Goal: Task Accomplishment & Management: Manage account settings

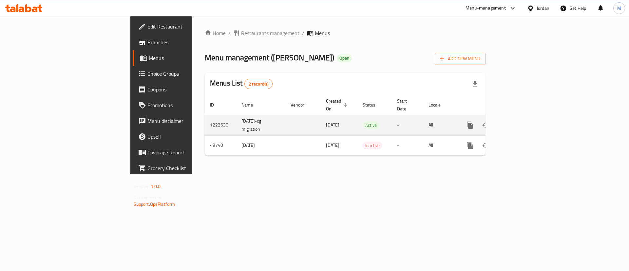
click at [525, 118] on link "enhanced table" at bounding box center [517, 125] width 16 height 16
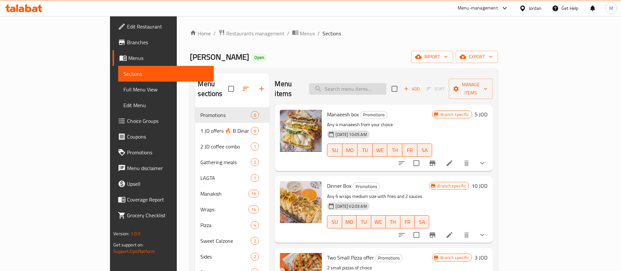
click at [378, 87] on input "search" at bounding box center [347, 88] width 77 height 11
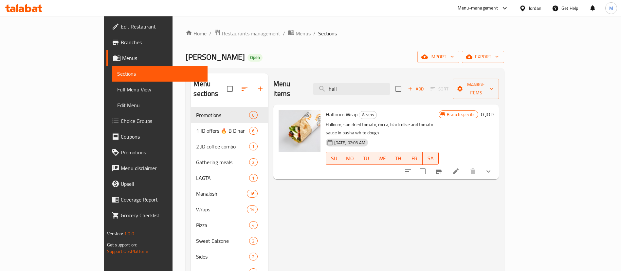
type input "hall"
click at [460, 167] on icon at bounding box center [456, 171] width 8 height 8
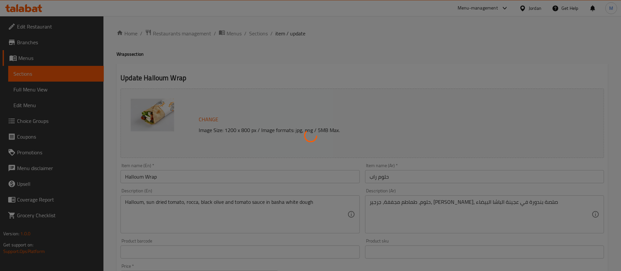
type input "اختر الحجم المناسب"
type input "1"
type input "الإضافات:"
type input "0"
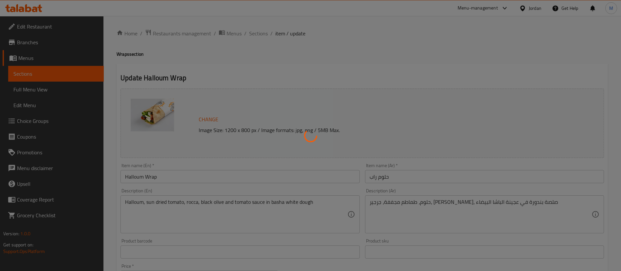
type input "4"
type input "إختيارك من تغيير الخبز:"
type input "0"
type input "1"
type input "اختيارالوجبة:"
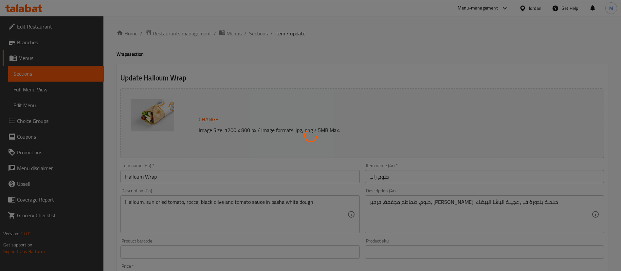
type input "0"
type input "1"
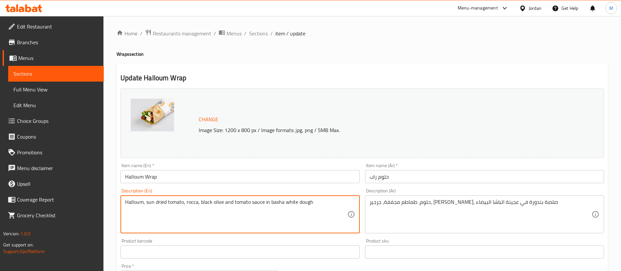
click at [289, 204] on textarea "Halloum, sun dried tomato, rocca, black olive and tomato sauce in basha white d…" at bounding box center [236, 214] width 222 height 31
paste textarea "rocca ,pickles , black olive , sun dried tomato and pesto sauce"
type textarea "Halloum, rocca ,pickles , black olive , sun dried tomato and pesto sauce"
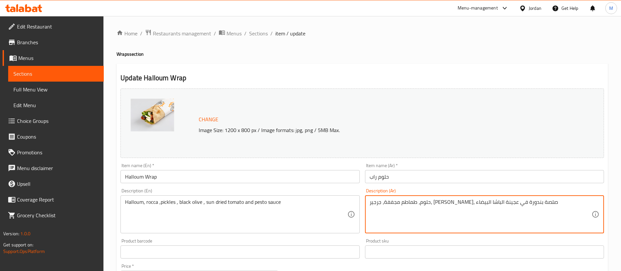
click at [435, 200] on textarea "حلوم، طماطم مجففة، جرجير، زيت زيتون، صلصة بندورة في عجينة الباشا البيضاء" at bounding box center [481, 214] width 222 height 31
paste textarea "رجير، مخلل، زيتون أسود، طماطم مجففة وصلصة بيستو"
type textarea "حلوم، [PERSON_NAME]، مخلل، زيتون أسود، طماطم مجففة وصلصة بيستو"
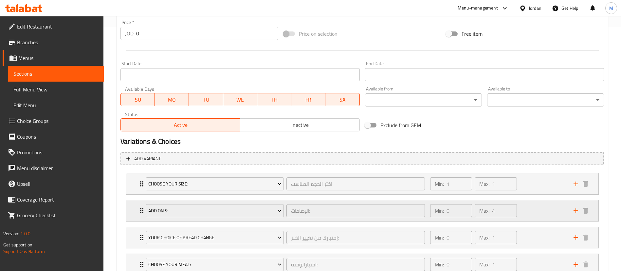
scroll to position [293, 0]
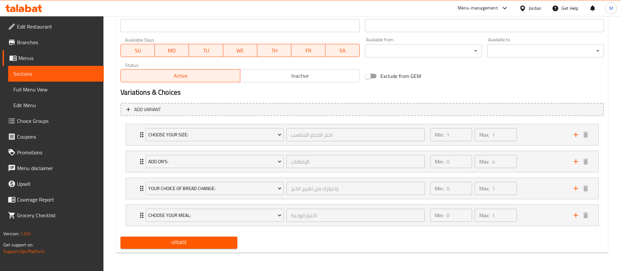
click at [230, 239] on span "Update" at bounding box center [179, 242] width 106 height 8
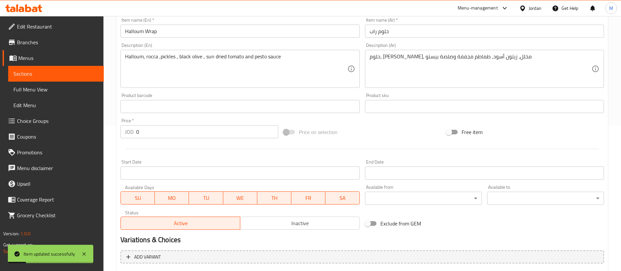
scroll to position [0, 0]
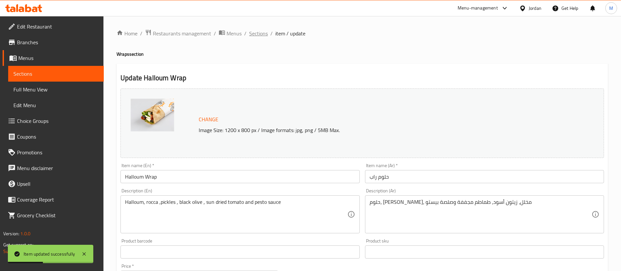
click at [265, 33] on span "Sections" at bounding box center [258, 33] width 19 height 8
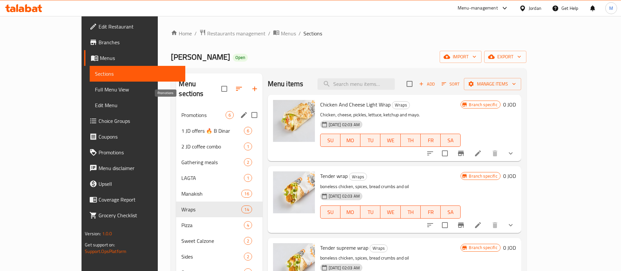
click at [181, 111] on span "Promotions" at bounding box center [203, 115] width 44 height 8
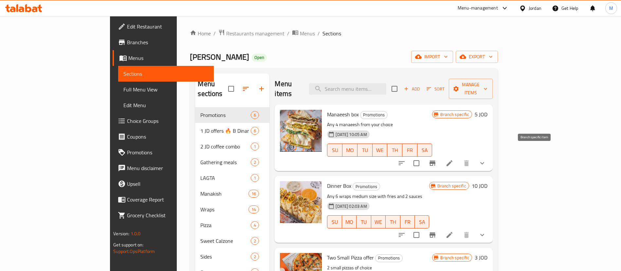
click at [437, 159] on icon "Branch-specific-item" at bounding box center [433, 163] width 8 height 8
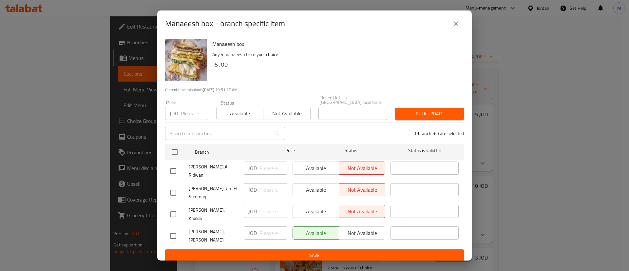
click at [455, 23] on icon "close" at bounding box center [456, 24] width 8 height 8
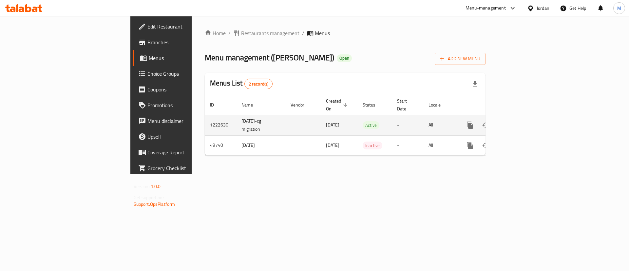
click at [521, 121] on icon "enhanced table" at bounding box center [517, 125] width 8 height 8
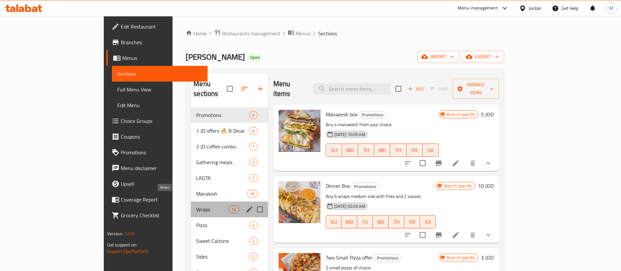
click at [196, 205] on span "Wraps" at bounding box center [212, 209] width 32 height 8
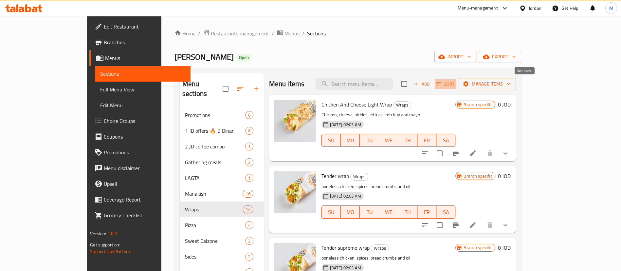
click at [455, 83] on span "Sort" at bounding box center [446, 84] width 18 height 8
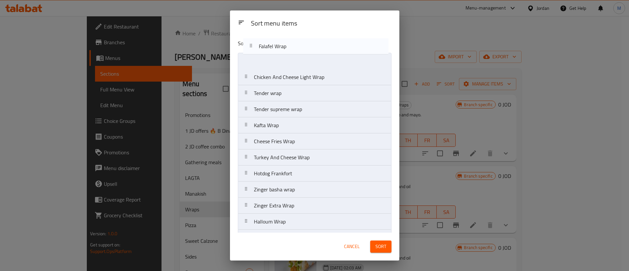
drag, startPoint x: 329, startPoint y: 79, endPoint x: 334, endPoint y: 46, distance: 33.4
click at [334, 46] on div "Sort menu items Chicken And Cheese Light Wrap Tender wrap Tender supreme wrap K…" at bounding box center [314, 133] width 169 height 198
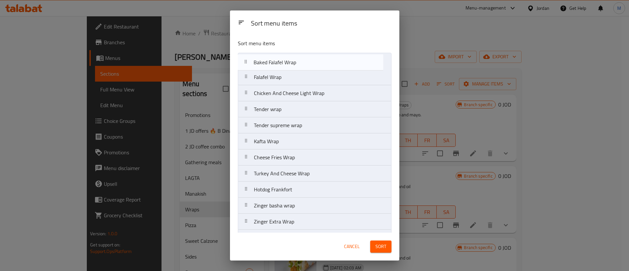
drag, startPoint x: 312, startPoint y: 223, endPoint x: 312, endPoint y: 62, distance: 161.8
click at [312, 62] on nav "Falafel Wrap Chicken And Cheese Light Wrap Tender wrap Tender supreme wrap Kaft…" at bounding box center [315, 165] width 154 height 225
drag, startPoint x: 312, startPoint y: 95, endPoint x: 313, endPoint y: 70, distance: 24.9
click at [313, 70] on nav "Baked Falafel Wrap Falafel Wrap Chicken And Cheese Light Wrap Tender wrap Tende…" at bounding box center [315, 165] width 154 height 225
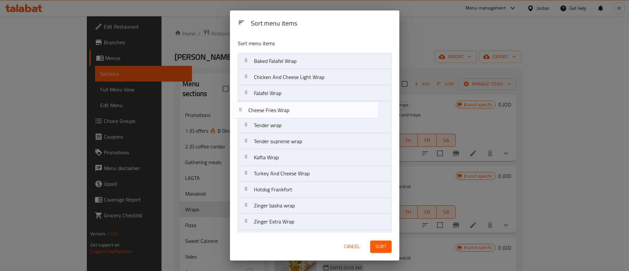
drag, startPoint x: 314, startPoint y: 155, endPoint x: 307, endPoint y: 106, distance: 49.2
click at [307, 106] on nav "Baked Falafel Wrap Chicken And Cheese Light Wrap Falafel Wrap Tender wrap Tende…" at bounding box center [315, 165] width 154 height 225
drag, startPoint x: 301, startPoint y: 190, endPoint x: 301, endPoint y: 121, distance: 69.1
click at [301, 121] on nav "Baked Falafel Wrap Chicken And Cheese Light Wrap Falafel Wrap Cheese Fries Wrap…" at bounding box center [315, 165] width 154 height 225
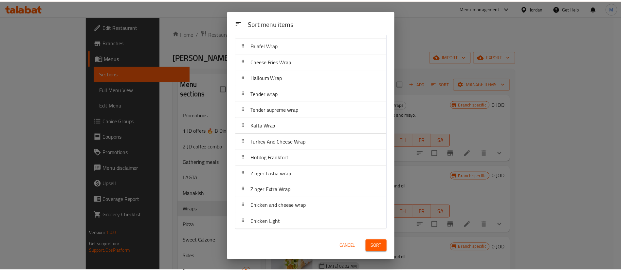
scroll to position [48, 0]
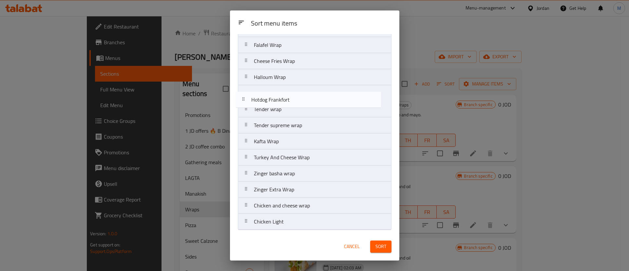
drag, startPoint x: 299, startPoint y: 159, endPoint x: 297, endPoint y: 96, distance: 62.6
click at [297, 96] on nav "Baked Falafel Wrap Chicken And Cheese Light Wrap Falafel Wrap Cheese Fries Wrap…" at bounding box center [315, 117] width 154 height 225
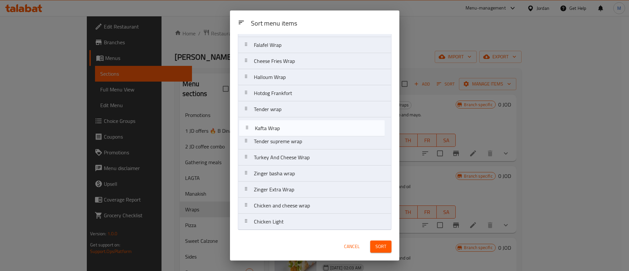
drag, startPoint x: 299, startPoint y: 145, endPoint x: 300, endPoint y: 129, distance: 16.4
click at [300, 129] on nav "Baked Falafel Wrap Chicken And Cheese Light Wrap Falafel Wrap Cheese Fries Wrap…" at bounding box center [315, 117] width 154 height 225
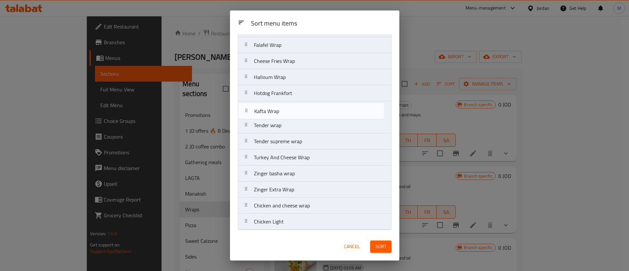
drag, startPoint x: 300, startPoint y: 124, endPoint x: 300, endPoint y: 108, distance: 16.7
click at [300, 108] on nav "Baked Falafel Wrap Chicken And Cheese Light Wrap Falafel Wrap Cheese Fries Wrap…" at bounding box center [315, 117] width 154 height 225
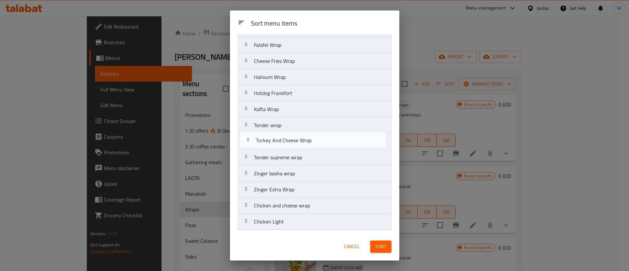
drag, startPoint x: 310, startPoint y: 162, endPoint x: 312, endPoint y: 143, distance: 19.1
click at [312, 143] on nav "Baked Falafel Wrap Chicken And Cheese Light Wrap Falafel Wrap Cheese Fries Wrap…" at bounding box center [315, 117] width 154 height 225
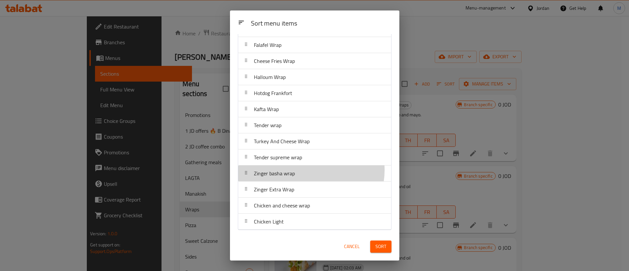
drag, startPoint x: 309, startPoint y: 170, endPoint x: 309, endPoint y: 161, distance: 9.2
click at [309, 169] on div "Zinger basha wrap" at bounding box center [315, 173] width 148 height 16
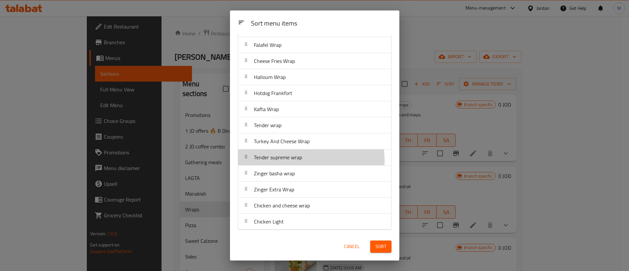
click at [309, 159] on div "Tender supreme wrap" at bounding box center [315, 157] width 148 height 16
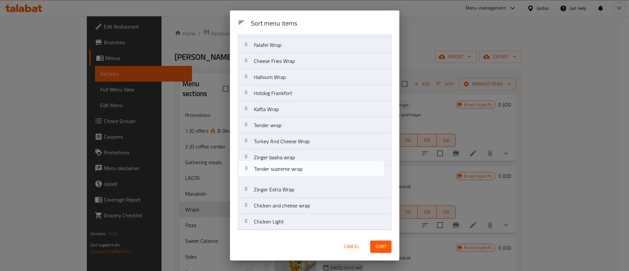
drag, startPoint x: 309, startPoint y: 160, endPoint x: 311, endPoint y: 174, distance: 13.8
click at [311, 174] on nav "Baked Falafel Wrap Chicken And Cheese Light Wrap Falafel Wrap Cheese Fries Wrap…" at bounding box center [315, 117] width 154 height 225
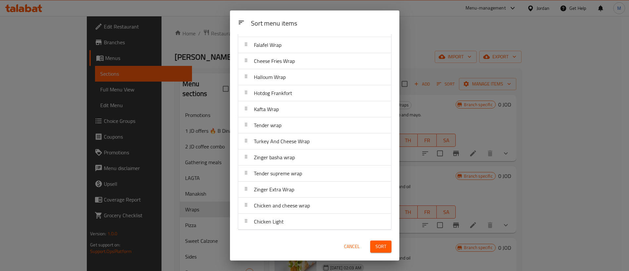
click at [379, 245] on span "Sort" at bounding box center [380, 246] width 11 height 8
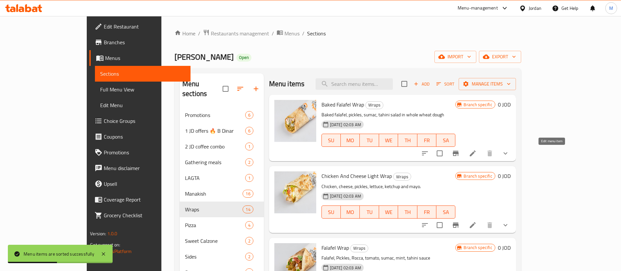
click at [477, 154] on icon at bounding box center [473, 153] width 8 height 8
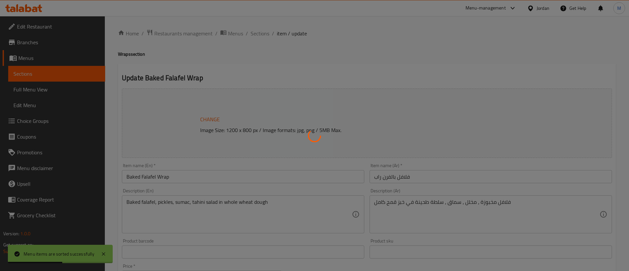
type input "إختيارك من الحجم:"
type input "1"
type input "الإضافات:"
type input "0"
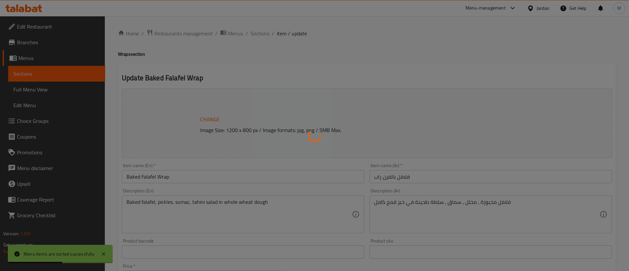
type input "0"
type input "اختيارك من الخبز:"
type input "1"
type input "اختيارالوجبة:"
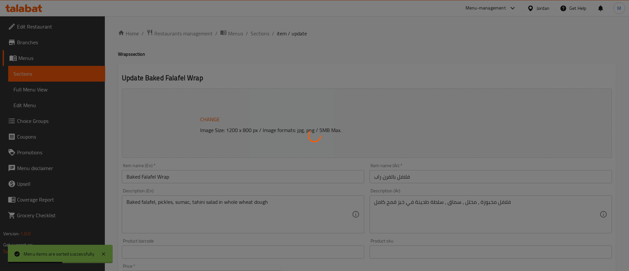
type input "0"
type input "1"
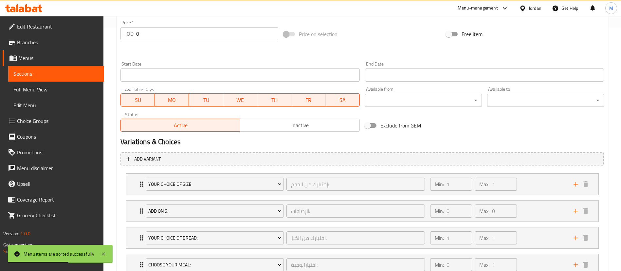
scroll to position [246, 0]
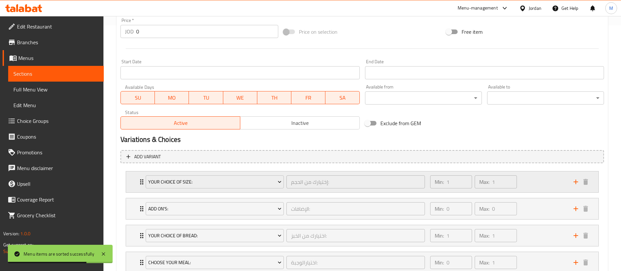
click at [542, 178] on div "Min: 1 ​ Max: 1 ​" at bounding box center [497, 181] width 143 height 21
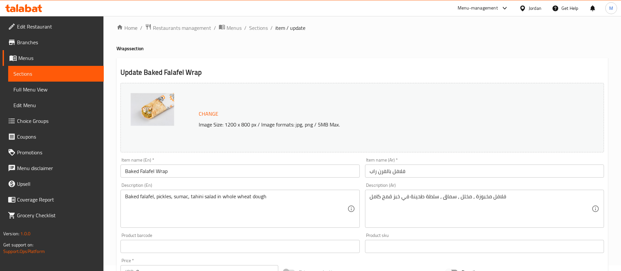
scroll to position [0, 0]
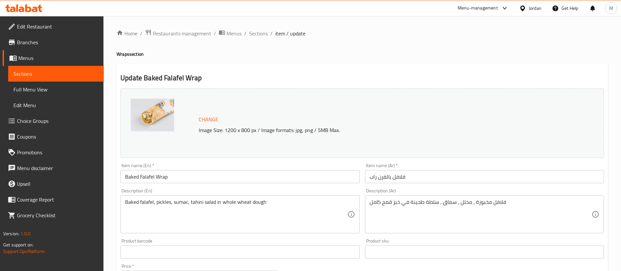
drag, startPoint x: 260, startPoint y: 30, endPoint x: 321, endPoint y: 65, distance: 69.7
click at [261, 30] on span "Sections" at bounding box center [258, 33] width 19 height 8
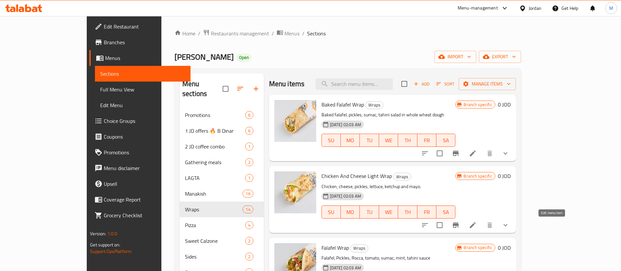
click at [477, 228] on icon at bounding box center [473, 225] width 8 height 8
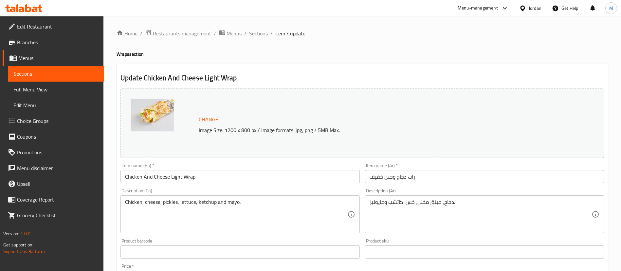
click at [259, 36] on span "Sections" at bounding box center [258, 33] width 19 height 8
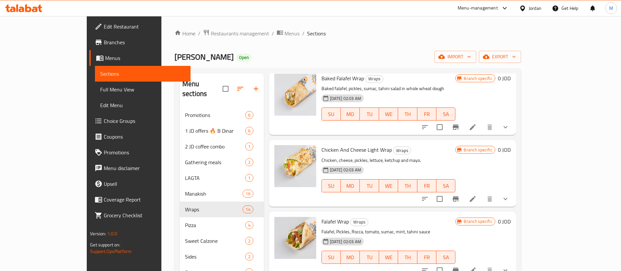
scroll to position [49, 0]
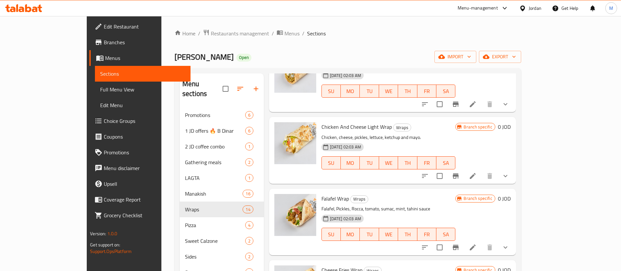
click at [510, 250] on icon "show more" at bounding box center [506, 247] width 8 height 8
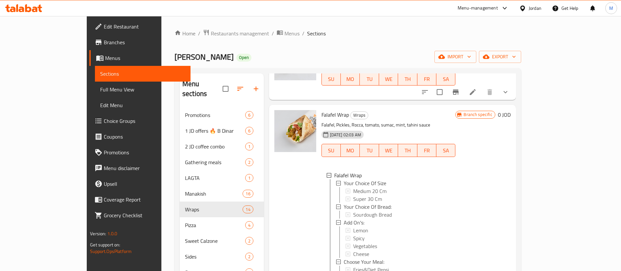
scroll to position [147, 0]
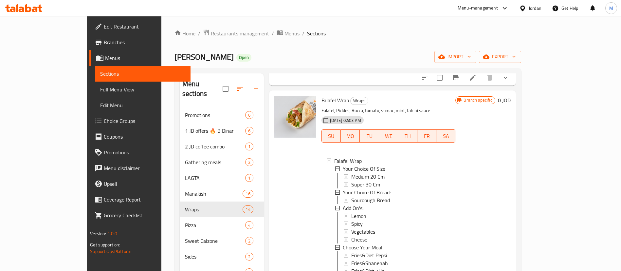
click at [511, 234] on div "Branch specific 0 JOD" at bounding box center [483, 204] width 55 height 216
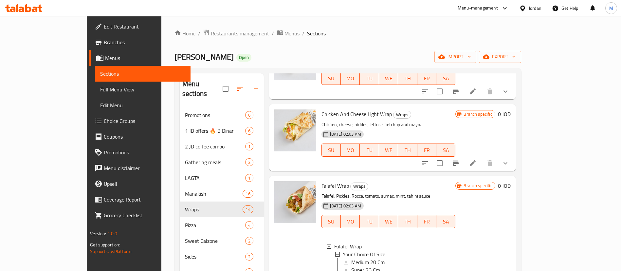
scroll to position [49, 0]
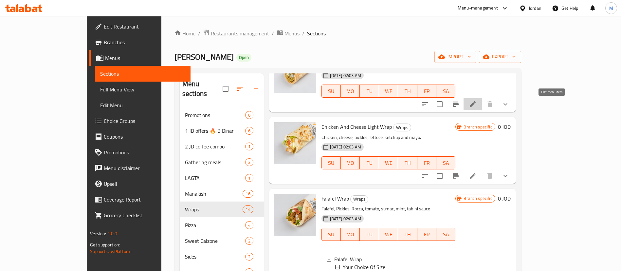
click at [476, 105] on icon at bounding box center [473, 104] width 6 height 6
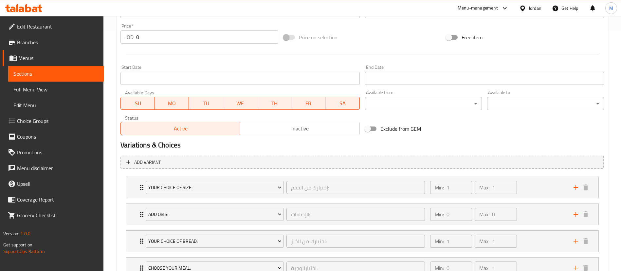
scroll to position [293, 0]
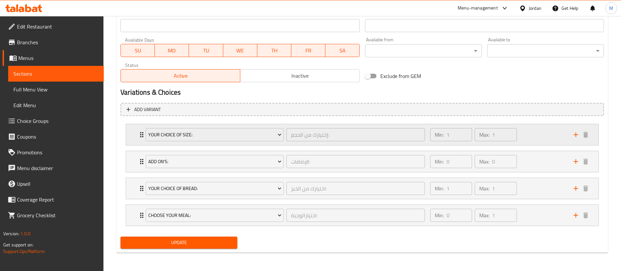
click at [522, 138] on div "Min: 1 ​ Max: 1 ​" at bounding box center [497, 134] width 143 height 21
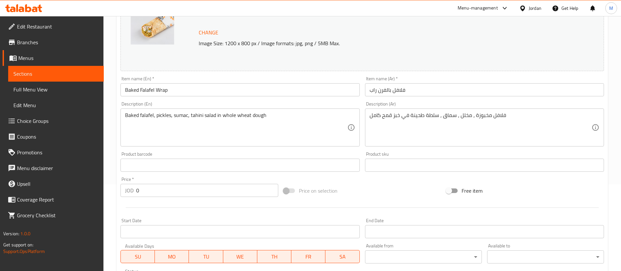
scroll to position [0, 0]
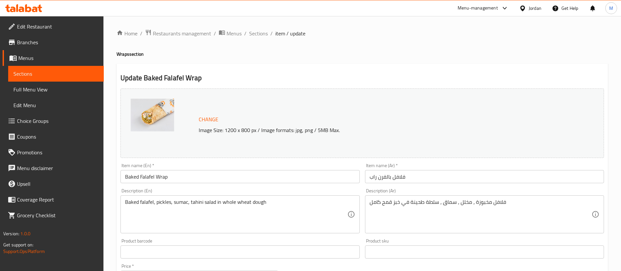
drag, startPoint x: 259, startPoint y: 29, endPoint x: 265, endPoint y: 39, distance: 11.0
click at [259, 29] on span "Sections" at bounding box center [258, 33] width 19 height 8
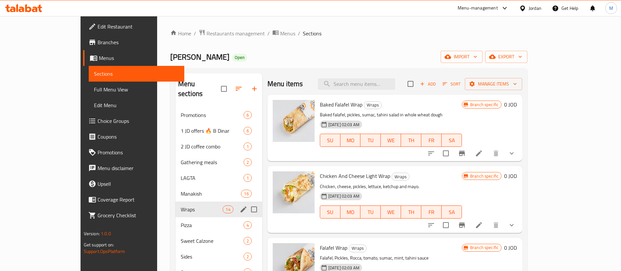
click at [240, 205] on icon "edit" at bounding box center [244, 209] width 8 height 8
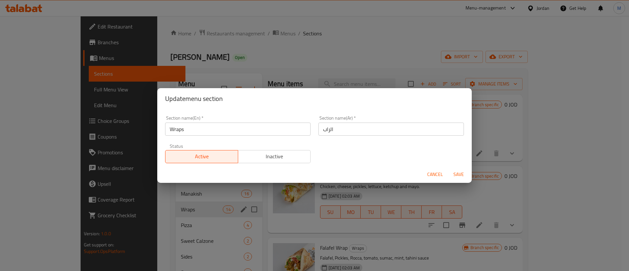
click at [275, 160] on span "Inactive" at bounding box center [274, 156] width 67 height 9
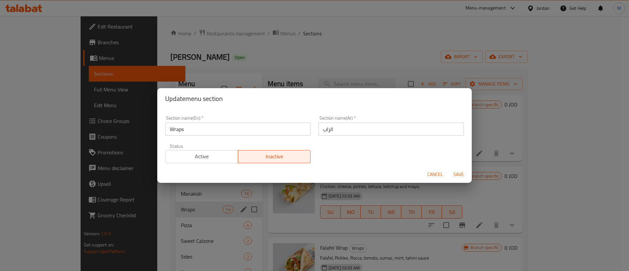
click at [454, 173] on span "Save" at bounding box center [459, 174] width 16 height 8
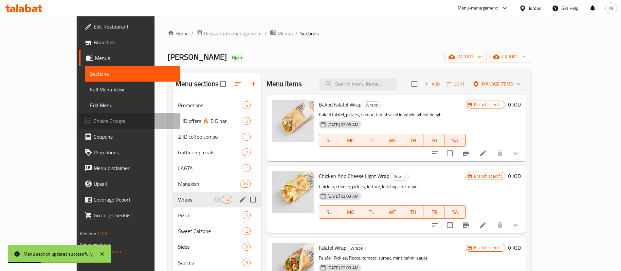
click at [94, 120] on span "Choice Groups" at bounding box center [135, 121] width 82 height 8
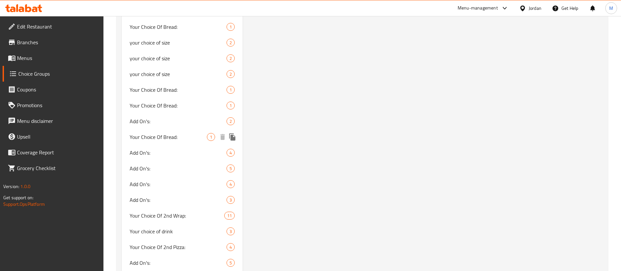
scroll to position [740, 0]
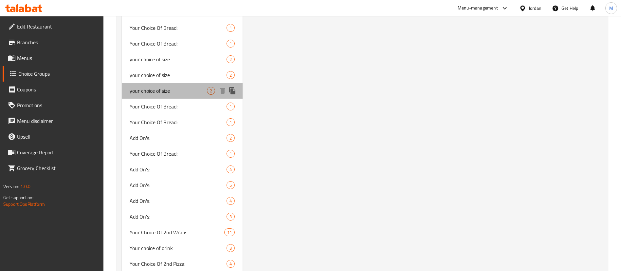
click at [198, 89] on span "your choice of size" at bounding box center [168, 91] width 77 height 8
type input "your choice of size"
type input "اختيارك من الحجم"
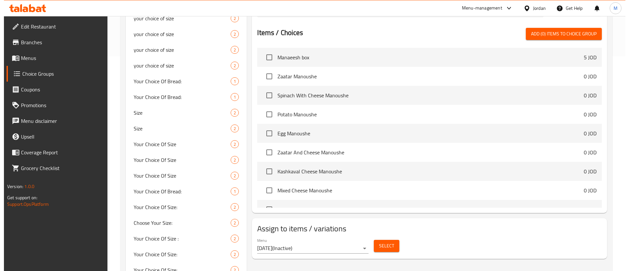
scroll to position [199, 0]
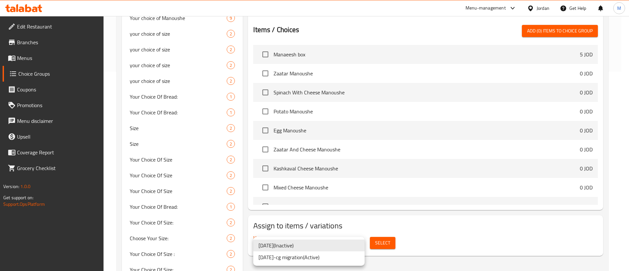
click at [342, 255] on li "13-1-2020-cg migration ( Active )" at bounding box center [308, 257] width 111 height 12
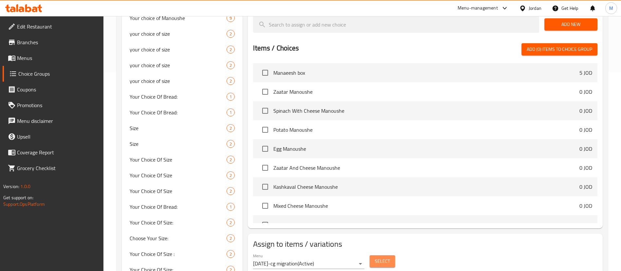
click at [381, 257] on span "Select" at bounding box center [382, 261] width 15 height 8
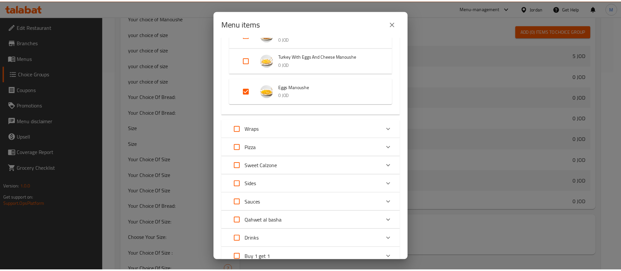
scroll to position [491, 0]
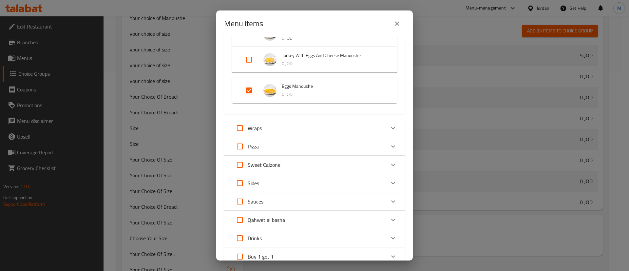
click at [396, 24] on icon "close" at bounding box center [397, 23] width 5 height 5
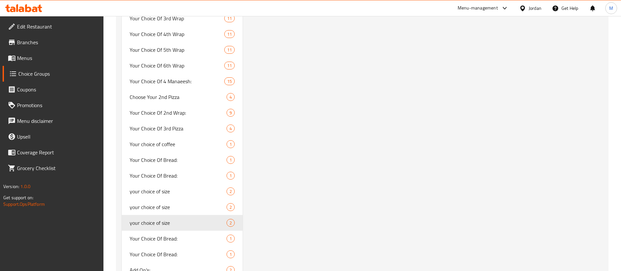
scroll to position [641, 0]
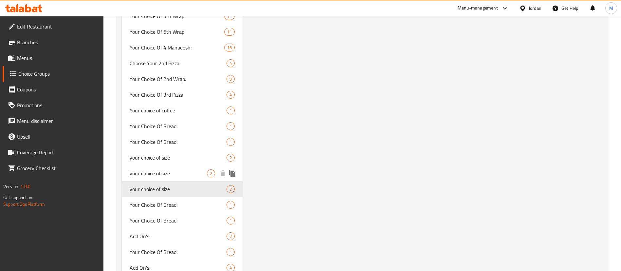
click at [187, 175] on span "your choice of size" at bounding box center [168, 173] width 77 height 8
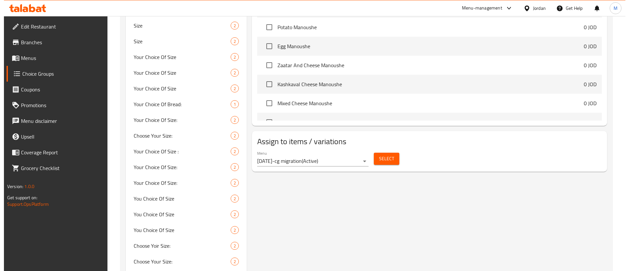
scroll to position [297, 0]
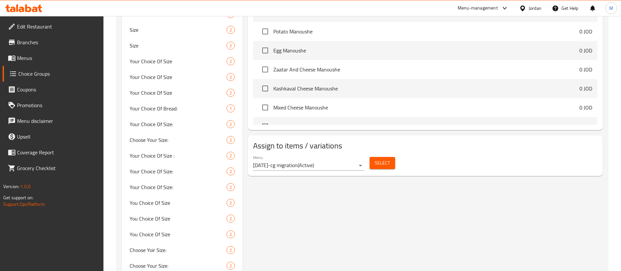
click at [382, 159] on span "Select" at bounding box center [382, 163] width 15 height 8
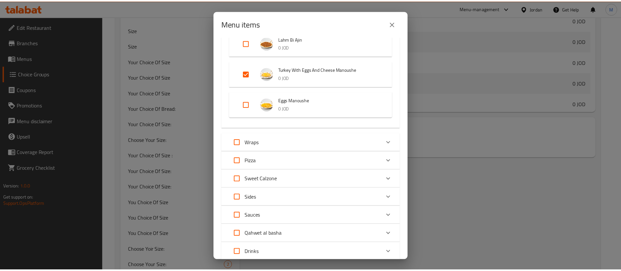
scroll to position [491, 0]
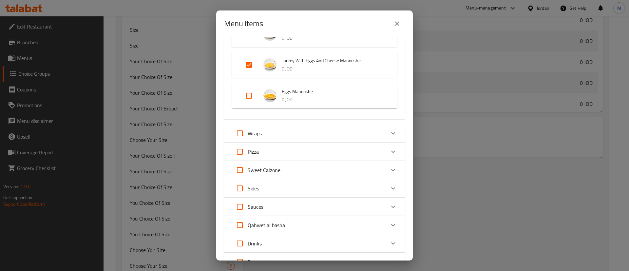
click at [398, 19] on button "close" at bounding box center [397, 24] width 16 height 16
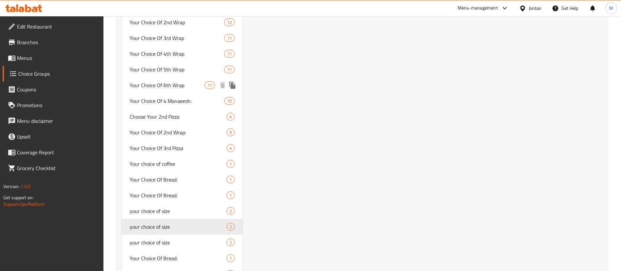
scroll to position [592, 0]
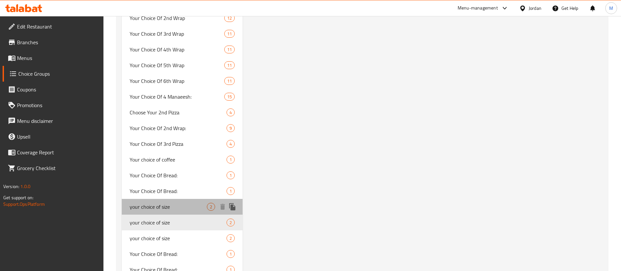
click at [180, 203] on span "your choice of size" at bounding box center [168, 207] width 77 height 8
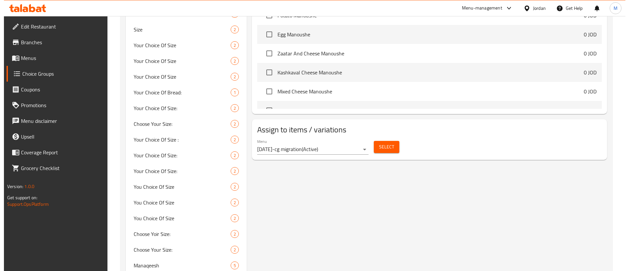
scroll to position [297, 0]
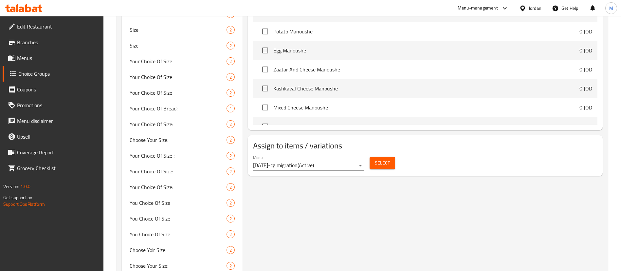
click at [379, 159] on span "Select" at bounding box center [382, 163] width 15 height 8
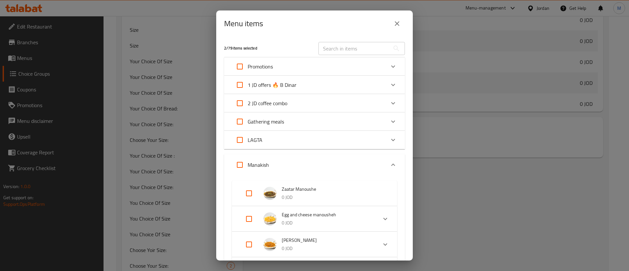
click at [398, 23] on icon "close" at bounding box center [397, 23] width 5 height 5
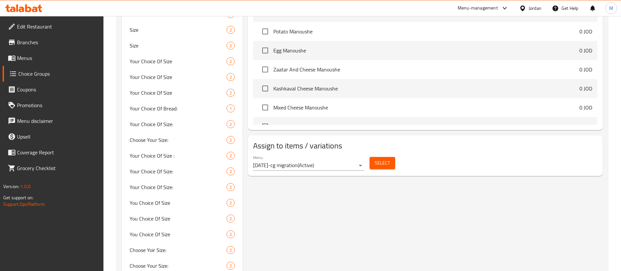
click at [378, 159] on span "Select" at bounding box center [382, 163] width 15 height 8
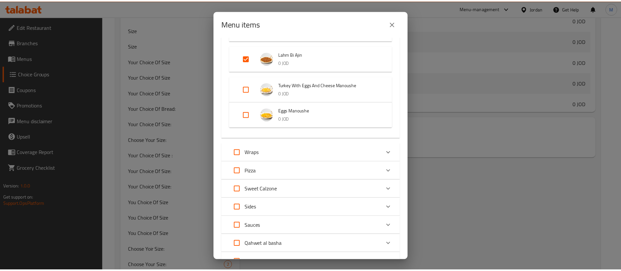
scroll to position [491, 0]
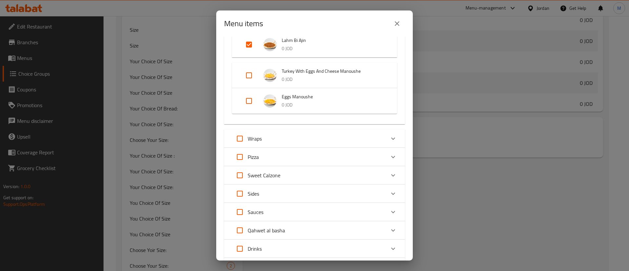
click at [398, 21] on icon "close" at bounding box center [397, 24] width 8 height 8
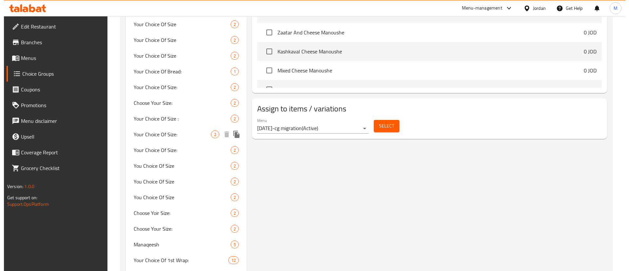
scroll to position [347, 0]
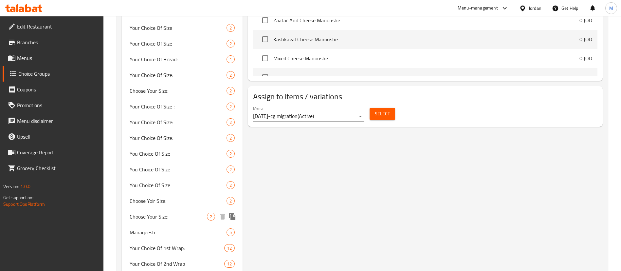
click at [195, 215] on span "Choose Your Size:" at bounding box center [168, 217] width 77 height 8
type input "Choose Your Size:"
type input "اختر الحجم المناسب"
click at [384, 110] on span "Select" at bounding box center [382, 114] width 15 height 8
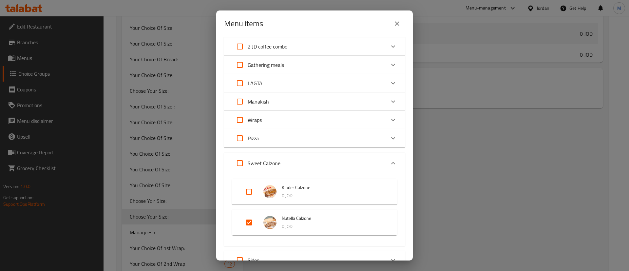
scroll to position [55, 0]
drag, startPoint x: 401, startPoint y: 22, endPoint x: 295, endPoint y: 116, distance: 140.8
click at [400, 22] on icon "close" at bounding box center [397, 24] width 8 height 8
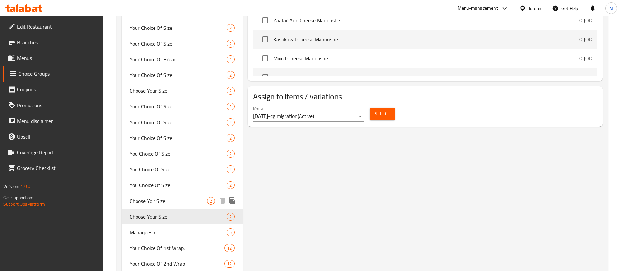
click at [186, 201] on span "Choose Yoir Size:" at bounding box center [168, 201] width 77 height 8
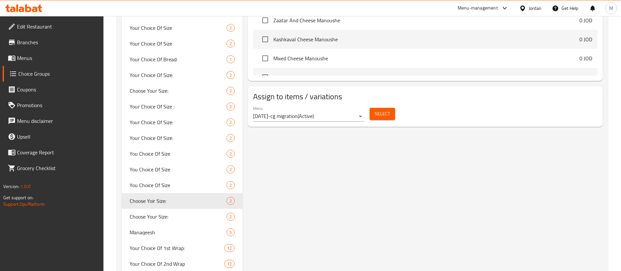
click at [378, 110] on span "Select" at bounding box center [382, 114] width 15 height 8
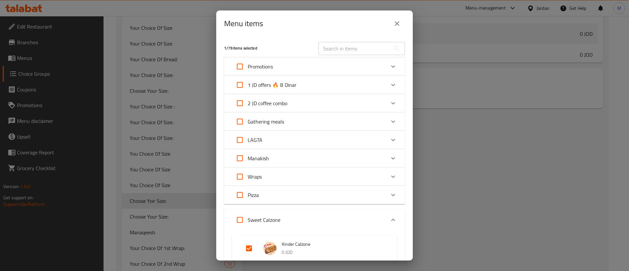
click at [399, 22] on icon "close" at bounding box center [397, 24] width 8 height 8
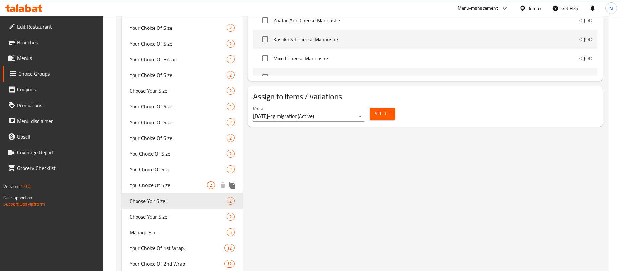
click at [193, 180] on div "You Choice Of Size 2" at bounding box center [182, 185] width 121 height 16
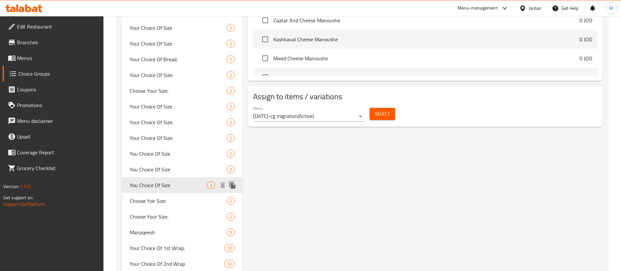
type input "You Choice Of Size"
type input "اختيارك من الحجم"
click at [378, 110] on span "Select" at bounding box center [382, 114] width 15 height 8
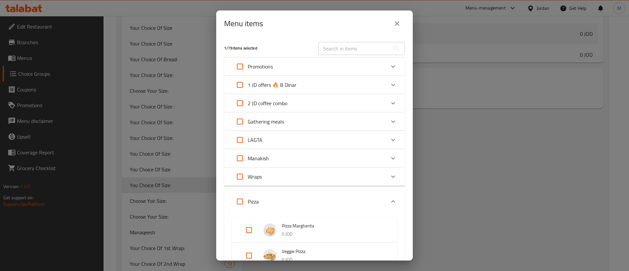
click at [396, 21] on icon "close" at bounding box center [397, 24] width 8 height 8
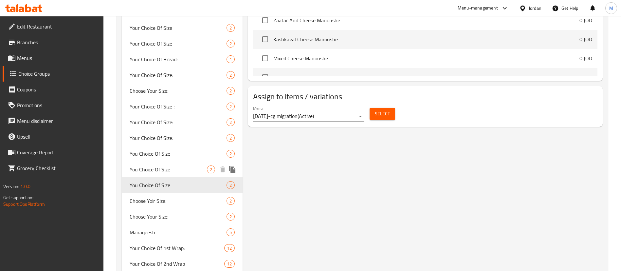
click at [182, 176] on div "You Choice Of Size 2" at bounding box center [182, 169] width 121 height 16
type input "You Choice Of Size"
type input "اختيارك من الحجم"
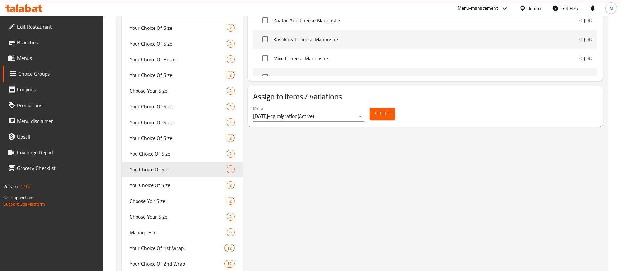
click at [380, 110] on span "Select" at bounding box center [382, 114] width 15 height 8
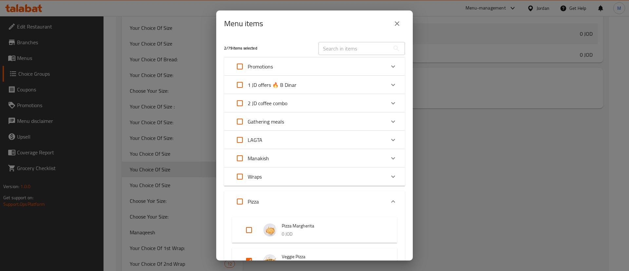
click at [398, 22] on icon "close" at bounding box center [397, 24] width 8 height 8
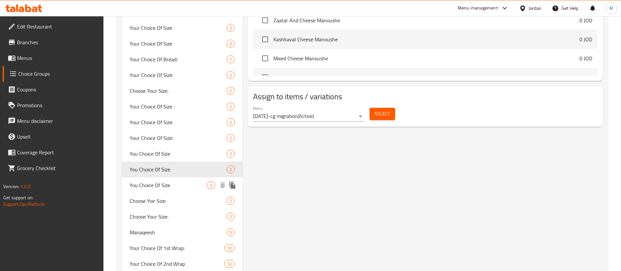
click at [187, 184] on span "You Choice Of Size" at bounding box center [168, 185] width 77 height 8
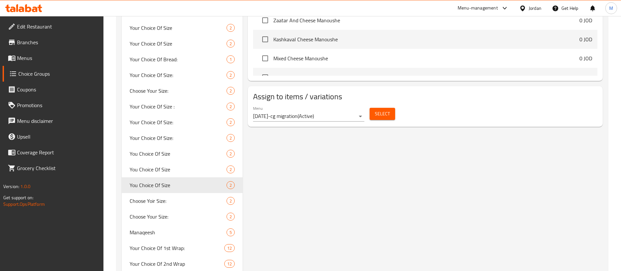
type input "You Choice Of Size"
type input "اختيارك من الحجم"
click at [377, 110] on span "Select" at bounding box center [382, 114] width 15 height 8
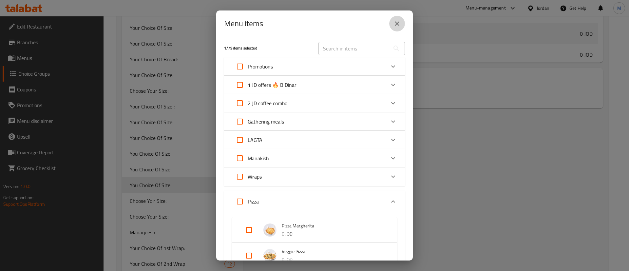
click at [397, 24] on icon "close" at bounding box center [397, 24] width 8 height 8
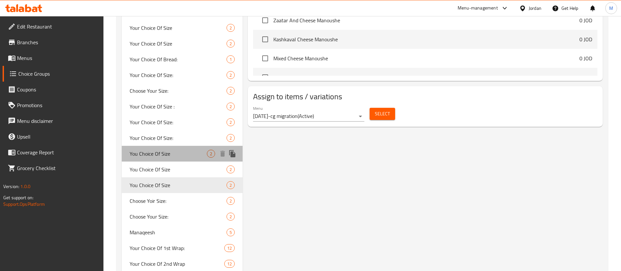
click at [179, 152] on span "You Choice Of Size" at bounding box center [168, 154] width 77 height 8
type input "You Choice Of Size"
type input "اختيارك من الحجم"
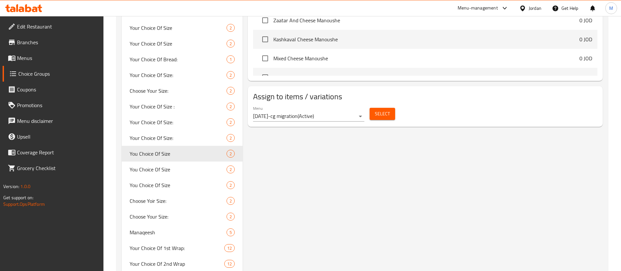
click at [380, 110] on span "Select" at bounding box center [382, 114] width 15 height 8
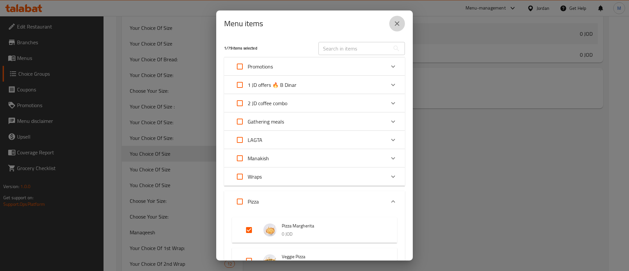
click at [397, 26] on icon "close" at bounding box center [397, 24] width 8 height 8
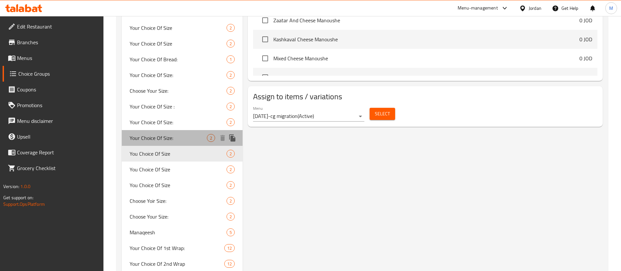
click at [191, 135] on span "Your Choice Of Size:" at bounding box center [168, 138] width 77 height 8
type input "Your Choice Of Size:"
type input "إختيارك من الحجم:"
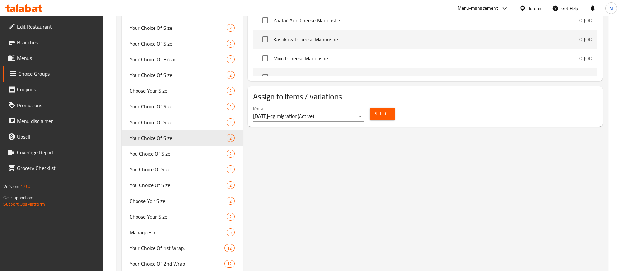
click at [377, 110] on span "Select" at bounding box center [382, 114] width 15 height 8
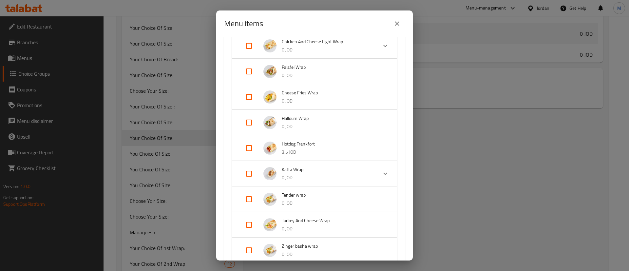
scroll to position [147, 0]
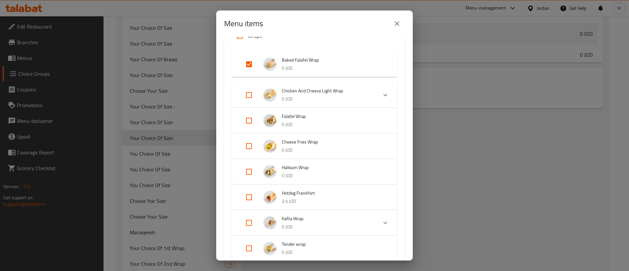
click at [251, 63] on input "Expand" at bounding box center [249, 64] width 16 height 16
checkbox input "false"
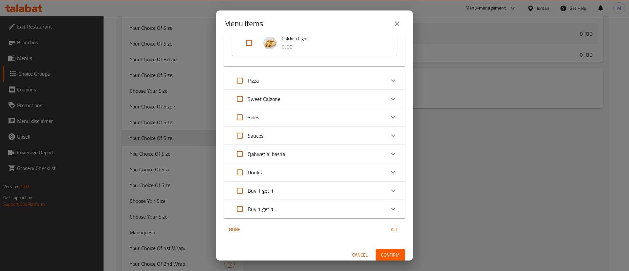
scroll to position [504, 0]
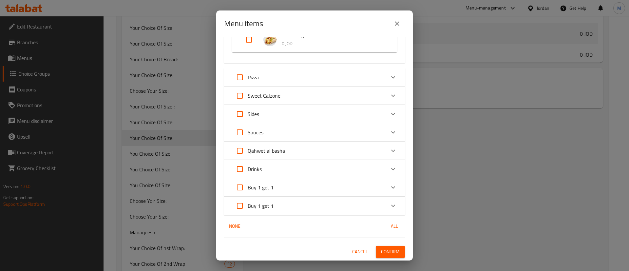
click at [387, 250] on span "Confirm" at bounding box center [390, 252] width 19 height 8
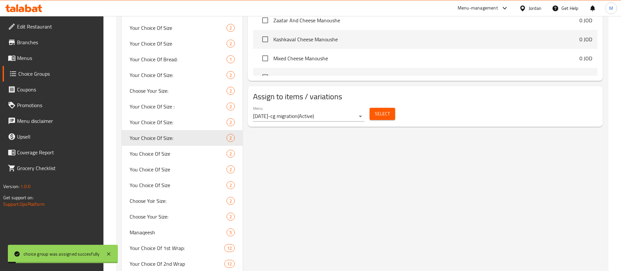
click at [174, 123] on span "Your Choice Of Size:" at bounding box center [178, 122] width 97 height 8
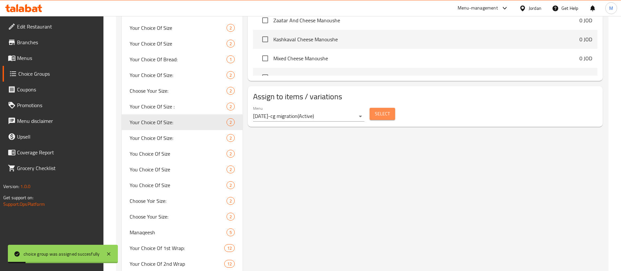
click at [383, 110] on span "Select" at bounding box center [382, 114] width 15 height 8
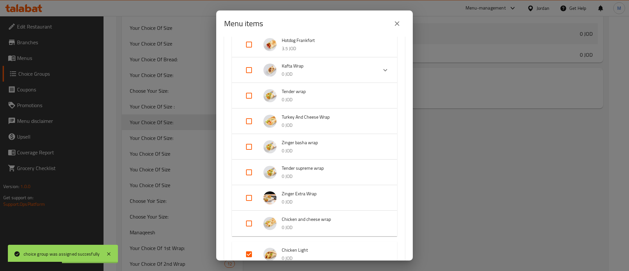
scroll to position [344, 0]
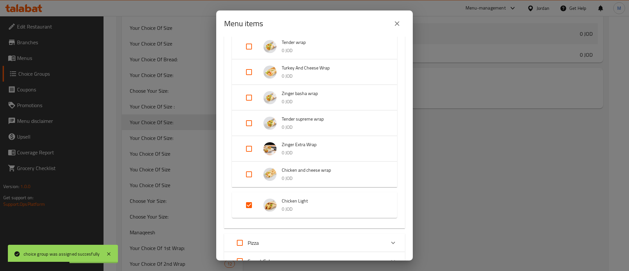
click at [251, 204] on input "Expand" at bounding box center [249, 205] width 16 height 16
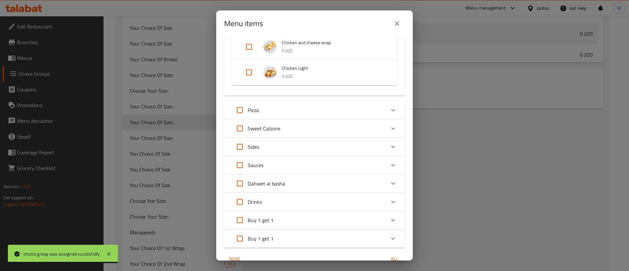
scroll to position [455, 0]
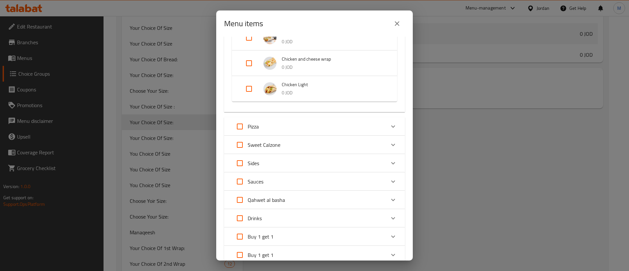
click at [251, 89] on input "Expand" at bounding box center [249, 89] width 16 height 16
checkbox input "true"
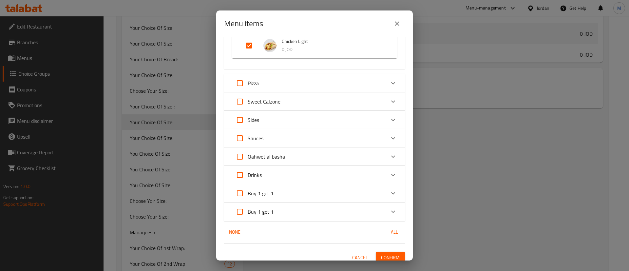
scroll to position [509, 0]
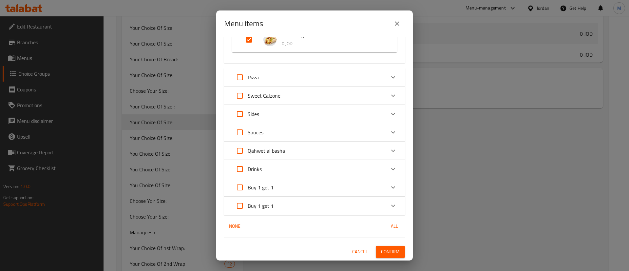
click at [388, 251] on span "Confirm" at bounding box center [390, 252] width 19 height 8
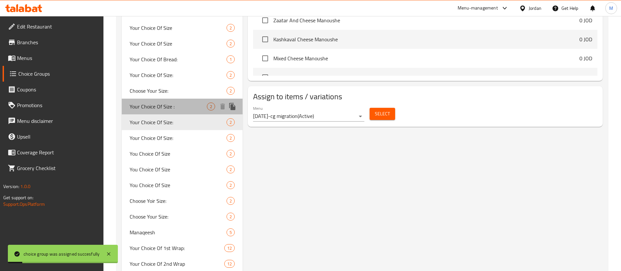
click at [173, 103] on span "Your Choice Of Size :" at bounding box center [168, 107] width 77 height 8
type input "Your Choice Of Size :"
type input "إختيارك من الحجم :"
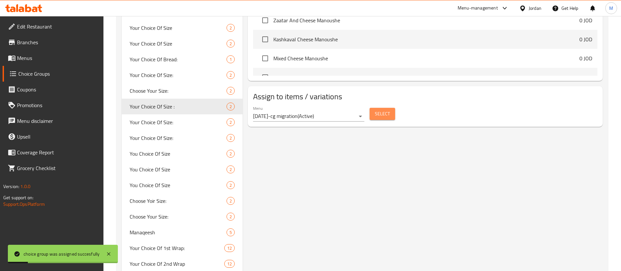
click at [391, 108] on button "Select" at bounding box center [383, 114] width 26 height 12
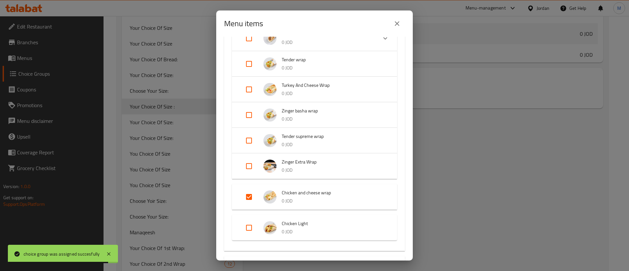
scroll to position [344, 0]
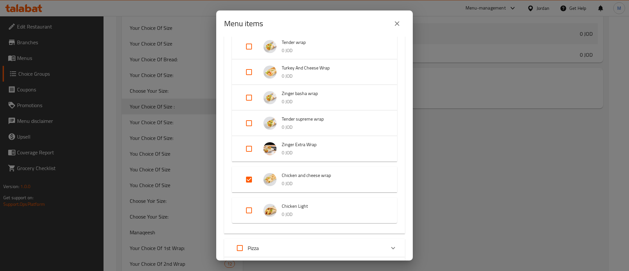
click at [247, 178] on input "Expand" at bounding box center [249, 180] width 16 height 16
checkbox input "false"
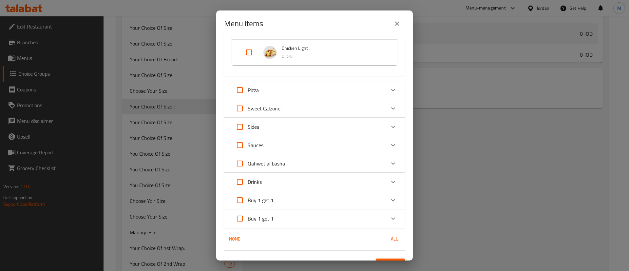
scroll to position [504, 0]
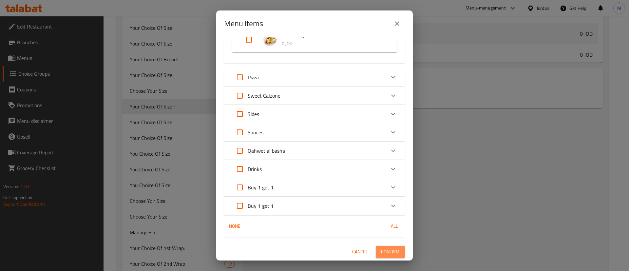
click at [381, 249] on span "Confirm" at bounding box center [390, 252] width 19 height 8
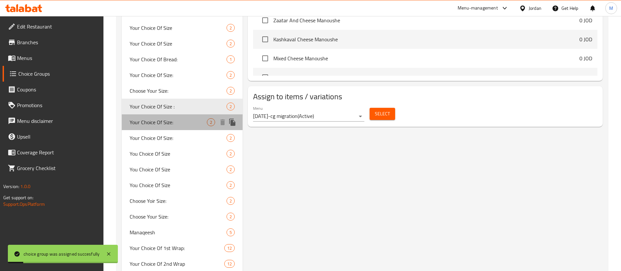
click at [183, 120] on span "Your Choice Of Size:" at bounding box center [168, 122] width 77 height 8
type input "Your Choice Of Size:"
type input "إختيارك من الحجم:"
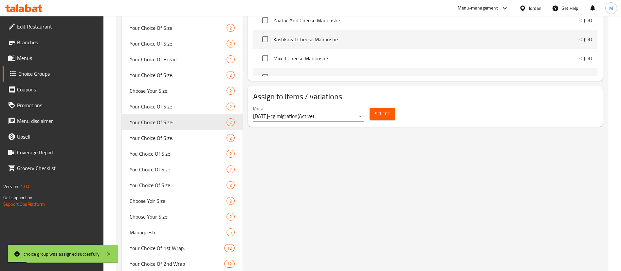
click at [387, 110] on span "Select" at bounding box center [382, 114] width 15 height 8
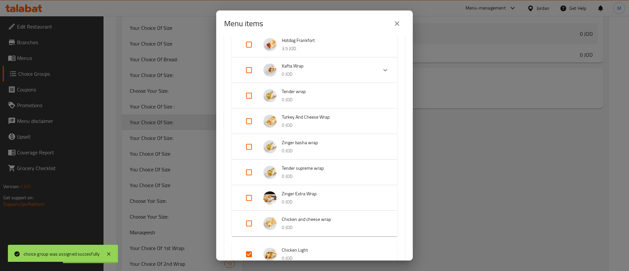
scroll to position [344, 0]
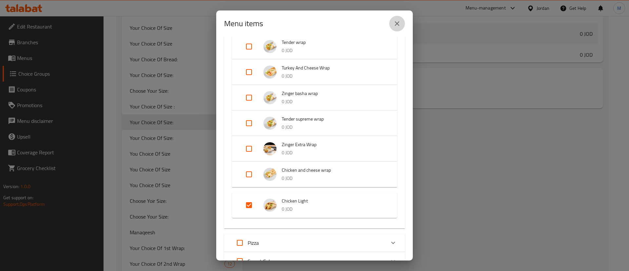
click at [394, 24] on icon "close" at bounding box center [397, 24] width 8 height 8
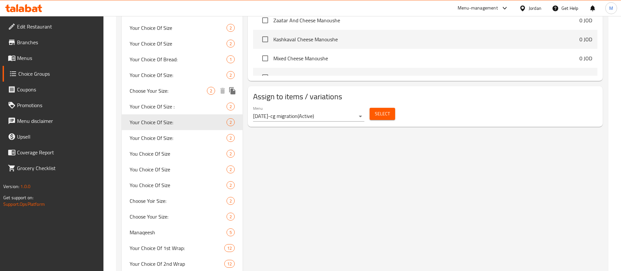
click at [177, 92] on span "Choose Your Size:" at bounding box center [168, 91] width 77 height 8
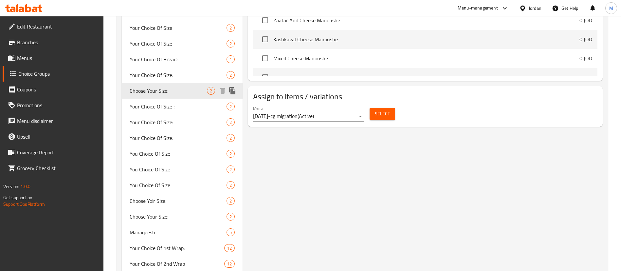
type input "Choose Your Size:"
type input "اختر الحجم المناسب"
click at [378, 110] on span "Select" at bounding box center [382, 114] width 15 height 8
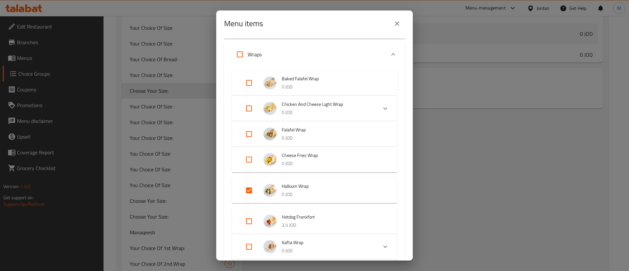
scroll to position [147, 0]
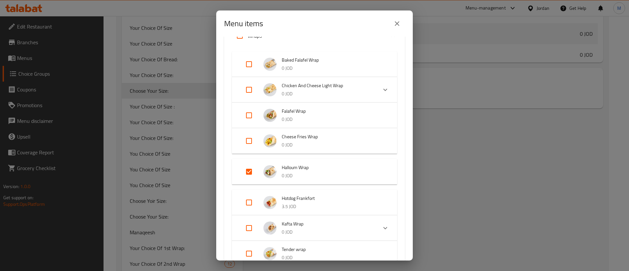
click at [248, 170] on input "Expand" at bounding box center [249, 172] width 16 height 16
checkbox input "false"
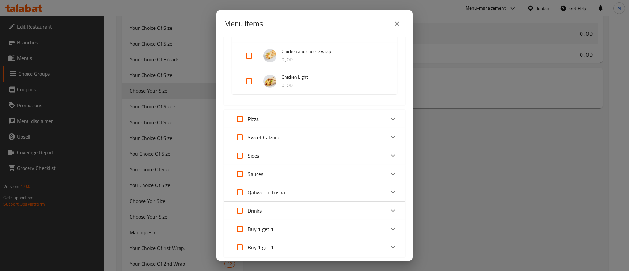
scroll to position [504, 0]
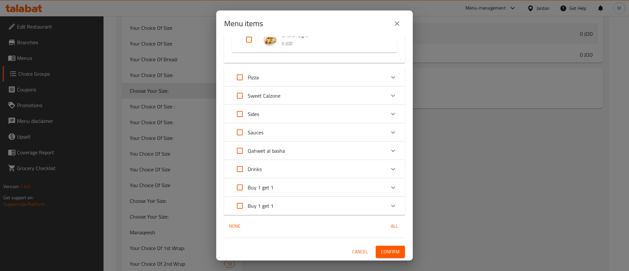
click at [381, 252] on span "Confirm" at bounding box center [390, 252] width 19 height 8
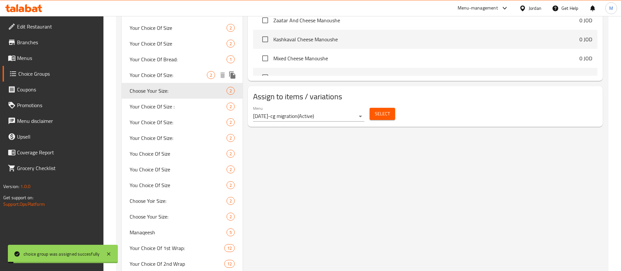
drag, startPoint x: 178, startPoint y: 77, endPoint x: 290, endPoint y: 91, distance: 113.1
click at [178, 77] on span "Your Choice Of Size:" at bounding box center [168, 75] width 77 height 8
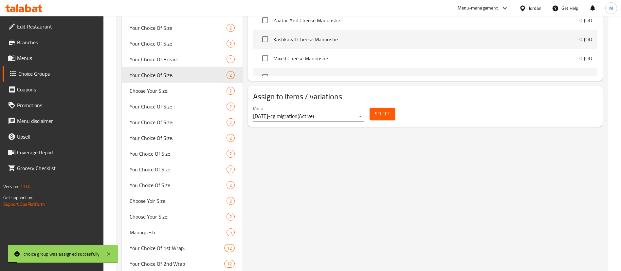
type input "Your Choice Of Size:"
type input "إختيارك من الحجم:"
click at [384, 108] on button "Select" at bounding box center [383, 114] width 26 height 12
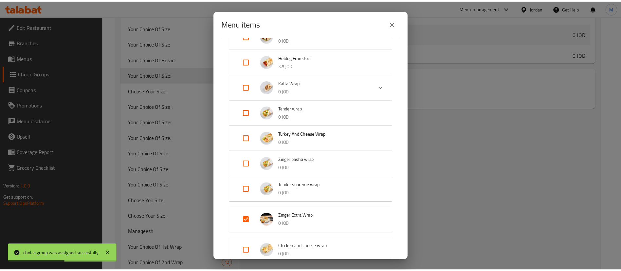
scroll to position [295, 0]
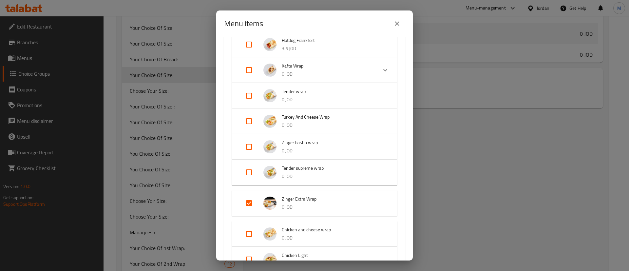
click at [395, 25] on icon "close" at bounding box center [397, 23] width 5 height 5
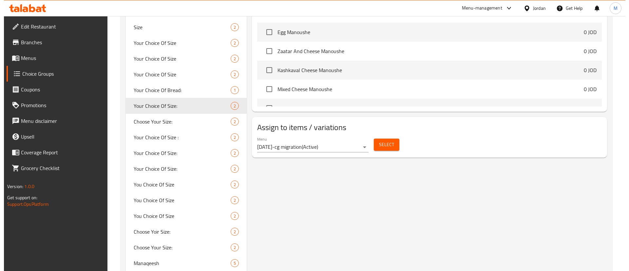
scroll to position [297, 0]
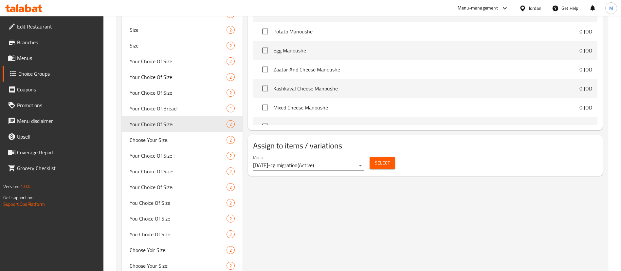
click at [380, 159] on span "Select" at bounding box center [382, 163] width 15 height 8
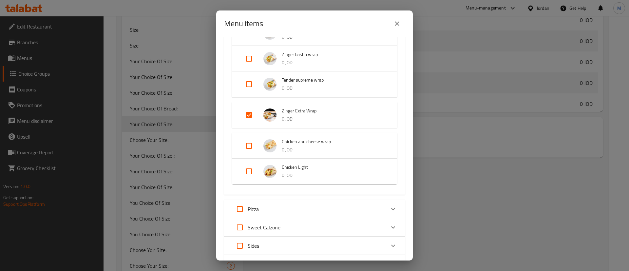
scroll to position [442, 0]
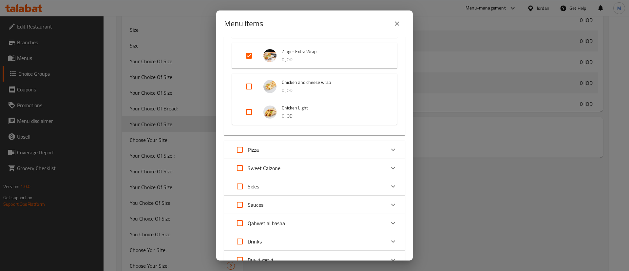
drag, startPoint x: 396, startPoint y: 24, endPoint x: 240, endPoint y: 88, distance: 168.2
click at [396, 23] on icon "close" at bounding box center [397, 24] width 8 height 8
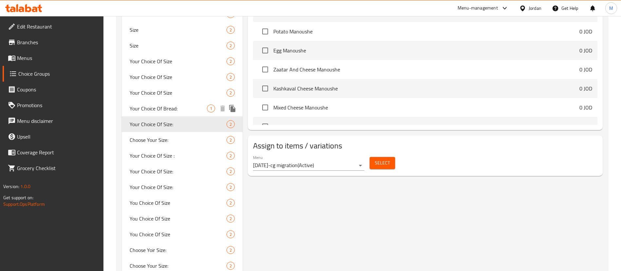
click at [192, 105] on span "Your Choice Of Bread:" at bounding box center [168, 108] width 77 height 8
type input "Your Choice Of Bread:"
type input "اختيارك من الخبز"
type input "0"
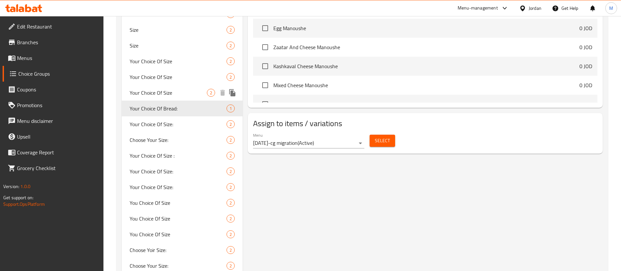
click at [188, 90] on span "Your Choice Of Size" at bounding box center [168, 93] width 77 height 8
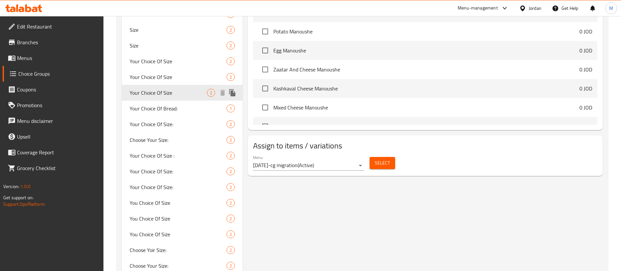
type input "Your Choice Of Size"
type input "اختيارك من الحجم"
type input "1"
click at [373, 154] on div "Select" at bounding box center [382, 162] width 31 height 17
click at [376, 159] on span "Select" at bounding box center [382, 163] width 15 height 8
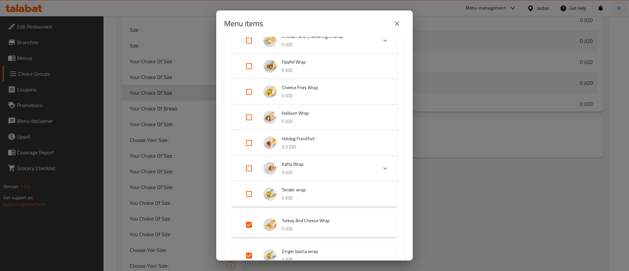
scroll to position [246, 0]
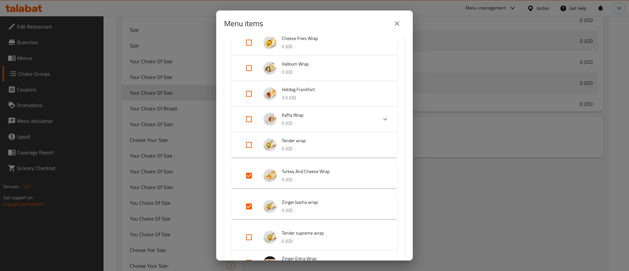
click at [251, 175] on input "Expand" at bounding box center [249, 176] width 16 height 16
checkbox input "false"
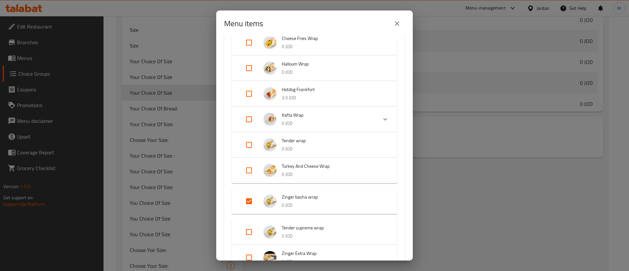
click at [249, 197] on input "Expand" at bounding box center [249, 201] width 16 height 16
checkbox input "false"
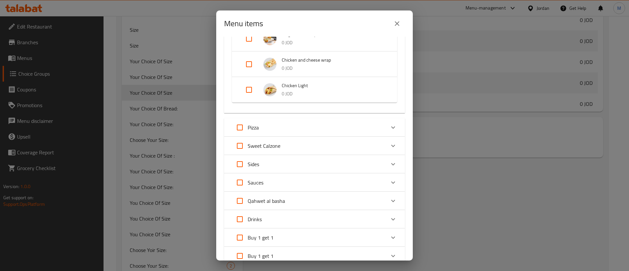
scroll to position [504, 0]
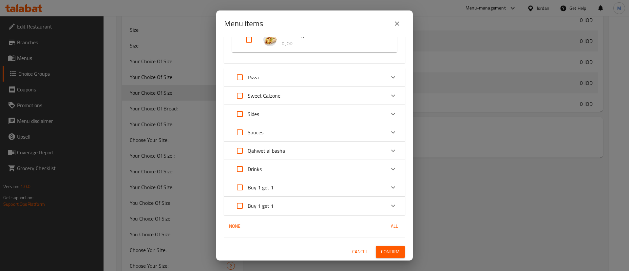
click at [381, 253] on span "Confirm" at bounding box center [390, 252] width 19 height 8
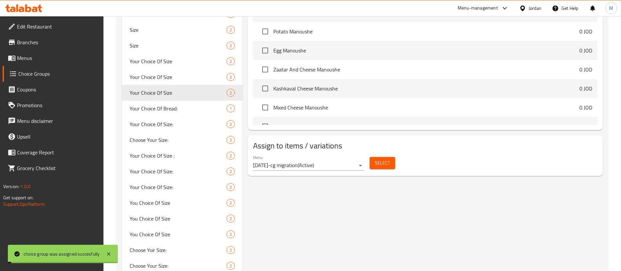
click at [170, 81] on span "Your Choice Of Size" at bounding box center [178, 77] width 97 height 8
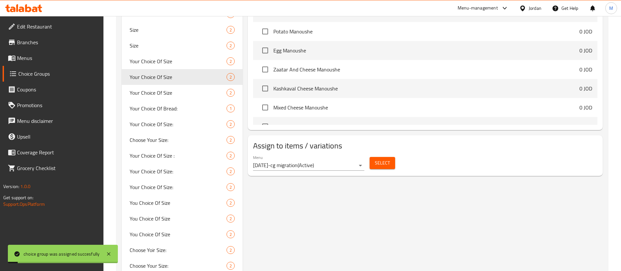
click at [382, 159] on span "Select" at bounding box center [382, 163] width 15 height 8
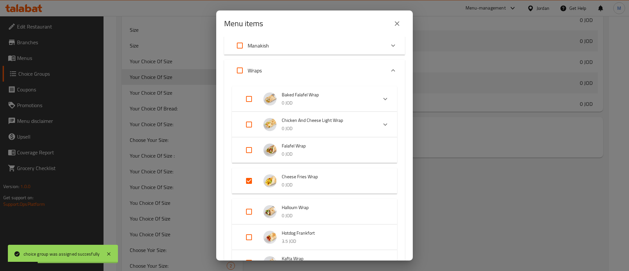
scroll to position [147, 0]
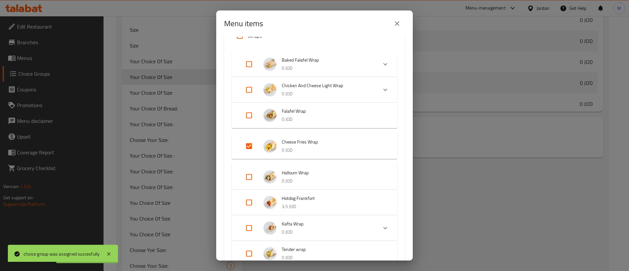
click at [251, 145] on input "Expand" at bounding box center [249, 146] width 16 height 16
checkbox input "false"
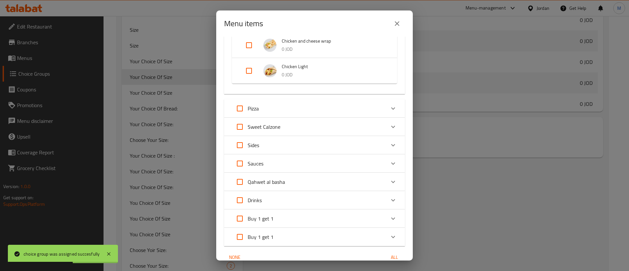
scroll to position [504, 0]
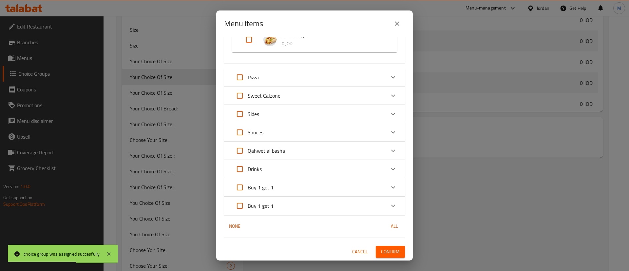
click at [386, 250] on span "Confirm" at bounding box center [390, 252] width 19 height 8
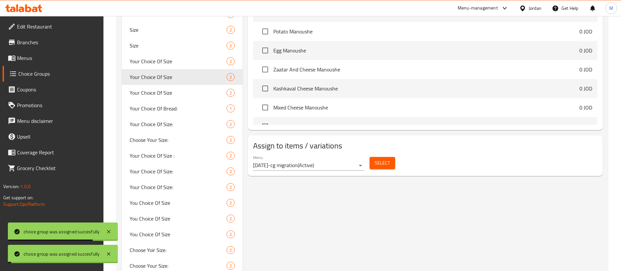
click at [166, 64] on span "Your Choice Of Size" at bounding box center [178, 61] width 97 height 8
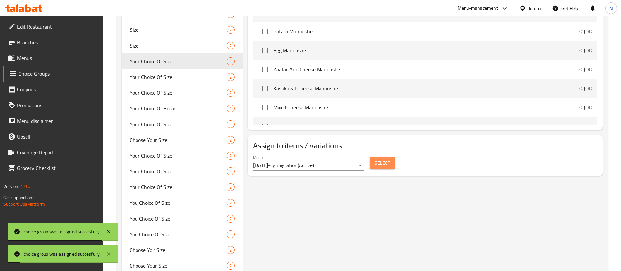
click at [377, 159] on span "Select" at bounding box center [382, 163] width 15 height 8
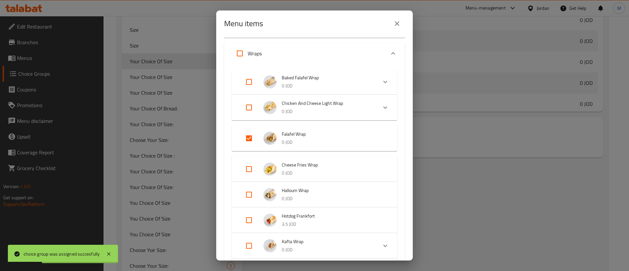
scroll to position [147, 0]
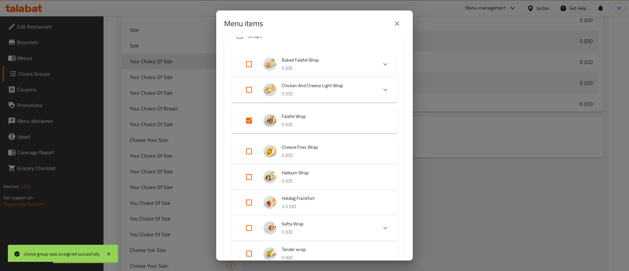
click at [248, 121] on input "Expand" at bounding box center [249, 121] width 16 height 16
checkbox input "false"
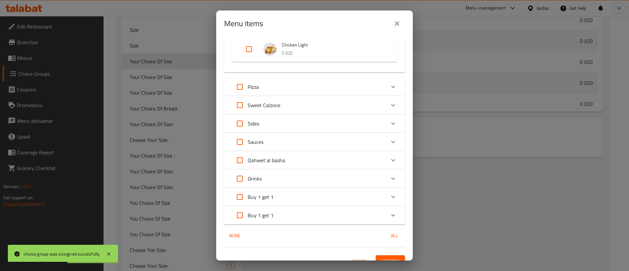
scroll to position [504, 0]
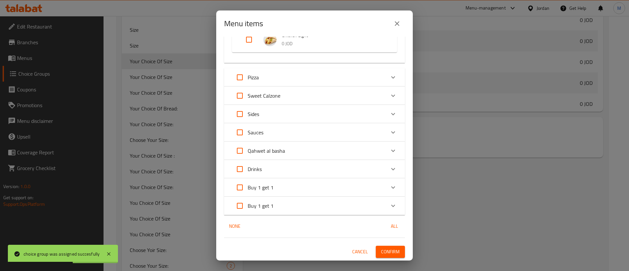
click at [385, 248] on span "Confirm" at bounding box center [390, 252] width 19 height 8
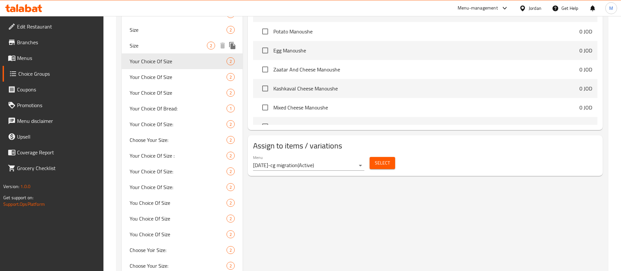
click at [174, 47] on span "Size" at bounding box center [168, 46] width 77 height 8
type input "Size"
type input "الحجم"
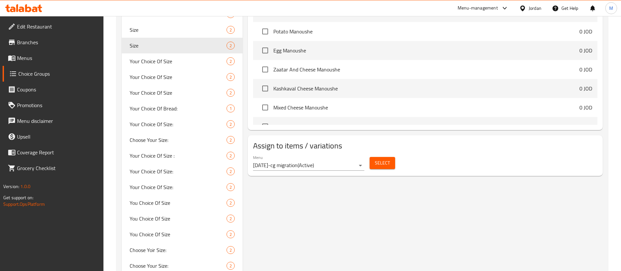
click at [387, 159] on span "Select" at bounding box center [382, 163] width 15 height 8
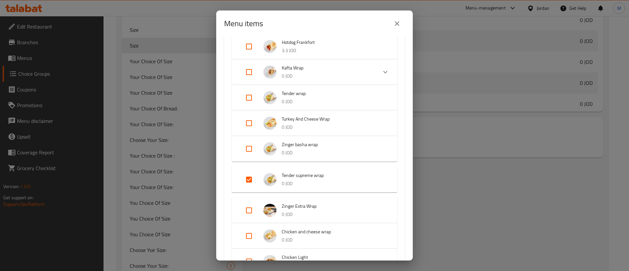
scroll to position [295, 0]
click at [396, 21] on icon "close" at bounding box center [397, 24] width 8 height 8
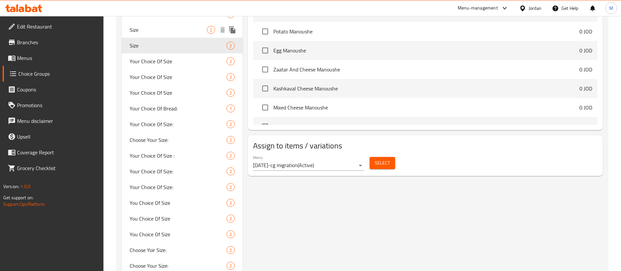
click at [161, 26] on span "Size" at bounding box center [168, 30] width 77 height 8
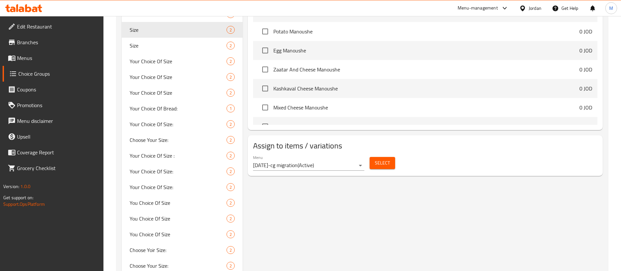
type input "Size"
click at [377, 159] on span "Select" at bounding box center [382, 163] width 15 height 8
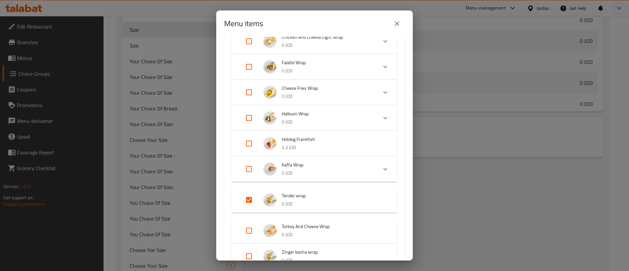
scroll to position [197, 0]
click at [251, 198] on input "Expand" at bounding box center [249, 199] width 16 height 16
checkbox input "false"
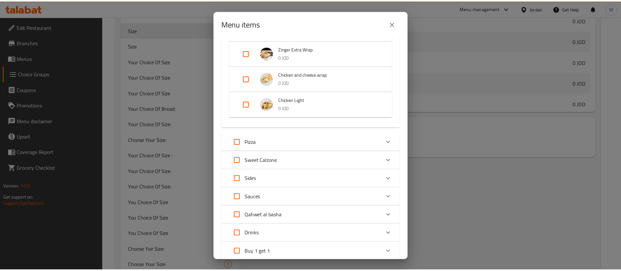
scroll to position [504, 0]
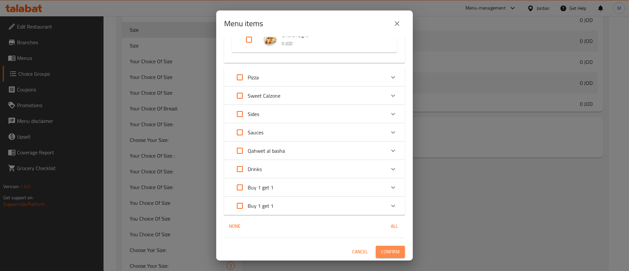
click at [385, 255] on span "Confirm" at bounding box center [390, 252] width 19 height 8
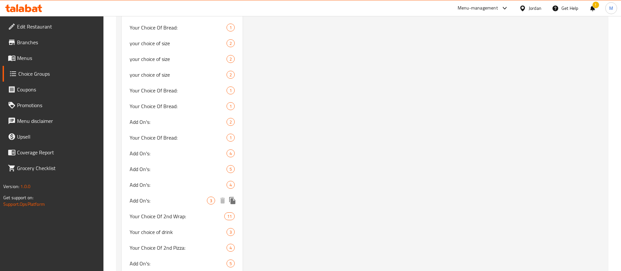
scroll to position [740, 0]
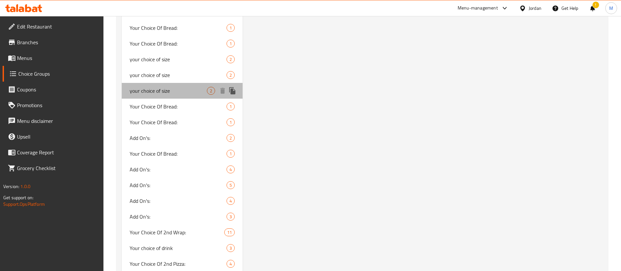
click at [194, 89] on span "your choice of size" at bounding box center [168, 91] width 77 height 8
type input "your choice of size"
type input "اختيارك من الحجم"
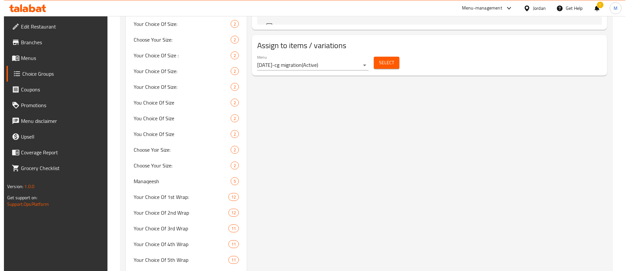
scroll to position [396, 0]
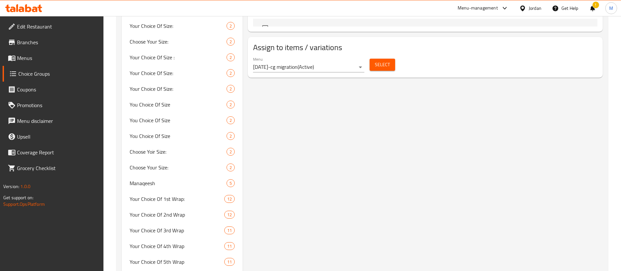
click at [390, 59] on button "Select" at bounding box center [383, 65] width 26 height 12
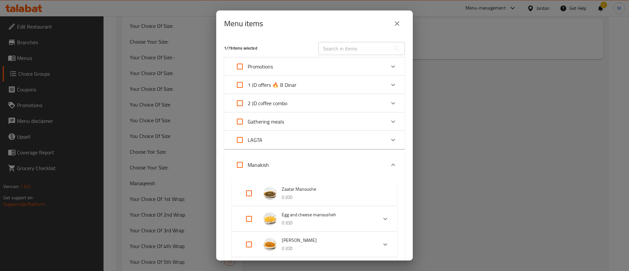
click at [396, 25] on icon "close" at bounding box center [397, 23] width 5 height 5
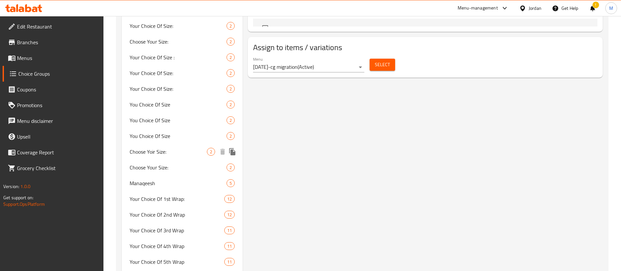
click at [187, 152] on span "Choose Yoir Size:" at bounding box center [168, 152] width 77 height 8
type input "Choose Yoir Size:"
type input "اختر الحجم المناسب"
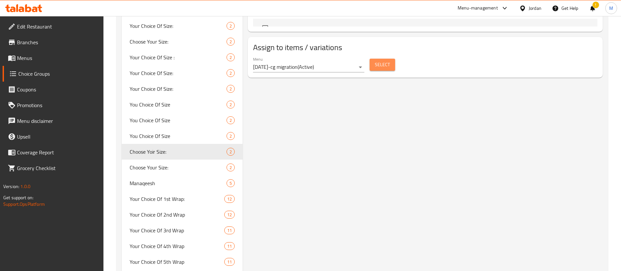
click at [384, 61] on span "Select" at bounding box center [382, 65] width 15 height 8
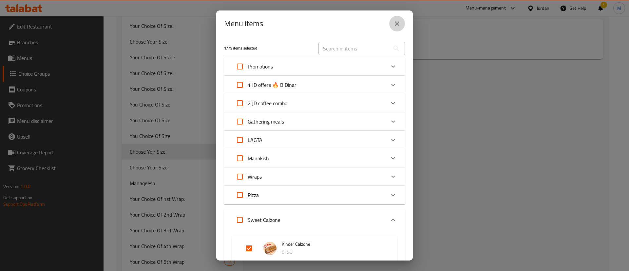
click at [394, 25] on icon "close" at bounding box center [397, 24] width 8 height 8
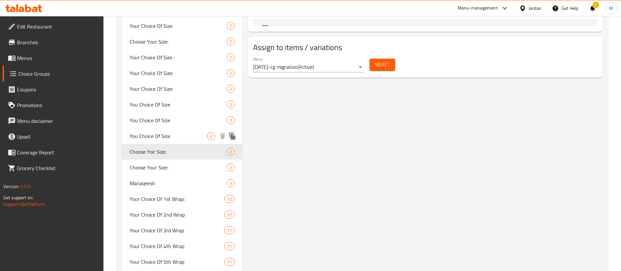
click at [186, 130] on div "You Choice Of Size 2" at bounding box center [182, 136] width 121 height 16
type input "You Choice Of Size"
type input "اختيارك من الحجم"
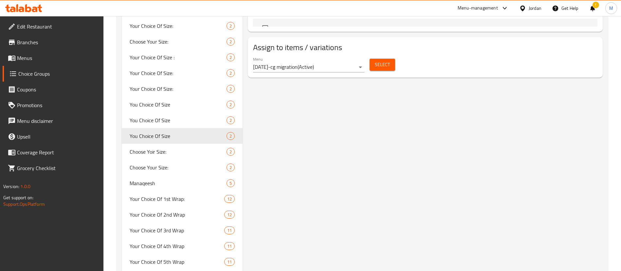
click at [384, 61] on span "Select" at bounding box center [382, 65] width 15 height 8
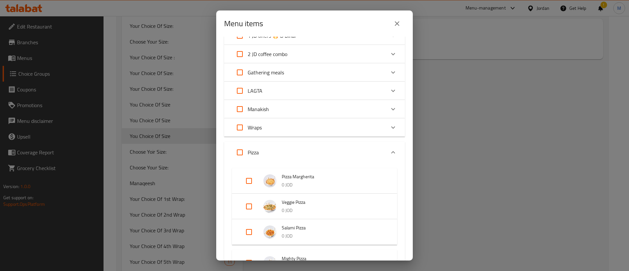
scroll to position [147, 0]
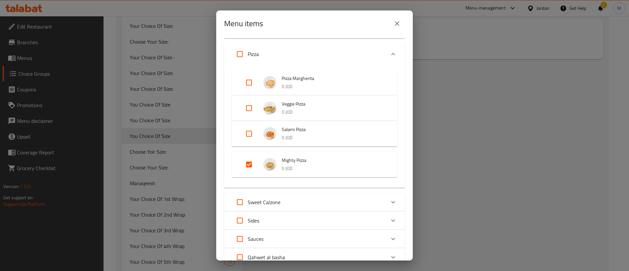
click at [253, 164] on input "Expand" at bounding box center [249, 165] width 16 height 16
checkbox input "false"
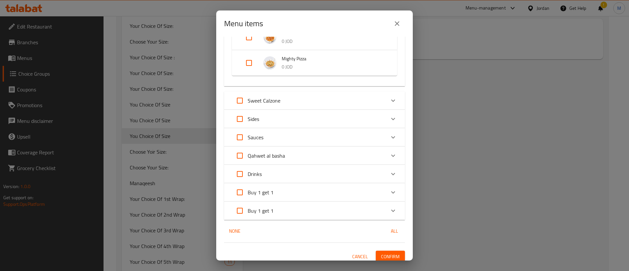
scroll to position [249, 0]
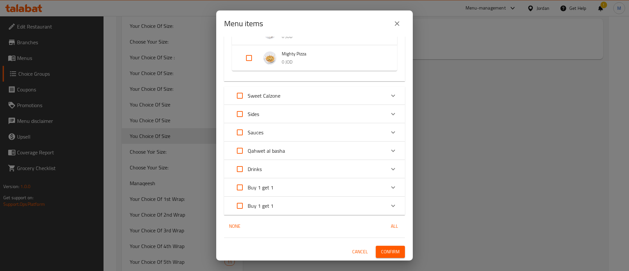
click at [391, 249] on span "Confirm" at bounding box center [390, 252] width 19 height 8
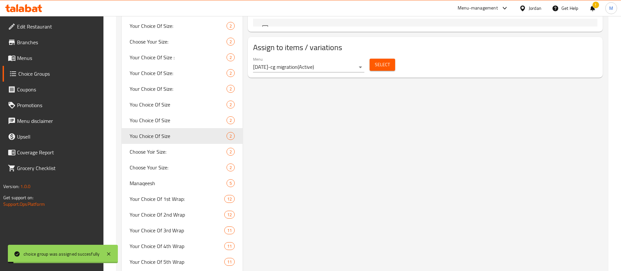
click at [176, 121] on span "You Choice Of Size" at bounding box center [178, 120] width 97 height 8
type input "You Choice Of Size"
type input "اختيارك من الحجم"
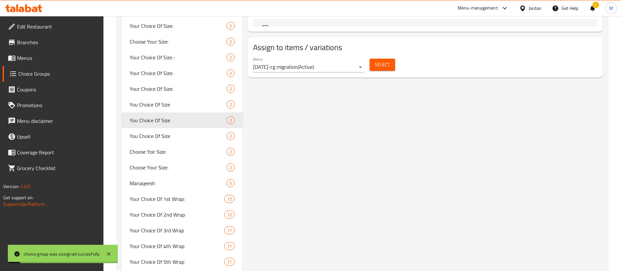
click at [389, 61] on span "Select" at bounding box center [382, 65] width 15 height 8
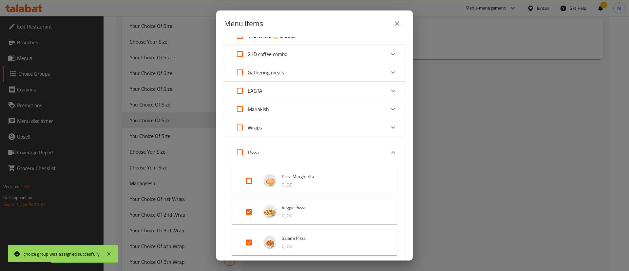
scroll to position [98, 0]
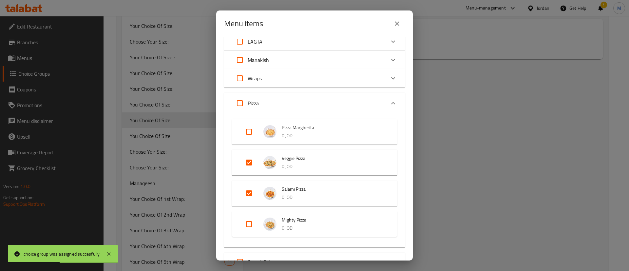
click at [252, 164] on input "Expand" at bounding box center [249, 163] width 16 height 16
checkbox input "false"
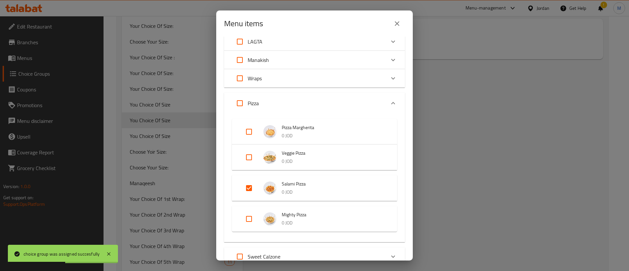
click at [249, 187] on input "Expand" at bounding box center [249, 188] width 16 height 16
checkbox input "false"
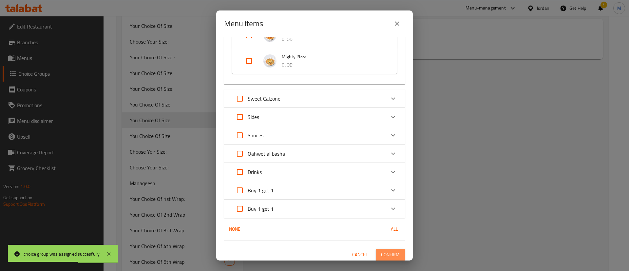
click at [381, 253] on span "Confirm" at bounding box center [390, 255] width 19 height 8
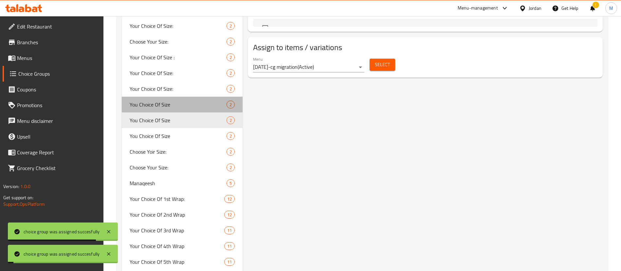
click at [182, 107] on span "You Choice Of Size" at bounding box center [178, 105] width 97 height 8
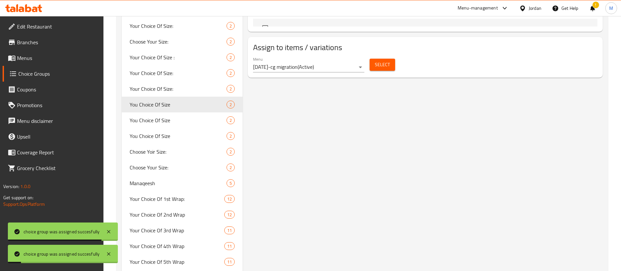
click at [377, 61] on span "Select" at bounding box center [382, 65] width 15 height 8
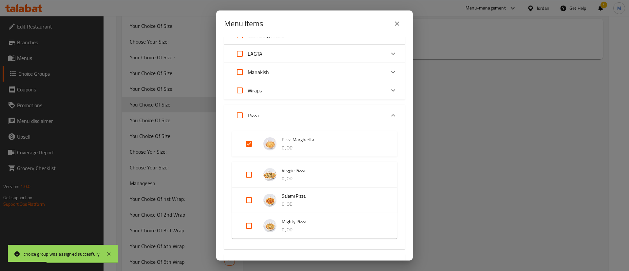
scroll to position [98, 0]
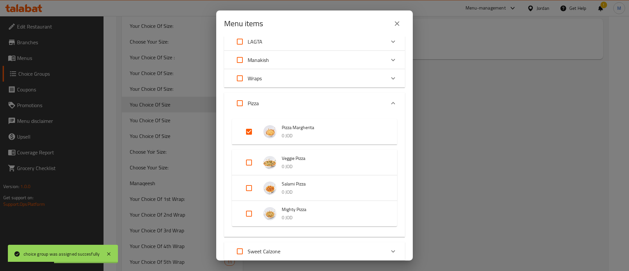
click at [250, 131] on input "Expand" at bounding box center [249, 132] width 16 height 16
checkbox input "false"
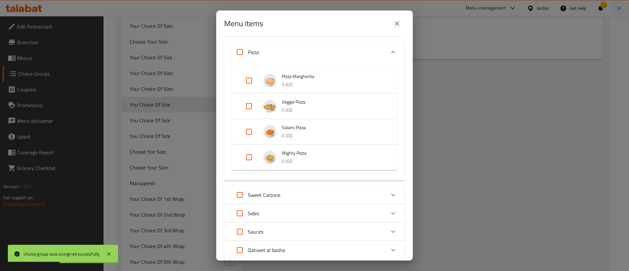
scroll to position [249, 0]
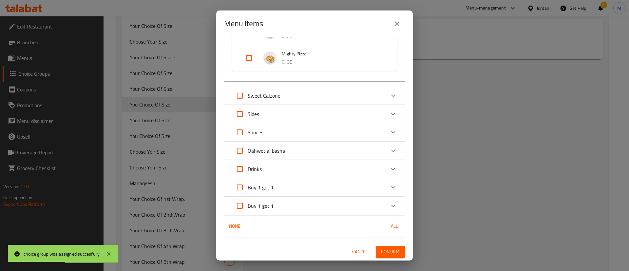
click at [391, 251] on span "Confirm" at bounding box center [390, 252] width 19 height 8
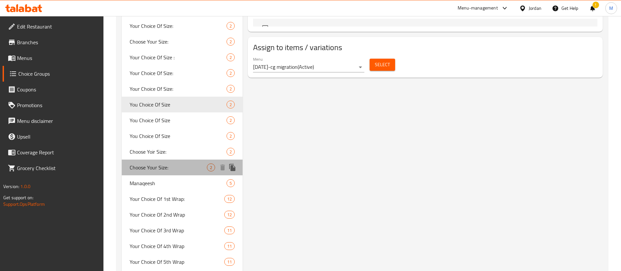
click at [180, 166] on span "Choose Your Size:" at bounding box center [168, 167] width 77 height 8
type input "Choose Your Size:"
type input "اختر الحجم المناسب"
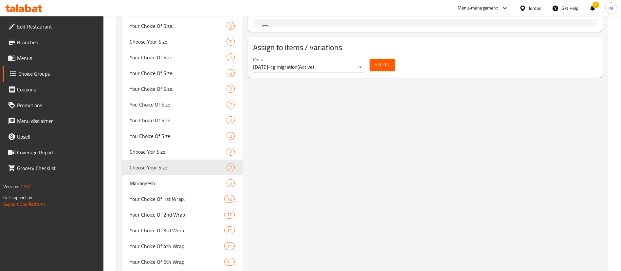
click at [378, 61] on span "Select" at bounding box center [382, 65] width 15 height 8
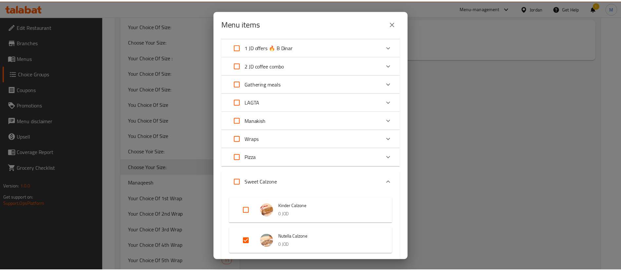
scroll to position [98, 0]
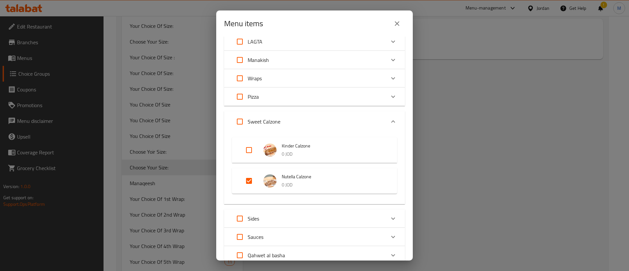
click at [466, 136] on div "Menu items 1 / 79 items selected ​ Promotions Manaeesh box 5 JOD Dinner Box 10 …" at bounding box center [314, 135] width 629 height 271
click at [398, 25] on icon "close" at bounding box center [397, 24] width 8 height 8
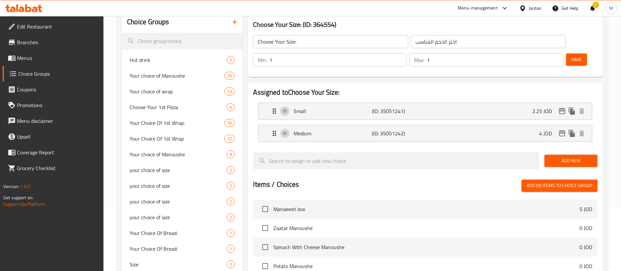
scroll to position [52, 0]
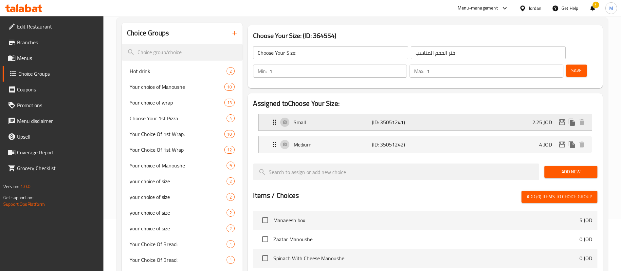
click at [478, 114] on div "Small (ID: 35051241) 2.25 JOD" at bounding box center [428, 122] width 314 height 16
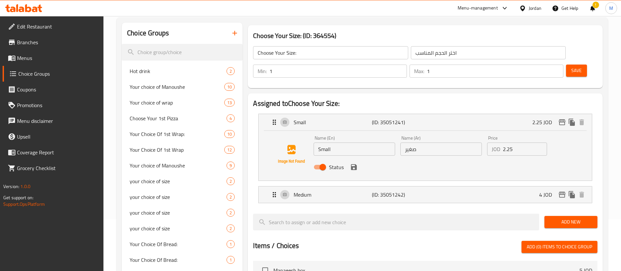
click at [510, 142] on input "2.25" at bounding box center [525, 148] width 44 height 13
paste input "1.6"
click at [355, 164] on icon "save" at bounding box center [354, 167] width 6 height 6
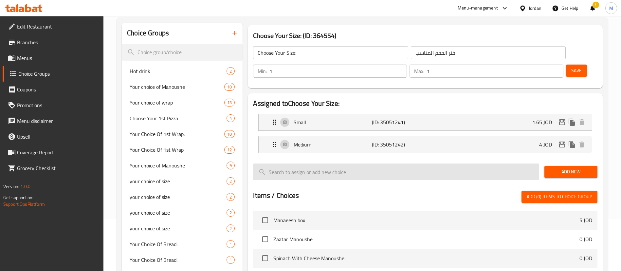
type input "1.65"
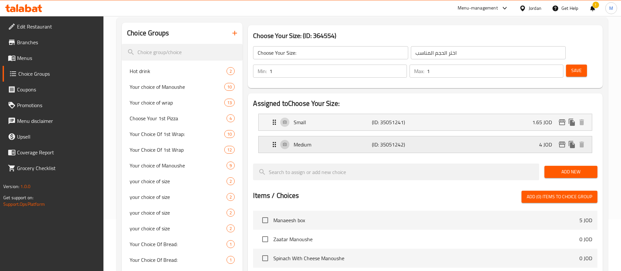
click at [507, 136] on div "Medium (ID: 35051242) 4 JOD" at bounding box center [428, 144] width 314 height 16
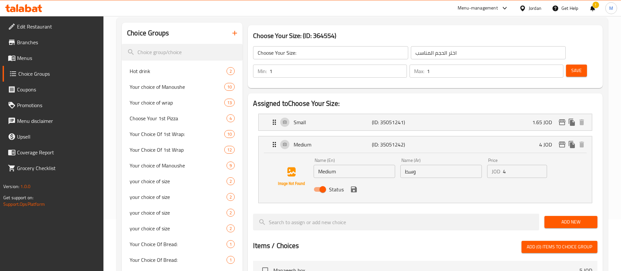
click at [516, 165] on input "4" at bounding box center [525, 171] width 44 height 13
paste input "2.2"
click at [354, 180] on div "Status" at bounding box center [441, 189] width 260 height 18
click at [356, 186] on icon "save" at bounding box center [354, 189] width 6 height 6
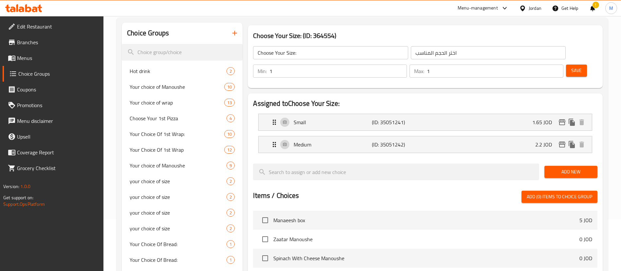
type input "2.2"
click at [560, 118] on icon "edit" at bounding box center [562, 122] width 8 height 8
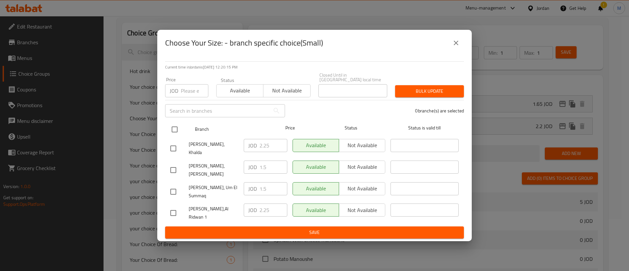
click at [173, 132] on input "checkbox" at bounding box center [175, 129] width 14 height 14
checkbox input "true"
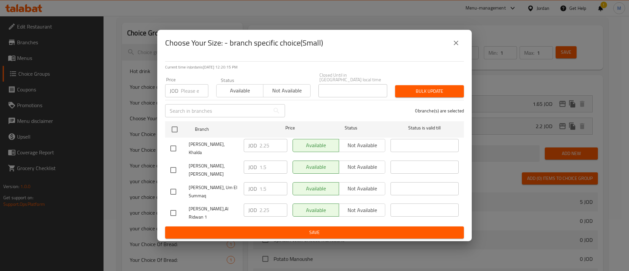
checkbox input "true"
drag, startPoint x: 272, startPoint y: 146, endPoint x: 254, endPoint y: 146, distance: 18.0
click at [254, 146] on div "JOD 2.25 ​" at bounding box center [266, 145] width 44 height 13
drag, startPoint x: 267, startPoint y: 160, endPoint x: 261, endPoint y: 162, distance: 6.6
click at [261, 162] on input "1.5" at bounding box center [273, 166] width 28 height 13
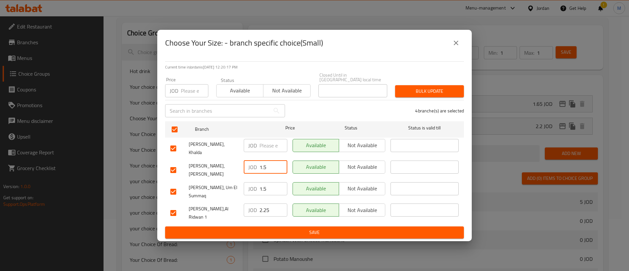
type input "1"
click at [270, 183] on input "1.5" at bounding box center [273, 188] width 28 height 13
type input "1"
click at [272, 207] on input "2.25" at bounding box center [273, 209] width 28 height 13
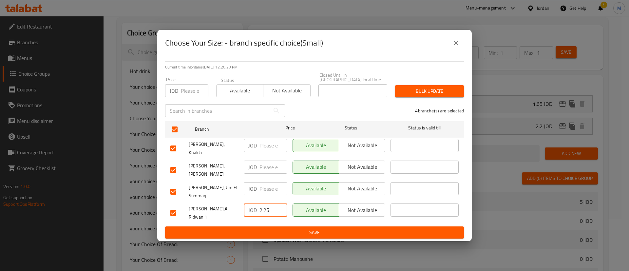
click at [272, 207] on input "2.25" at bounding box center [273, 209] width 28 height 13
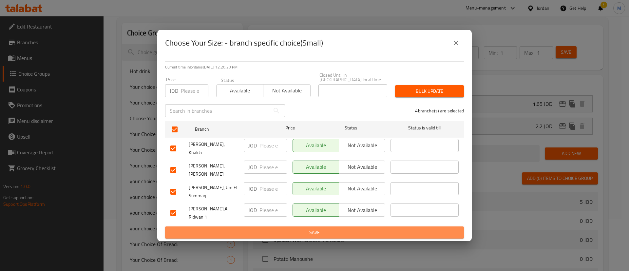
click at [278, 228] on span "Save" at bounding box center [314, 232] width 288 height 8
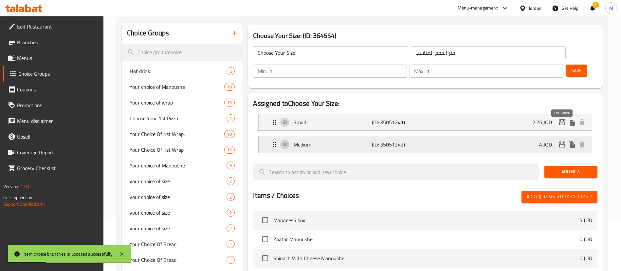
click at [562, 141] on icon "edit" at bounding box center [562, 144] width 7 height 6
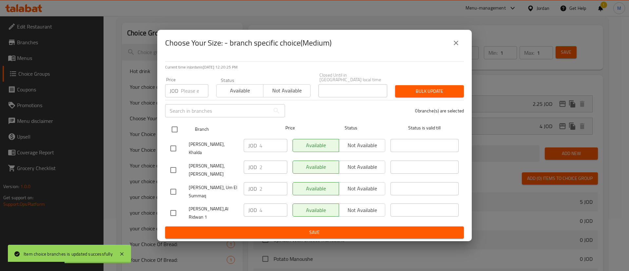
click at [175, 127] on input "checkbox" at bounding box center [175, 129] width 14 height 14
checkbox input "true"
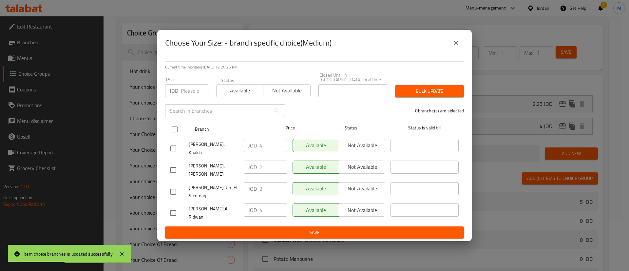
checkbox input "true"
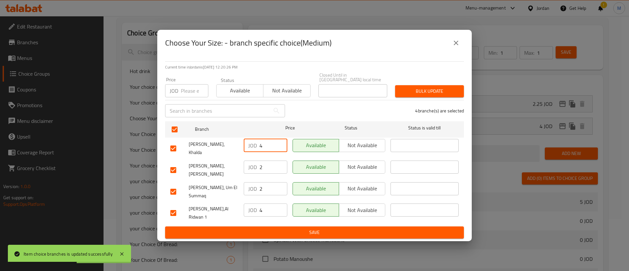
drag, startPoint x: 266, startPoint y: 146, endPoint x: 246, endPoint y: 146, distance: 20.0
click at [246, 146] on div "JOD 4 ​" at bounding box center [266, 145] width 44 height 13
drag, startPoint x: 266, startPoint y: 163, endPoint x: 243, endPoint y: 163, distance: 22.9
click at [243, 163] on div "JOD ​" at bounding box center [265, 170] width 49 height 24
drag, startPoint x: 265, startPoint y: 183, endPoint x: 259, endPoint y: 180, distance: 6.6
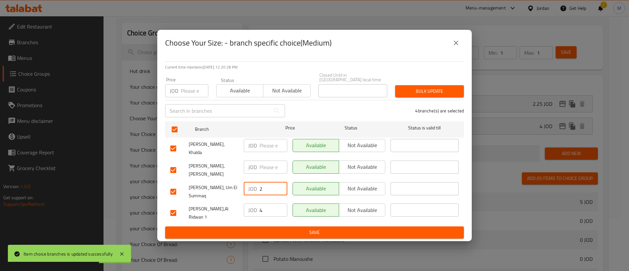
click at [260, 182] on input "2" at bounding box center [273, 188] width 28 height 13
click at [269, 204] on input "4" at bounding box center [273, 209] width 28 height 13
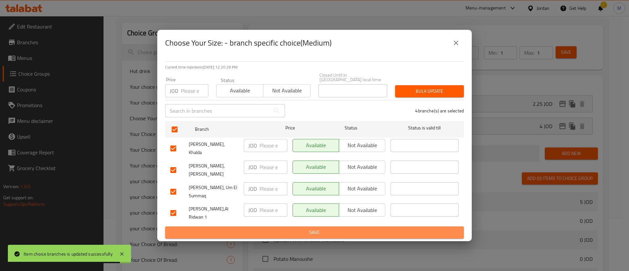
click at [285, 228] on span "Save" at bounding box center [314, 232] width 288 height 8
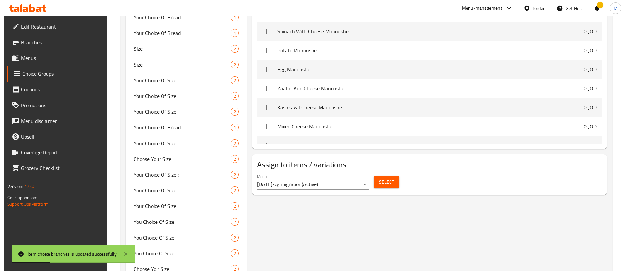
scroll to position [347, 0]
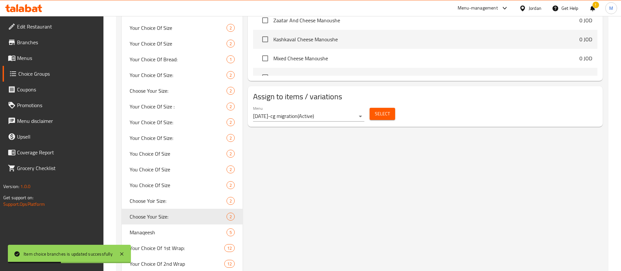
click at [388, 110] on span "Select" at bounding box center [382, 114] width 15 height 8
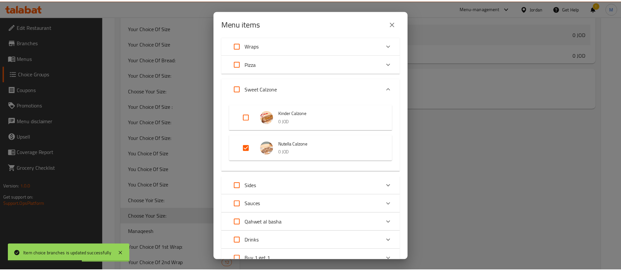
scroll to position [147, 0]
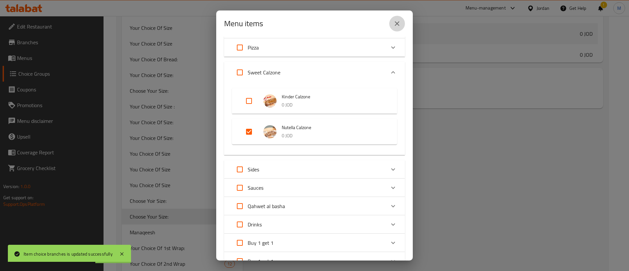
drag, startPoint x: 398, startPoint y: 22, endPoint x: 556, endPoint y: 126, distance: 189.1
click at [398, 22] on icon "close" at bounding box center [397, 24] width 8 height 8
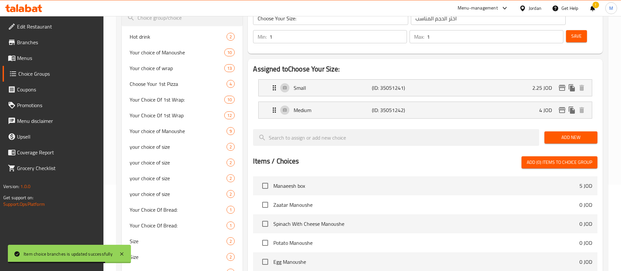
scroll to position [0, 0]
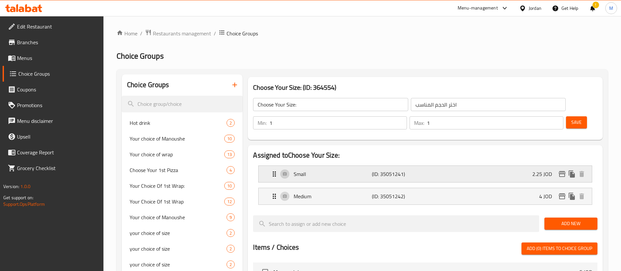
click at [495, 166] on div "Small (ID: 35051241) 2.25 JOD" at bounding box center [428, 174] width 314 height 16
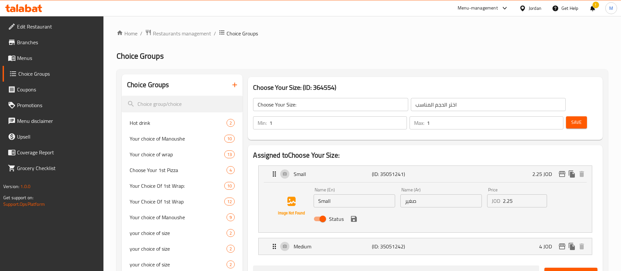
click at [511, 194] on input "2.25" at bounding box center [525, 200] width 44 height 13
paste input "1.6"
click at [356, 216] on icon "save" at bounding box center [354, 219] width 6 height 6
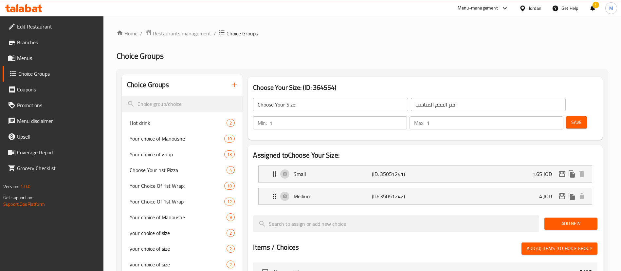
type input "1.65"
click at [495, 188] on div "Medium (ID: 35051242) 4 JOD" at bounding box center [428, 196] width 314 height 16
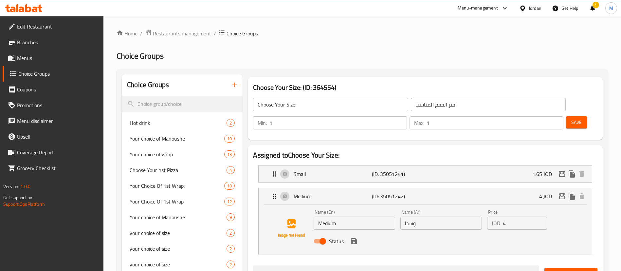
click at [521, 216] on input "4" at bounding box center [525, 222] width 44 height 13
click at [516, 216] on input "4" at bounding box center [525, 222] width 44 height 13
click at [514, 216] on input "4" at bounding box center [525, 222] width 44 height 13
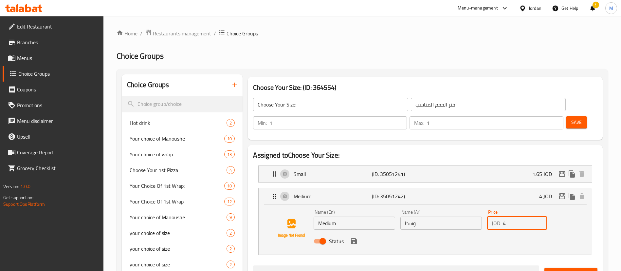
click at [514, 216] on input "4" at bounding box center [525, 222] width 44 height 13
paste input "2.2"
click at [353, 237] on icon "save" at bounding box center [354, 241] width 8 height 8
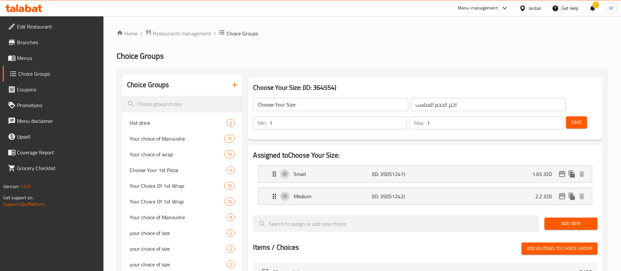
type input "2.2"
click at [572, 118] on span "Save" at bounding box center [577, 122] width 10 height 8
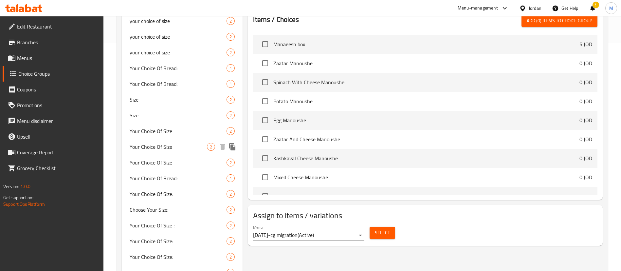
scroll to position [246, 0]
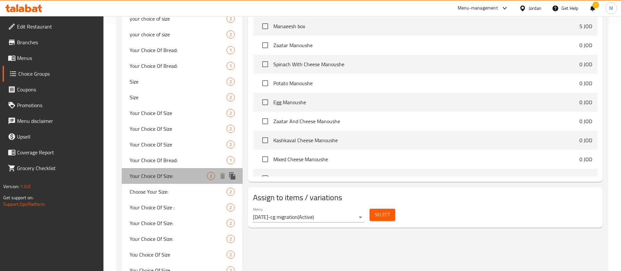
click at [178, 181] on div "Your Choice Of Size: 2" at bounding box center [182, 176] width 121 height 16
type input "Your Choice Of Size:"
type input "إختيارك من الحجم:"
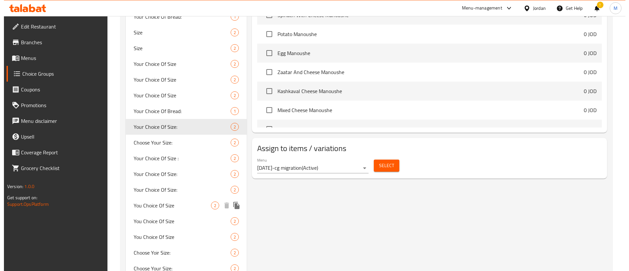
scroll to position [344, 0]
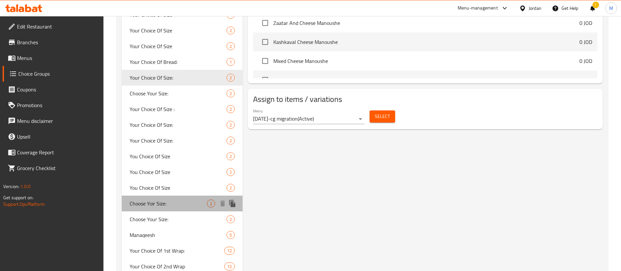
click at [176, 205] on span "Choose Yoir Size:" at bounding box center [168, 203] width 77 height 8
type input "Choose Yoir Size:"
type input "اختر الحجم المناسب"
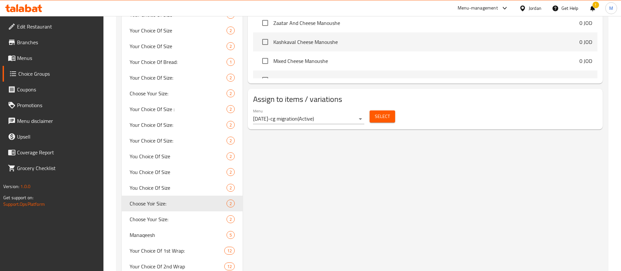
click at [382, 112] on span "Select" at bounding box center [382, 116] width 15 height 8
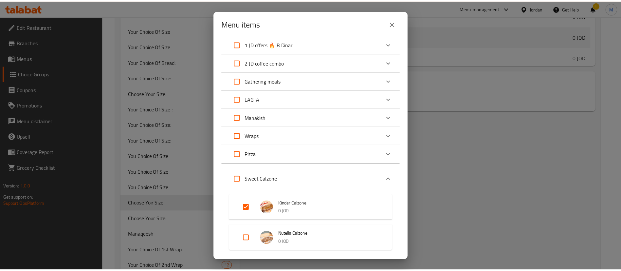
scroll to position [98, 0]
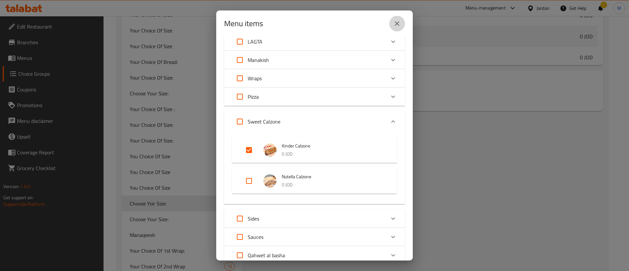
click at [402, 21] on button "close" at bounding box center [397, 24] width 16 height 16
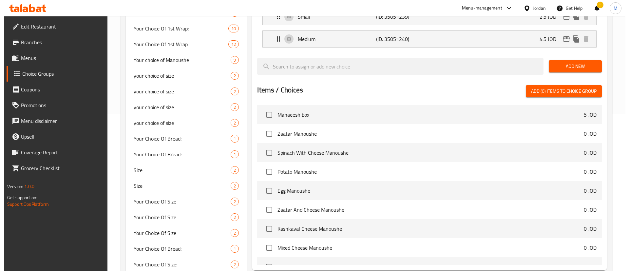
scroll to position [0, 0]
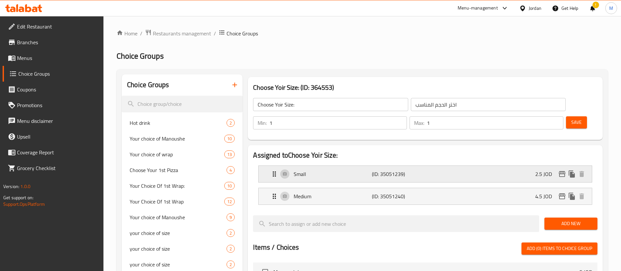
click at [526, 166] on div "Small (ID: 35051239) 2.5 JOD" at bounding box center [428, 174] width 314 height 16
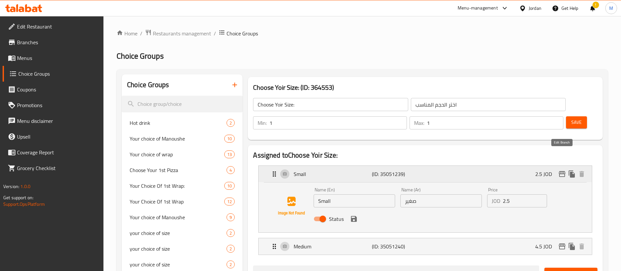
click at [560, 170] on icon "edit" at bounding box center [562, 174] width 8 height 8
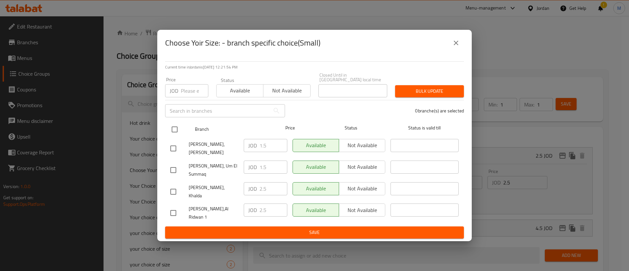
click at [177, 127] on input "checkbox" at bounding box center [175, 129] width 14 height 14
checkbox input "true"
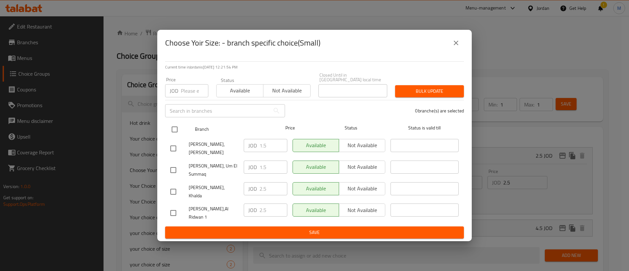
checkbox input "true"
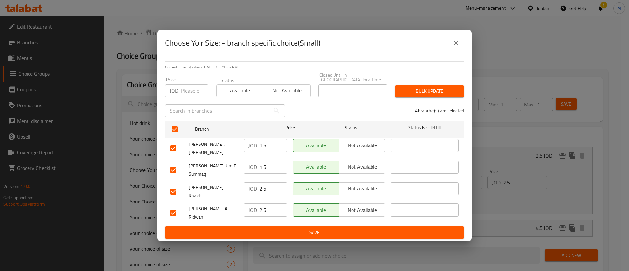
click at [263, 146] on input "1.5" at bounding box center [273, 145] width 28 height 13
click at [268, 164] on input "1.5" at bounding box center [273, 166] width 28 height 13
click at [268, 165] on input "1.5" at bounding box center [273, 166] width 28 height 13
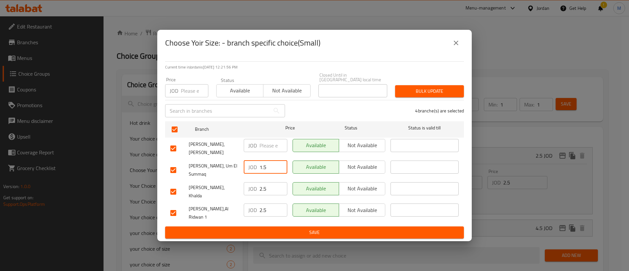
click at [268, 165] on input "1.5" at bounding box center [273, 166] width 28 height 13
click at [269, 187] on input "2.5" at bounding box center [273, 188] width 28 height 13
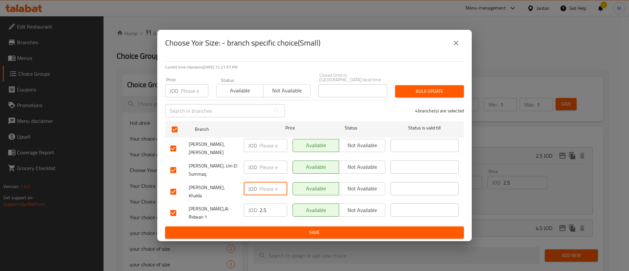
click at [267, 203] on input "2.5" at bounding box center [273, 209] width 28 height 13
click at [276, 228] on span "Save" at bounding box center [314, 232] width 288 height 8
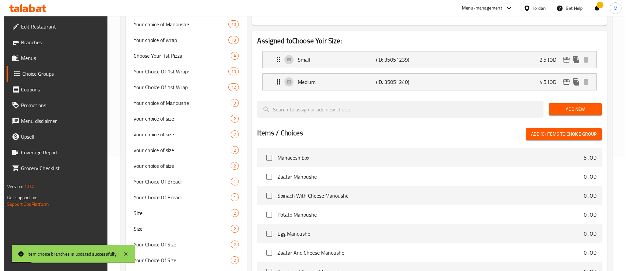
scroll to position [111, 0]
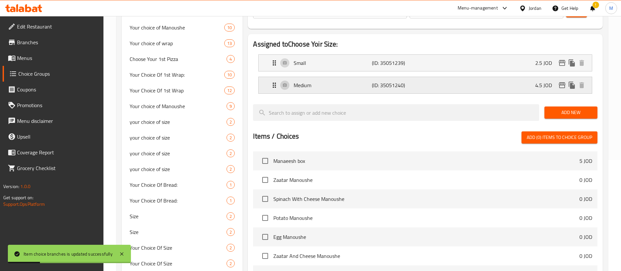
click at [560, 81] on icon "edit" at bounding box center [562, 85] width 8 height 8
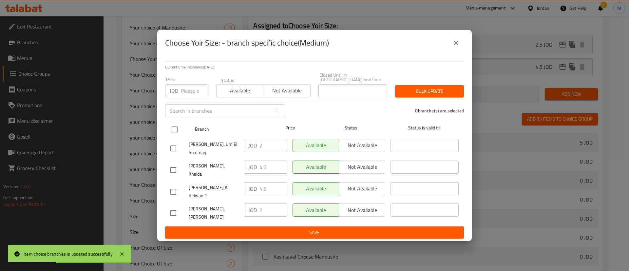
click at [176, 127] on input "checkbox" at bounding box center [175, 129] width 14 height 14
checkbox input "true"
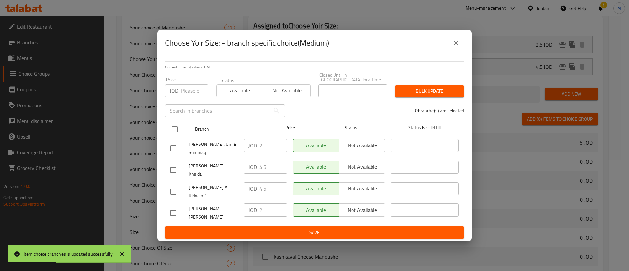
checkbox input "true"
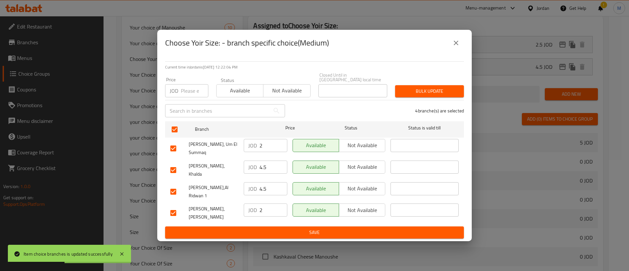
drag, startPoint x: 263, startPoint y: 147, endPoint x: 249, endPoint y: 147, distance: 14.1
click at [249, 147] on div "JOD 2 ​" at bounding box center [266, 145] width 44 height 13
drag, startPoint x: 267, startPoint y: 166, endPoint x: 247, endPoint y: 170, distance: 20.4
click at [247, 170] on div "JOD 4.5 ​" at bounding box center [266, 166] width 44 height 13
drag, startPoint x: 270, startPoint y: 183, endPoint x: 250, endPoint y: 186, distance: 20.8
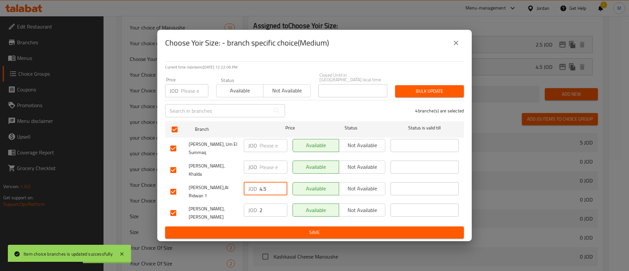
click at [250, 187] on div "JOD 4.5 ​" at bounding box center [266, 188] width 44 height 13
drag, startPoint x: 269, startPoint y: 206, endPoint x: 255, endPoint y: 204, distance: 13.9
click at [255, 204] on div "JOD 2 ​" at bounding box center [266, 209] width 44 height 13
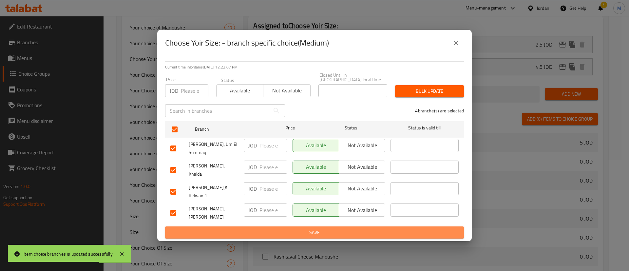
click at [271, 226] on button "Save" at bounding box center [314, 232] width 299 height 12
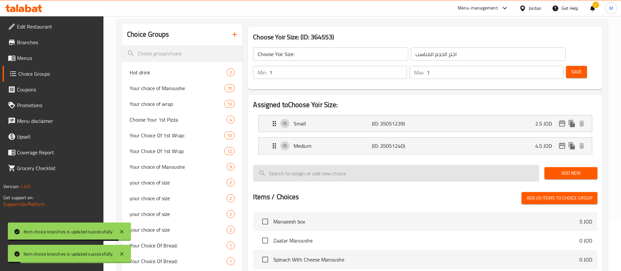
scroll to position [0, 0]
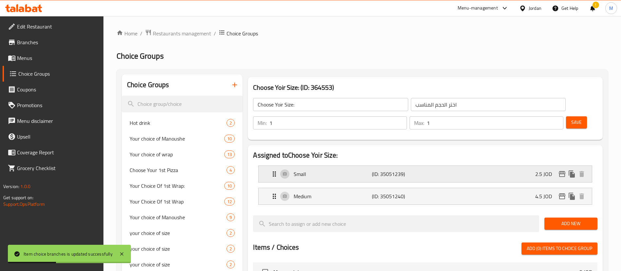
click at [530, 166] on div "Small (ID: 35051239) 2.5 JOD" at bounding box center [428, 174] width 314 height 16
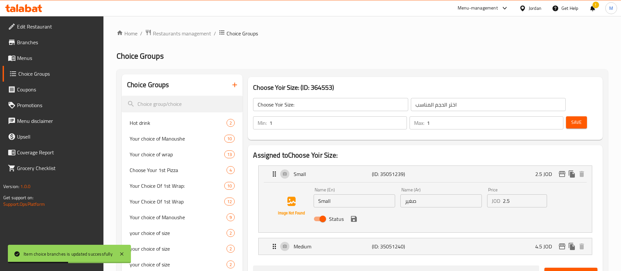
click at [517, 194] on input "2.5" at bounding box center [525, 200] width 44 height 13
paste input "1.6"
click at [354, 216] on icon "save" at bounding box center [354, 219] width 6 height 6
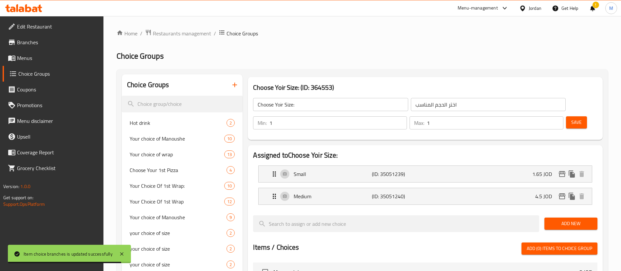
type input "1.65"
click at [478, 188] on div "Medium (ID: 35051240) 4.5 JOD" at bounding box center [428, 196] width 314 height 16
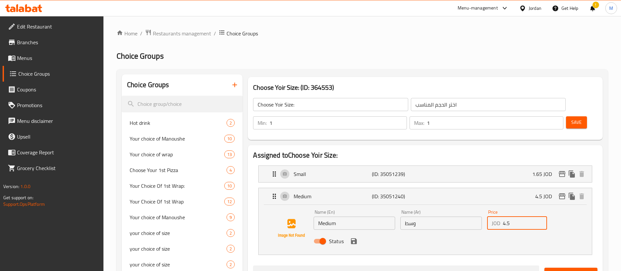
click at [518, 216] on input "4.5" at bounding box center [525, 222] width 44 height 13
click at [517, 216] on input "4.5" at bounding box center [525, 222] width 44 height 13
paste input "2.2"
click at [352, 238] on icon "save" at bounding box center [354, 241] width 6 height 6
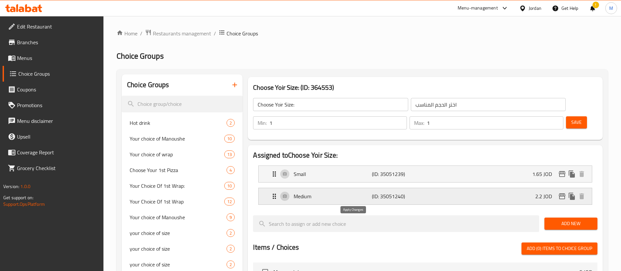
type input "2.2"
click at [571, 116] on button "Save" at bounding box center [576, 122] width 21 height 12
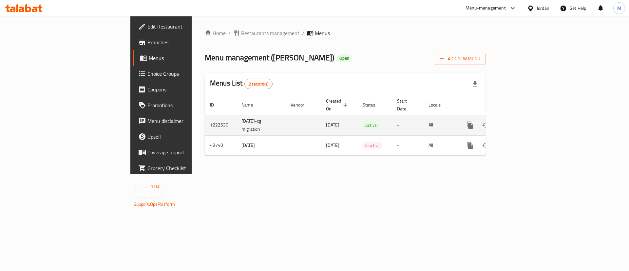
click at [525, 117] on div "enhanced table" at bounding box center [493, 125] width 63 height 16
click at [525, 117] on link "enhanced table" at bounding box center [517, 125] width 16 height 16
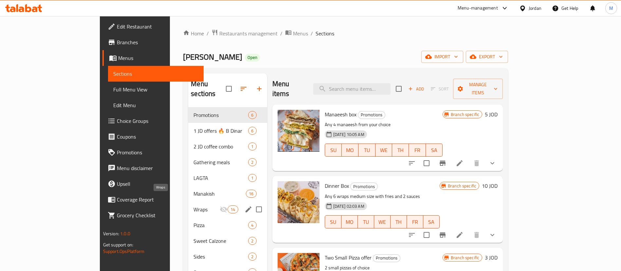
click at [194, 205] on span "Wraps" at bounding box center [207, 209] width 26 height 8
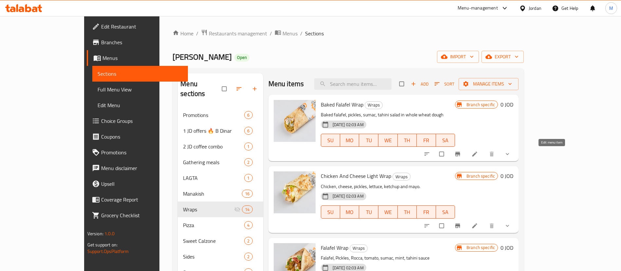
click at [478, 154] on icon at bounding box center [475, 154] width 5 height 5
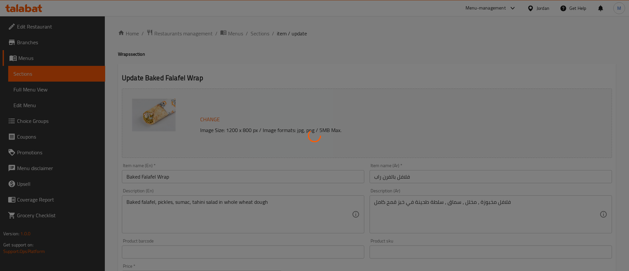
type input "الإضافات:"
type input "0"
type input "اختيارك من الخبز:"
type input "1"
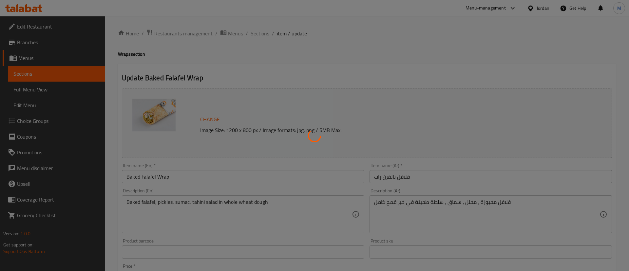
type input "1"
type input "اختيارالوجبة:"
type input "0"
type input "1"
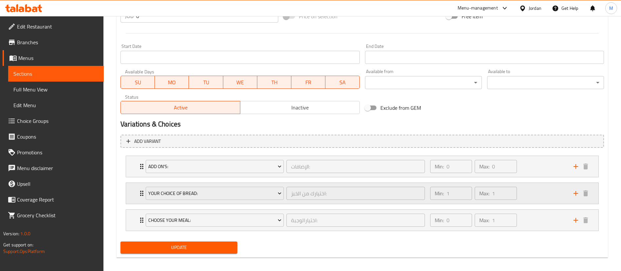
scroll to position [266, 0]
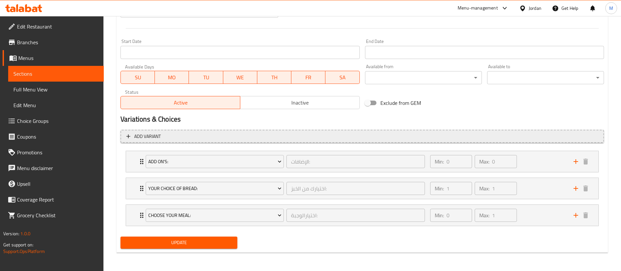
click at [499, 131] on button "Add variant" at bounding box center [363, 136] width 484 height 13
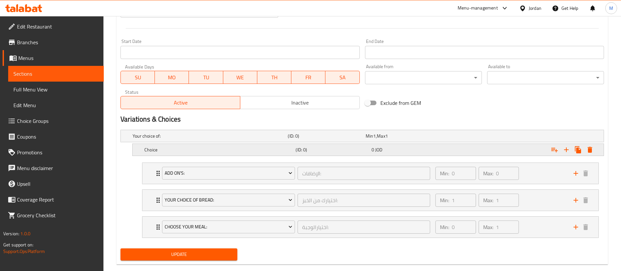
click at [314, 141] on div "(ID: 0)" at bounding box center [326, 135] width 78 height 9
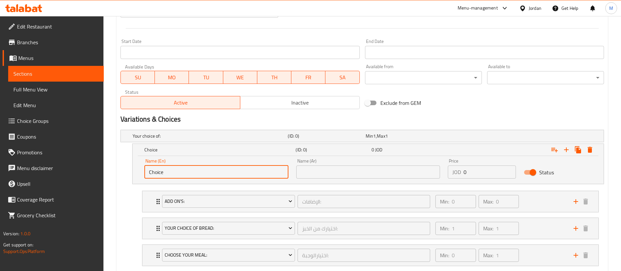
click at [251, 174] on input "Choice" at bounding box center [216, 171] width 144 height 13
type input "Medium"
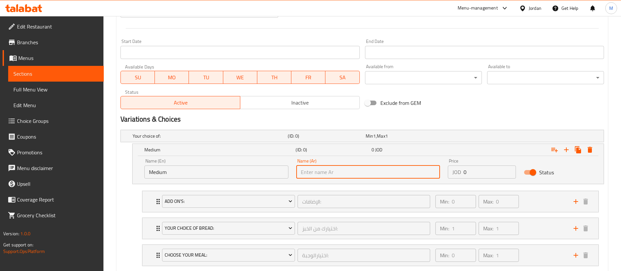
click at [349, 175] on input "text" at bounding box center [368, 171] width 144 height 13
click at [337, 171] on input "text" at bounding box center [368, 171] width 144 height 13
type input "وسط"
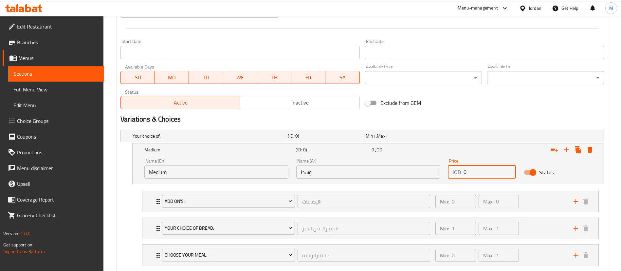
click at [493, 176] on input "0" at bounding box center [490, 171] width 52 height 13
click at [492, 176] on input "0" at bounding box center [490, 171] width 52 height 13
paste input "1.65"
type input "1.65"
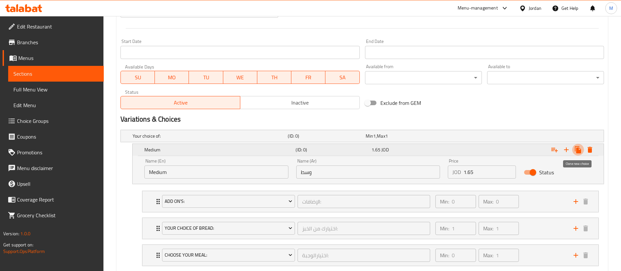
click at [577, 150] on icon "Expand" at bounding box center [578, 149] width 6 height 7
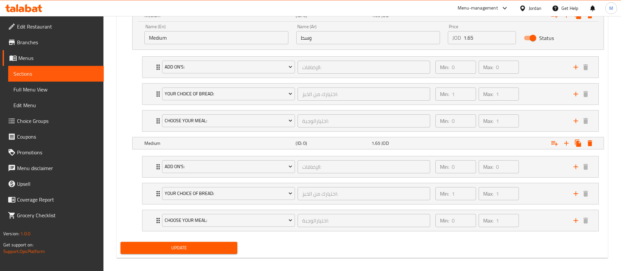
scroll to position [405, 0]
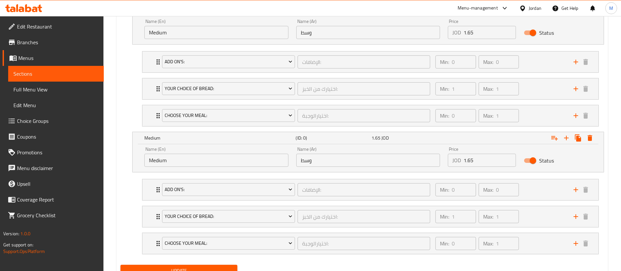
click at [256, 162] on input "Medium" at bounding box center [216, 160] width 144 height 13
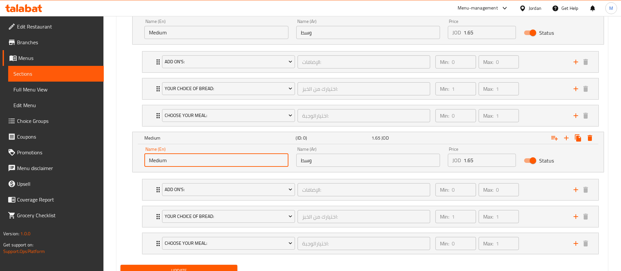
click at [256, 162] on input "Medium" at bounding box center [216, 160] width 144 height 13
type input "/"
type input "K"
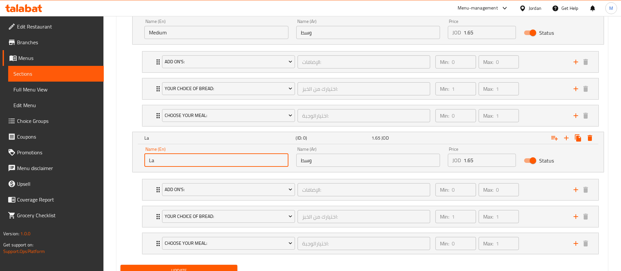
type input "Large"
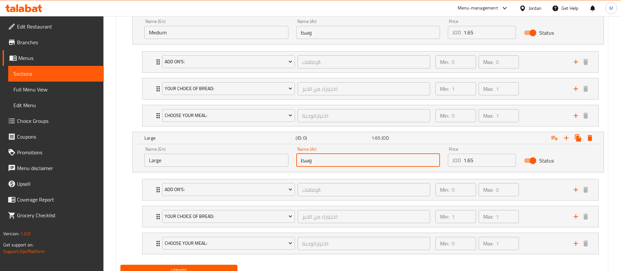
click at [323, 162] on input "وسط" at bounding box center [368, 160] width 144 height 13
click at [323, 162] on input "text" at bounding box center [368, 160] width 144 height 13
type input "كبير"
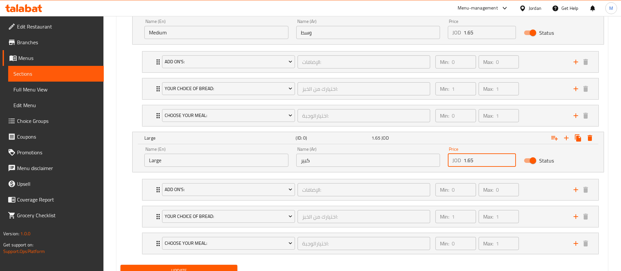
click at [476, 158] on input "1.65" at bounding box center [490, 160] width 52 height 13
paste input "2.7"
type input "2.75"
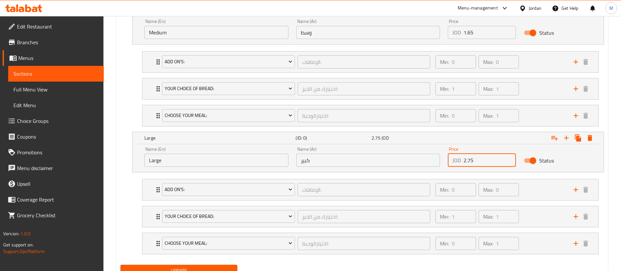
click at [230, 268] on span "Update" at bounding box center [179, 271] width 106 height 8
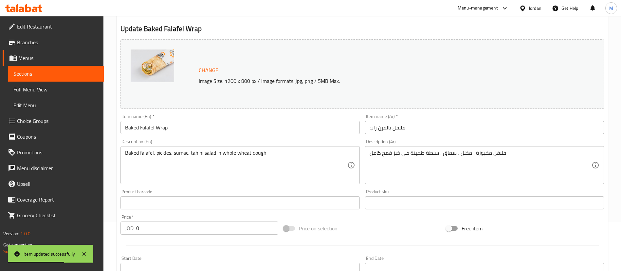
scroll to position [0, 0]
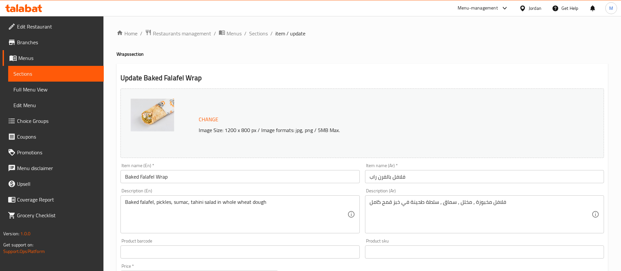
drag, startPoint x: 264, startPoint y: 33, endPoint x: 283, endPoint y: 44, distance: 21.0
click at [264, 33] on span "Sections" at bounding box center [258, 33] width 19 height 8
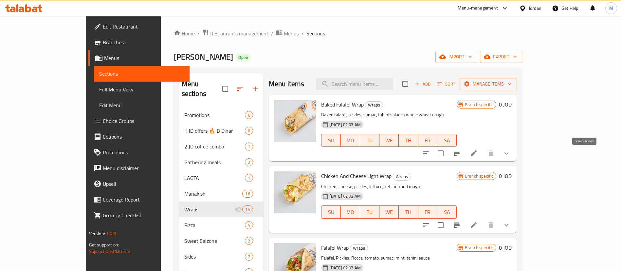
drag, startPoint x: 581, startPoint y: 153, endPoint x: 577, endPoint y: 153, distance: 3.6
click at [511, 153] on icon "show more" at bounding box center [507, 153] width 8 height 8
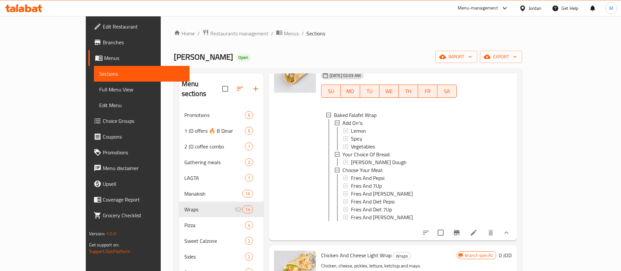
scroll to position [1, 0]
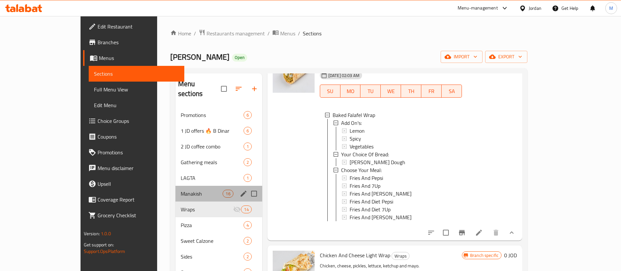
click at [188, 186] on div "Manakish 16" at bounding box center [219, 194] width 87 height 16
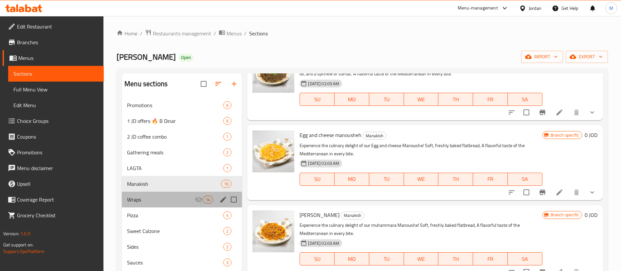
click at [179, 195] on div "Wraps 14" at bounding box center [182, 200] width 120 height 16
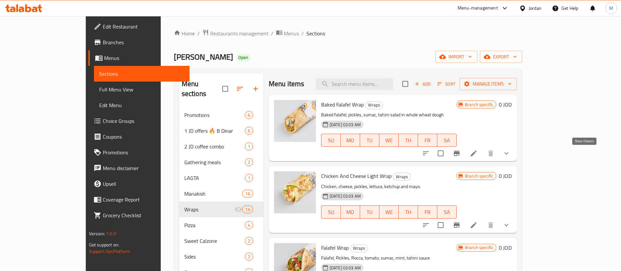
click at [511, 155] on icon "show more" at bounding box center [507, 153] width 8 height 8
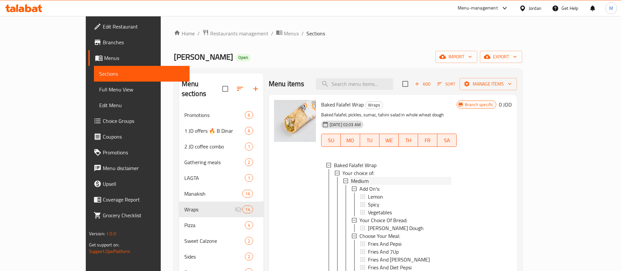
click at [403, 181] on div "Medium" at bounding box center [401, 181] width 101 height 8
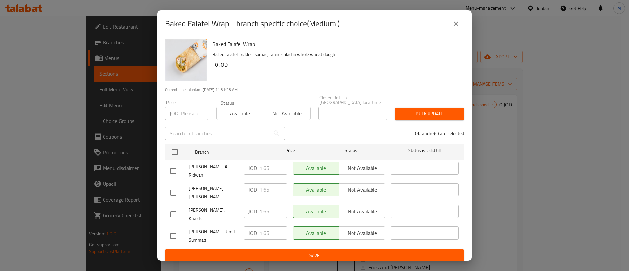
click at [457, 26] on icon "close" at bounding box center [456, 24] width 8 height 8
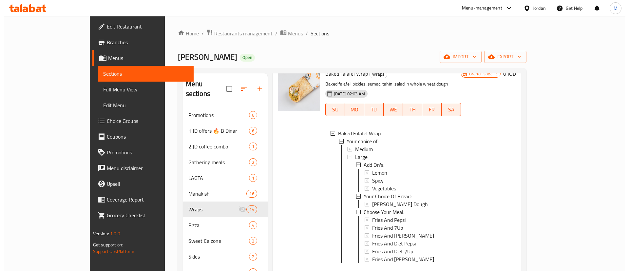
scroll to position [49, 0]
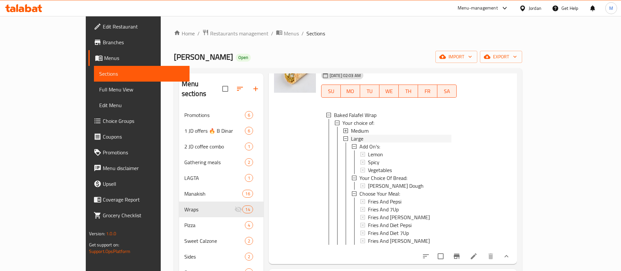
click at [378, 140] on div "Large" at bounding box center [401, 139] width 101 height 8
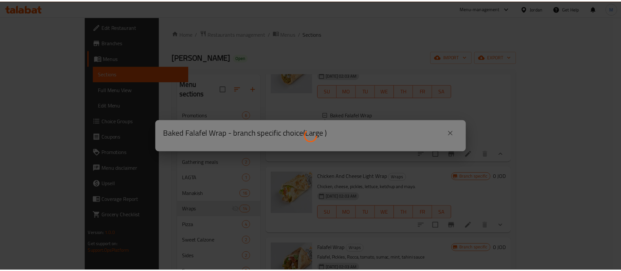
scroll to position [0, 0]
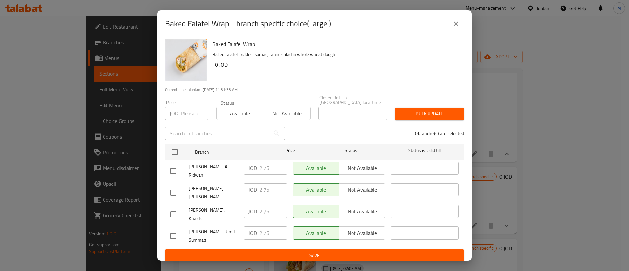
click at [453, 25] on icon "close" at bounding box center [456, 24] width 8 height 8
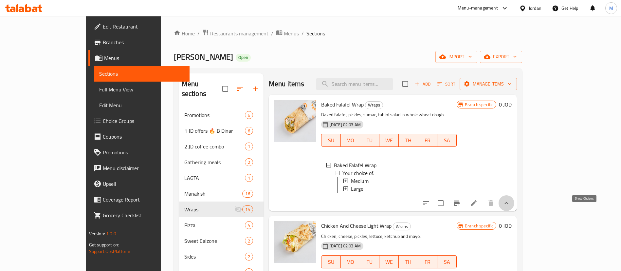
click at [511, 207] on icon "show more" at bounding box center [507, 203] width 8 height 8
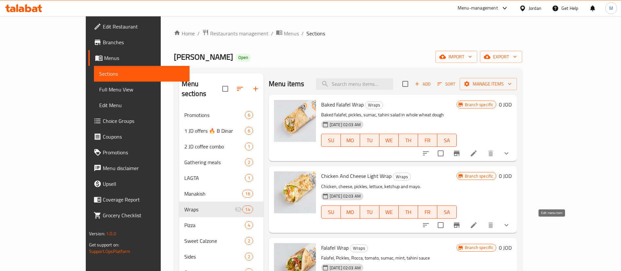
click at [477, 223] on icon at bounding box center [474, 225] width 6 height 6
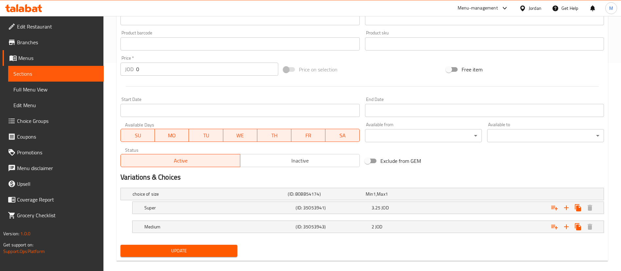
scroll to position [216, 0]
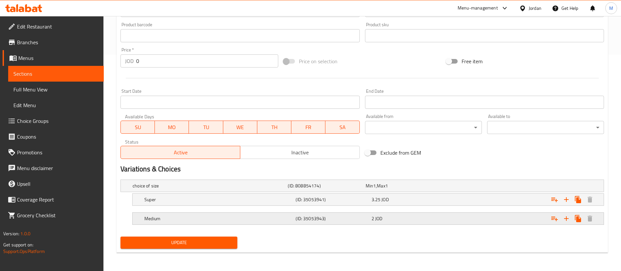
click at [376, 190] on span "JOD" at bounding box center [374, 185] width 3 height 9
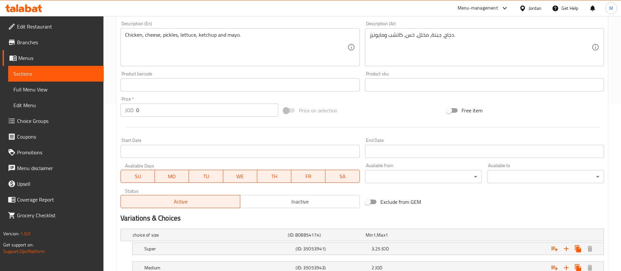
scroll to position [244, 0]
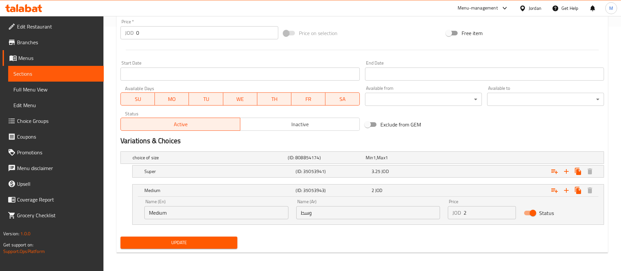
click at [469, 211] on input "2" at bounding box center [490, 212] width 52 height 13
paste input ".2"
type input "2.2"
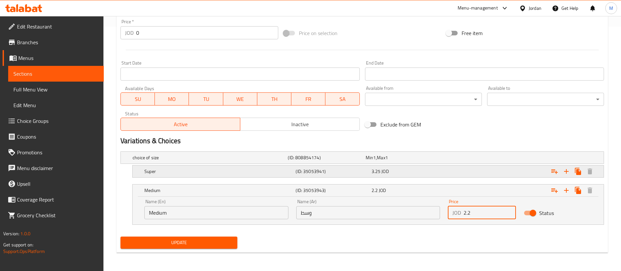
click at [515, 159] on div "Expand" at bounding box center [519, 157] width 155 height 3
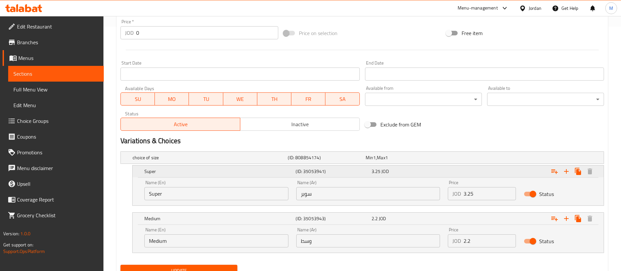
click at [515, 172] on div "Expand" at bounding box center [521, 171] width 151 height 14
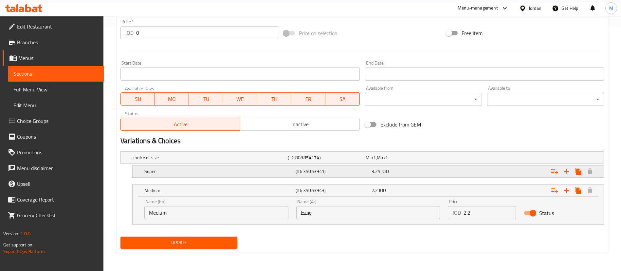
click at [505, 159] on div "Expand" at bounding box center [519, 157] width 155 height 3
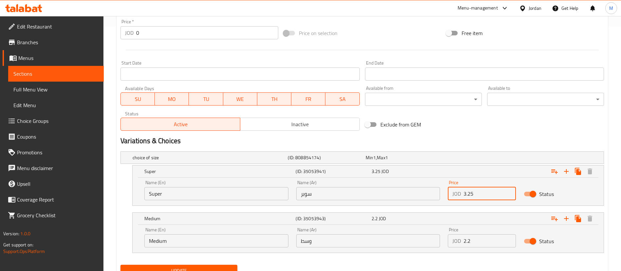
click at [487, 195] on input "3.25" at bounding box center [490, 193] width 52 height 13
paste input "3"
type input "3.3"
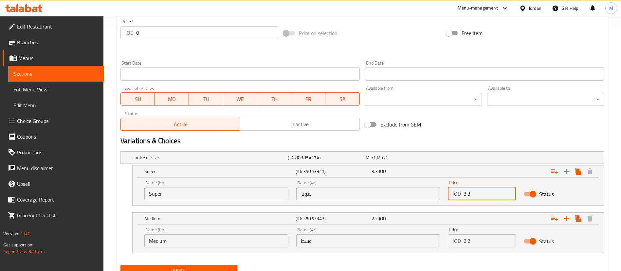
click at [411, 262] on div "Update" at bounding box center [362, 270] width 489 height 17
click at [223, 265] on button "Update" at bounding box center [179, 271] width 117 height 12
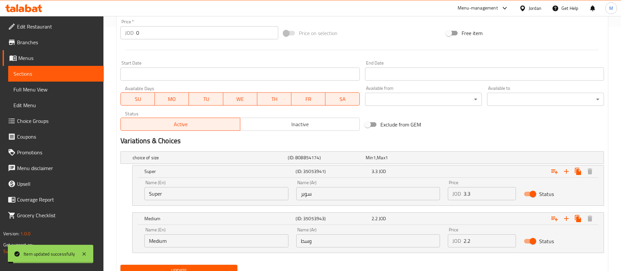
scroll to position [0, 0]
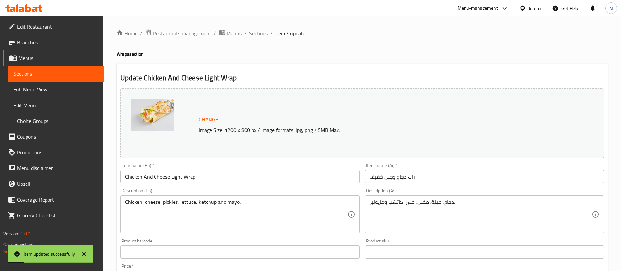
click at [261, 31] on span "Sections" at bounding box center [258, 33] width 19 height 8
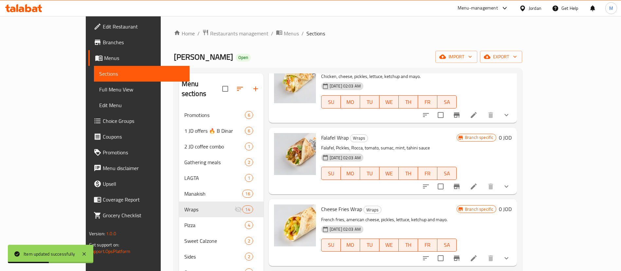
scroll to position [147, 0]
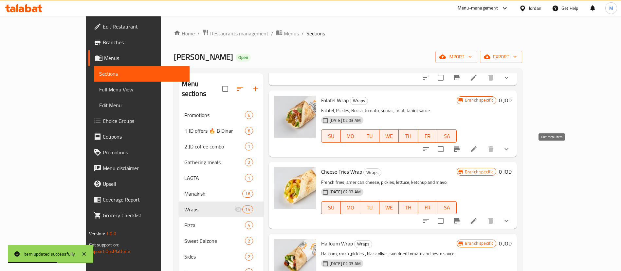
click at [478, 149] on icon at bounding box center [474, 149] width 8 height 8
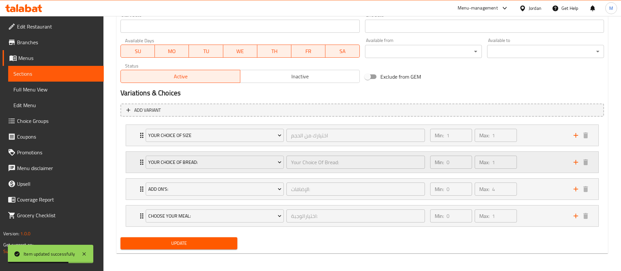
scroll to position [293, 0]
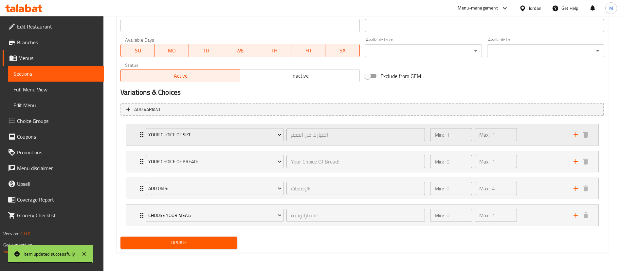
click at [532, 132] on div "Min: 1 ​ Max: 1 ​" at bounding box center [497, 134] width 143 height 21
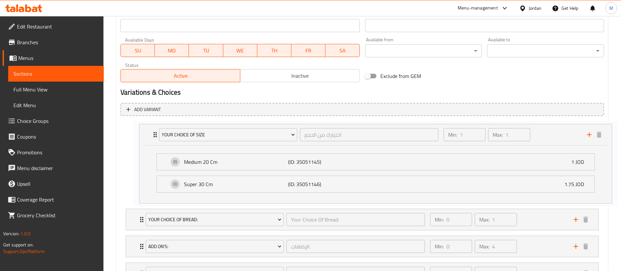
drag, startPoint x: 284, startPoint y: 163, endPoint x: 299, endPoint y: 162, distance: 14.7
click at [299, 162] on div "Your Choice Of Size اختيارك من الحجم ​ Min: 1 ​ Max: 1 ​ Medium 20 Cm (ID: 3505…" at bounding box center [363, 203] width 484 height 165
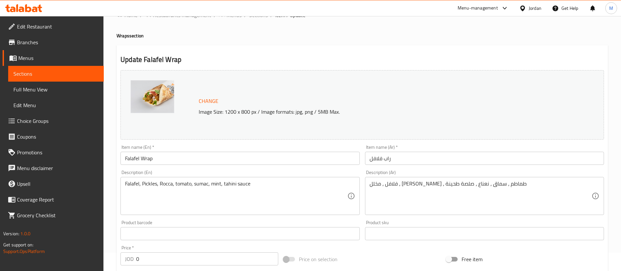
scroll to position [0, 0]
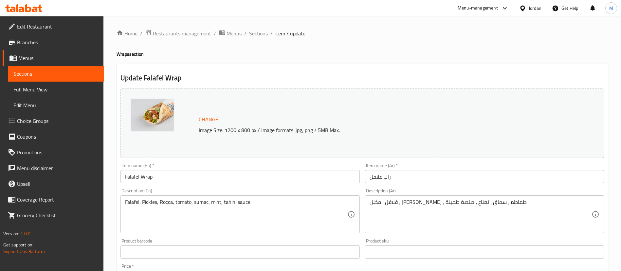
drag, startPoint x: 260, startPoint y: 36, endPoint x: 322, endPoint y: 66, distance: 68.6
click at [260, 36] on span "Sections" at bounding box center [258, 33] width 19 height 8
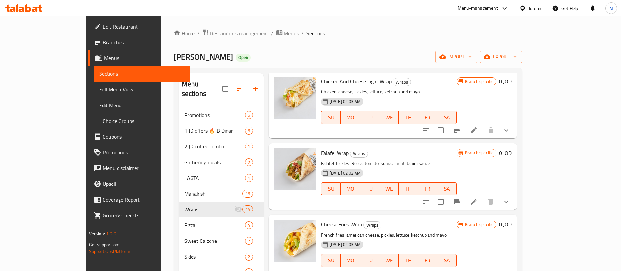
scroll to position [98, 0]
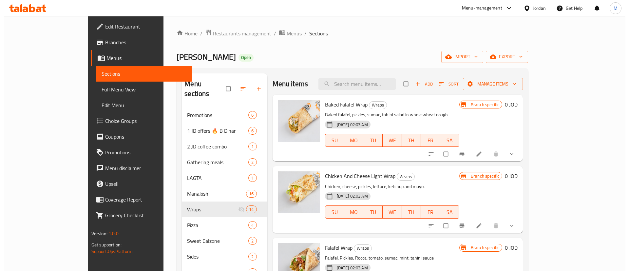
scroll to position [98, 0]
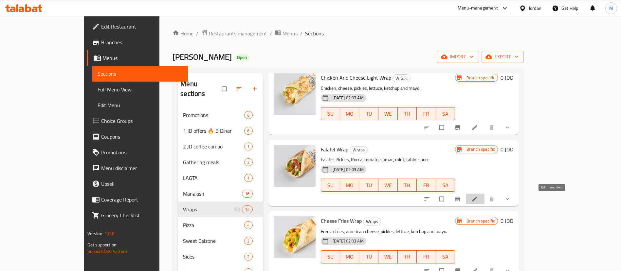
click at [478, 202] on icon at bounding box center [475, 199] width 7 height 7
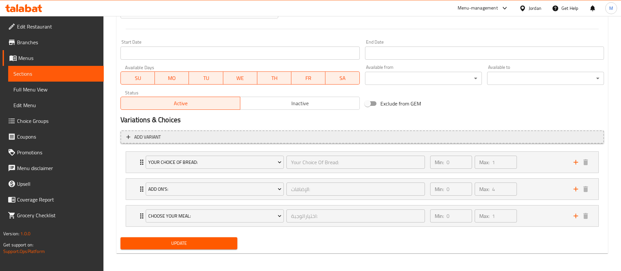
scroll to position [266, 0]
click at [436, 139] on span "Add variant" at bounding box center [362, 136] width 472 height 8
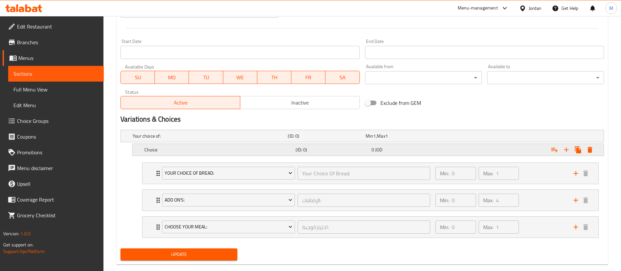
click at [454, 137] on div "Expand" at bounding box center [519, 136] width 155 height 3
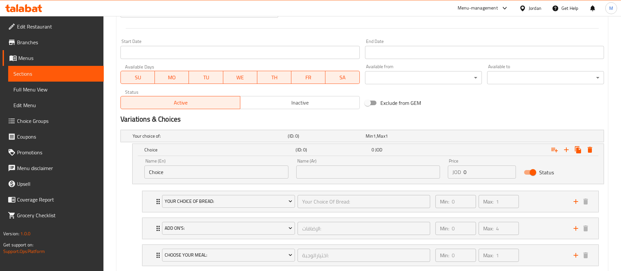
click at [256, 172] on input "Choice" at bounding box center [216, 171] width 144 height 13
type input "Medium"
click at [336, 174] on input "text" at bounding box center [368, 171] width 144 height 13
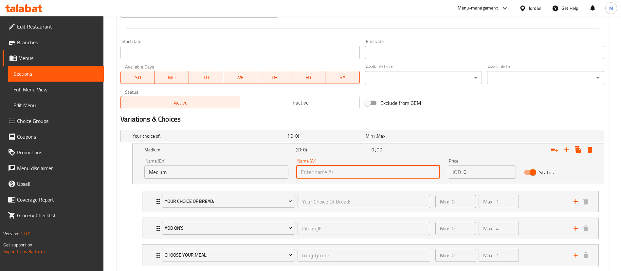
click at [351, 174] on input "text" at bounding box center [368, 171] width 144 height 13
type input "وسط"
click at [484, 169] on input "0" at bounding box center [490, 171] width 52 height 13
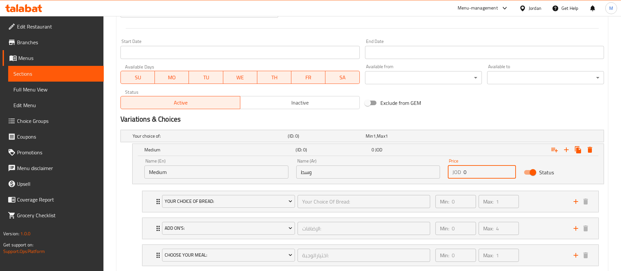
click at [484, 169] on input "0" at bounding box center [490, 171] width 52 height 13
paste input "1.1"
type input "1.1"
click at [577, 149] on icon "Expand" at bounding box center [578, 149] width 6 height 7
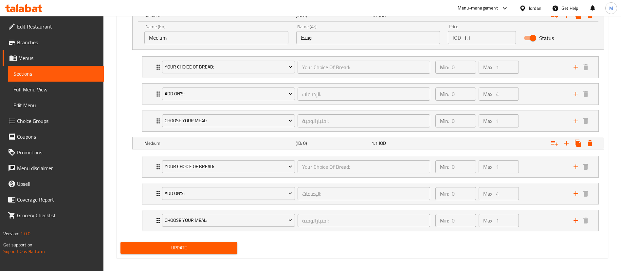
scroll to position [405, 0]
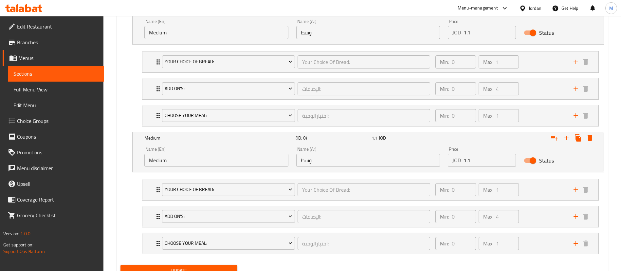
click at [252, 161] on input "Medium" at bounding box center [216, 160] width 144 height 13
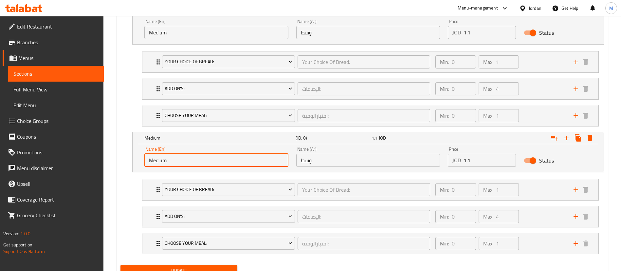
click at [252, 161] on input "Medium" at bounding box center [216, 160] width 144 height 13
type input "Large"
click at [305, 160] on input "وسط" at bounding box center [368, 160] width 144 height 13
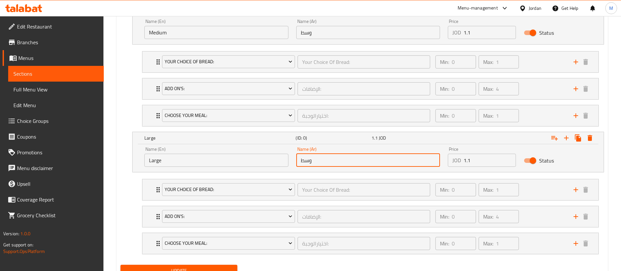
click at [306, 160] on input "وسط" at bounding box center [368, 160] width 144 height 13
click at [306, 160] on input "text" at bounding box center [368, 160] width 144 height 13
type input "كبير"
click at [474, 161] on input "1.1" at bounding box center [490, 160] width 52 height 13
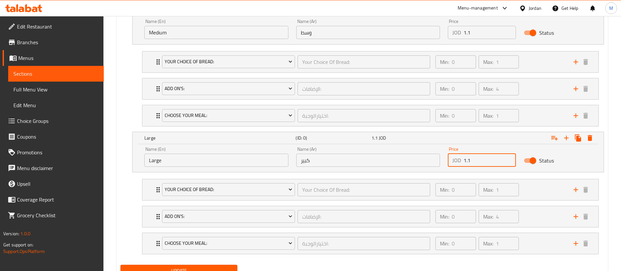
click at [474, 161] on input "1.1" at bounding box center [490, 160] width 52 height 13
paste input "65"
type input "1.65"
click at [127, 113] on nav "Your Choice Of Bread: Your Choice Of Bread: ​ Min: 0 ​ Max: 1 ​ Sourdough Bread…" at bounding box center [363, 89] width 484 height 86
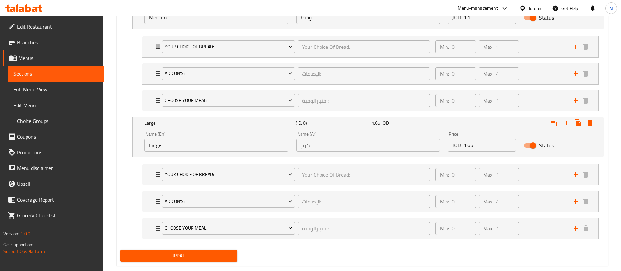
scroll to position [434, 0]
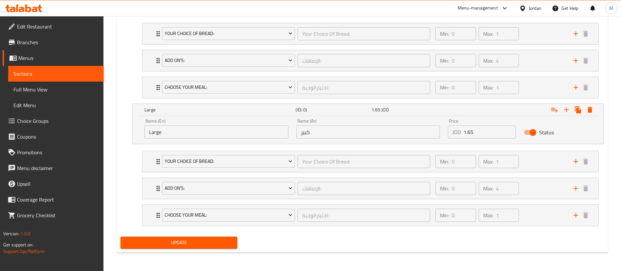
click at [197, 244] on span "Update" at bounding box center [179, 242] width 106 height 8
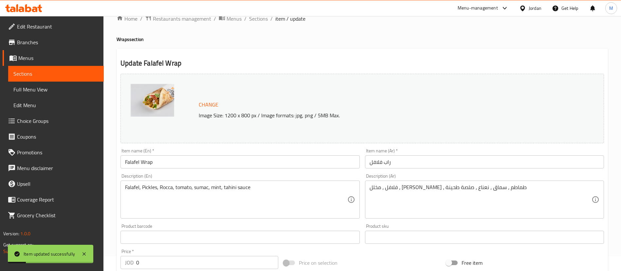
scroll to position [0, 0]
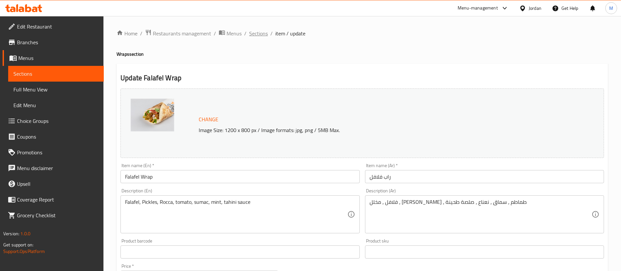
click at [261, 30] on span "Sections" at bounding box center [258, 33] width 19 height 8
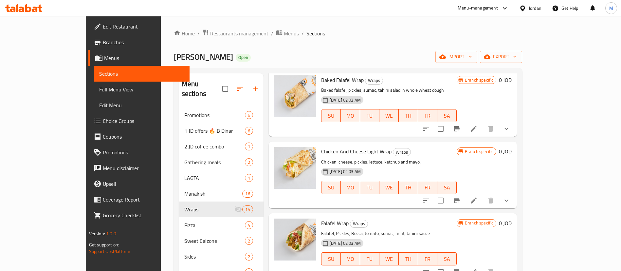
scroll to position [147, 0]
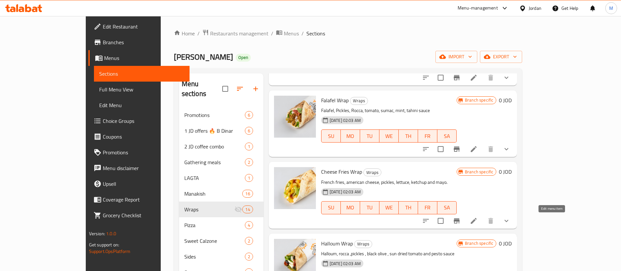
click at [477, 222] on icon at bounding box center [474, 221] width 6 height 6
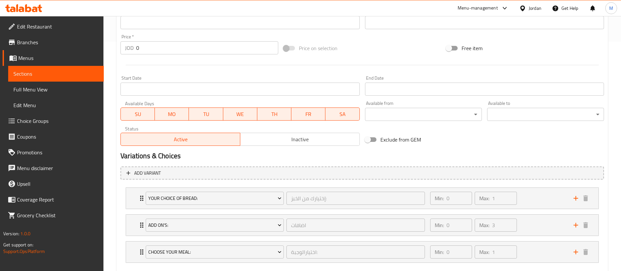
scroll to position [246, 0]
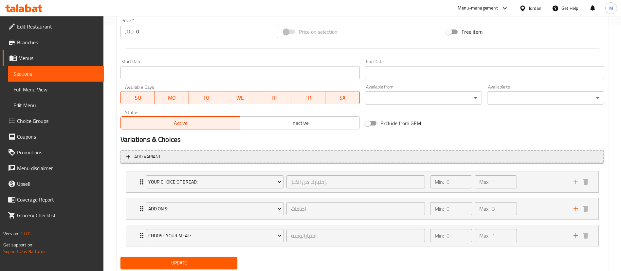
click at [224, 159] on span "Add variant" at bounding box center [362, 157] width 472 height 8
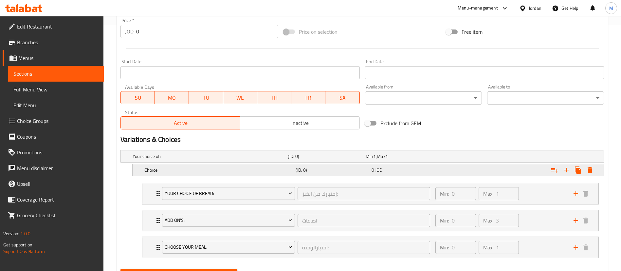
click at [248, 161] on div "Choice" at bounding box center [208, 156] width 155 height 9
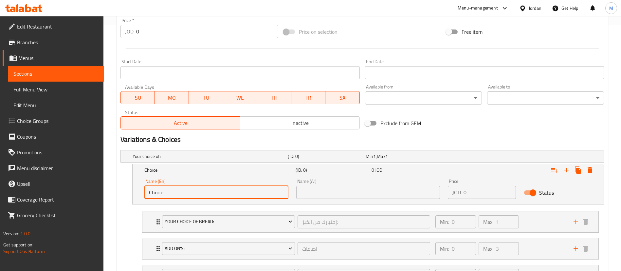
click at [226, 194] on input "Choice" at bounding box center [216, 192] width 144 height 13
type input "Medium"
click at [312, 186] on input "text" at bounding box center [368, 192] width 144 height 13
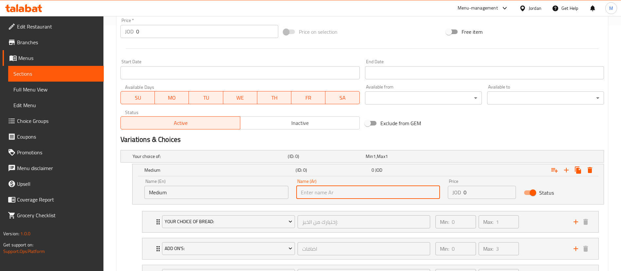
type input "وسط"
click at [473, 190] on input "0" at bounding box center [490, 192] width 52 height 13
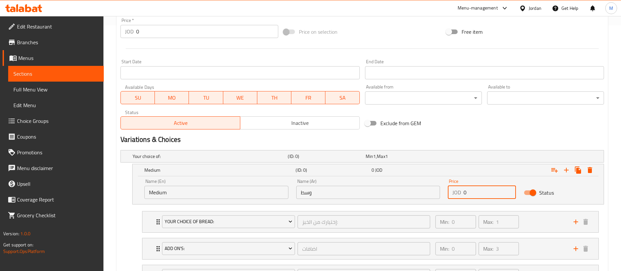
click at [473, 190] on input "0" at bounding box center [490, 192] width 52 height 13
paste input "1.375"
type input "1.375"
click at [579, 171] on icon "Expand" at bounding box center [578, 169] width 6 height 7
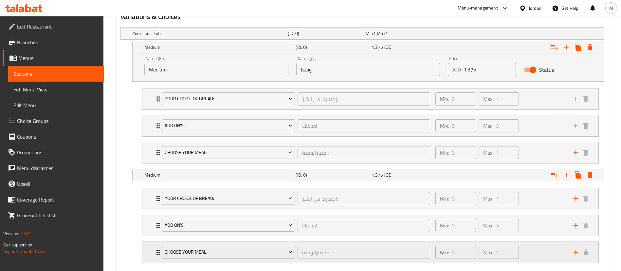
scroll to position [393, 0]
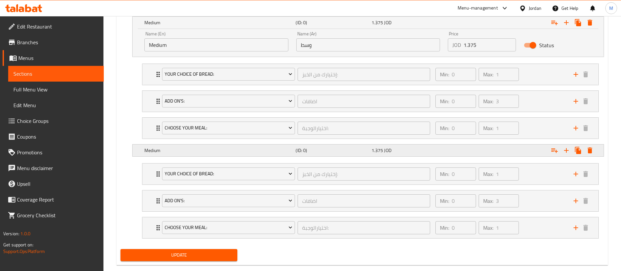
click at [244, 12] on h5 "Medium" at bounding box center [209, 9] width 153 height 7
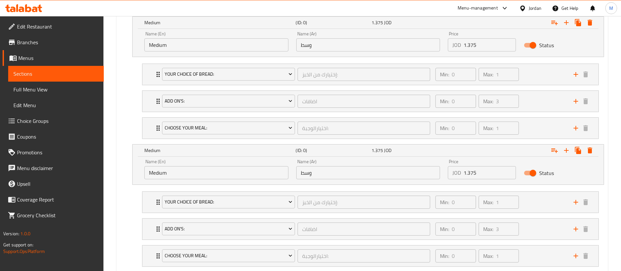
click at [226, 171] on input "Medium" at bounding box center [216, 172] width 144 height 13
type input "Large"
click at [323, 180] on div "Name (Ar) وسط Name (Ar)" at bounding box center [368, 169] width 152 height 28
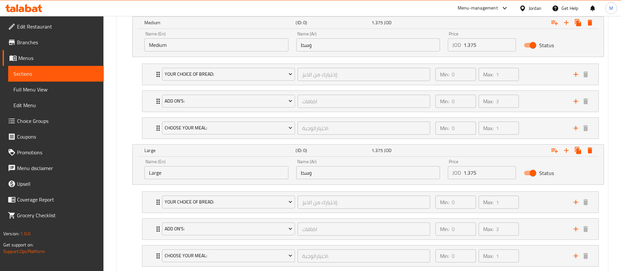
click at [325, 178] on input "وسط" at bounding box center [368, 172] width 144 height 13
click at [347, 169] on input "text" at bounding box center [368, 172] width 144 height 13
type input "كبير"
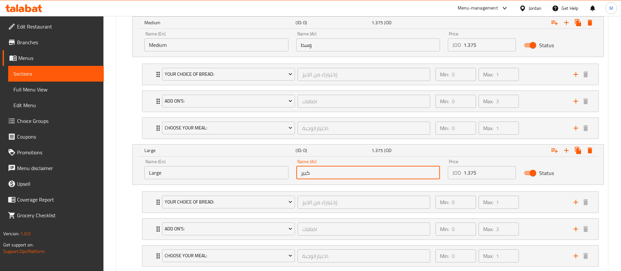
click at [481, 169] on input "1.375" at bounding box center [490, 172] width 52 height 13
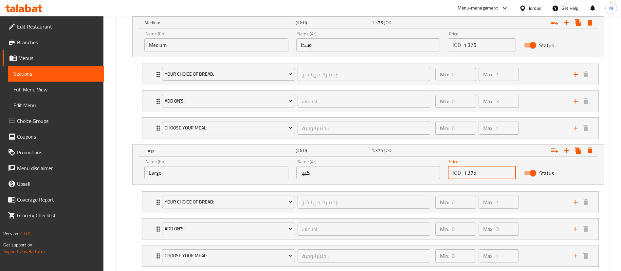
click at [481, 169] on input "1.375" at bounding box center [490, 172] width 52 height 13
paste input "2.2"
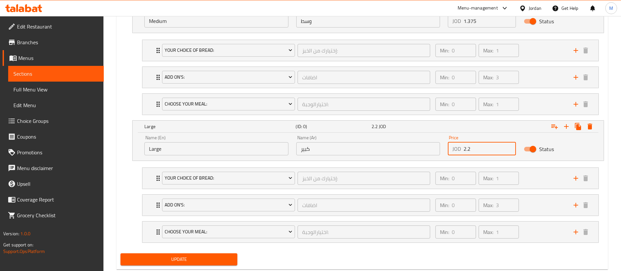
scroll to position [434, 0]
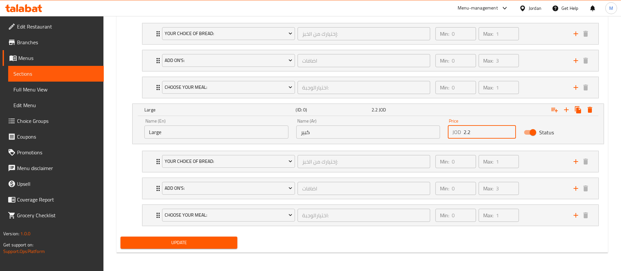
type input "2.2"
click at [235, 241] on button "Update" at bounding box center [179, 242] width 117 height 12
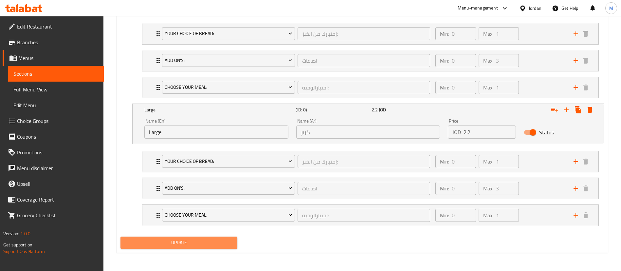
click at [234, 242] on button "Update" at bounding box center [179, 242] width 117 height 12
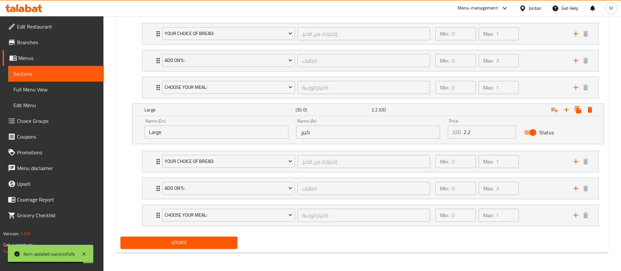
click at [234, 242] on button "Update" at bounding box center [179, 242] width 117 height 12
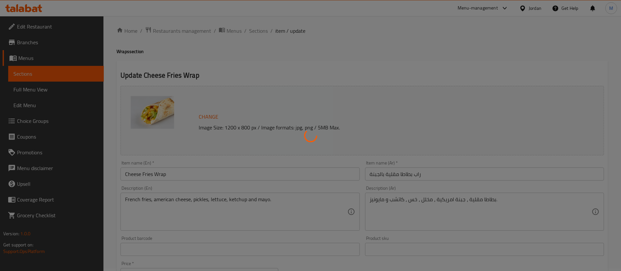
scroll to position [0, 0]
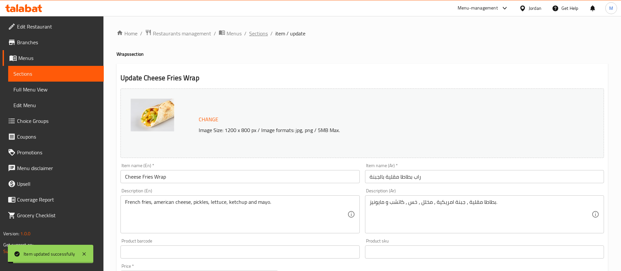
click at [254, 33] on span "Sections" at bounding box center [258, 33] width 19 height 8
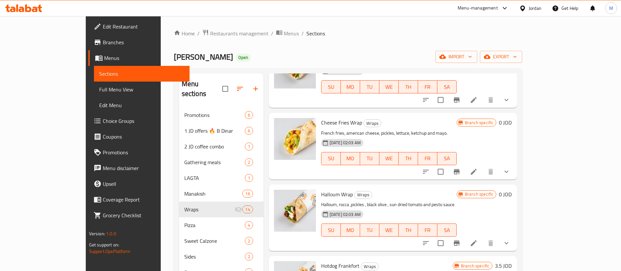
scroll to position [246, 0]
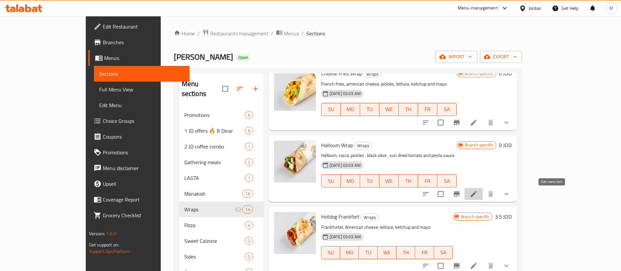
click at [478, 190] on icon at bounding box center [474, 194] width 8 height 8
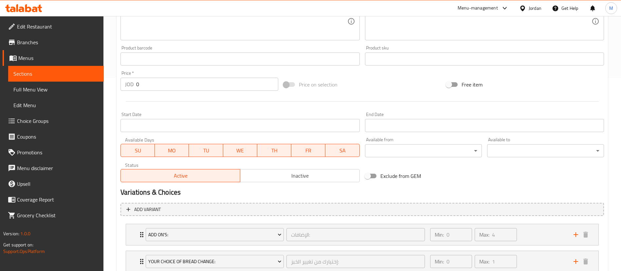
scroll to position [266, 0]
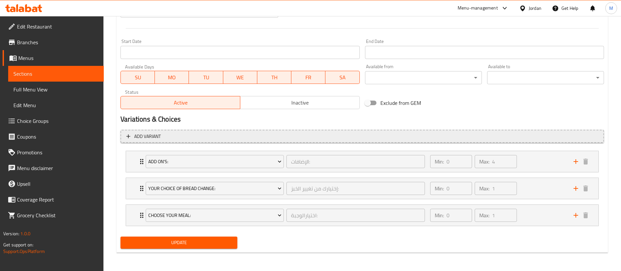
click at [556, 132] on span "Add variant" at bounding box center [362, 136] width 472 height 8
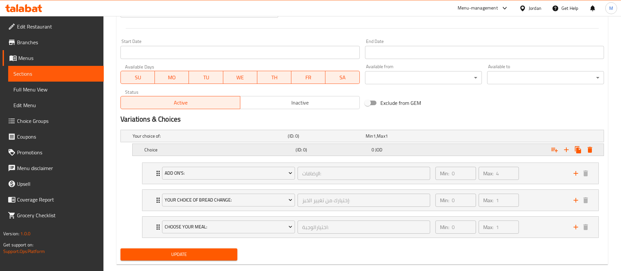
click at [265, 141] on div "Choice" at bounding box center [208, 135] width 155 height 9
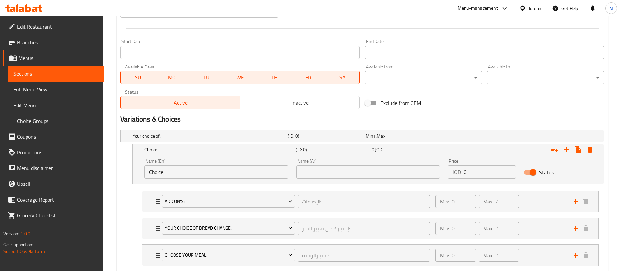
click at [241, 178] on input "Choice" at bounding box center [216, 171] width 144 height 13
type input "Medium"
click at [322, 172] on input "text" at bounding box center [368, 171] width 144 height 13
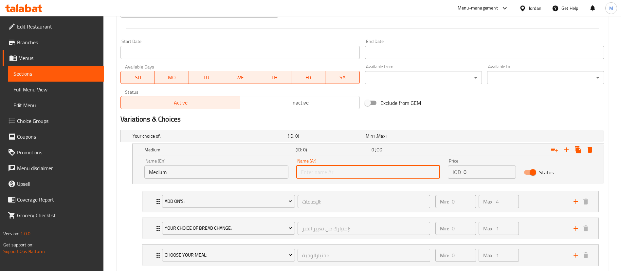
type input "وسط"
click at [485, 170] on input "0" at bounding box center [490, 171] width 52 height 13
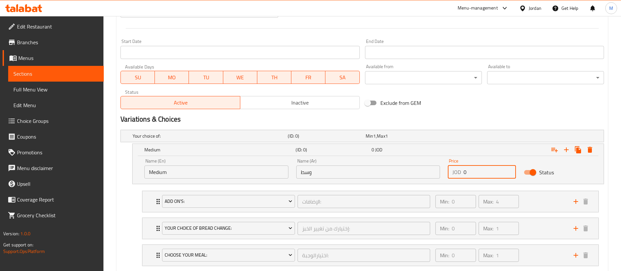
click at [485, 170] on input "0" at bounding box center [490, 171] width 52 height 13
paste input "2.75"
type input "2.75"
click at [580, 152] on icon "Expand" at bounding box center [578, 149] width 6 height 7
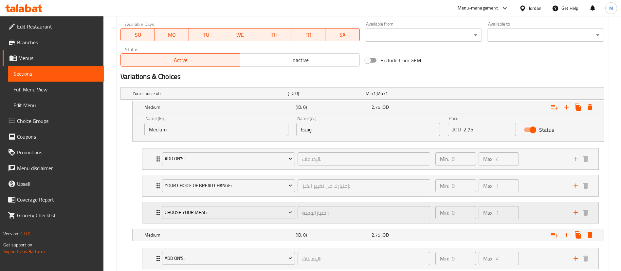
scroll to position [315, 0]
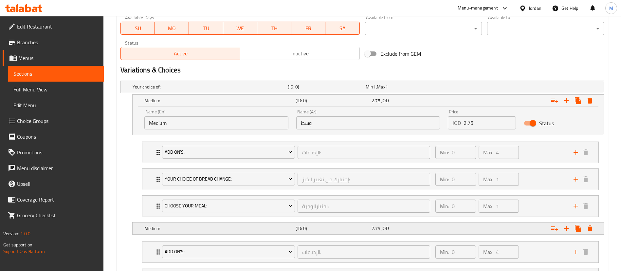
click at [296, 90] on h5 "(ID: 0)" at bounding box center [325, 87] width 75 height 7
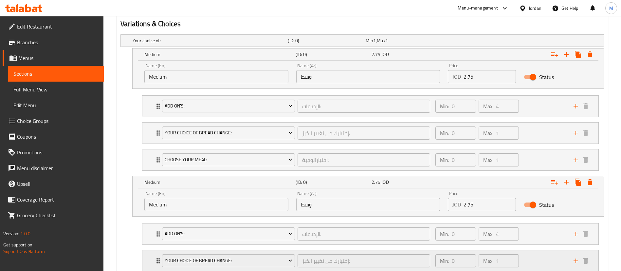
scroll to position [413, 0]
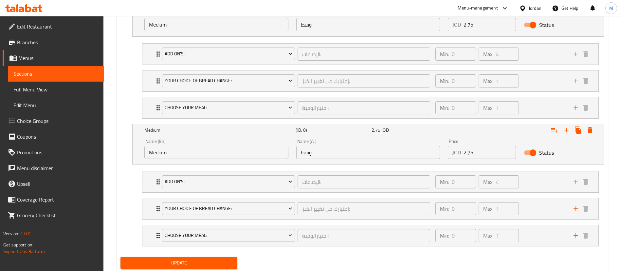
click at [223, 155] on input "Medium" at bounding box center [216, 152] width 144 height 13
type input "Large"
click at [303, 157] on input "وسط" at bounding box center [368, 152] width 144 height 13
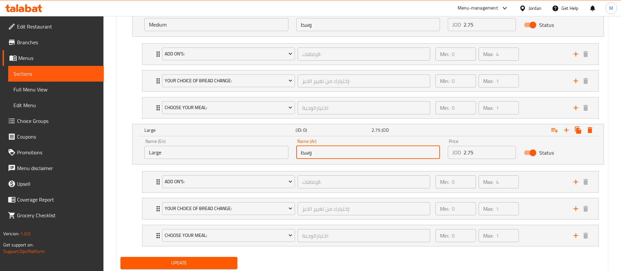
click at [303, 157] on input "وسط" at bounding box center [368, 152] width 144 height 13
click at [304, 157] on input "text" at bounding box center [368, 152] width 144 height 13
type input "كبير"
click at [473, 150] on input "2.75" at bounding box center [490, 152] width 52 height 13
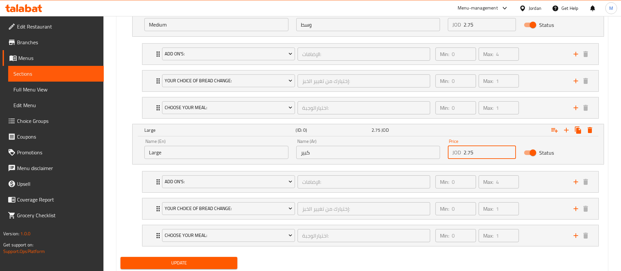
click at [473, 150] on input "2.75" at bounding box center [490, 152] width 52 height 13
paste input "3.8"
type input "3.85"
click at [232, 263] on span "Update" at bounding box center [179, 263] width 106 height 8
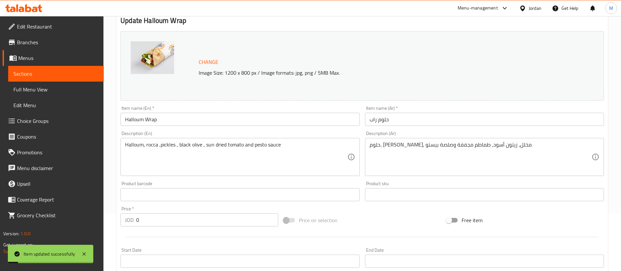
scroll to position [0, 0]
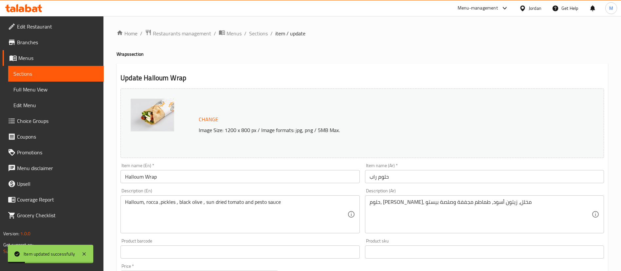
click at [263, 31] on span "Sections" at bounding box center [258, 33] width 19 height 8
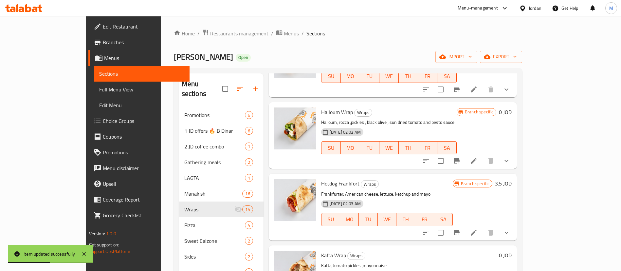
scroll to position [295, 0]
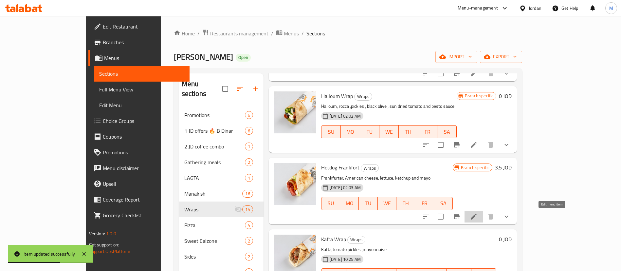
click at [478, 216] on icon at bounding box center [474, 217] width 8 height 8
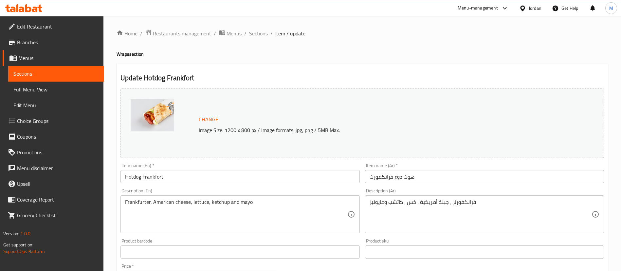
click at [258, 34] on span "Sections" at bounding box center [258, 33] width 19 height 8
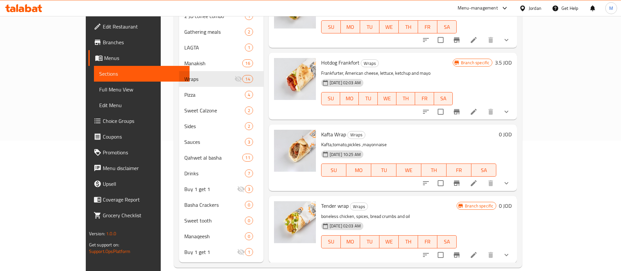
scroll to position [266, 0]
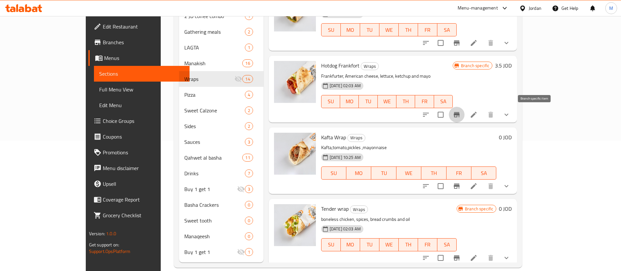
click at [465, 114] on button "Branch-specific-item" at bounding box center [457, 115] width 16 height 16
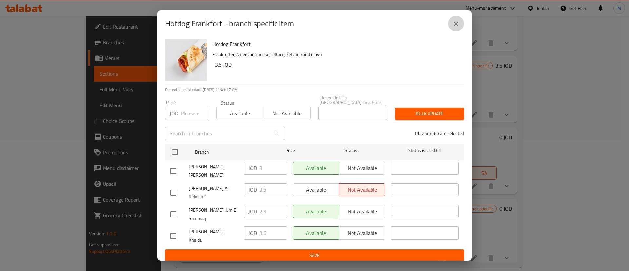
click at [456, 23] on icon "close" at bounding box center [456, 24] width 8 height 8
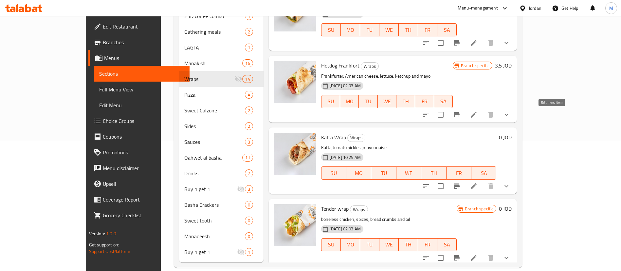
click at [477, 114] on icon at bounding box center [474, 115] width 6 height 6
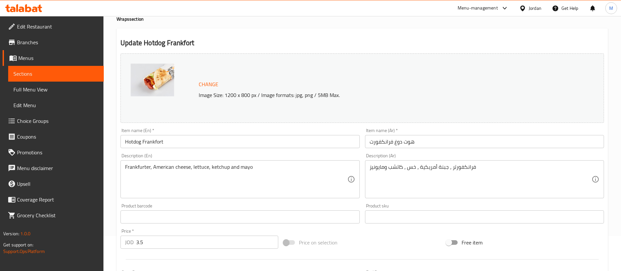
scroll to position [49, 0]
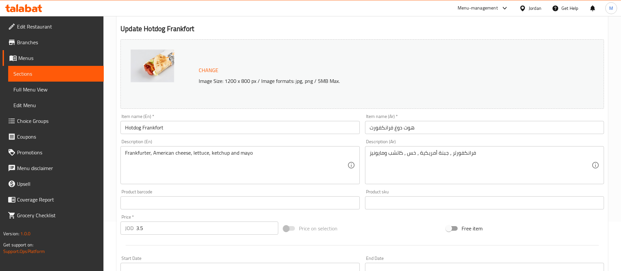
click at [172, 229] on input "3.5" at bounding box center [207, 227] width 142 height 13
paste input "3"
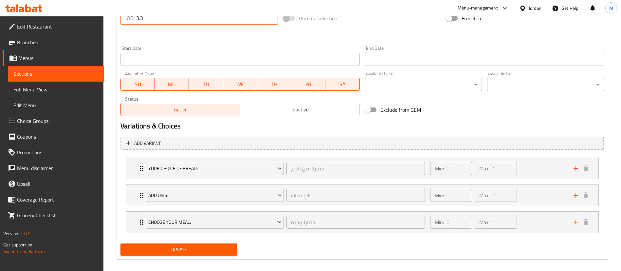
scroll to position [266, 0]
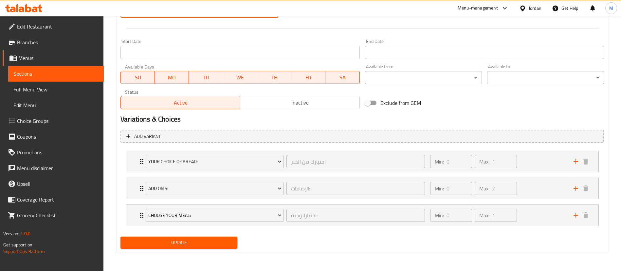
type input "3.3"
click at [234, 242] on button "Update" at bounding box center [179, 242] width 117 height 12
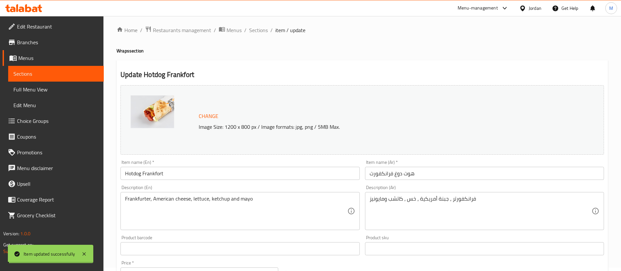
scroll to position [0, 0]
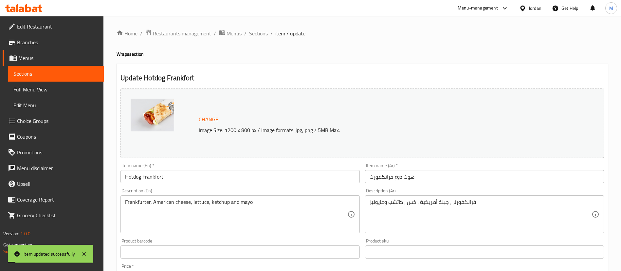
drag, startPoint x: 262, startPoint y: 32, endPoint x: 288, endPoint y: 66, distance: 42.3
click at [262, 32] on span "Sections" at bounding box center [258, 33] width 19 height 8
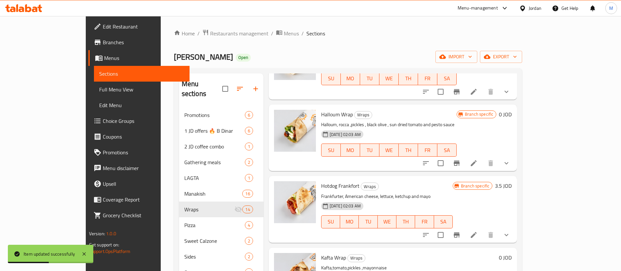
scroll to position [295, 0]
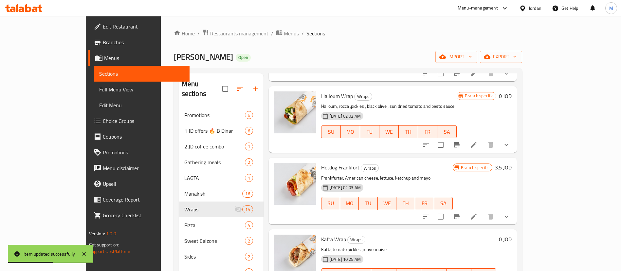
click at [460, 217] on icon "Branch-specific-item" at bounding box center [457, 216] width 6 height 5
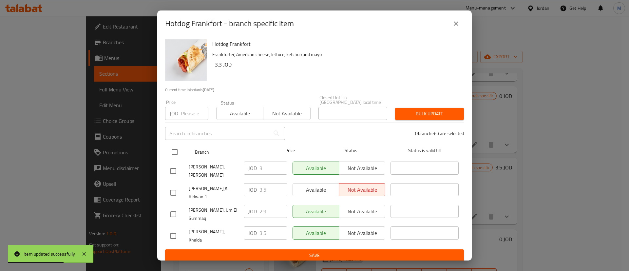
click at [172, 153] on input "checkbox" at bounding box center [175, 152] width 14 height 14
checkbox input "true"
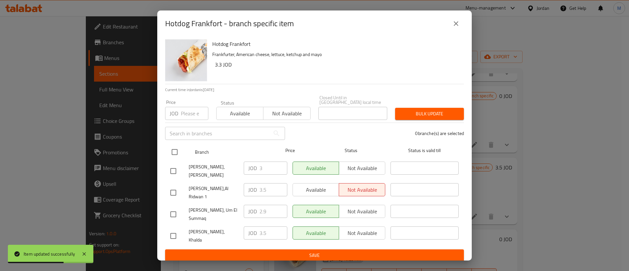
checkbox input "true"
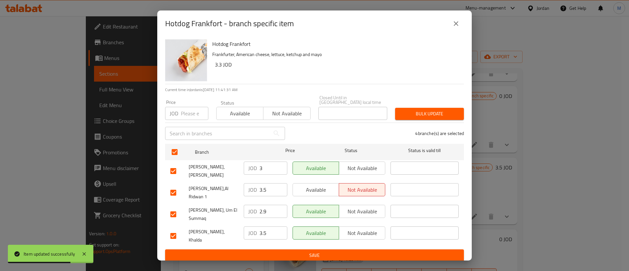
drag, startPoint x: 266, startPoint y: 165, endPoint x: 247, endPoint y: 164, distance: 19.0
click at [247, 164] on div "JOD 3 ​" at bounding box center [266, 167] width 44 height 13
type input "3"
drag, startPoint x: 262, startPoint y: 186, endPoint x: 259, endPoint y: 185, distance: 3.4
click at [261, 186] on input "3" at bounding box center [273, 189] width 28 height 13
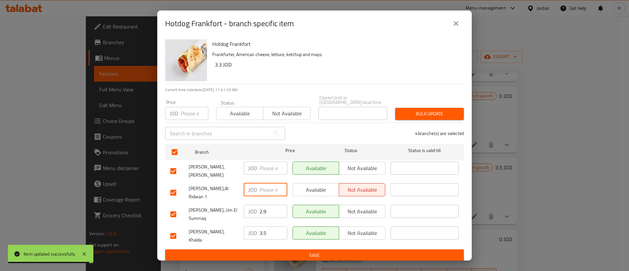
click at [267, 212] on input "2.9" at bounding box center [273, 211] width 28 height 13
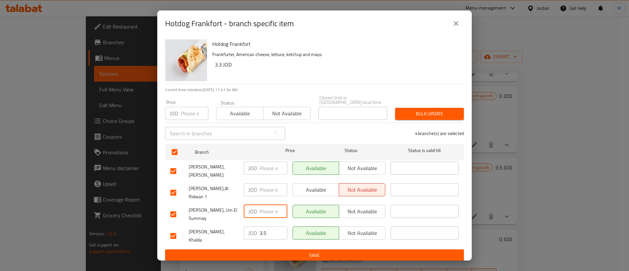
click at [268, 227] on input "3.5" at bounding box center [273, 232] width 28 height 13
click at [268, 228] on input "3.5" at bounding box center [273, 232] width 28 height 13
click at [280, 251] on span "Save" at bounding box center [314, 255] width 288 height 8
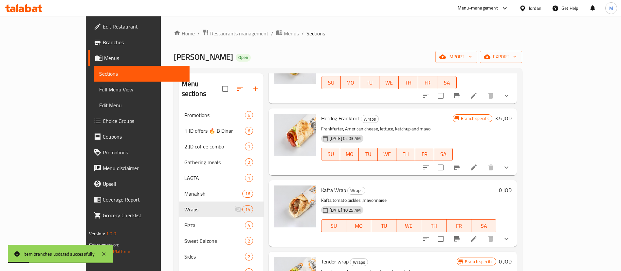
scroll to position [393, 0]
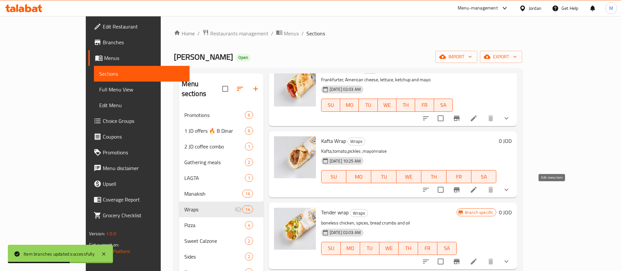
click at [477, 190] on icon at bounding box center [474, 190] width 6 height 6
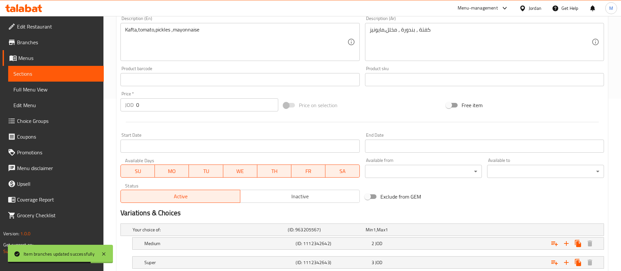
scroll to position [216, 0]
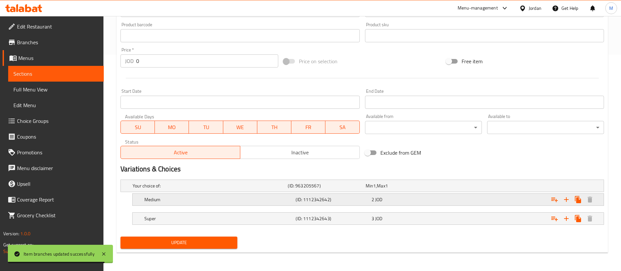
drag, startPoint x: 444, startPoint y: 195, endPoint x: 445, endPoint y: 198, distance: 3.3
click at [442, 190] on div "2 JOD" at bounding box center [404, 185] width 78 height 9
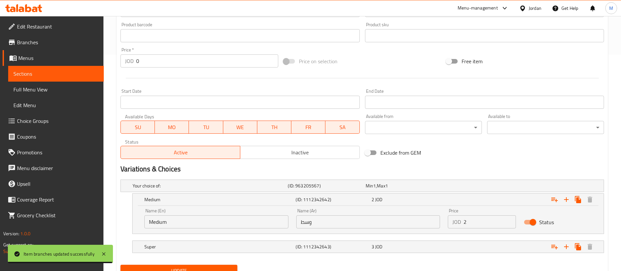
click at [471, 227] on input "2" at bounding box center [490, 221] width 52 height 13
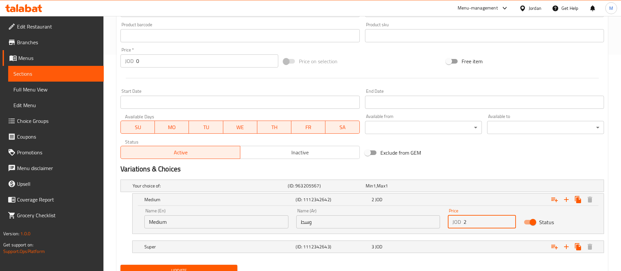
click at [471, 227] on input "2" at bounding box center [490, 221] width 52 height 13
click at [486, 223] on input "2" at bounding box center [490, 221] width 52 height 13
click at [483, 222] on input "2" at bounding box center [490, 221] width 52 height 13
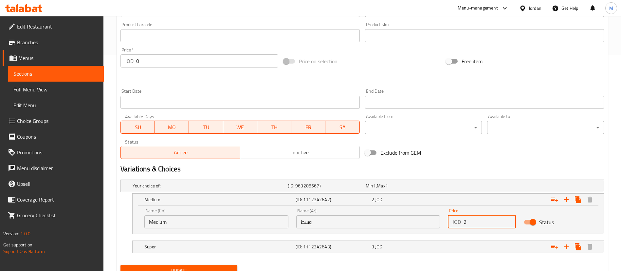
click at [483, 222] on input "2" at bounding box center [490, 221] width 52 height 13
paste input ".2"
type input "2.2"
click at [466, 187] on div "Expand" at bounding box center [519, 185] width 155 height 3
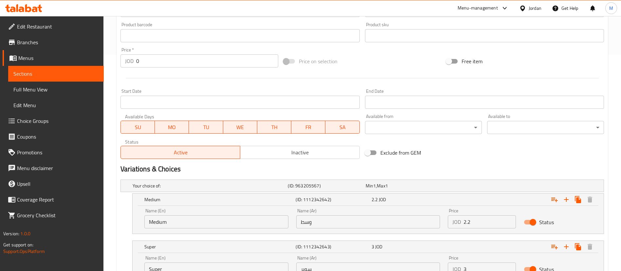
click at [470, 266] on input "3" at bounding box center [490, 268] width 52 height 13
paste input ".3"
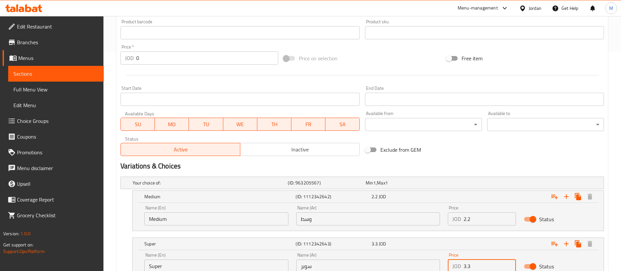
type input "3.3"
click at [425, 162] on h2 "Variations & Choices" at bounding box center [363, 166] width 484 height 10
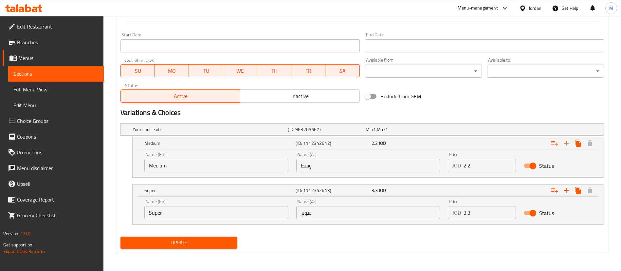
click at [226, 244] on span "Update" at bounding box center [179, 242] width 106 height 8
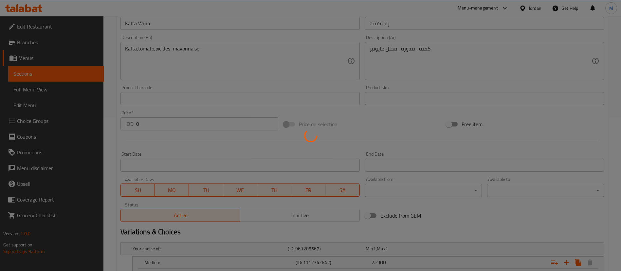
scroll to position [0, 0]
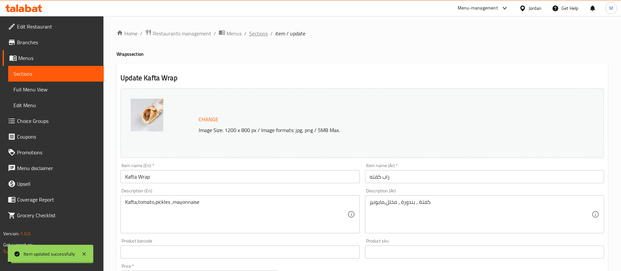
click at [258, 34] on span "Sections" at bounding box center [258, 33] width 19 height 8
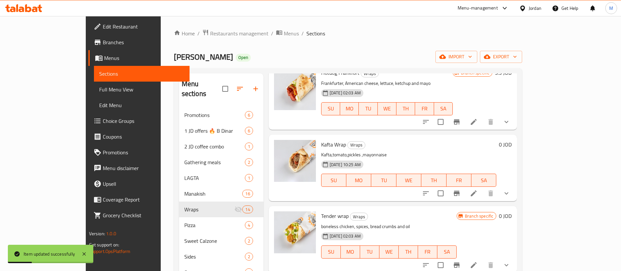
scroll to position [442, 0]
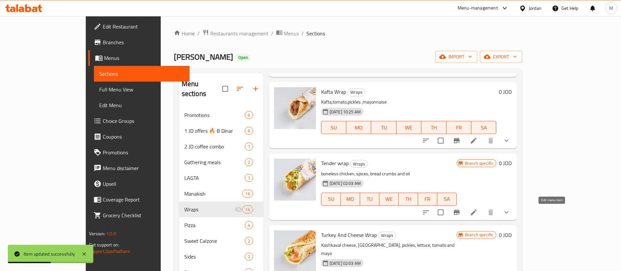
click at [477, 212] on icon at bounding box center [474, 212] width 6 height 6
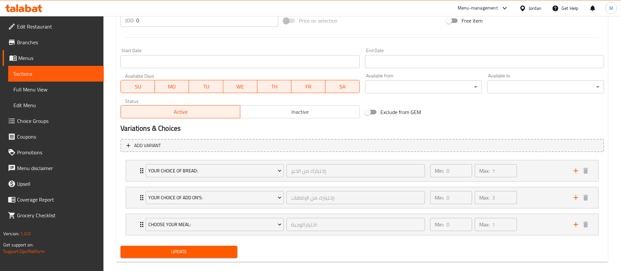
scroll to position [266, 0]
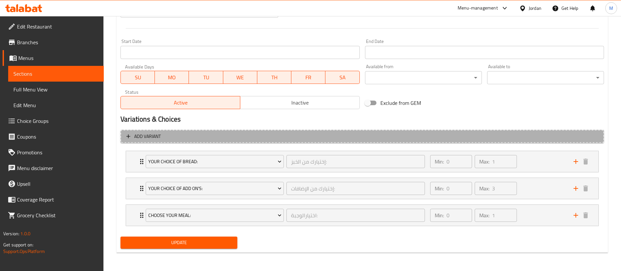
click at [542, 138] on span "Add variant" at bounding box center [362, 136] width 472 height 8
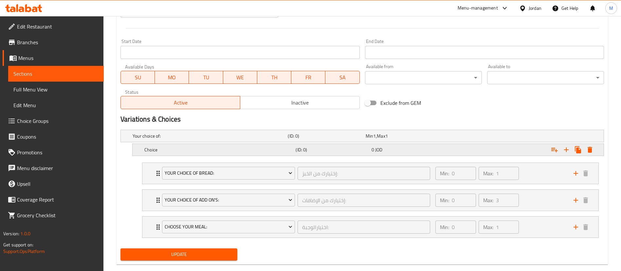
click at [270, 139] on h5 "Choice" at bounding box center [209, 136] width 153 height 7
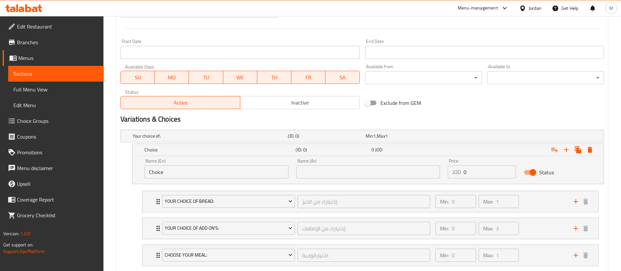
click at [243, 175] on input "Choice" at bounding box center [216, 171] width 144 height 13
click at [242, 176] on input "Choice" at bounding box center [216, 171] width 144 height 13
type input "Medium"
click at [323, 175] on input "text" at bounding box center [368, 171] width 144 height 13
type input "وسط"
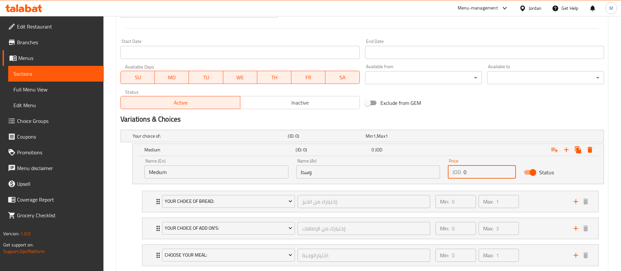
click at [471, 173] on input "0" at bounding box center [490, 171] width 52 height 13
paste input "2.2"
type input "2.2"
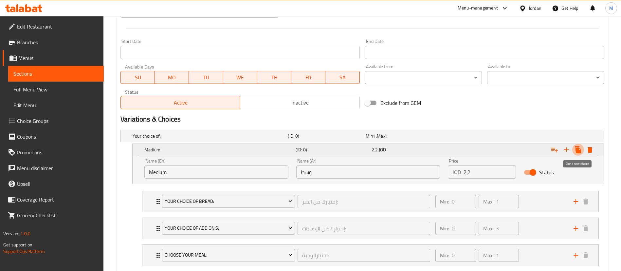
click at [578, 150] on icon "Expand" at bounding box center [578, 149] width 6 height 7
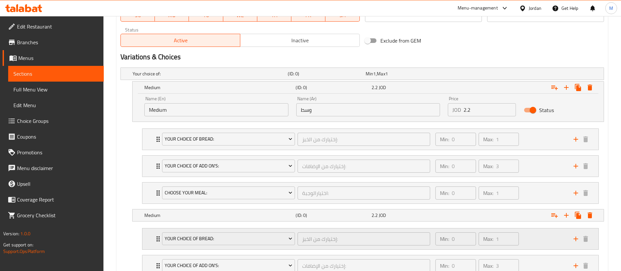
scroll to position [405, 0]
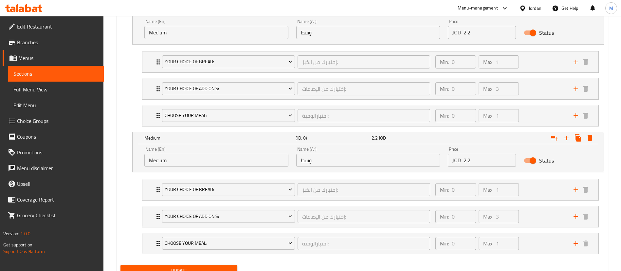
click at [257, 163] on input "Medium" at bounding box center [216, 160] width 144 height 13
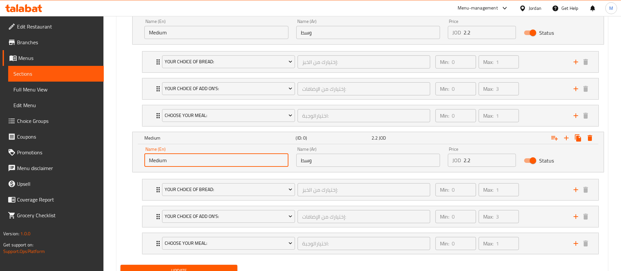
click at [257, 163] on input "Medium" at bounding box center [216, 160] width 144 height 13
type input "Large"
click at [330, 166] on input "وسط" at bounding box center [368, 160] width 144 height 13
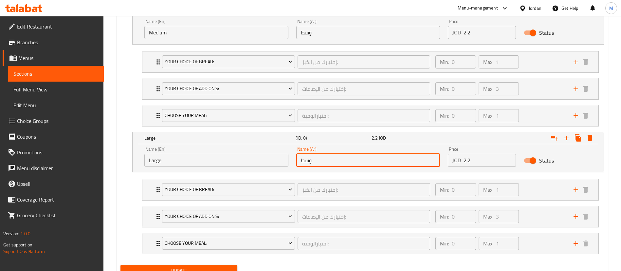
click at [330, 163] on input "وسط" at bounding box center [368, 160] width 144 height 13
click at [330, 163] on input "text" at bounding box center [368, 160] width 144 height 13
type input "كبير"
click at [475, 160] on input "2.2" at bounding box center [490, 160] width 52 height 13
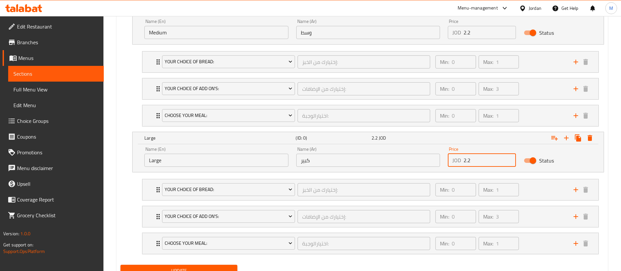
click at [475, 160] on input "2.2" at bounding box center [490, 160] width 52 height 13
paste input "3.3"
type input "3.3"
click at [235, 266] on button "Update" at bounding box center [179, 271] width 117 height 12
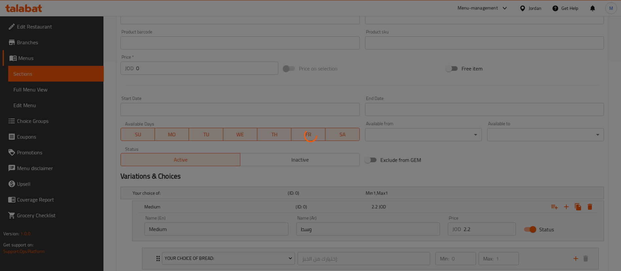
scroll to position [0, 0]
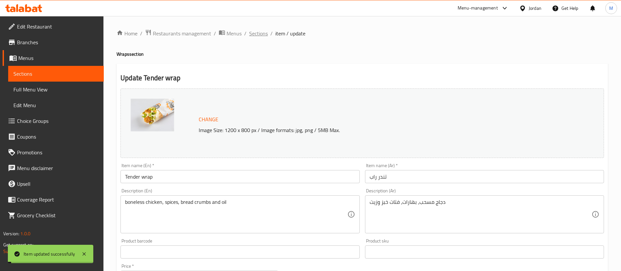
click at [260, 33] on span "Sections" at bounding box center [258, 33] width 19 height 8
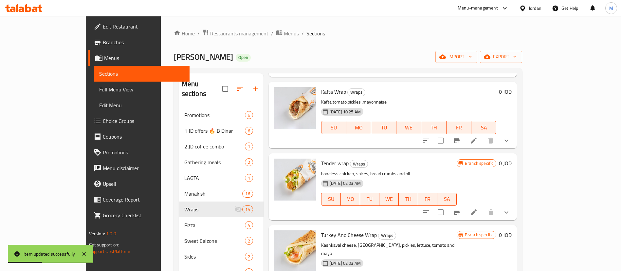
scroll to position [491, 0]
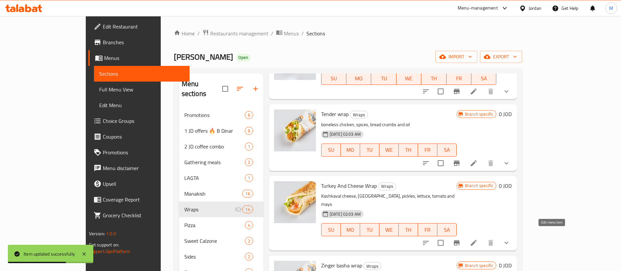
click at [477, 240] on icon at bounding box center [474, 243] width 6 height 6
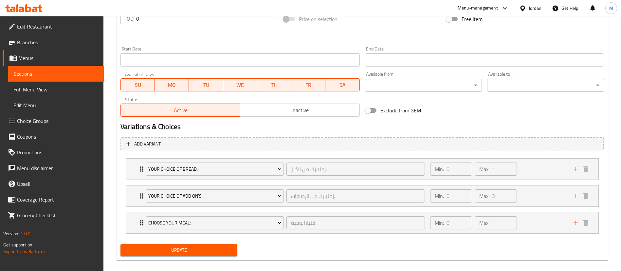
scroll to position [266, 0]
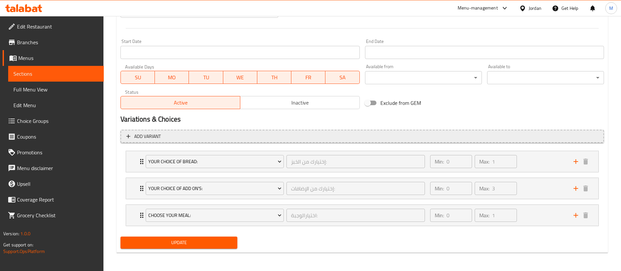
click at [566, 137] on span "Add variant" at bounding box center [362, 136] width 472 height 8
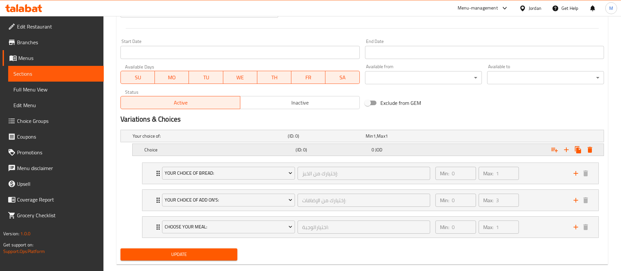
click at [303, 139] on h5 "(ID: 0)" at bounding box center [325, 136] width 75 height 7
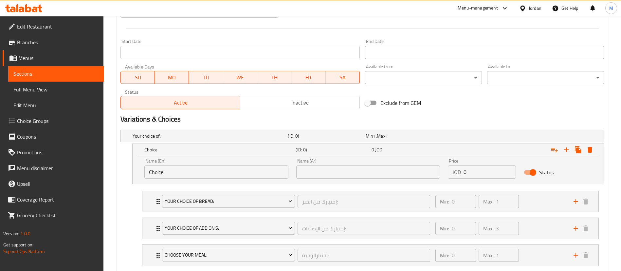
click at [237, 170] on input "Choice" at bounding box center [216, 171] width 144 height 13
type input "Medium"
click at [325, 175] on input "text" at bounding box center [368, 171] width 144 height 13
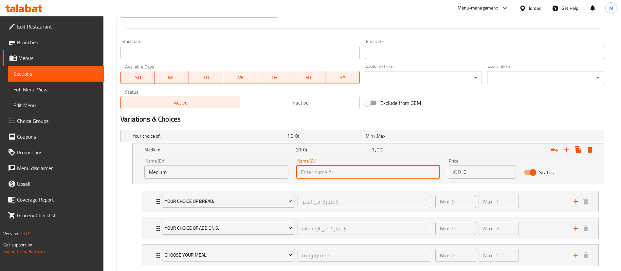
type input "وسط"
click at [474, 175] on input "0" at bounding box center [490, 171] width 52 height 13
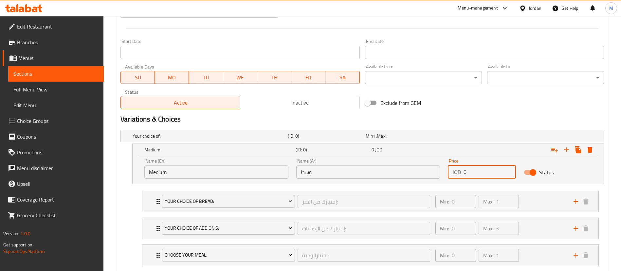
click at [474, 175] on input "0" at bounding box center [490, 171] width 52 height 13
paste input "2.2"
type input "2.2"
click at [576, 149] on icon "Expand" at bounding box center [578, 150] width 8 height 8
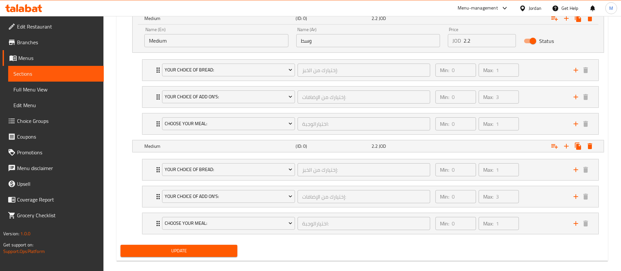
scroll to position [405, 0]
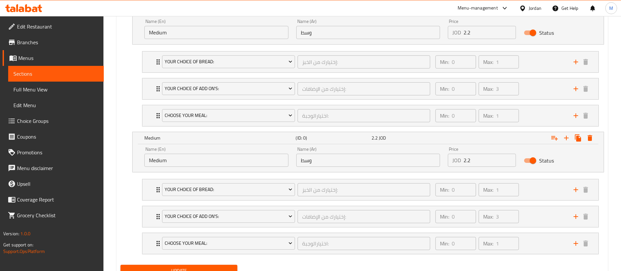
click at [264, 161] on input "Medium" at bounding box center [216, 160] width 144 height 13
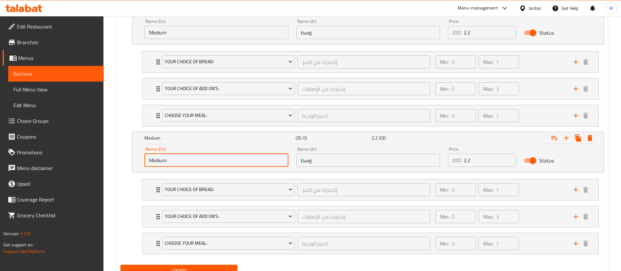
click at [264, 161] on input "Medium" at bounding box center [216, 160] width 144 height 13
type input "Large"
click at [309, 167] on div "Name (Ar) وسط Name (Ar)" at bounding box center [368, 157] width 152 height 28
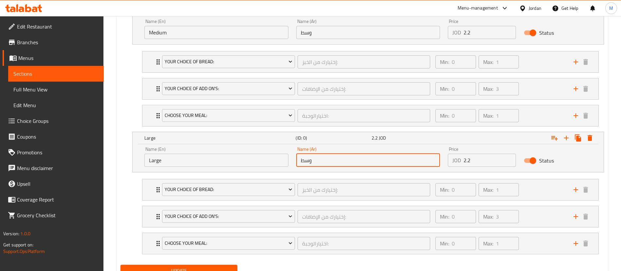
click at [312, 159] on input "وسط" at bounding box center [368, 160] width 144 height 13
click at [310, 155] on input "text" at bounding box center [368, 160] width 144 height 13
type input "كبير"
click at [478, 160] on input "2.2" at bounding box center [490, 160] width 52 height 13
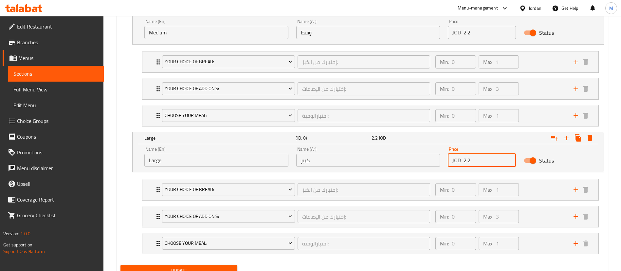
click at [478, 160] on input "2.2" at bounding box center [490, 160] width 52 height 13
paste input "3.3"
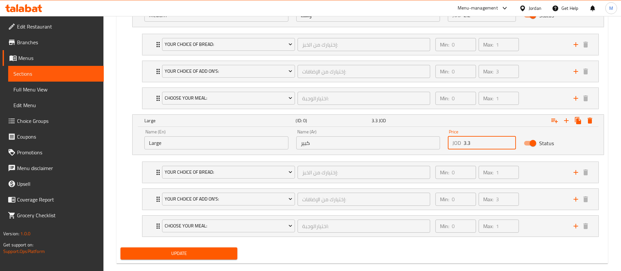
scroll to position [434, 0]
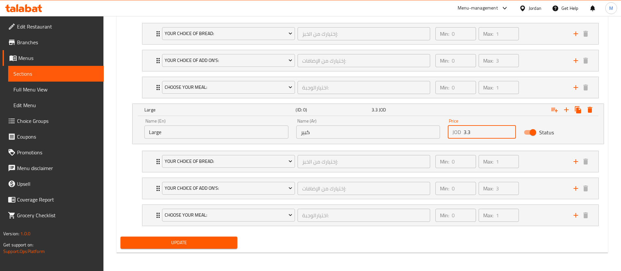
type input "3.3"
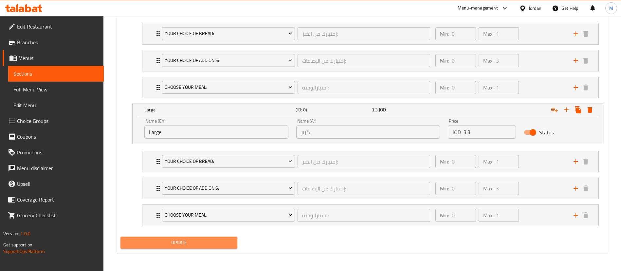
click at [229, 244] on span "Update" at bounding box center [179, 242] width 106 height 8
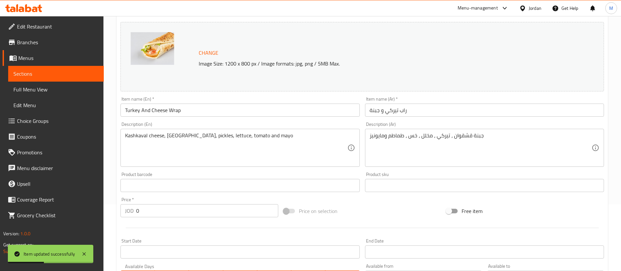
scroll to position [0, 0]
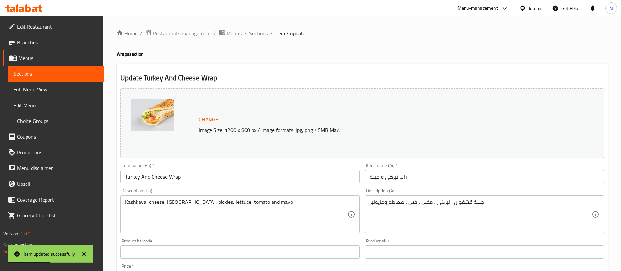
click at [262, 35] on span "Sections" at bounding box center [258, 33] width 19 height 8
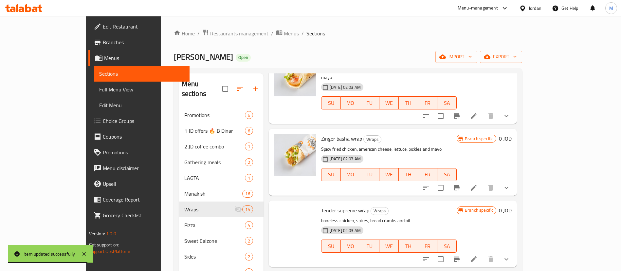
scroll to position [639, 0]
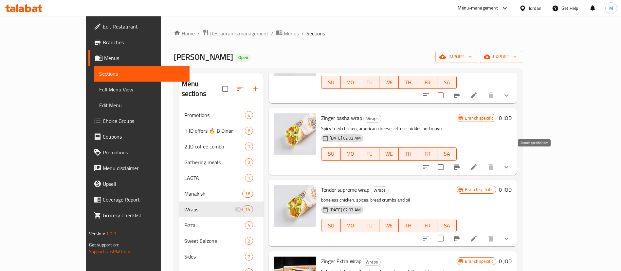
click at [460, 164] on icon "Branch-specific-item" at bounding box center [457, 166] width 6 height 5
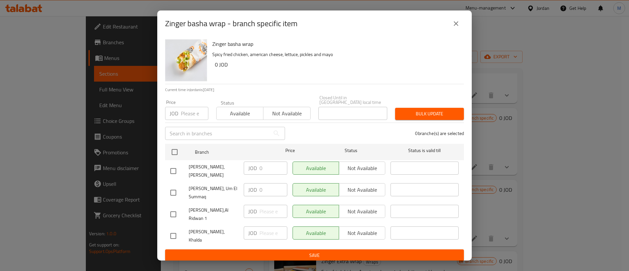
click at [455, 26] on icon "close" at bounding box center [456, 24] width 8 height 8
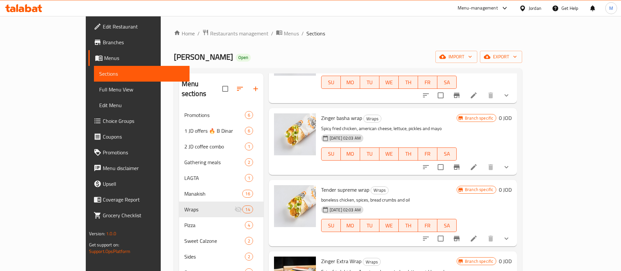
click at [483, 161] on li at bounding box center [474, 167] width 18 height 12
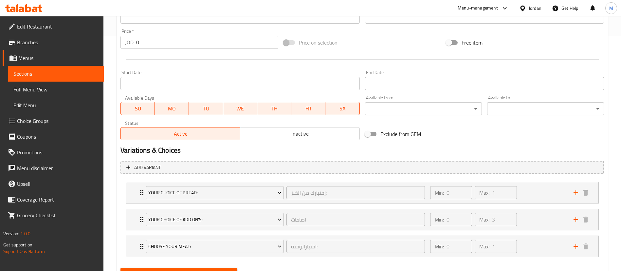
scroll to position [246, 0]
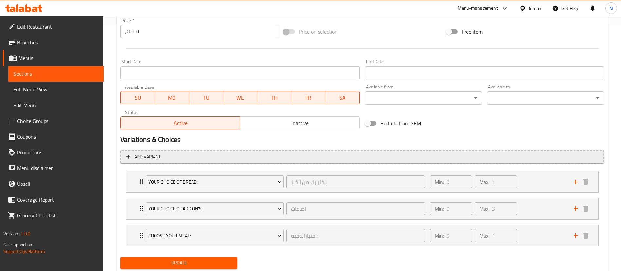
click at [517, 155] on span "Add variant" at bounding box center [362, 157] width 472 height 8
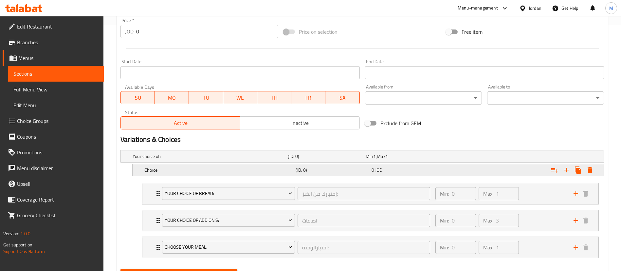
click at [307, 161] on div "(ID: 0)" at bounding box center [326, 156] width 78 height 9
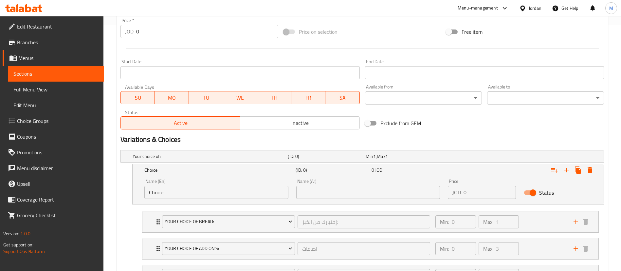
click at [229, 192] on input "Choice" at bounding box center [216, 192] width 144 height 13
type input "Medium"
click at [319, 193] on input "text" at bounding box center [368, 192] width 144 height 13
type input "وسط"
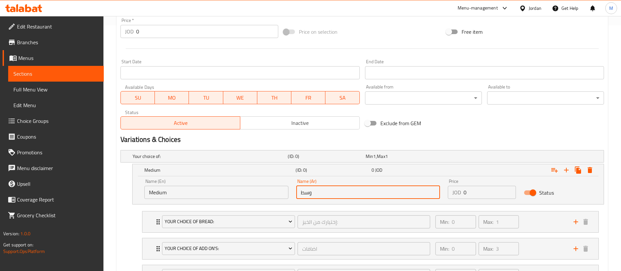
click at [470, 193] on input "0" at bounding box center [490, 192] width 52 height 13
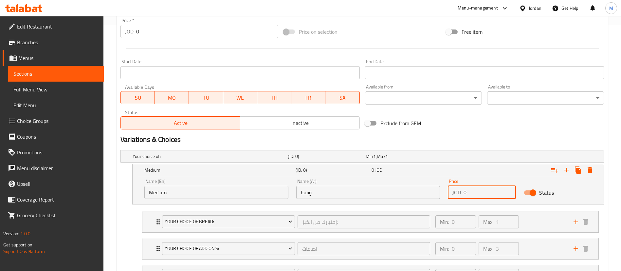
click at [470, 193] on input "0" at bounding box center [490, 192] width 52 height 13
paste input "2.2"
type input "2.2"
click at [580, 170] on icon "Expand" at bounding box center [578, 169] width 6 height 7
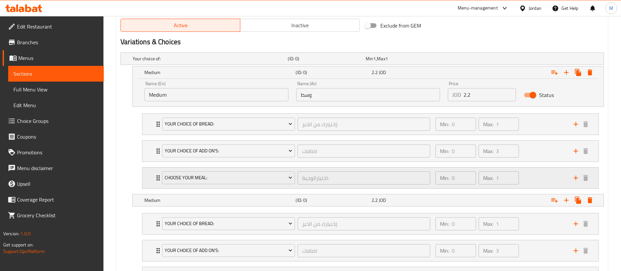
scroll to position [344, 0]
click at [307, 192] on nav "Your Choice Of Bread: إختيارك من الخبز: ​ Min: 0 ​ Max: 1 ​ Sourdough Bread (ID…" at bounding box center [363, 150] width 484 height 86
click at [310, 61] on h5 "(ID: 0)" at bounding box center [325, 58] width 75 height 7
click at [261, 226] on input "Medium" at bounding box center [216, 221] width 144 height 13
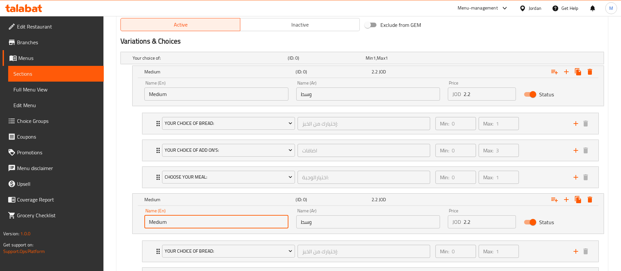
click at [261, 226] on input "Medium" at bounding box center [216, 221] width 144 height 13
type input "Large"
click at [315, 221] on input "وسط" at bounding box center [368, 221] width 144 height 13
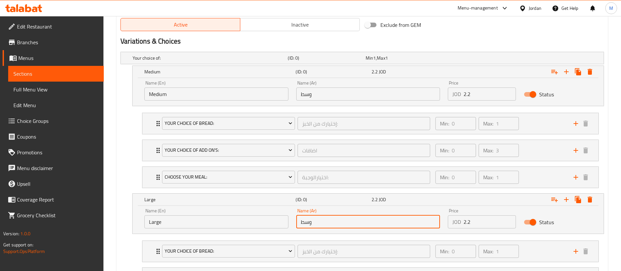
click at [315, 221] on input "وسط" at bounding box center [368, 221] width 144 height 13
click at [318, 219] on input "text" at bounding box center [368, 221] width 144 height 13
type input "كبير"
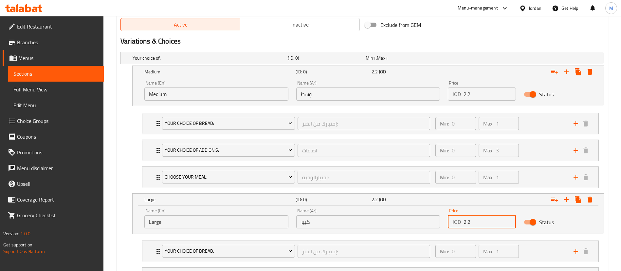
click at [478, 223] on input "2.2" at bounding box center [490, 221] width 52 height 13
click at [476, 221] on input "2.2" at bounding box center [490, 221] width 52 height 13
click at [478, 221] on input "2.2" at bounding box center [490, 221] width 52 height 13
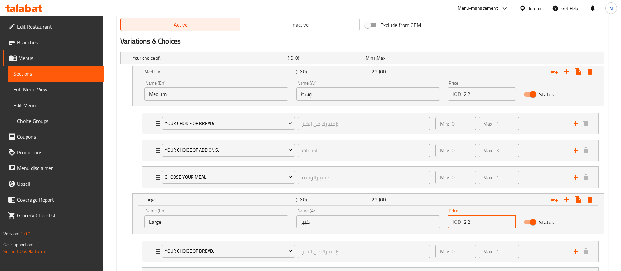
click at [478, 221] on input "2.2" at bounding box center [490, 221] width 52 height 13
paste input "3.3"
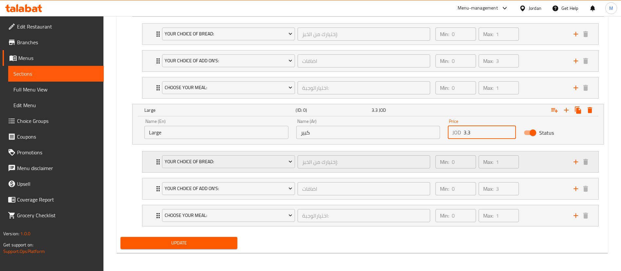
scroll to position [434, 0]
type input "3.3"
click at [221, 243] on span "Update" at bounding box center [179, 242] width 106 height 8
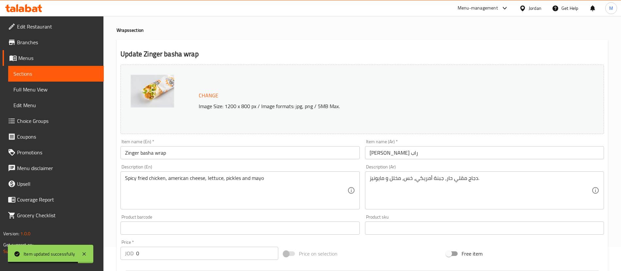
scroll to position [0, 0]
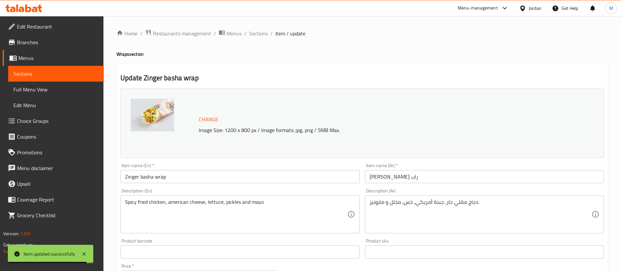
drag, startPoint x: 255, startPoint y: 31, endPoint x: 285, endPoint y: 43, distance: 32.2
click at [255, 31] on span "Sections" at bounding box center [258, 33] width 19 height 8
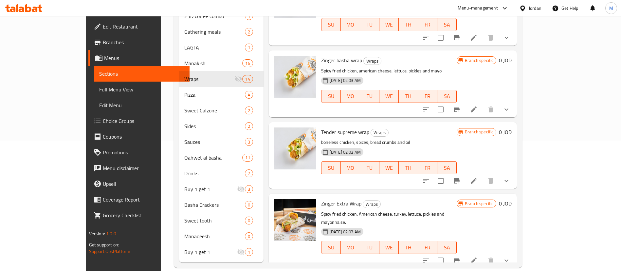
scroll to position [590, 0]
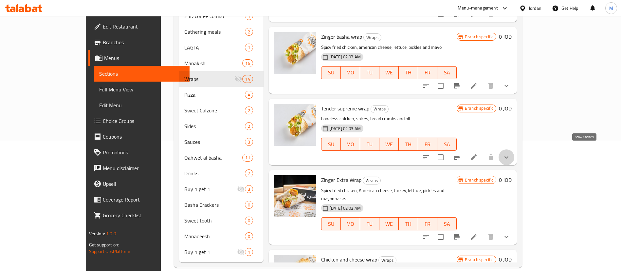
click at [511, 153] on icon "show more" at bounding box center [507, 157] width 8 height 8
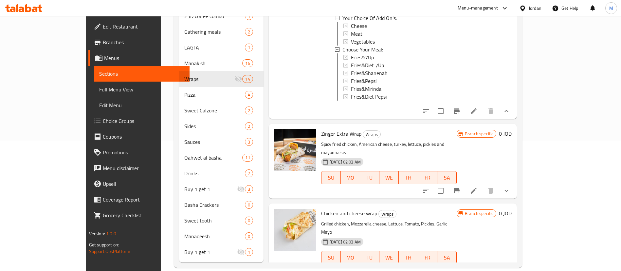
scroll to position [835, 0]
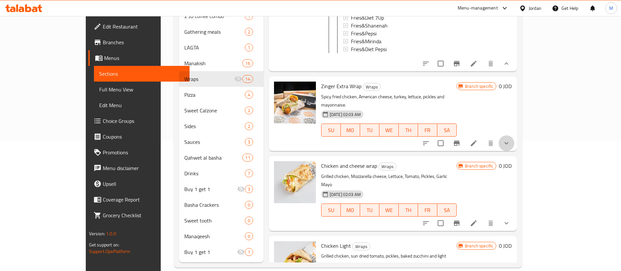
click at [511, 139] on icon "show more" at bounding box center [507, 143] width 8 height 8
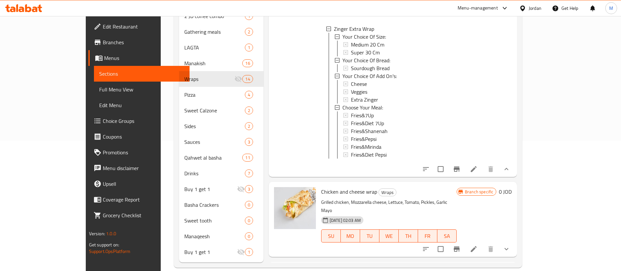
scroll to position [1027, 0]
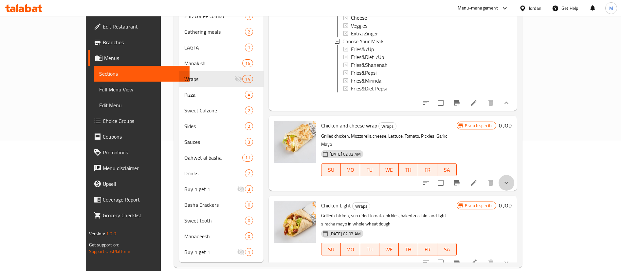
click at [511, 179] on icon "show more" at bounding box center [507, 183] width 8 height 8
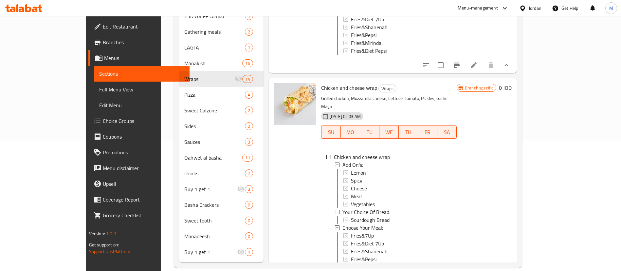
scroll to position [1126, 0]
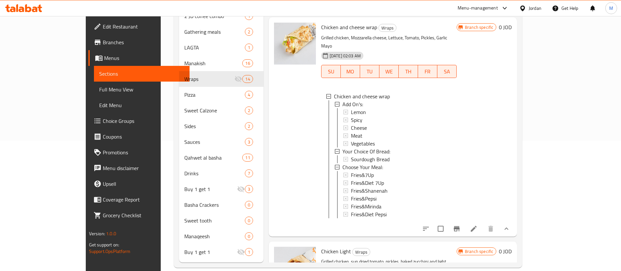
click at [478, 225] on icon at bounding box center [474, 229] width 8 height 8
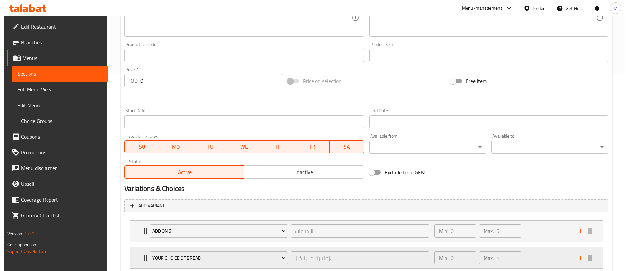
scroll to position [266, 0]
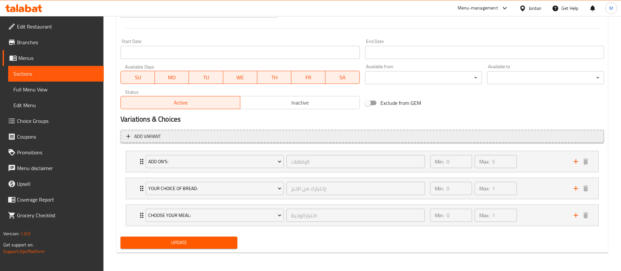
click at [491, 138] on span "Add variant" at bounding box center [362, 136] width 472 height 8
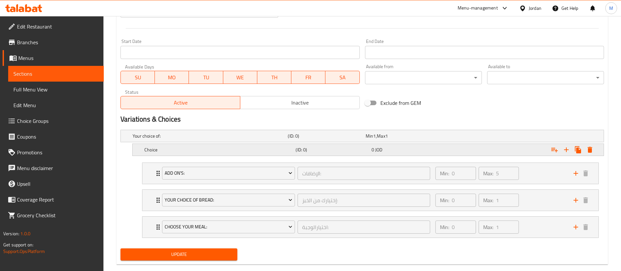
click at [483, 137] on div "Expand" at bounding box center [519, 136] width 155 height 3
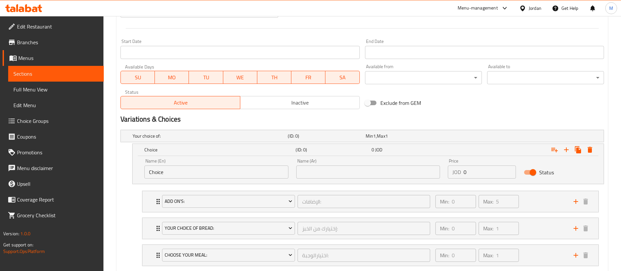
click at [249, 177] on input "Choice" at bounding box center [216, 171] width 144 height 13
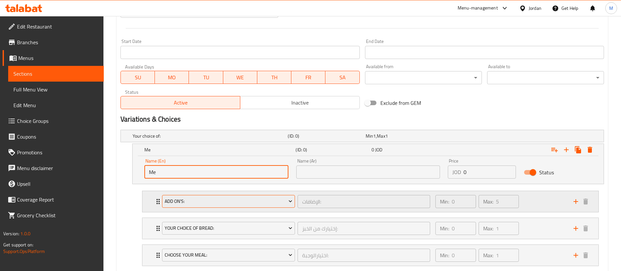
click at [182, 203] on span "Add On's:" at bounding box center [229, 201] width 128 height 8
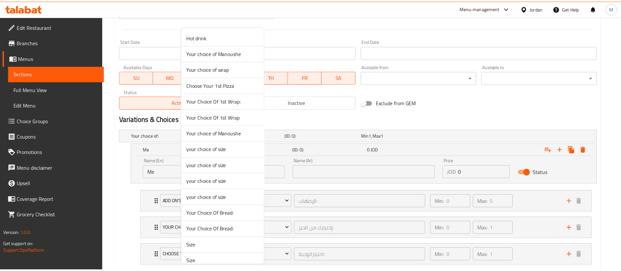
scroll to position [209, 0]
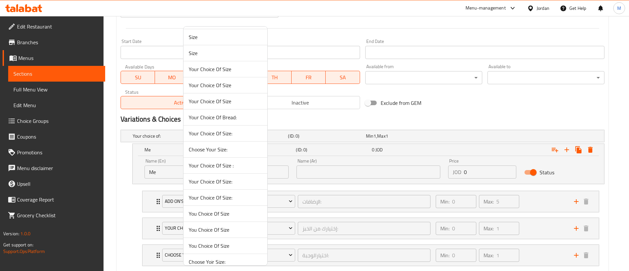
click at [276, 169] on div at bounding box center [314, 135] width 629 height 271
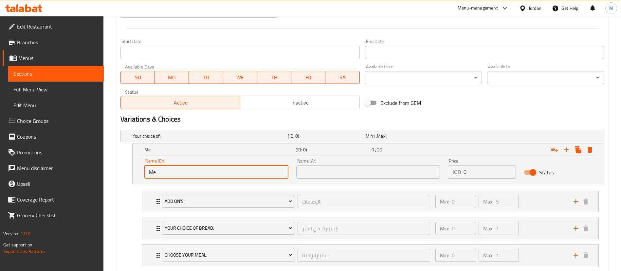
click at [278, 170] on input "Me" at bounding box center [216, 171] width 144 height 13
type input "Medium"
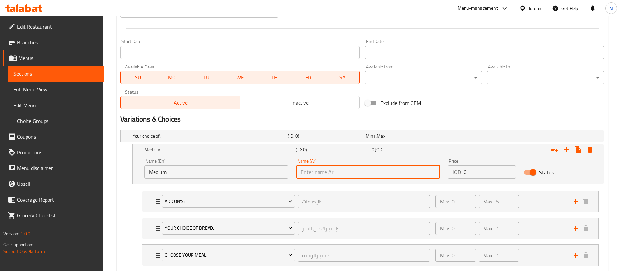
click at [330, 174] on input "text" at bounding box center [368, 171] width 144 height 13
type input "وسط"
click at [473, 170] on input "0" at bounding box center [490, 171] width 52 height 13
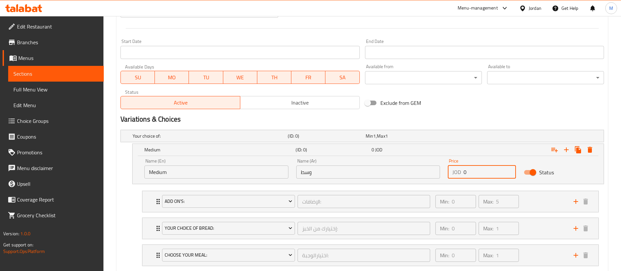
click at [473, 170] on input "0" at bounding box center [490, 171] width 52 height 13
paste input "2.2"
type input "2.2"
click at [578, 151] on icon "Expand" at bounding box center [578, 149] width 6 height 7
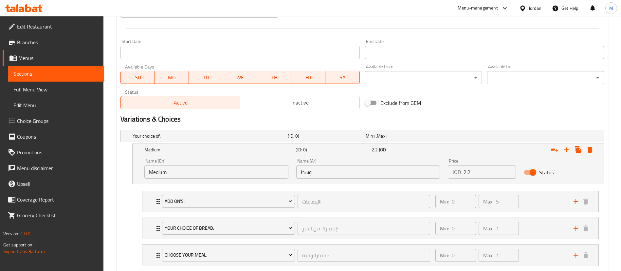
scroll to position [405, 0]
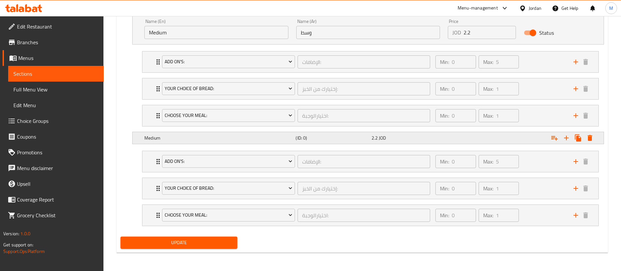
drag, startPoint x: 315, startPoint y: 138, endPoint x: 270, endPoint y: 146, distance: 45.9
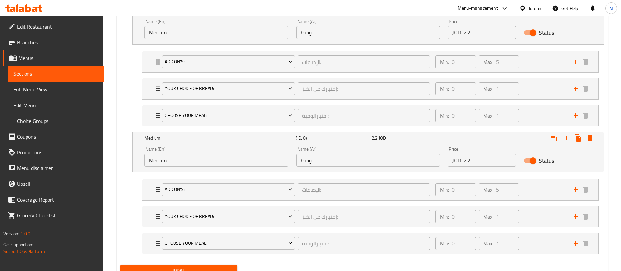
click at [253, 159] on input "Medium" at bounding box center [216, 160] width 144 height 13
click at [252, 159] on input "Medium" at bounding box center [216, 160] width 144 height 13
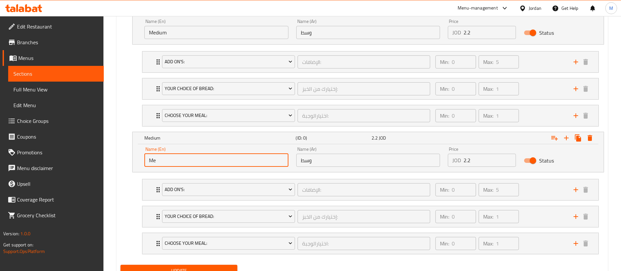
type input "M"
type input "K"
type input "Large"
click at [313, 159] on input "وسط" at bounding box center [368, 160] width 144 height 13
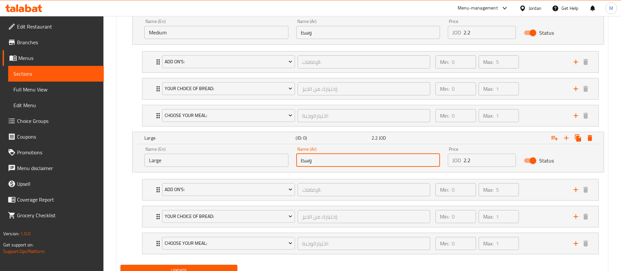
click at [313, 159] on input "وسط" at bounding box center [368, 160] width 144 height 13
click at [313, 159] on input "text" at bounding box center [368, 160] width 144 height 13
type input "كبير"
click at [482, 158] on input "2.2" at bounding box center [490, 160] width 52 height 13
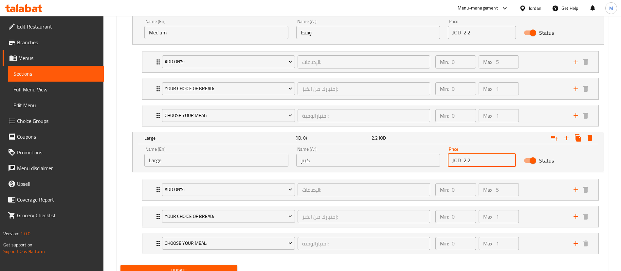
click at [482, 158] on input "2.2" at bounding box center [490, 160] width 52 height 13
paste input "3.3"
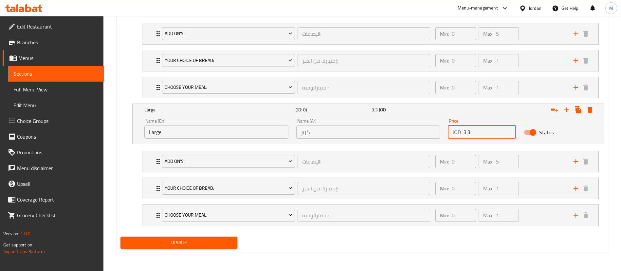
type input "3.3"
click at [226, 245] on span "Update" at bounding box center [179, 242] width 106 height 8
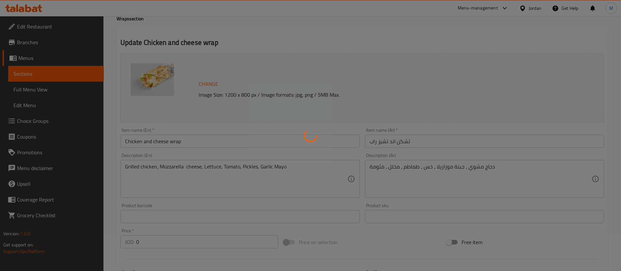
scroll to position [0, 0]
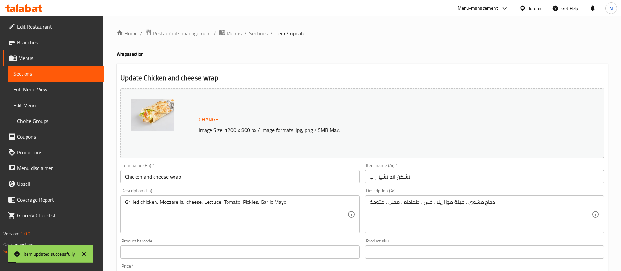
click at [261, 35] on span "Sections" at bounding box center [258, 33] width 19 height 8
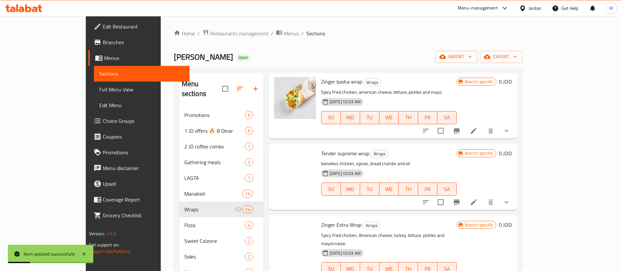
scroll to position [688, 0]
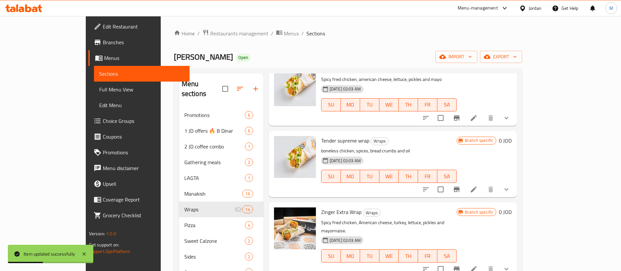
click at [511, 185] on icon "show more" at bounding box center [507, 189] width 8 height 8
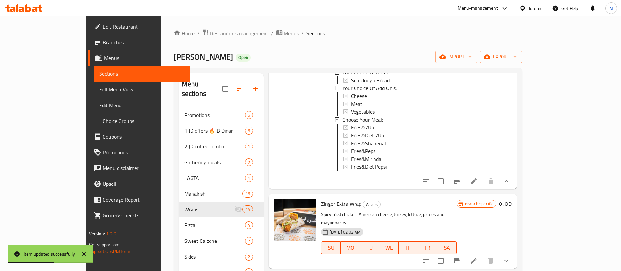
scroll to position [868, 0]
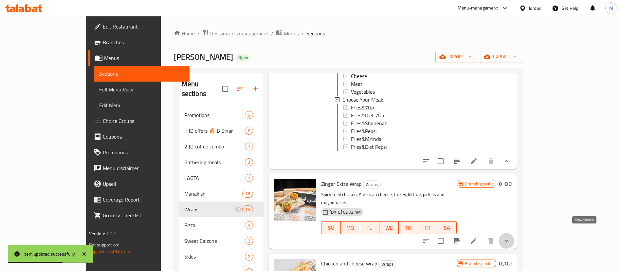
click at [511, 237] on icon "show more" at bounding box center [507, 241] width 8 height 8
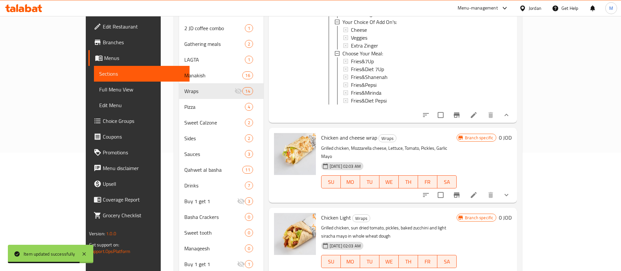
scroll to position [130, 0]
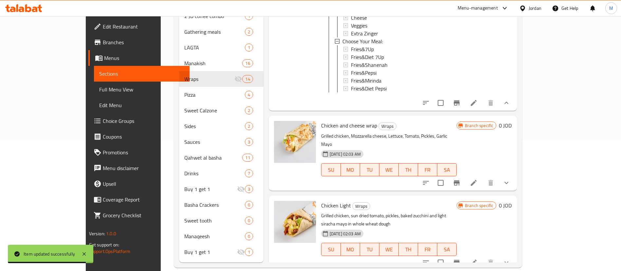
click at [509, 181] on icon "show more" at bounding box center [507, 182] width 4 height 2
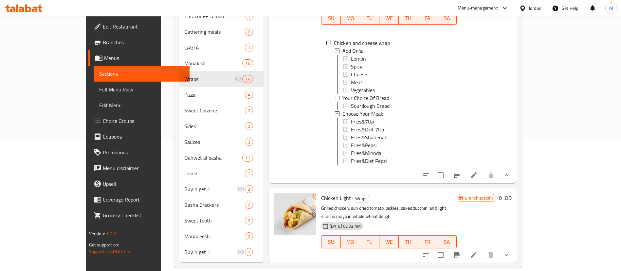
click at [511, 251] on icon "show more" at bounding box center [507, 255] width 8 height 8
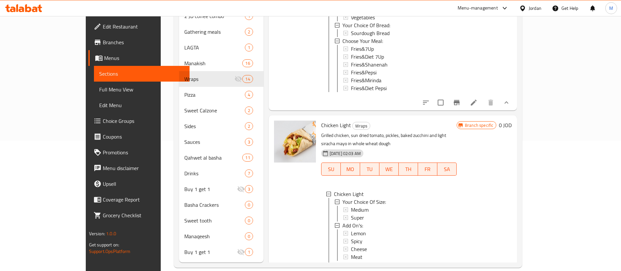
scroll to position [1248, 0]
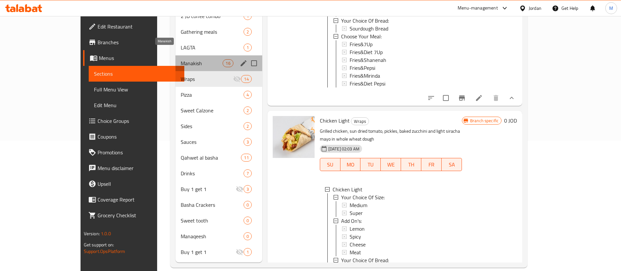
click at [181, 59] on span "Manakish" at bounding box center [202, 63] width 42 height 8
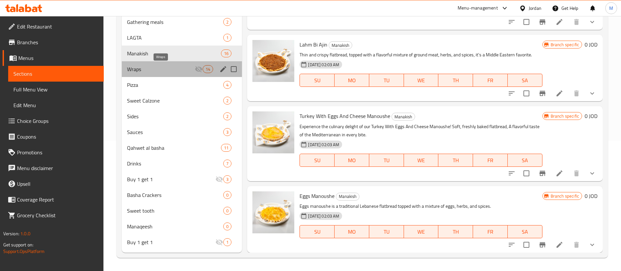
click at [173, 66] on span "Wraps" at bounding box center [161, 69] width 68 height 8
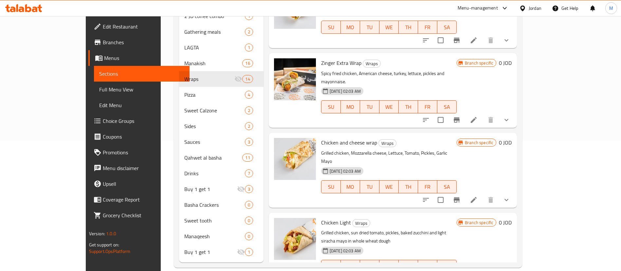
scroll to position [708, 0]
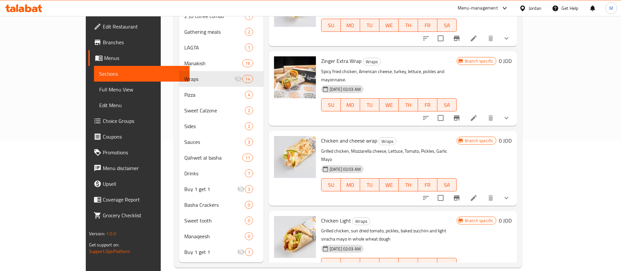
click at [515, 190] on button "show more" at bounding box center [507, 198] width 16 height 16
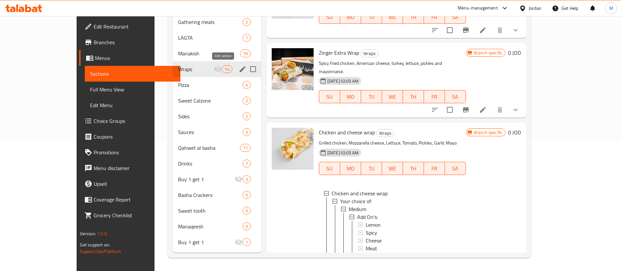
click at [239, 66] on icon "edit" at bounding box center [243, 69] width 8 height 8
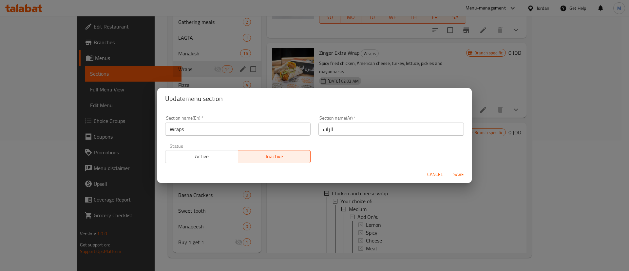
click at [207, 150] on button "Active" at bounding box center [201, 156] width 73 height 13
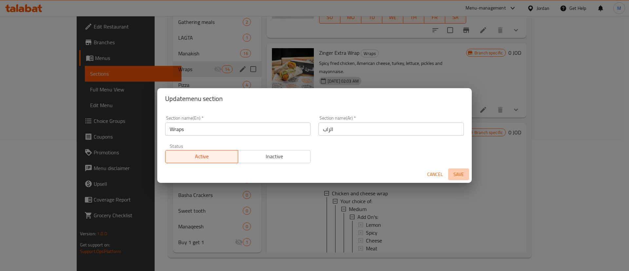
click at [460, 174] on span "Save" at bounding box center [459, 174] width 16 height 8
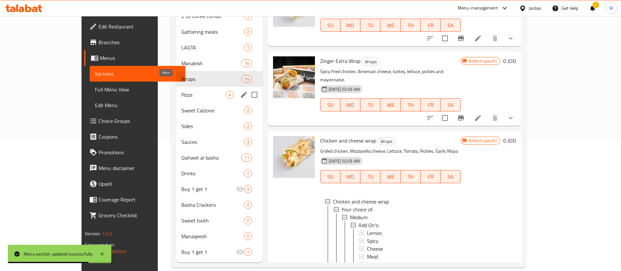
click at [181, 91] on span "Pizza" at bounding box center [203, 95] width 44 height 8
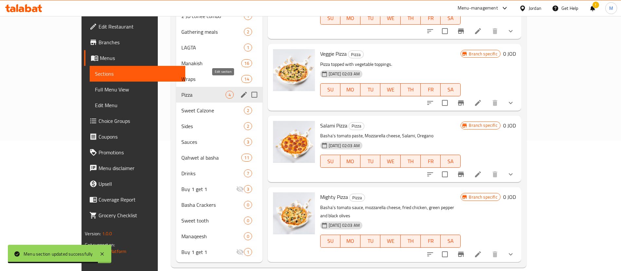
click at [240, 91] on icon "edit" at bounding box center [244, 95] width 8 height 8
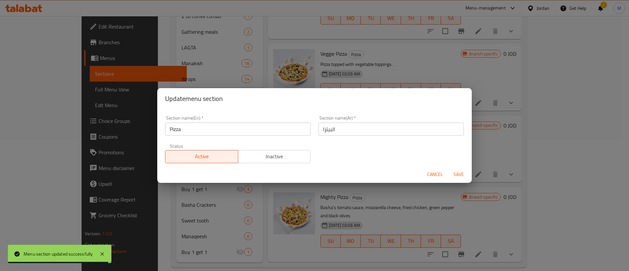
click at [259, 160] on span "Inactive" at bounding box center [274, 156] width 67 height 9
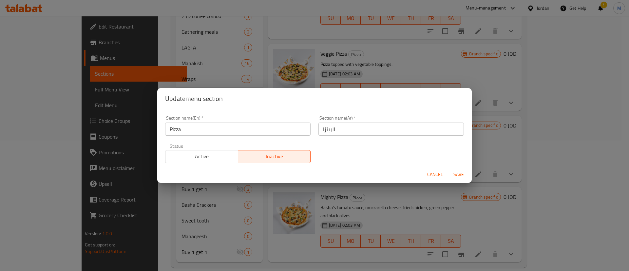
click at [457, 173] on span "Save" at bounding box center [459, 174] width 16 height 8
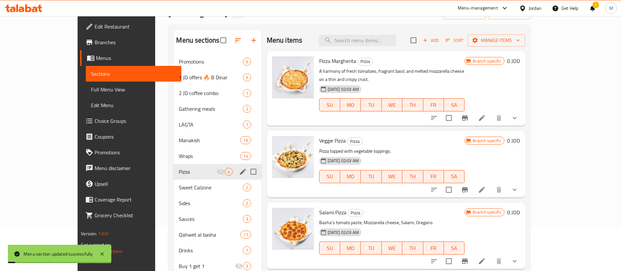
scroll to position [32, 0]
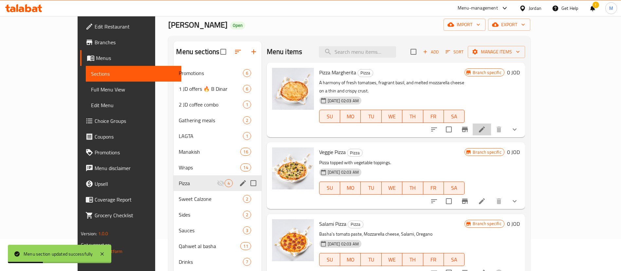
click at [491, 123] on li at bounding box center [482, 129] width 18 height 12
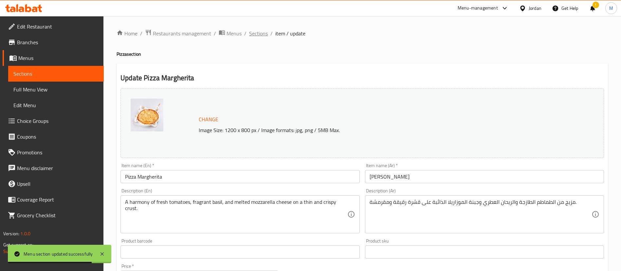
click at [261, 33] on span "Sections" at bounding box center [258, 33] width 19 height 8
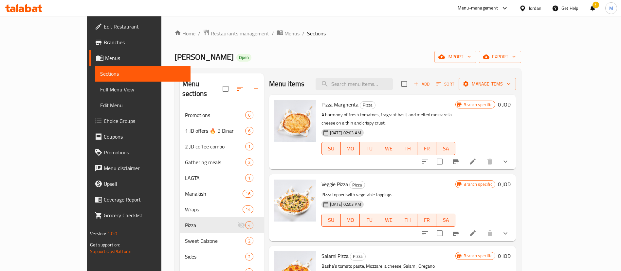
click at [510, 158] on icon "show more" at bounding box center [506, 162] width 8 height 8
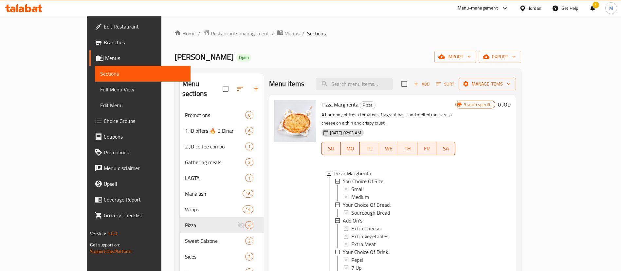
scroll to position [1, 0]
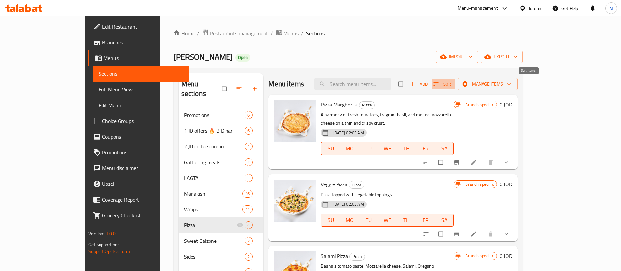
click at [440, 83] on icon "button" at bounding box center [436, 84] width 7 height 7
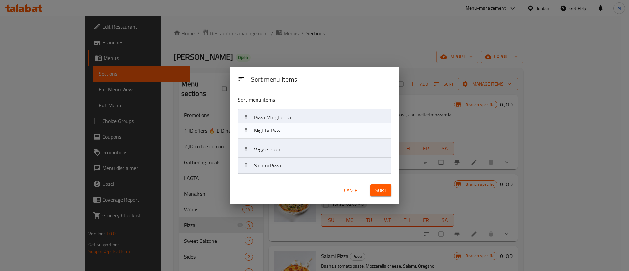
drag, startPoint x: 304, startPoint y: 165, endPoint x: 303, endPoint y: 127, distance: 37.4
click at [303, 127] on nav "Pizza Margherita Veggie Pizza Salami Pizza Mighty Pizza" at bounding box center [315, 141] width 154 height 65
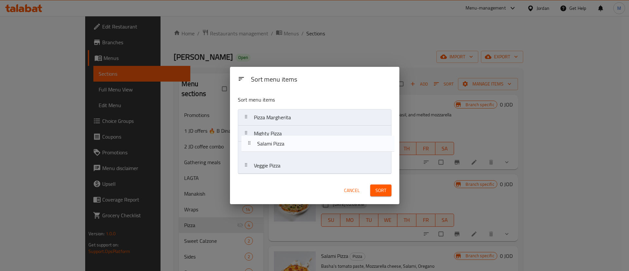
drag, startPoint x: 301, startPoint y: 169, endPoint x: 304, endPoint y: 144, distance: 24.8
click at [304, 144] on nav "Pizza Margherita Mighty Pizza Veggie Pizza Salami Pizza" at bounding box center [315, 141] width 154 height 65
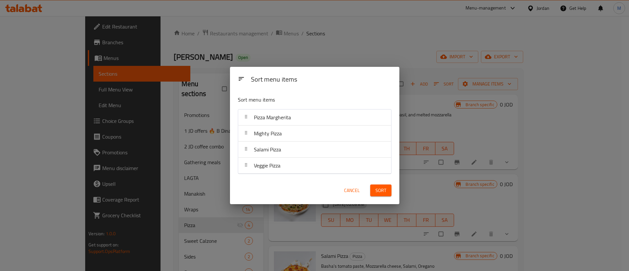
click at [383, 191] on span "Sort" at bounding box center [380, 190] width 11 height 8
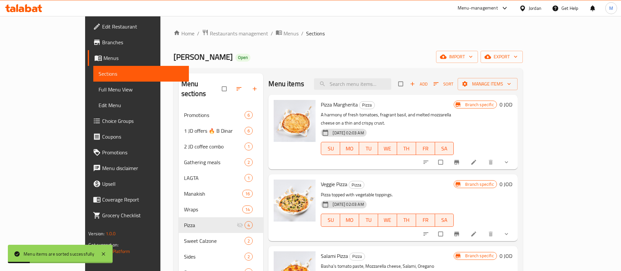
click at [478, 159] on link at bounding box center [475, 162] width 8 height 7
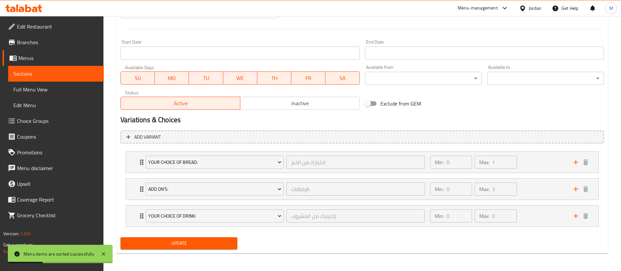
scroll to position [266, 0]
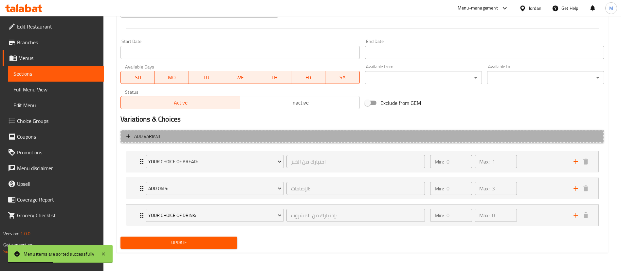
click at [465, 138] on span "Add variant" at bounding box center [362, 136] width 472 height 8
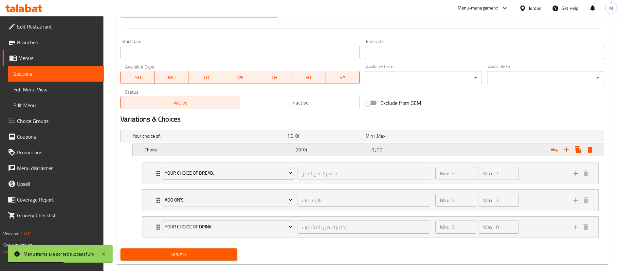
click at [245, 141] on div "Choice" at bounding box center [208, 135] width 155 height 9
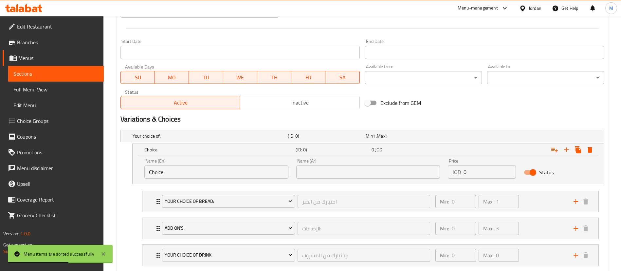
click at [218, 169] on input "Choice" at bounding box center [216, 171] width 144 height 13
type input "Small"
click at [322, 162] on div "Name (Ar) Name (Ar)" at bounding box center [368, 169] width 144 height 20
click at [326, 169] on input "text" at bounding box center [368, 171] width 144 height 13
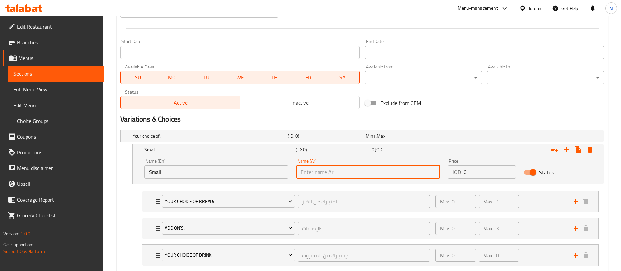
type input "صغير"
click at [478, 173] on input "0" at bounding box center [490, 171] width 52 height 13
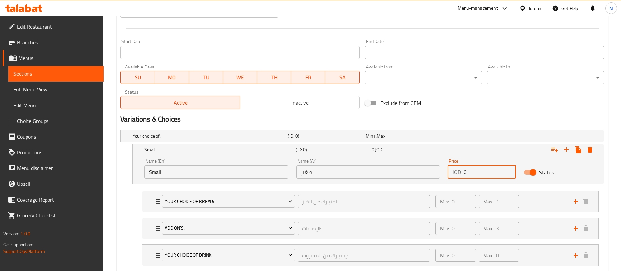
click at [478, 173] on input "0" at bounding box center [490, 171] width 52 height 13
paste input "2.2"
type input "2.2"
click at [581, 150] on icon "Expand" at bounding box center [578, 149] width 6 height 7
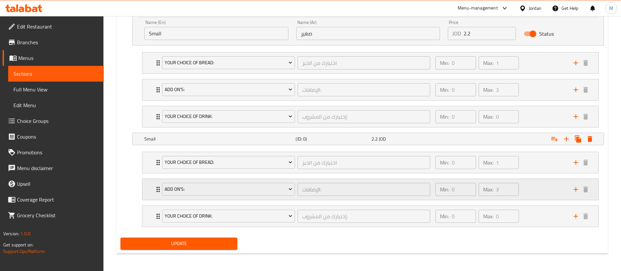
scroll to position [405, 0]
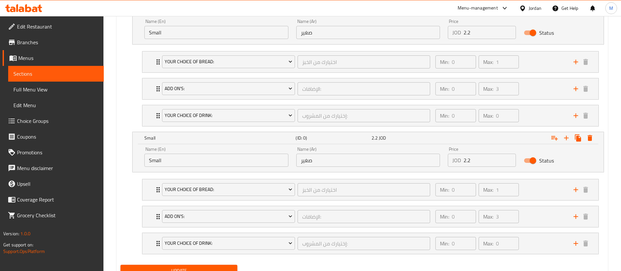
click at [242, 164] on input "Small" at bounding box center [216, 160] width 144 height 13
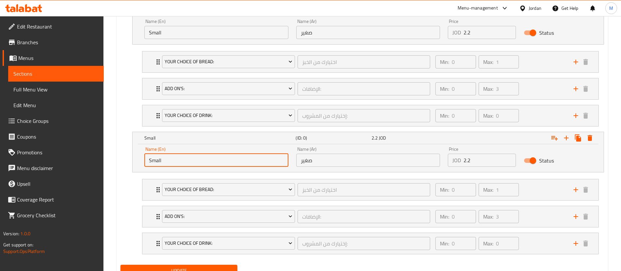
click at [242, 164] on input "Small" at bounding box center [216, 160] width 144 height 13
type input "Medium"
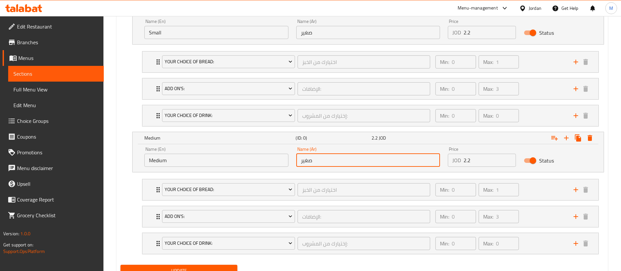
click at [311, 158] on input "صغير" at bounding box center [368, 160] width 144 height 13
click at [311, 158] on input "text" at bounding box center [368, 160] width 144 height 13
type input "وسط"
click at [478, 166] on input "2.2" at bounding box center [490, 160] width 52 height 13
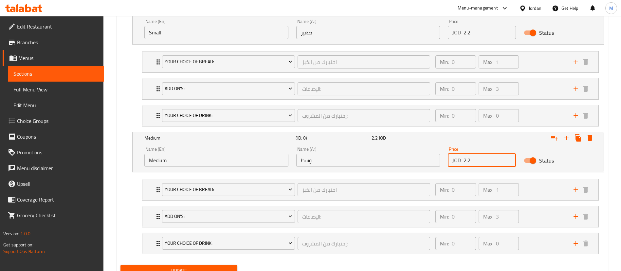
click at [478, 164] on input "2.2" at bounding box center [490, 160] width 52 height 13
paste input "4.4"
type input "4.4"
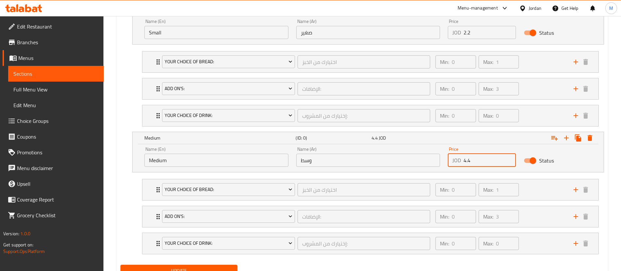
click at [233, 264] on div "Update" at bounding box center [179, 270] width 122 height 17
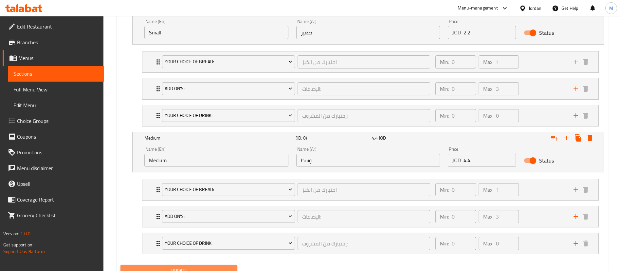
click at [232, 268] on span "Update" at bounding box center [179, 271] width 106 height 8
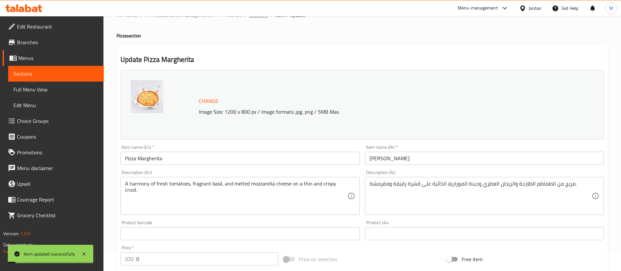
scroll to position [0, 0]
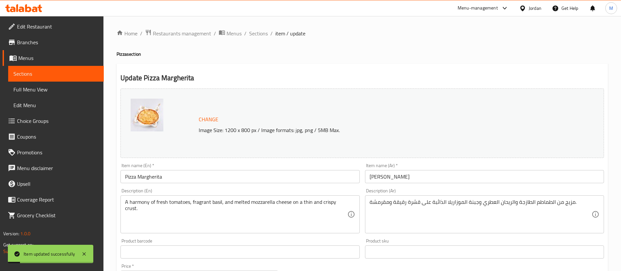
drag, startPoint x: 257, startPoint y: 35, endPoint x: 238, endPoint y: 18, distance: 25.1
click at [257, 35] on span "Sections" at bounding box center [258, 33] width 19 height 8
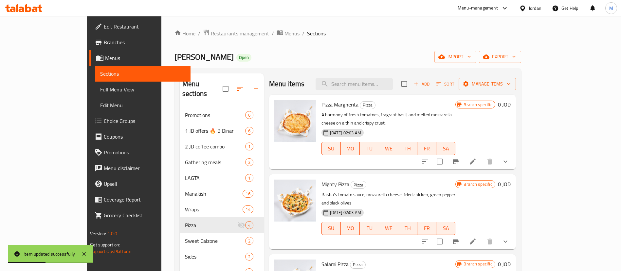
click at [477, 237] on icon at bounding box center [473, 241] width 8 height 8
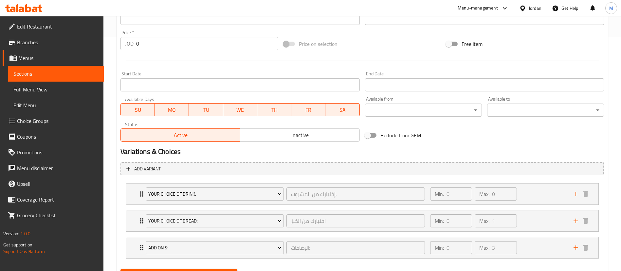
scroll to position [246, 0]
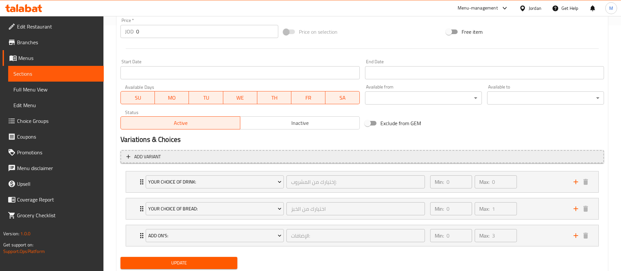
click at [446, 154] on span "Add variant" at bounding box center [362, 157] width 472 height 8
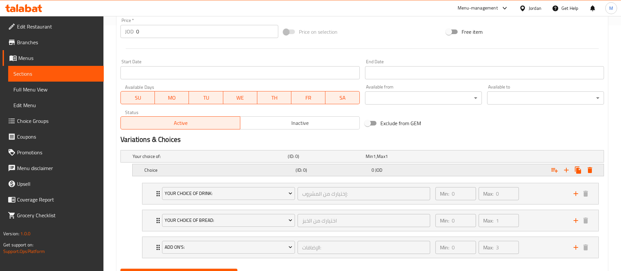
click at [265, 159] on h5 "Choice" at bounding box center [209, 156] width 153 height 7
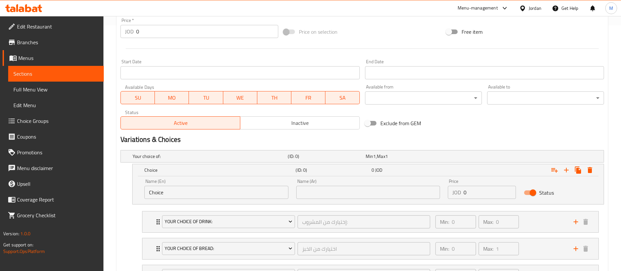
click at [237, 190] on input "Choice" at bounding box center [216, 192] width 144 height 13
type input "Small"
click at [347, 197] on input "text" at bounding box center [368, 192] width 144 height 13
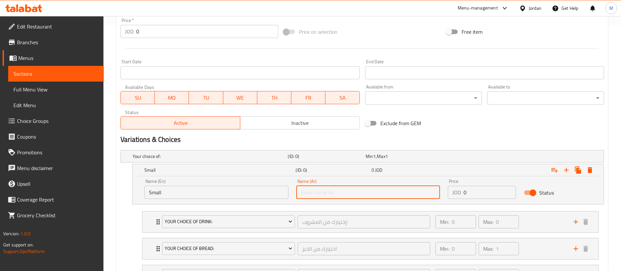
type input "صغير"
click at [483, 185] on div "Price JOD 0 Price" at bounding box center [482, 189] width 68 height 20
click at [484, 192] on input "0" at bounding box center [490, 192] width 52 height 13
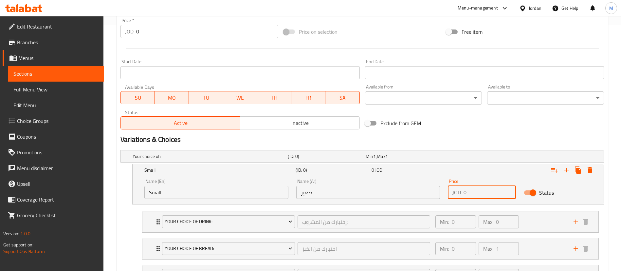
click at [484, 192] on input "0" at bounding box center [490, 192] width 52 height 13
click at [484, 193] on input "0" at bounding box center [490, 192] width 52 height 13
paste input "3.575"
type input "3.575"
click at [577, 171] on icon "Expand" at bounding box center [578, 169] width 6 height 7
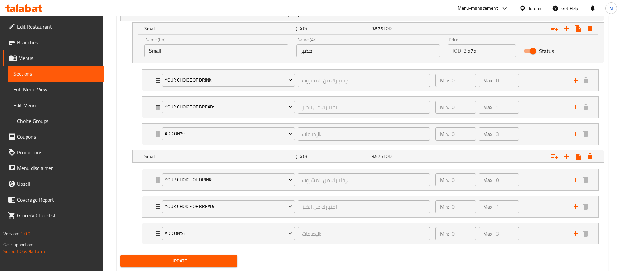
scroll to position [393, 0]
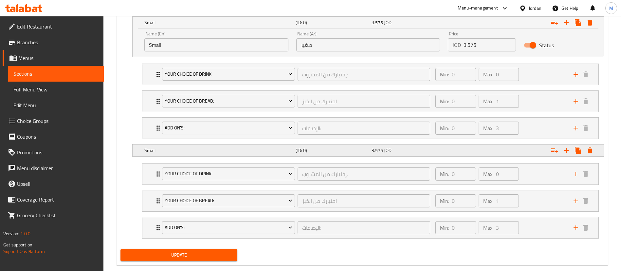
click at [323, 12] on h5 "(ID: 0)" at bounding box center [325, 9] width 75 height 7
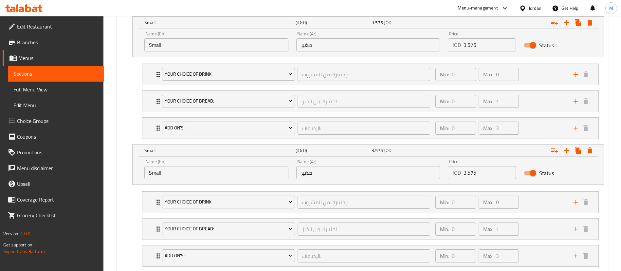
click at [231, 179] on div "Name (En) Small Name (En)" at bounding box center [217, 169] width 152 height 28
click at [229, 173] on input "Small" at bounding box center [216, 172] width 144 height 13
type input "Medium"
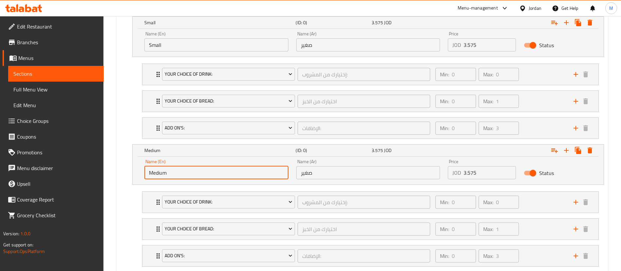
click at [324, 171] on input "صغير" at bounding box center [368, 172] width 144 height 13
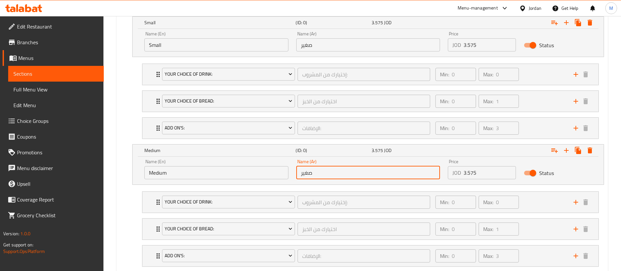
click at [324, 171] on input "صغير" at bounding box center [368, 172] width 144 height 13
click at [324, 170] on input "text" at bounding box center [368, 172] width 144 height 13
type input "وسط"
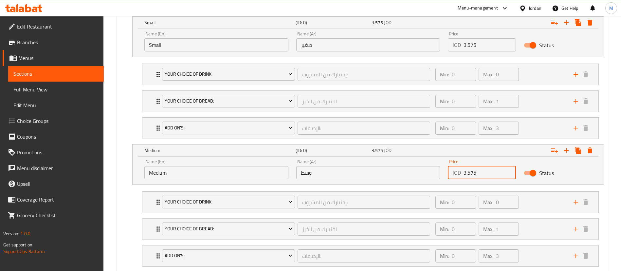
click at [475, 173] on input "3.575" at bounding box center [490, 172] width 52 height 13
paste input "6.0"
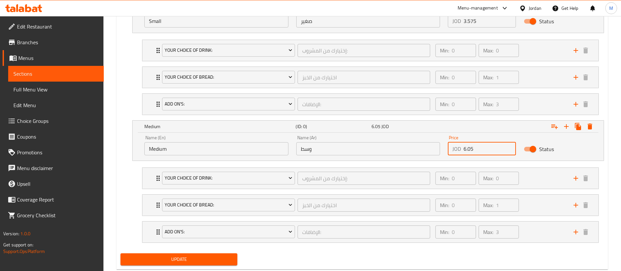
scroll to position [434, 0]
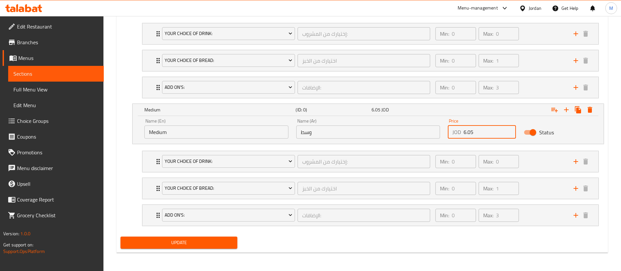
type input "6.05"
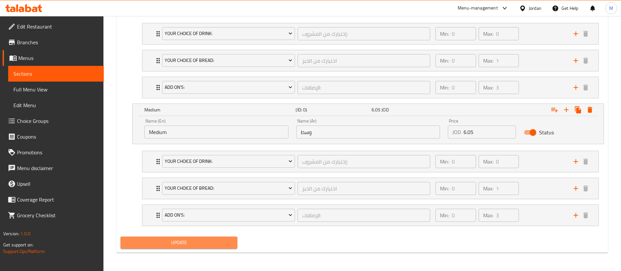
click at [230, 241] on span "Update" at bounding box center [179, 242] width 106 height 8
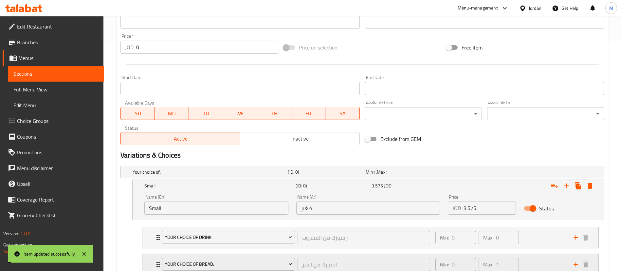
scroll to position [0, 0]
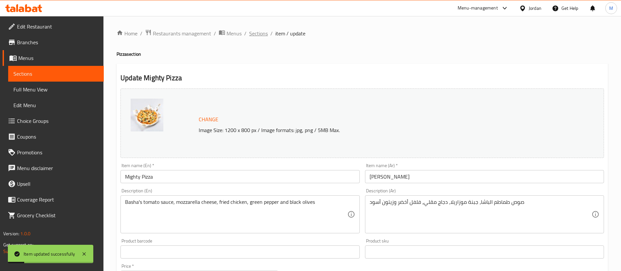
click at [262, 35] on span "Sections" at bounding box center [258, 33] width 19 height 8
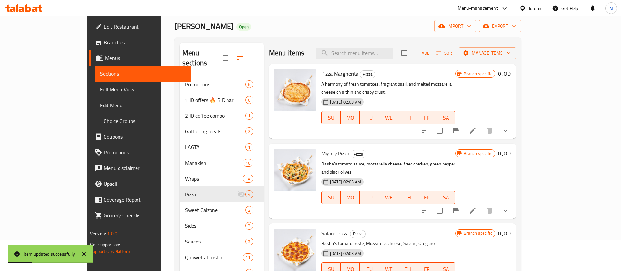
scroll to position [49, 0]
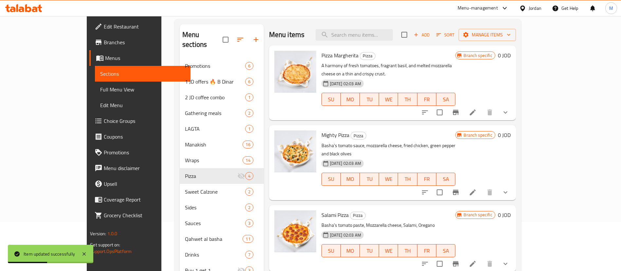
click at [459, 190] on icon "Branch-specific-item" at bounding box center [456, 192] width 6 height 5
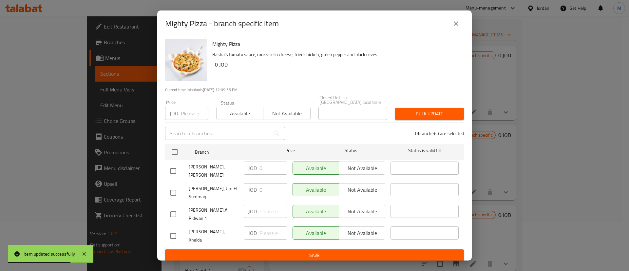
click at [455, 28] on icon "close" at bounding box center [456, 24] width 8 height 8
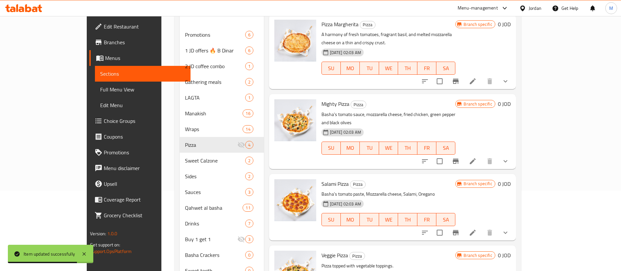
scroll to position [130, 0]
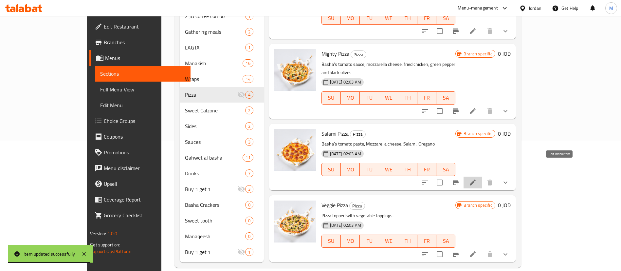
click at [476, 179] on icon at bounding box center [473, 182] width 6 height 6
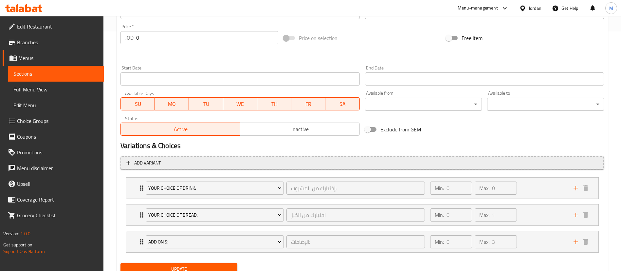
scroll to position [266, 0]
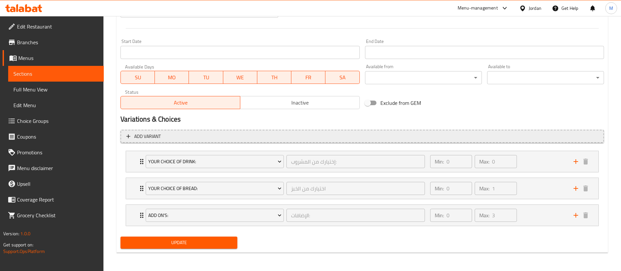
click at [419, 139] on span "Add variant" at bounding box center [362, 136] width 472 height 8
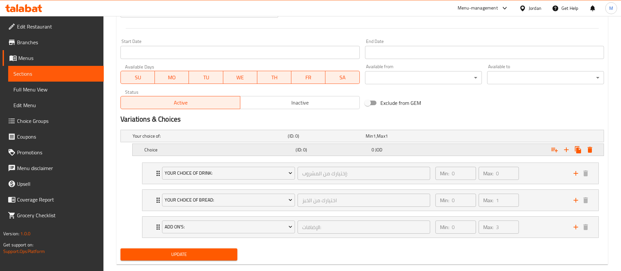
click at [251, 139] on h5 "Choice" at bounding box center [209, 136] width 153 height 7
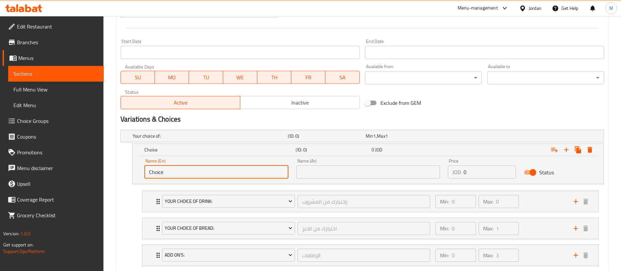
click at [237, 169] on input "Choice" at bounding box center [216, 171] width 144 height 13
click at [496, 112] on div "Variations & Choices" at bounding box center [362, 119] width 489 height 15
click at [260, 172] on input "Choice" at bounding box center [216, 171] width 144 height 13
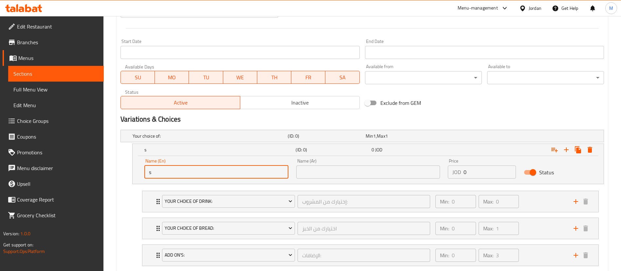
type input "Small"
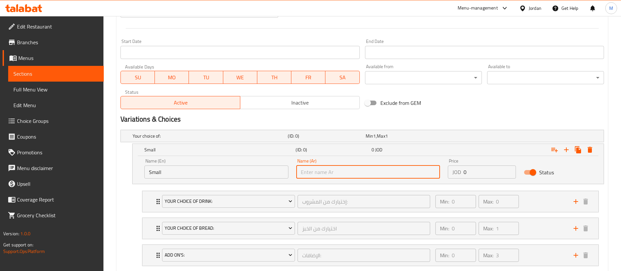
click at [332, 172] on input "text" at bounding box center [368, 171] width 144 height 13
type input "صغير"
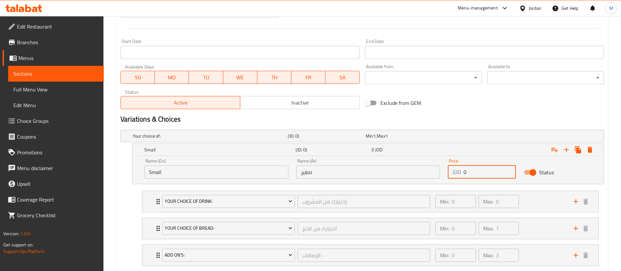
click at [496, 174] on input "0" at bounding box center [490, 171] width 52 height 13
click at [496, 173] on input "0" at bounding box center [490, 171] width 52 height 13
paste input "2.75"
type input "2.75"
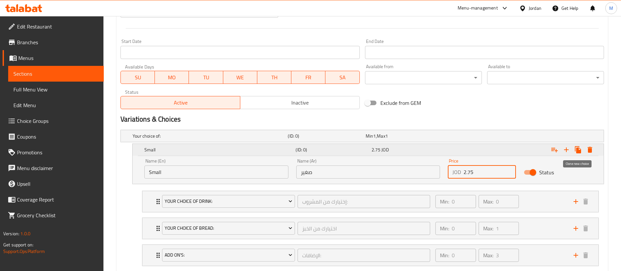
click at [580, 151] on icon "Expand" at bounding box center [578, 149] width 6 height 7
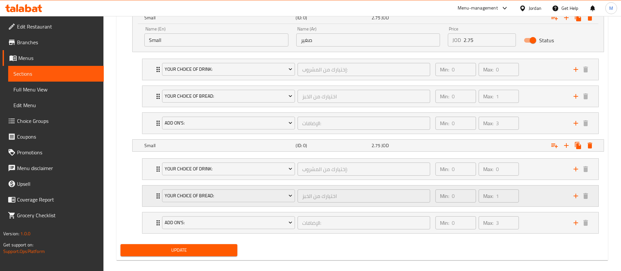
scroll to position [405, 0]
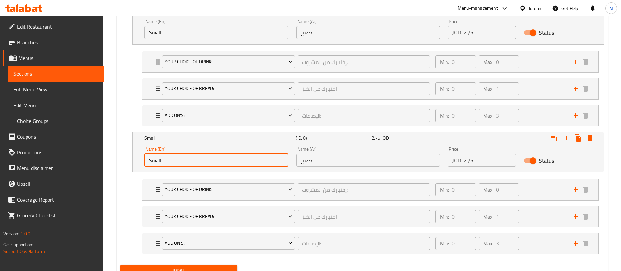
click at [257, 160] on input "Small" at bounding box center [216, 160] width 144 height 13
type input "Medium"
click at [322, 162] on input "صغير" at bounding box center [368, 160] width 144 height 13
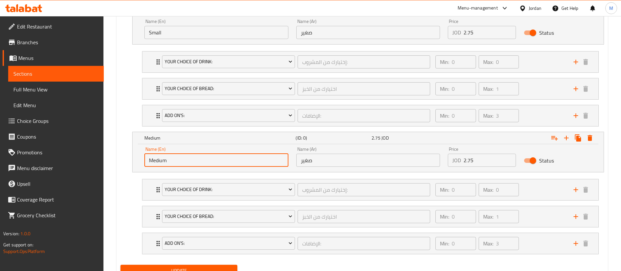
click at [322, 162] on input "صغير" at bounding box center [368, 160] width 144 height 13
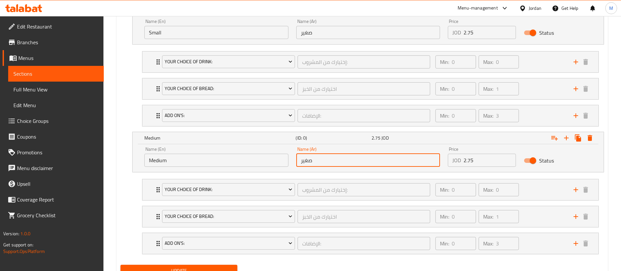
click at [322, 162] on input "صغير" at bounding box center [368, 160] width 144 height 13
click at [322, 162] on input "text" at bounding box center [368, 160] width 144 height 13
type input "وسط"
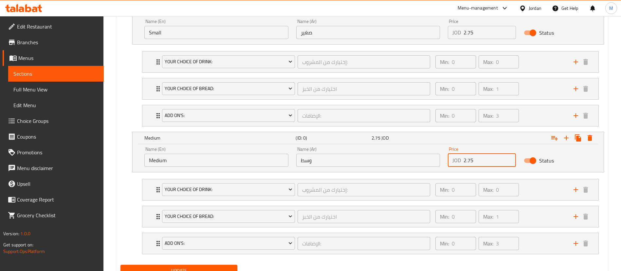
click at [481, 160] on input "2.75" at bounding box center [490, 160] width 52 height 13
paste input "4.9"
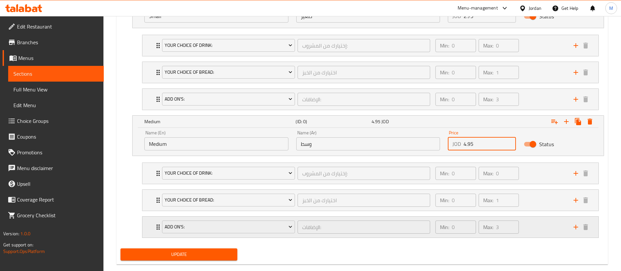
scroll to position [434, 0]
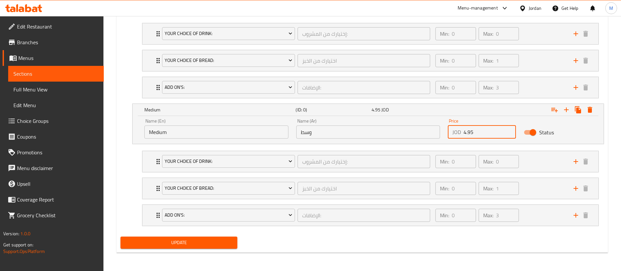
type input "4.95"
click at [229, 240] on span "Update" at bounding box center [179, 242] width 106 height 8
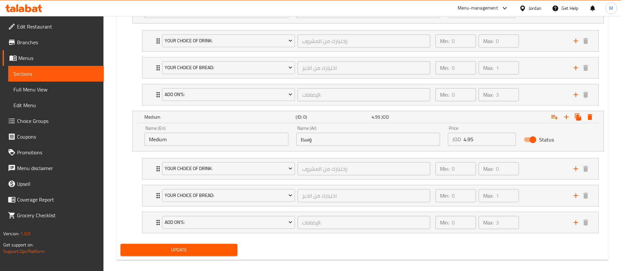
scroll to position [67, 0]
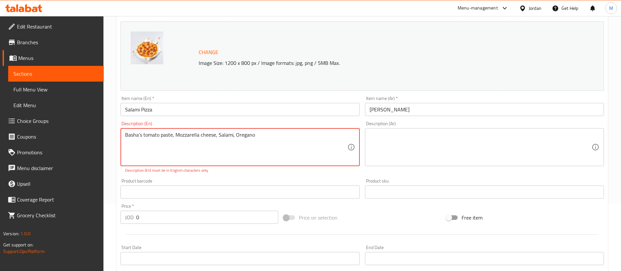
click at [309, 131] on div "Basha’s tomato paste, Mozzarella cheese, Salami, [GEOGRAPHIC_DATA] Description …" at bounding box center [240, 147] width 239 height 38
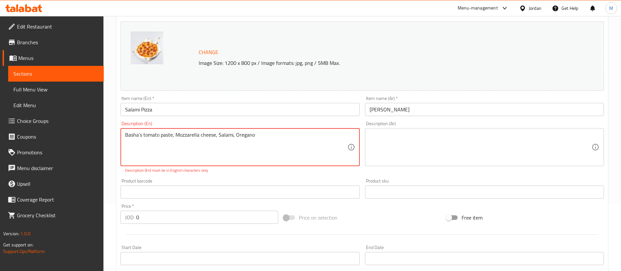
click at [308, 134] on textarea "Basha’s tomato paste, Mozzarella cheese, Salami, Oregano" at bounding box center [236, 147] width 222 height 31
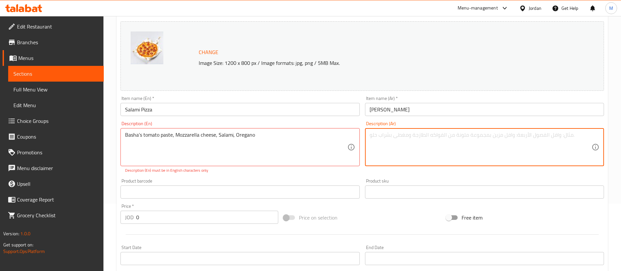
click at [437, 144] on textarea at bounding box center [481, 147] width 222 height 31
paste textarea "معجون طماطم الباشا، جبنة موزاريلا، [GEOGRAPHIC_DATA]، [GEOGRAPHIC_DATA]"
type textarea "معجون طماطم الباشا، جبنة موزاريلا، [GEOGRAPHIC_DATA]، [GEOGRAPHIC_DATA]"
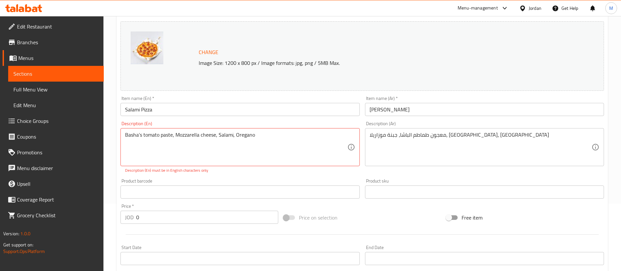
click at [445, 67] on div "Change Image Size: 1200 x 800 px / Image formats: jpg, png / 5MB Max." at bounding box center [363, 55] width 484 height 69
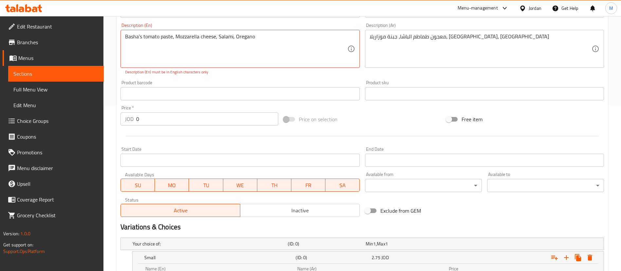
click at [222, 119] on input "0" at bounding box center [207, 118] width 142 height 13
click at [367, 122] on div "Price on selection" at bounding box center [362, 119] width 163 height 18
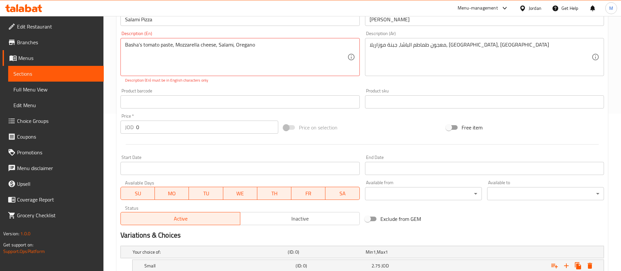
scroll to position [116, 0]
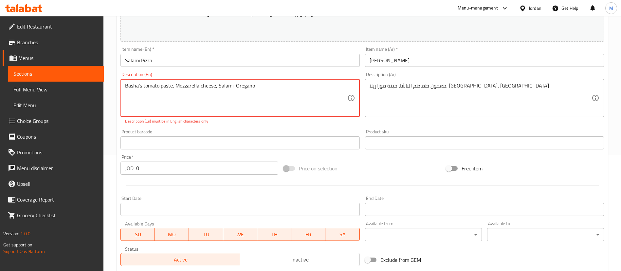
click at [141, 86] on textarea "Basha’s tomato paste, Mozzarella cheese, Salami, Oregano" at bounding box center [236, 98] width 222 height 31
click at [141, 85] on textarea "Basha’s tomato paste, Mozzarella cheese, Salami, Oregano" at bounding box center [236, 98] width 222 height 31
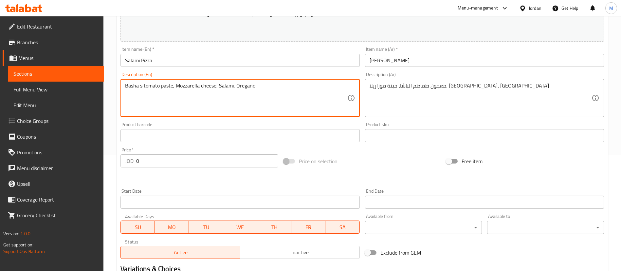
type textarea "Basha s tomato paste, Mozzarella cheese, Salami, Oregano"
click at [369, 160] on div "Price on selection" at bounding box center [362, 161] width 163 height 18
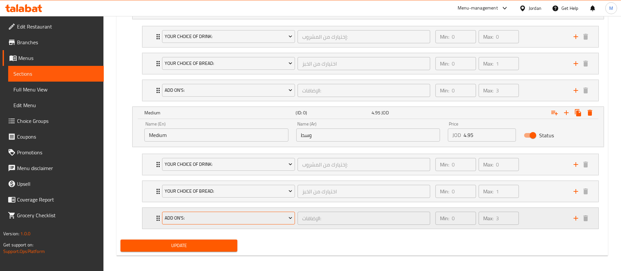
scroll to position [434, 0]
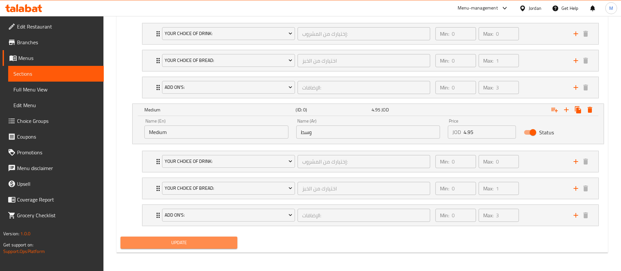
click at [222, 244] on span "Update" at bounding box center [179, 242] width 106 height 8
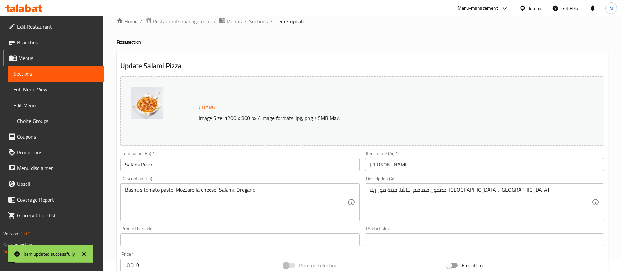
scroll to position [0, 0]
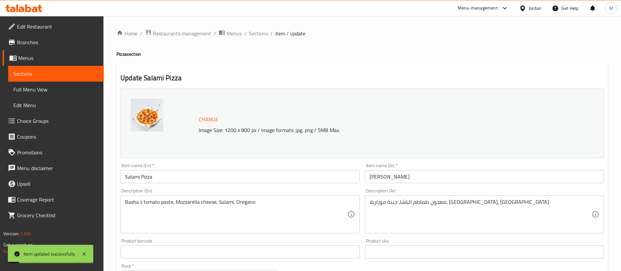
drag, startPoint x: 260, startPoint y: 32, endPoint x: 269, endPoint y: 40, distance: 12.3
click at [260, 32] on span "Sections" at bounding box center [258, 33] width 19 height 8
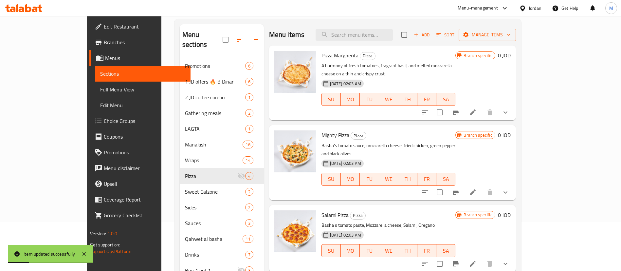
scroll to position [130, 0]
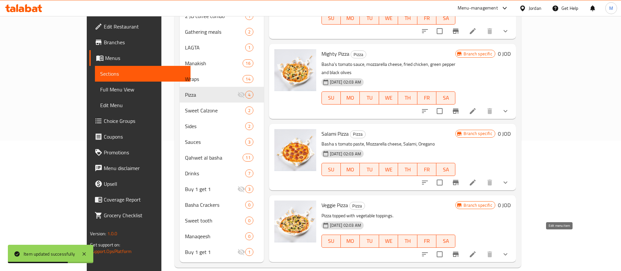
click at [477, 250] on icon at bounding box center [473, 254] width 8 height 8
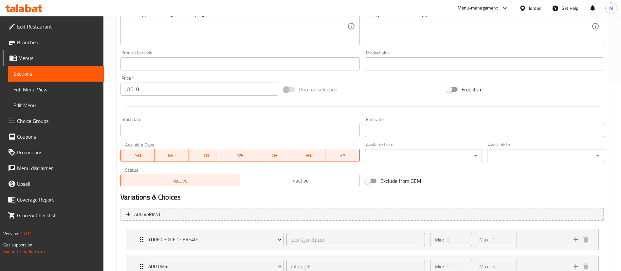
scroll to position [246, 0]
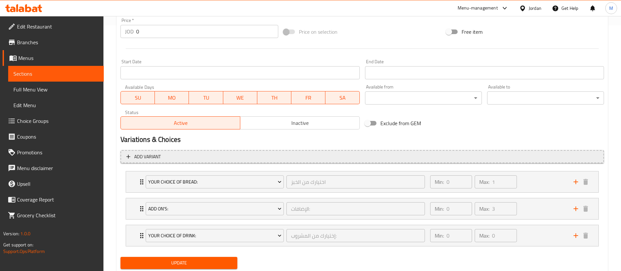
click at [332, 162] on button "Add variant" at bounding box center [363, 156] width 484 height 13
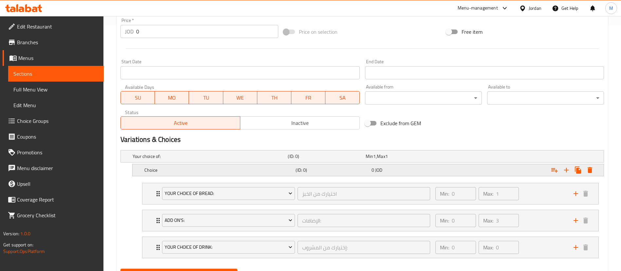
click at [272, 163] on div "Choice (ID: 0) 0 JOD" at bounding box center [364, 156] width 466 height 14
click at [271, 163] on div "Choice (ID: 0) 0 JOD" at bounding box center [364, 156] width 466 height 14
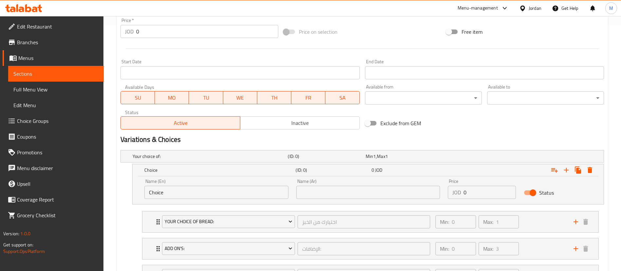
click at [262, 191] on input "Choice" at bounding box center [216, 192] width 144 height 13
type input "Small"
click at [334, 190] on input "text" at bounding box center [368, 192] width 144 height 13
type input "صغير"
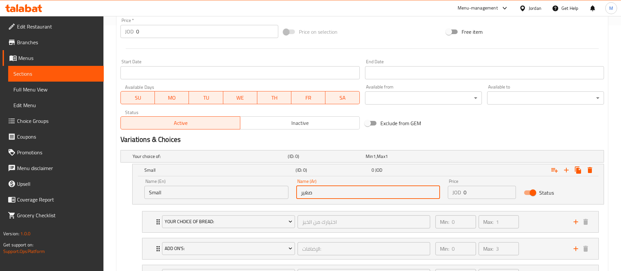
click at [486, 188] on input "0" at bounding box center [490, 192] width 52 height 13
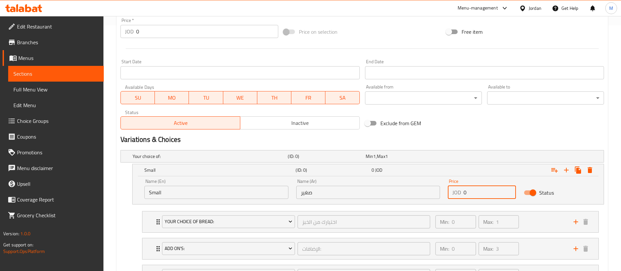
click at [486, 188] on input "0" at bounding box center [490, 192] width 52 height 13
paste input "2.75"
type input "2.75"
click at [575, 172] on icon "Expand" at bounding box center [578, 170] width 8 height 8
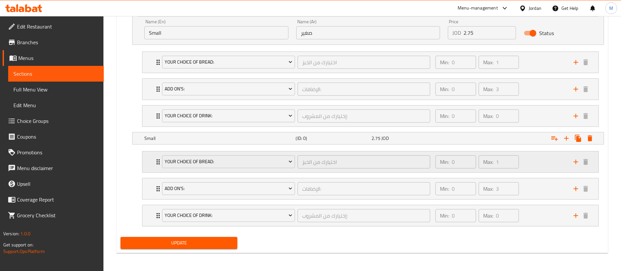
scroll to position [405, 0]
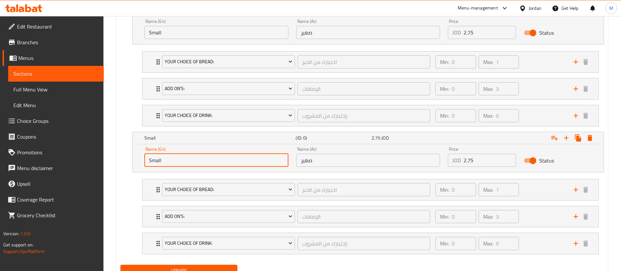
click at [214, 161] on input "Small" at bounding box center [216, 160] width 144 height 13
type input "Medium"
click at [315, 162] on input "صغير" at bounding box center [368, 160] width 144 height 13
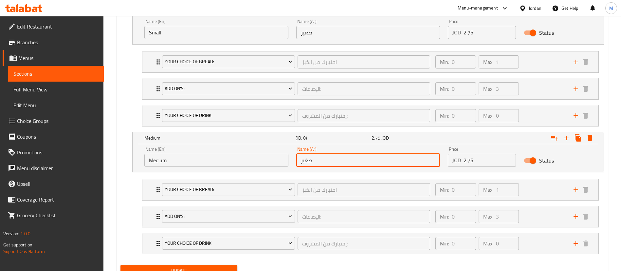
click at [315, 162] on input "صغير" at bounding box center [368, 160] width 144 height 13
paste input "4.95"
type input "4.95"
click at [349, 160] on input "4.95" at bounding box center [368, 160] width 144 height 13
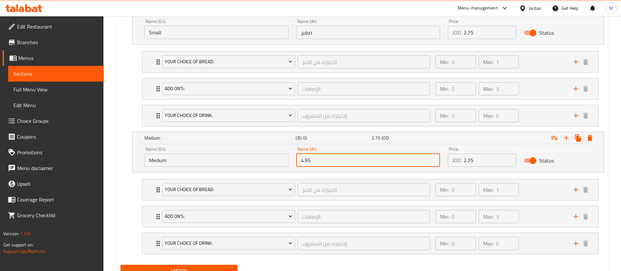
click at [349, 160] on input "4.95" at bounding box center [368, 160] width 144 height 13
click at [349, 160] on input "text" at bounding box center [368, 160] width 144 height 13
type input "وسط"
click at [482, 164] on input "2.75" at bounding box center [490, 160] width 52 height 13
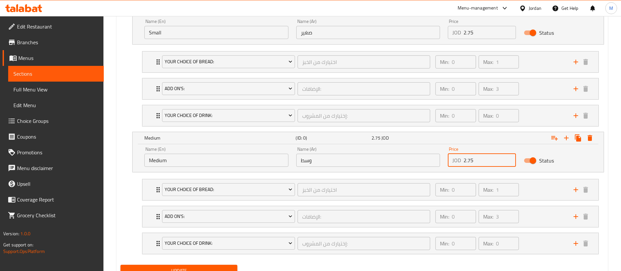
click at [482, 164] on input "2.75" at bounding box center [490, 160] width 52 height 13
paste input "4.9"
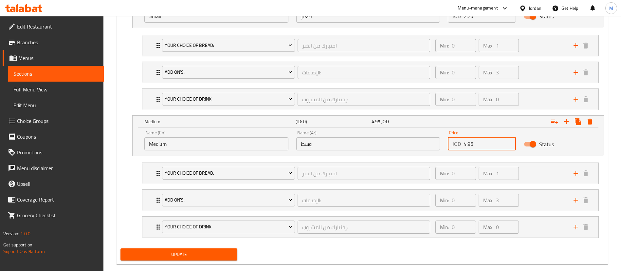
scroll to position [434, 0]
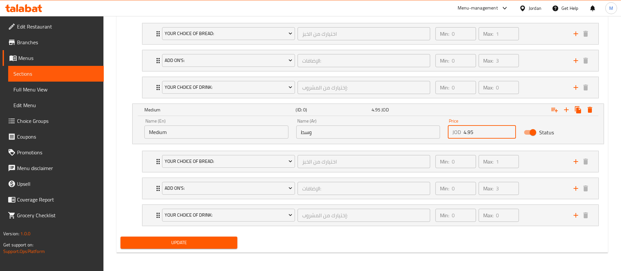
type input "4.95"
click at [232, 241] on span "Update" at bounding box center [179, 242] width 106 height 8
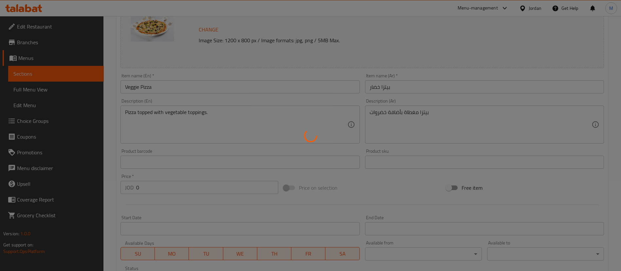
scroll to position [0, 0]
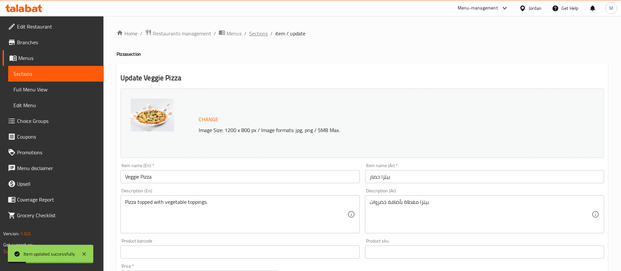
click at [261, 35] on span "Sections" at bounding box center [258, 33] width 19 height 8
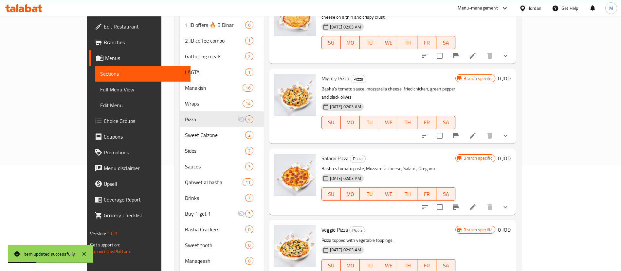
scroll to position [130, 0]
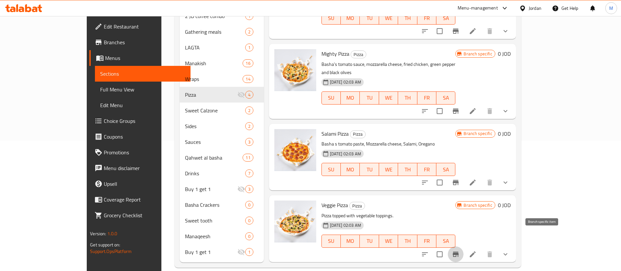
click at [464, 246] on button "Branch-specific-item" at bounding box center [456, 254] width 16 height 16
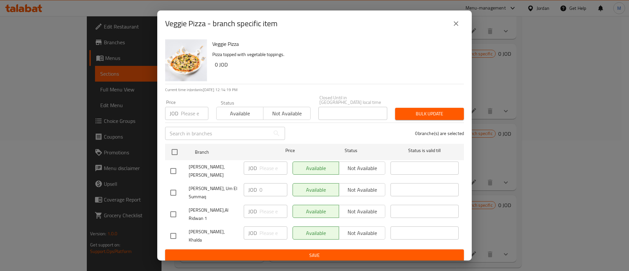
click at [455, 27] on icon "close" at bounding box center [456, 24] width 8 height 8
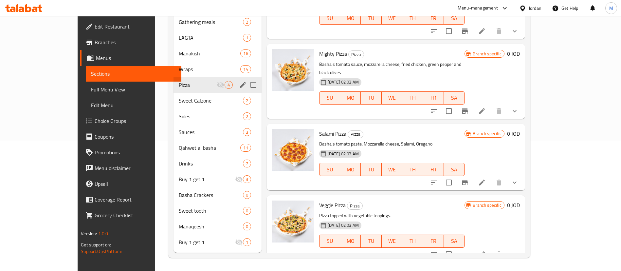
click at [240, 85] on icon "edit" at bounding box center [243, 85] width 6 height 6
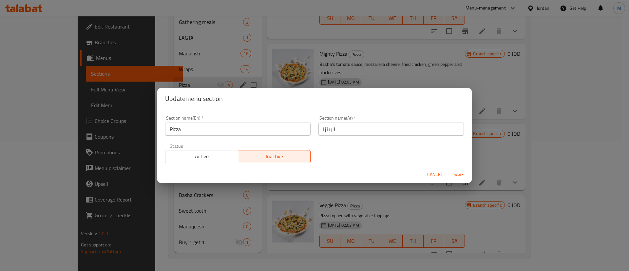
click at [205, 159] on span "Active" at bounding box center [201, 156] width 67 height 9
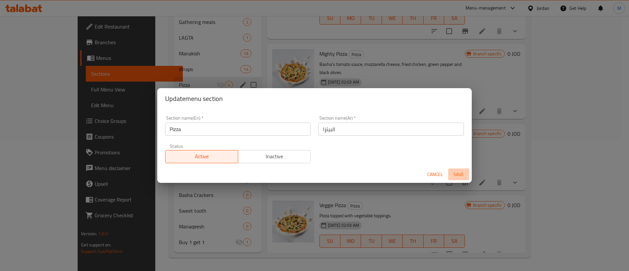
click at [459, 175] on span "Save" at bounding box center [459, 174] width 16 height 8
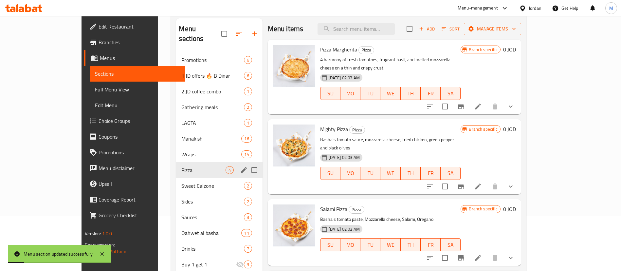
scroll to position [0, 0]
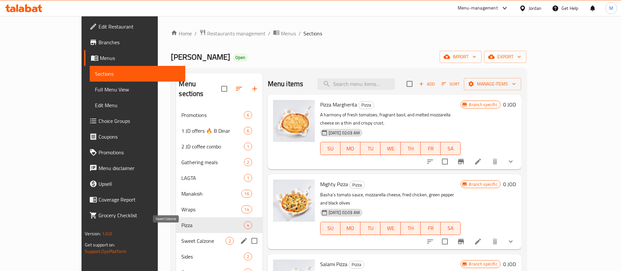
click at [181, 237] on span "Sweet Calzone" at bounding box center [203, 241] width 44 height 8
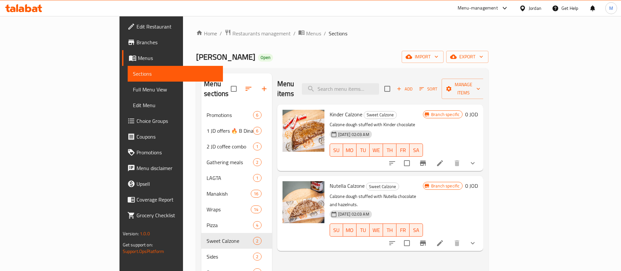
click at [449, 157] on li at bounding box center [440, 163] width 18 height 12
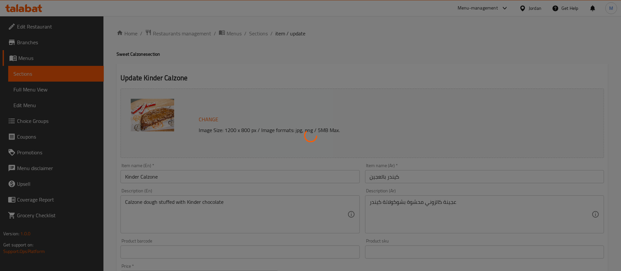
type input "اختر الحجم المناسب"
type input "1"
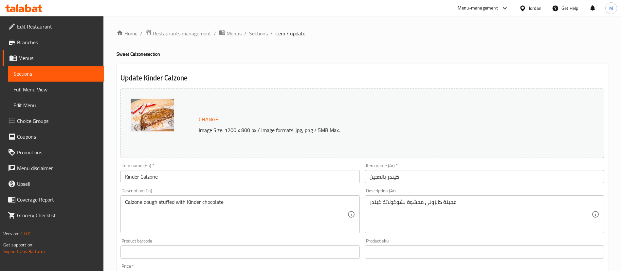
drag, startPoint x: 261, startPoint y: 32, endPoint x: 271, endPoint y: 38, distance: 11.0
click at [261, 32] on span "Sections" at bounding box center [258, 33] width 19 height 8
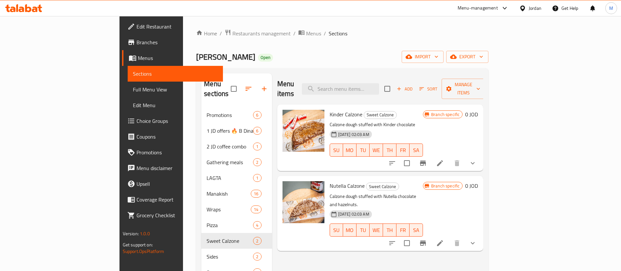
click at [443, 240] on icon at bounding box center [440, 243] width 6 height 6
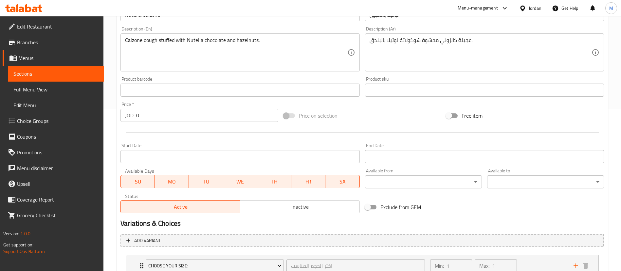
scroll to position [212, 0]
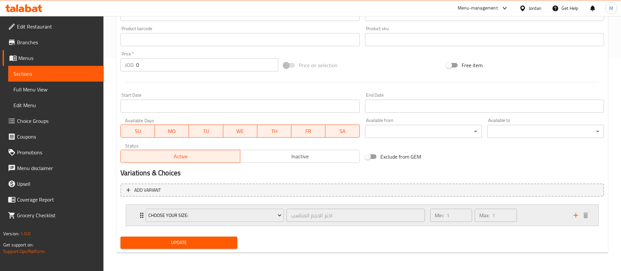
click at [520, 215] on div "Min: 1 ​ Max: 1 ​" at bounding box center [474, 215] width 92 height 18
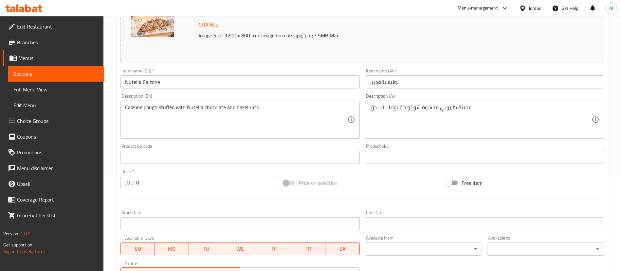
scroll to position [0, 0]
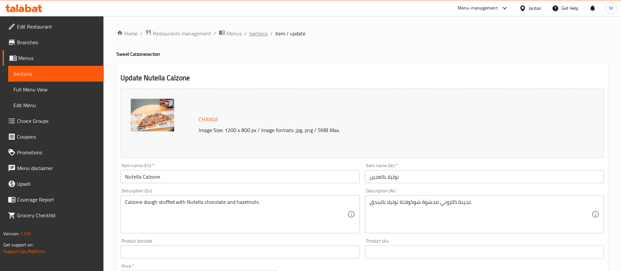
click at [260, 29] on span "Sections" at bounding box center [258, 33] width 19 height 8
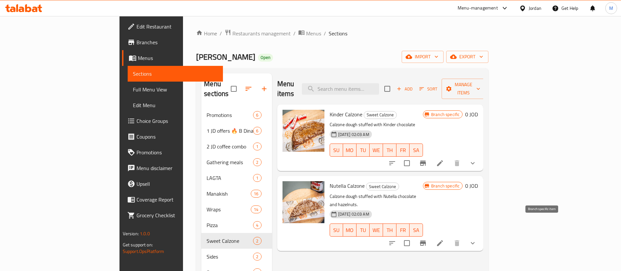
click at [431, 235] on button "Branch-specific-item" at bounding box center [423, 243] width 16 height 16
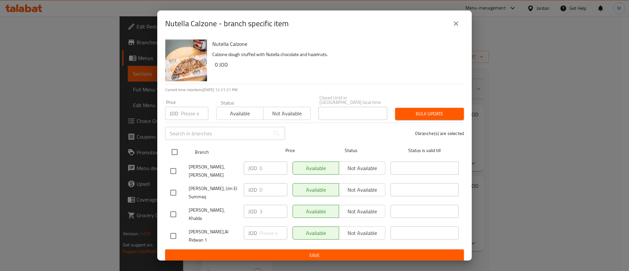
click at [176, 150] on input "checkbox" at bounding box center [175, 152] width 14 height 14
checkbox input "true"
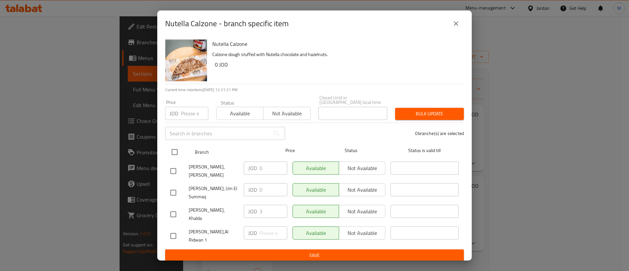
checkbox input "true"
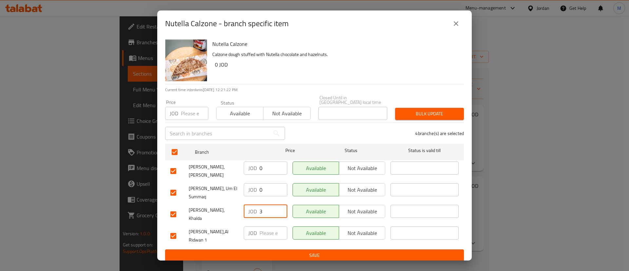
drag, startPoint x: 263, startPoint y: 210, endPoint x: 255, endPoint y: 209, distance: 8.0
click at [255, 209] on div "JOD 3 ​" at bounding box center [266, 211] width 44 height 13
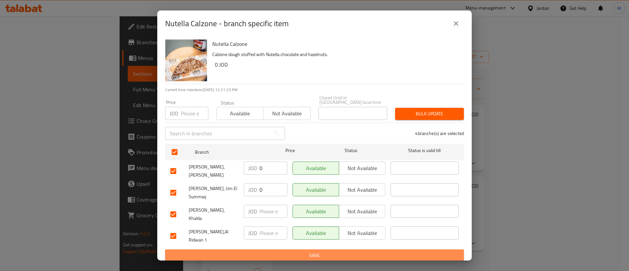
click at [283, 249] on button "Save" at bounding box center [314, 255] width 299 height 12
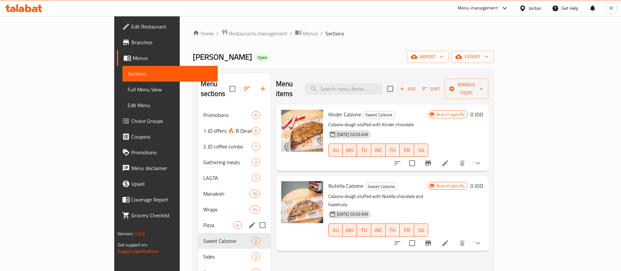
click at [198, 217] on div "Pizza 4" at bounding box center [234, 225] width 73 height 16
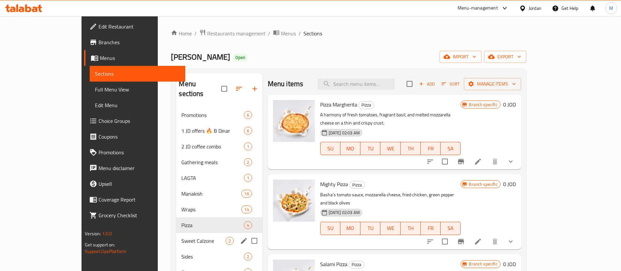
click at [176, 233] on div "Sweet Calzone 2" at bounding box center [219, 241] width 86 height 16
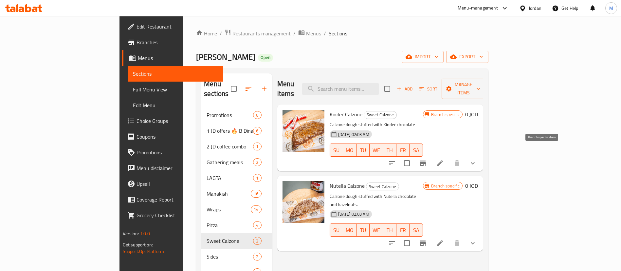
click at [426, 160] on icon "Branch-specific-item" at bounding box center [423, 162] width 6 height 5
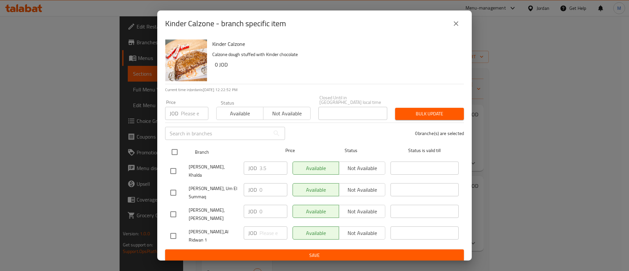
click at [175, 150] on input "checkbox" at bounding box center [175, 152] width 14 height 14
checkbox input "true"
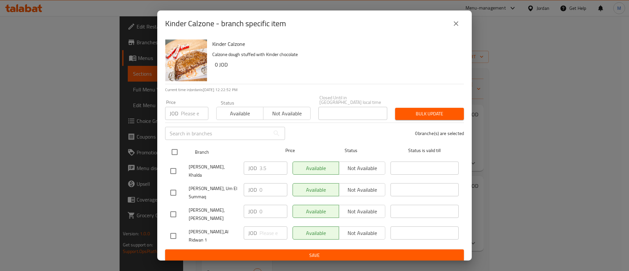
checkbox input "true"
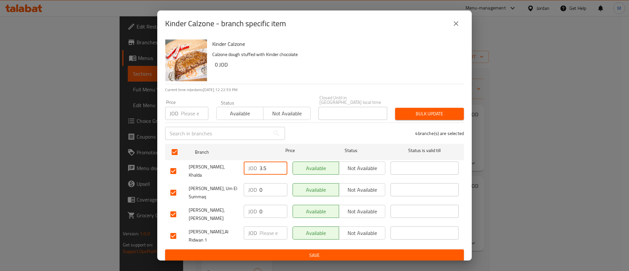
drag, startPoint x: 271, startPoint y: 168, endPoint x: 253, endPoint y: 166, distance: 18.4
click at [254, 167] on div "JOD 3.5 ​" at bounding box center [266, 167] width 44 height 13
drag, startPoint x: 264, startPoint y: 182, endPoint x: 251, endPoint y: 183, distance: 13.5
click at [251, 183] on div "JOD 0 ​" at bounding box center [266, 189] width 44 height 13
drag, startPoint x: 265, startPoint y: 200, endPoint x: 258, endPoint y: 203, distance: 7.6
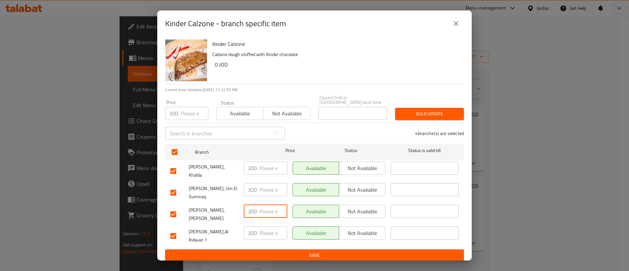
click at [258, 205] on div "JOD ​" at bounding box center [266, 211] width 44 height 13
click at [294, 251] on span "Save" at bounding box center [314, 255] width 288 height 8
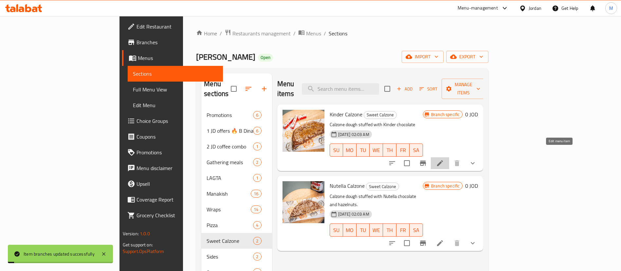
click at [444, 159] on icon at bounding box center [440, 163] width 8 height 8
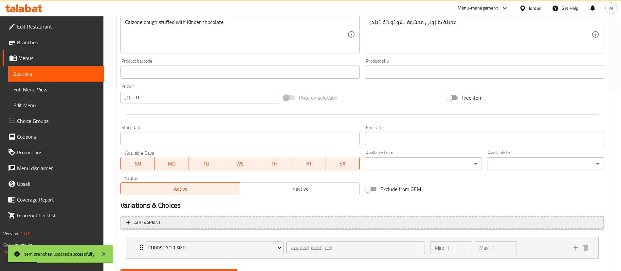
scroll to position [212, 0]
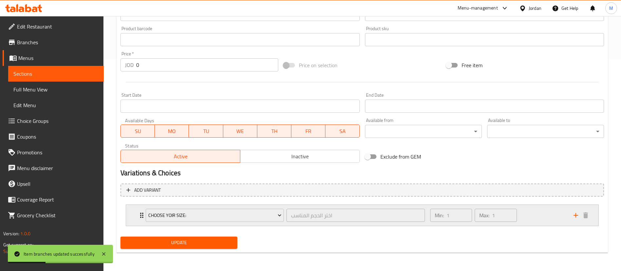
click at [536, 220] on div "Min: 1 ​ Max: 1 ​" at bounding box center [497, 215] width 143 height 21
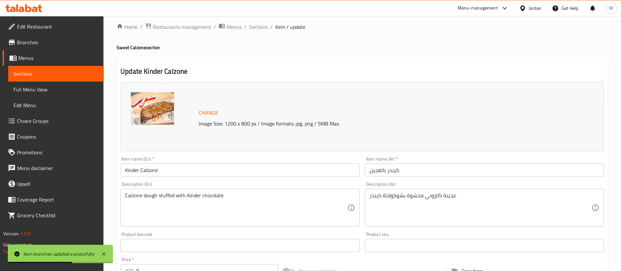
scroll to position [0, 0]
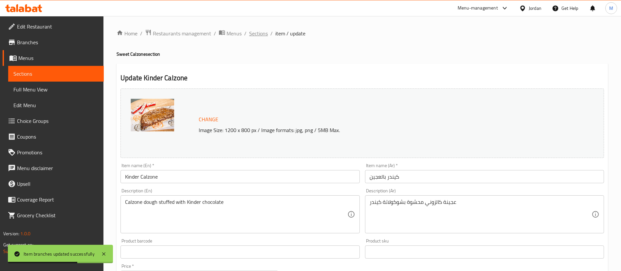
click at [261, 34] on span "Sections" at bounding box center [258, 33] width 19 height 8
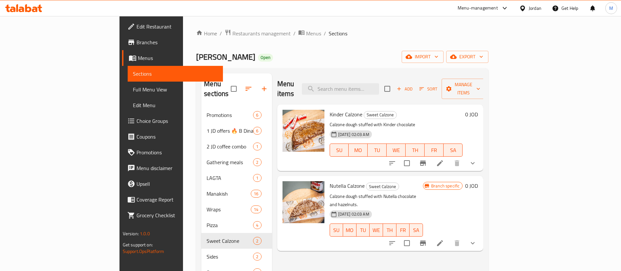
click at [426, 240] on icon "Branch-specific-item" at bounding box center [423, 242] width 6 height 5
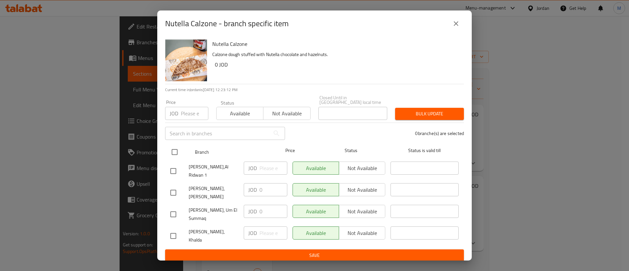
click at [185, 157] on div at bounding box center [180, 151] width 25 height 19
click at [177, 150] on input "checkbox" at bounding box center [175, 152] width 14 height 14
checkbox input "true"
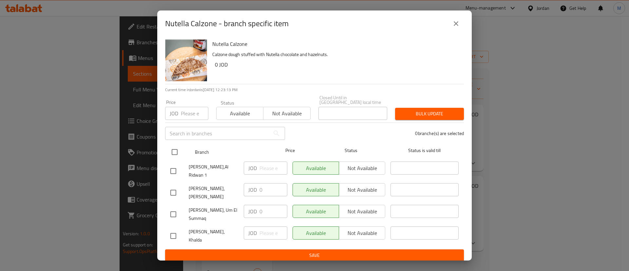
checkbox input "true"
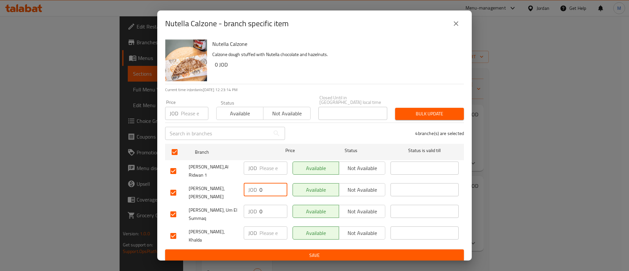
drag, startPoint x: 263, startPoint y: 187, endPoint x: 248, endPoint y: 187, distance: 15.1
click at [248, 187] on div "JOD 0 ​" at bounding box center [266, 189] width 44 height 13
drag, startPoint x: 267, startPoint y: 206, endPoint x: 245, endPoint y: 214, distance: 23.4
click at [245, 214] on div "JOD 0 ​" at bounding box center [266, 211] width 44 height 13
click at [272, 249] on button "Save" at bounding box center [314, 255] width 299 height 12
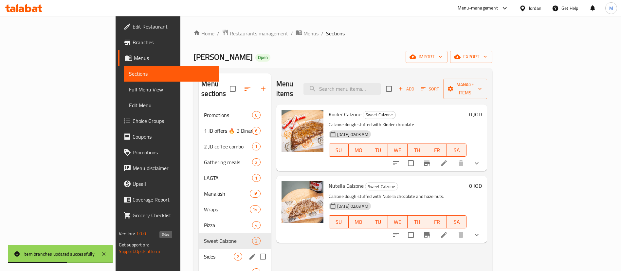
click at [204, 253] on span "Sides" at bounding box center [219, 257] width 30 height 8
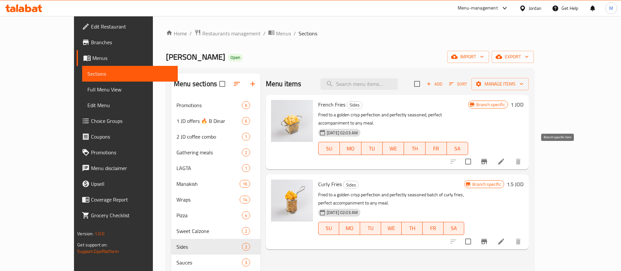
click at [487, 159] on icon "Branch-specific-item" at bounding box center [484, 161] width 6 height 5
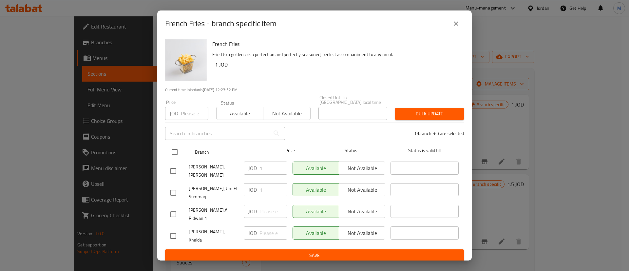
click at [174, 151] on input "checkbox" at bounding box center [175, 152] width 14 height 14
checkbox input "true"
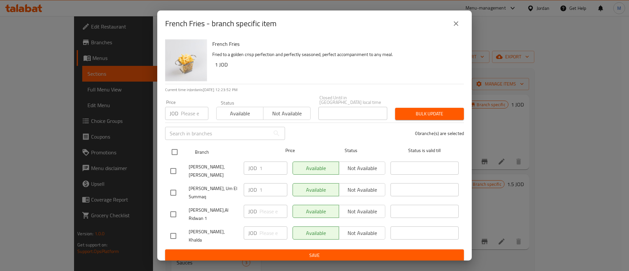
checkbox input "true"
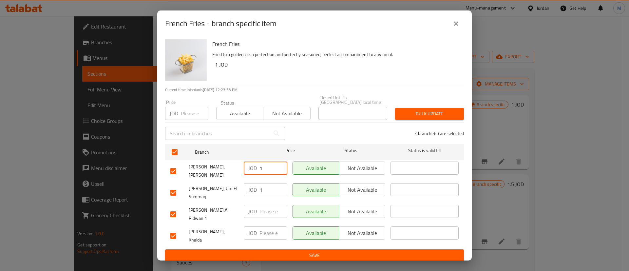
drag, startPoint x: 260, startPoint y: 168, endPoint x: 264, endPoint y: 168, distance: 4.3
click at [264, 168] on input "1" at bounding box center [273, 167] width 28 height 13
drag, startPoint x: 254, startPoint y: 193, endPoint x: 250, endPoint y: 194, distance: 4.7
click at [250, 194] on div "JOD 1 ​" at bounding box center [266, 189] width 44 height 13
click at [273, 249] on button "Save" at bounding box center [314, 255] width 299 height 12
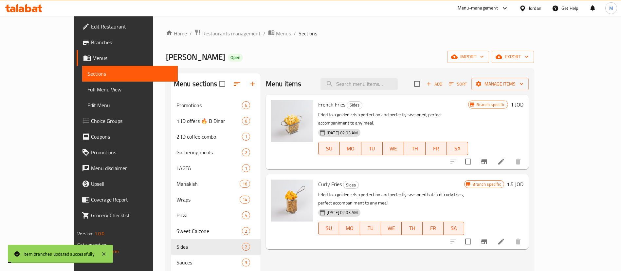
click at [505, 158] on icon at bounding box center [501, 162] width 8 height 8
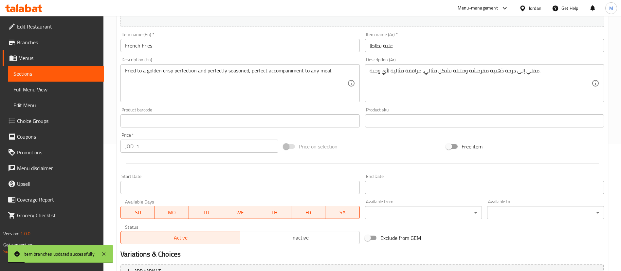
scroll to position [147, 0]
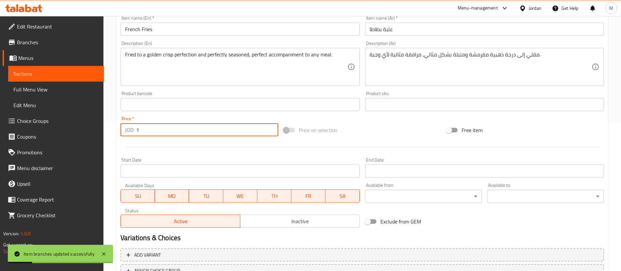
click at [183, 127] on input "1" at bounding box center [207, 129] width 142 height 13
paste input ".1"
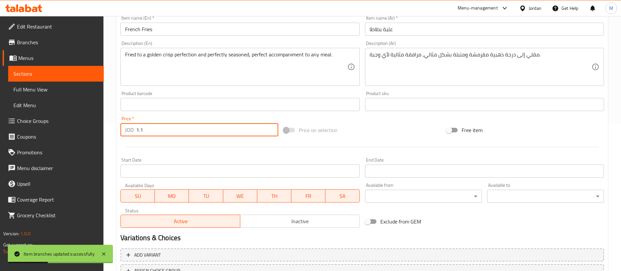
type input "1.1"
click at [187, 145] on div at bounding box center [362, 147] width 489 height 16
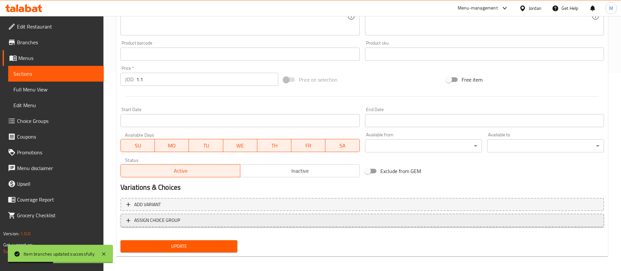
scroll to position [201, 0]
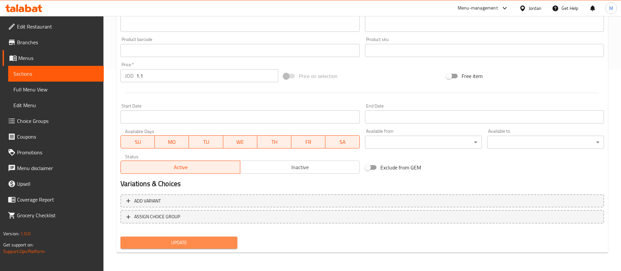
click at [217, 238] on button "Update" at bounding box center [179, 242] width 117 height 12
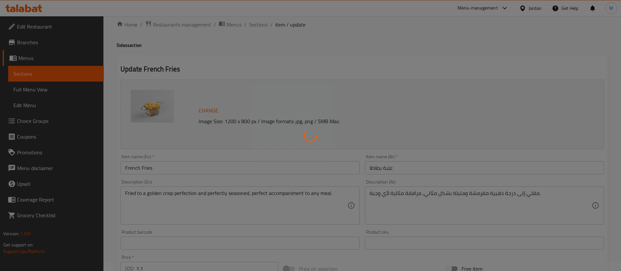
scroll to position [0, 0]
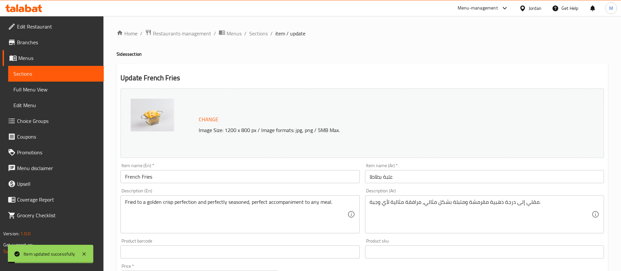
drag, startPoint x: 259, startPoint y: 32, endPoint x: 269, endPoint y: 43, distance: 14.6
click at [259, 32] on span "Sections" at bounding box center [258, 33] width 19 height 8
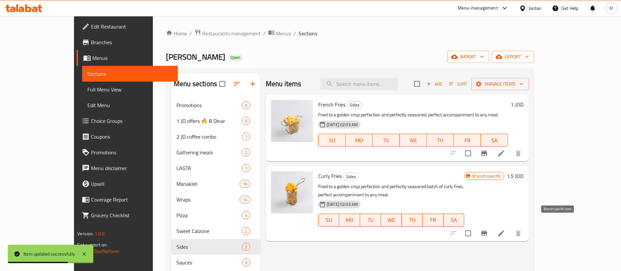
click at [487, 231] on icon "Branch-specific-item" at bounding box center [484, 233] width 6 height 5
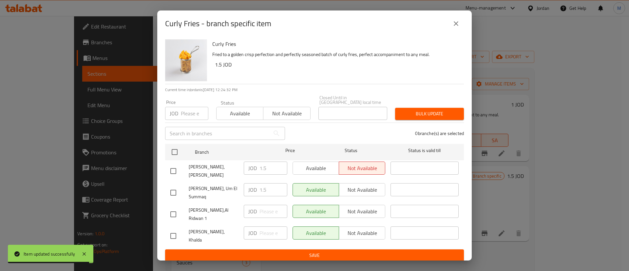
click at [452, 26] on button "close" at bounding box center [456, 24] width 16 height 16
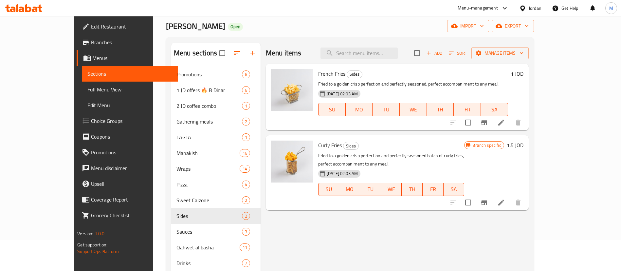
scroll to position [49, 0]
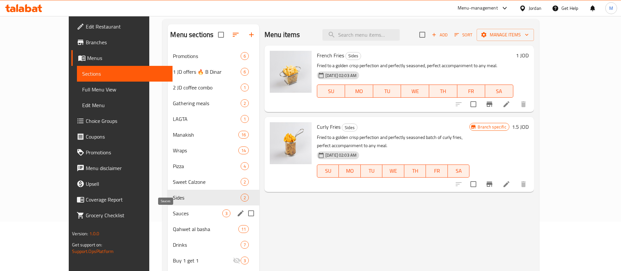
click at [173, 210] on span "Sauces" at bounding box center [197, 213] width 49 height 8
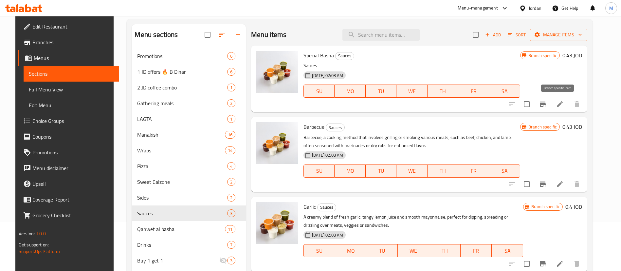
click at [551, 104] on button "Branch-specific-item" at bounding box center [543, 104] width 16 height 16
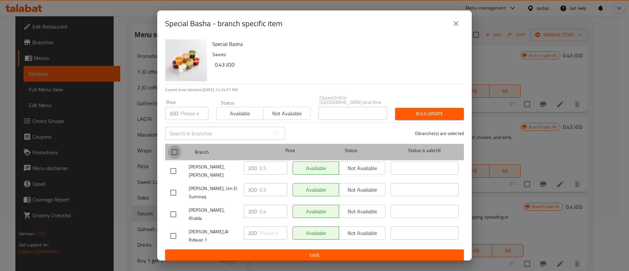
click at [179, 148] on input "checkbox" at bounding box center [175, 152] width 14 height 14
checkbox input "true"
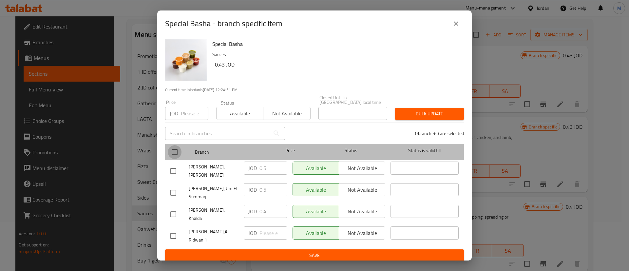
checkbox input "true"
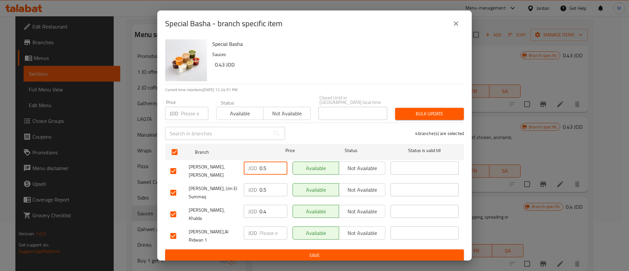
drag, startPoint x: 270, startPoint y: 168, endPoint x: 256, endPoint y: 167, distance: 14.4
click at [256, 168] on div "JOD 0.5 ​" at bounding box center [266, 167] width 44 height 13
drag, startPoint x: 267, startPoint y: 188, endPoint x: 255, endPoint y: 187, distance: 12.5
click at [255, 188] on div "JOD 0.5 ​" at bounding box center [266, 189] width 44 height 13
drag, startPoint x: 267, startPoint y: 211, endPoint x: 256, endPoint y: 212, distance: 10.5
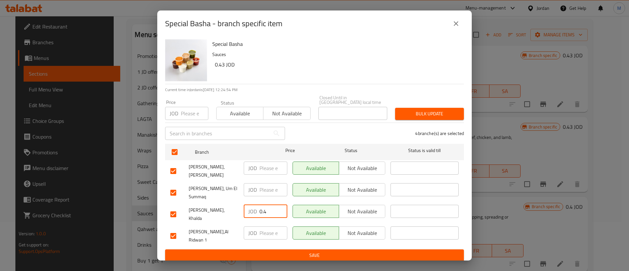
click at [256, 212] on div "JOD 0.4 ​" at bounding box center [266, 211] width 44 height 13
click at [277, 249] on button "Save" at bounding box center [314, 255] width 299 height 12
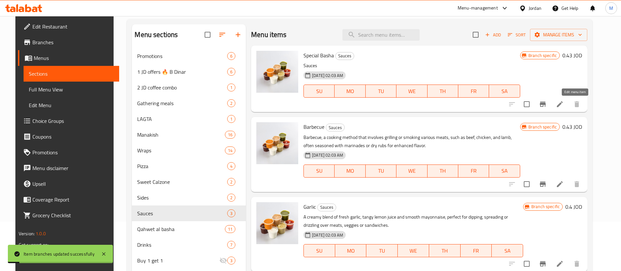
click at [563, 105] on icon at bounding box center [560, 104] width 6 height 6
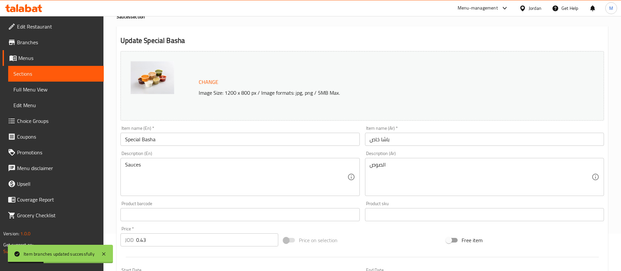
scroll to position [147, 0]
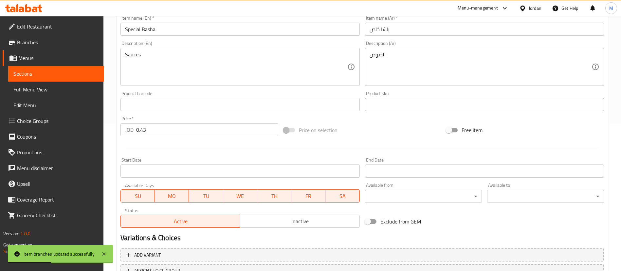
click at [223, 134] on input "0.43" at bounding box center [207, 129] width 142 height 13
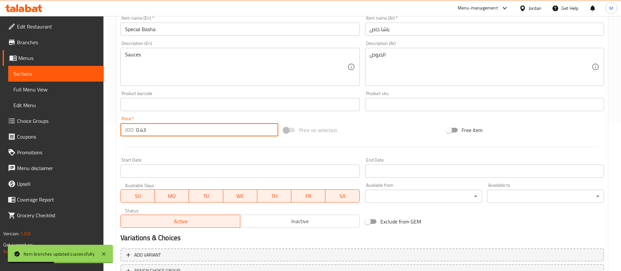
click at [222, 133] on input "0.43" at bounding box center [207, 129] width 142 height 13
paste input "55"
type input "0.55"
click at [226, 149] on div at bounding box center [362, 147] width 489 height 16
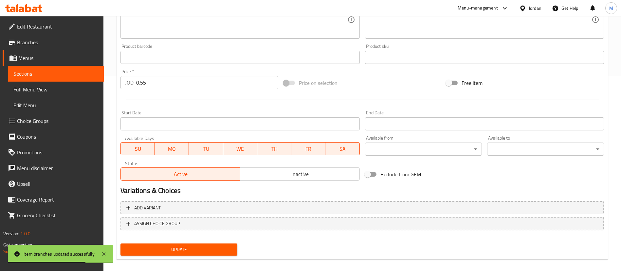
scroll to position [201, 0]
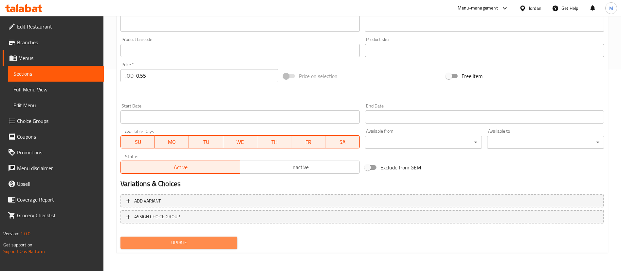
click at [228, 244] on span "Update" at bounding box center [179, 242] width 106 height 8
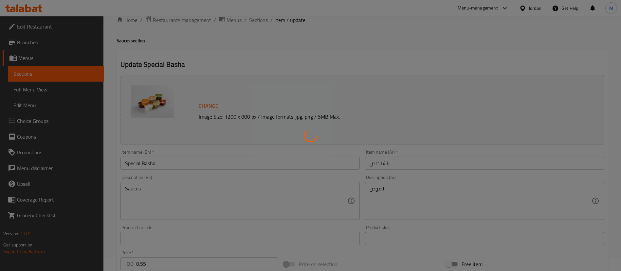
scroll to position [0, 0]
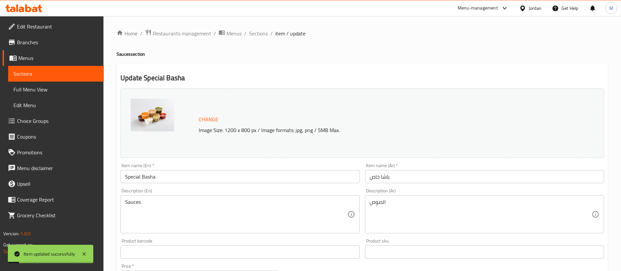
drag, startPoint x: 259, startPoint y: 36, endPoint x: 263, endPoint y: 39, distance: 5.1
click at [259, 36] on span "Sections" at bounding box center [258, 33] width 19 height 8
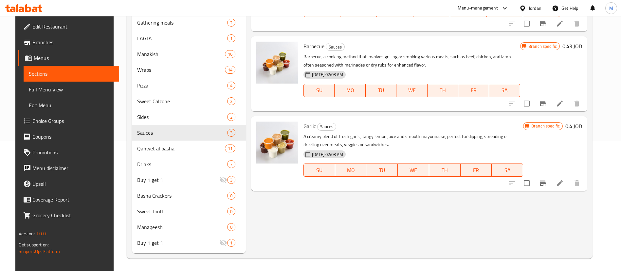
scroll to position [130, 0]
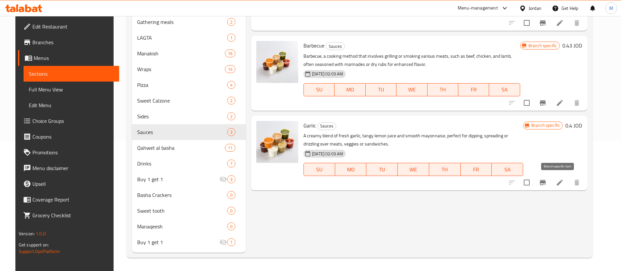
click at [547, 185] on icon "Branch-specific-item" at bounding box center [543, 182] width 8 height 8
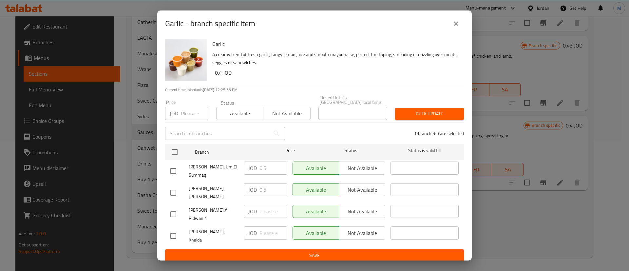
click at [456, 23] on icon "close" at bounding box center [456, 24] width 8 height 8
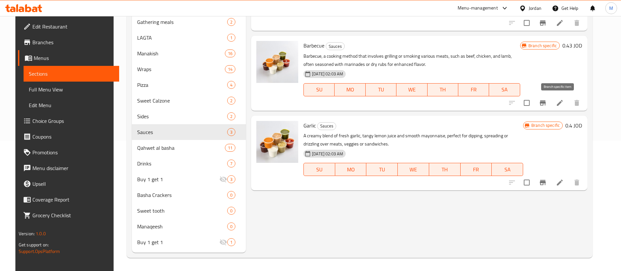
click at [547, 106] on icon "Branch-specific-item" at bounding box center [543, 103] width 8 height 8
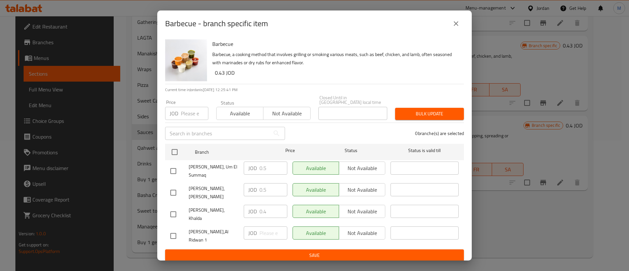
click at [456, 28] on icon "close" at bounding box center [456, 24] width 8 height 8
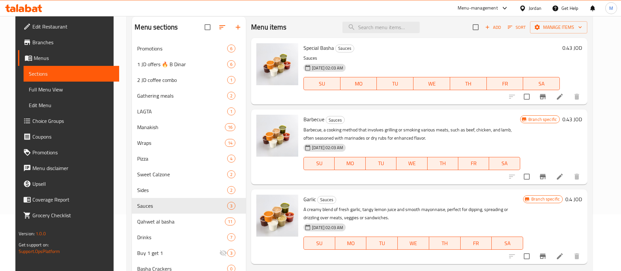
scroll to position [32, 0]
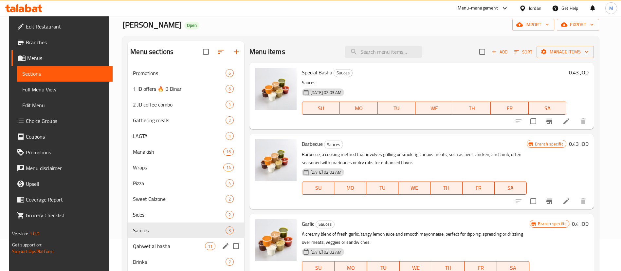
click at [162, 240] on div "Qahwet [PERSON_NAME] 11" at bounding box center [186, 246] width 117 height 16
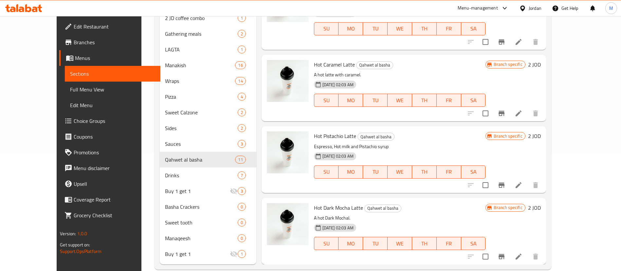
scroll to position [81, 0]
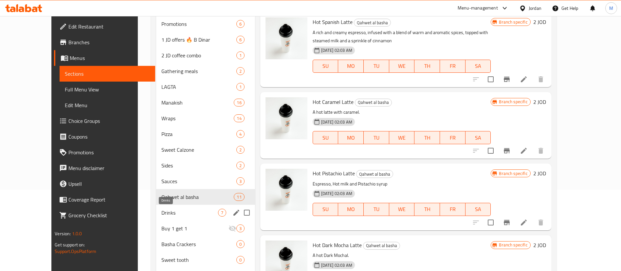
click at [171, 209] on span "Drinks" at bounding box center [189, 213] width 57 height 8
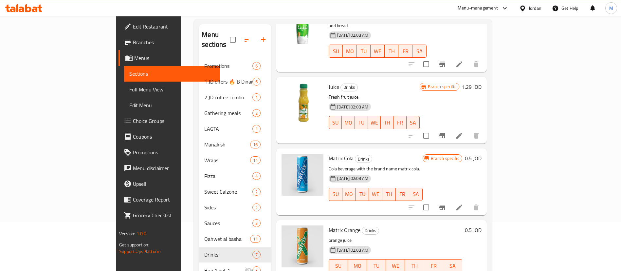
scroll to position [147, 0]
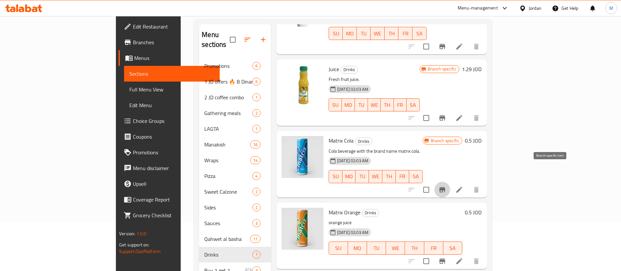
click at [445, 187] on icon "Branch-specific-item" at bounding box center [443, 189] width 6 height 5
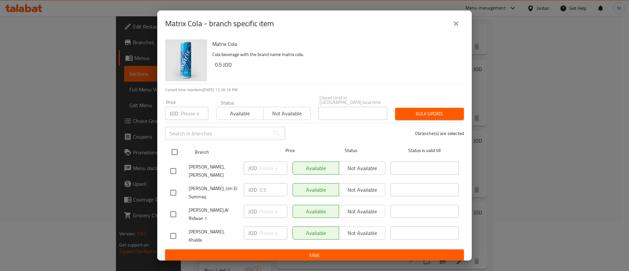
click at [176, 147] on input "checkbox" at bounding box center [175, 152] width 14 height 14
checkbox input "true"
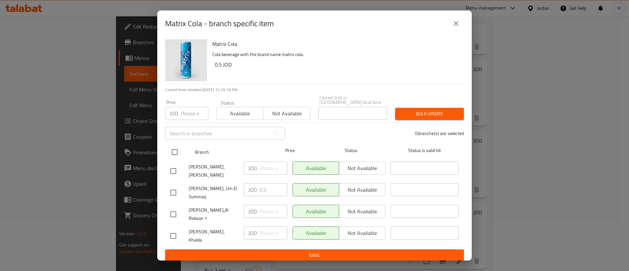
checkbox input "true"
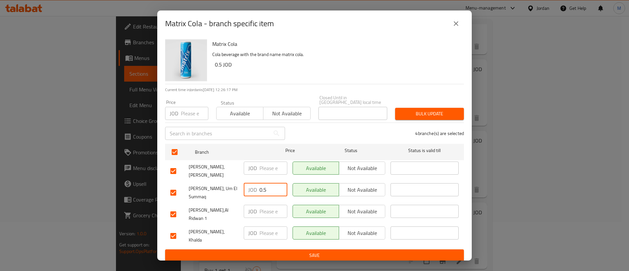
drag, startPoint x: 265, startPoint y: 188, endPoint x: 257, endPoint y: 186, distance: 8.3
click at [257, 186] on div "JOD 0.5 ​" at bounding box center [266, 189] width 44 height 13
click at [279, 251] on span "Save" at bounding box center [314, 255] width 288 height 8
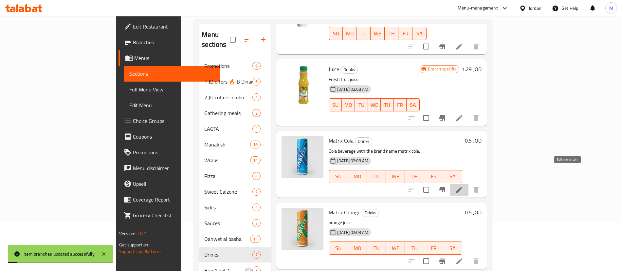
click at [463, 186] on icon at bounding box center [460, 190] width 8 height 8
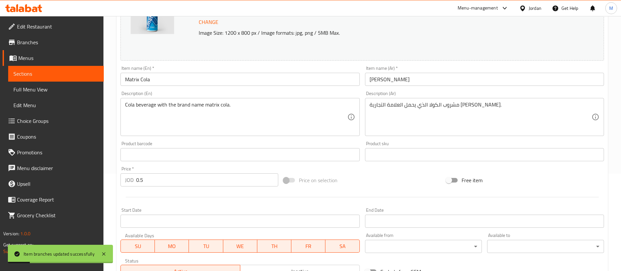
scroll to position [98, 0]
click at [205, 181] on input "0.5" at bounding box center [207, 178] width 142 height 13
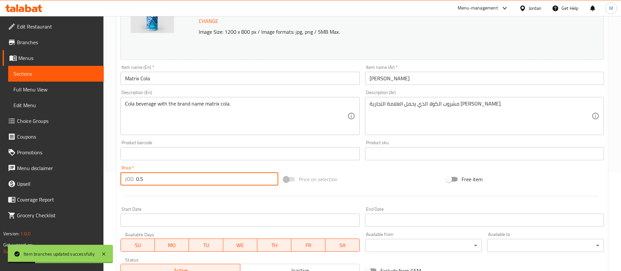
click at [205, 181] on input "0.5" at bounding box center [207, 178] width 142 height 13
paste input "5"
type input "0.55"
click at [208, 192] on div at bounding box center [362, 196] width 489 height 16
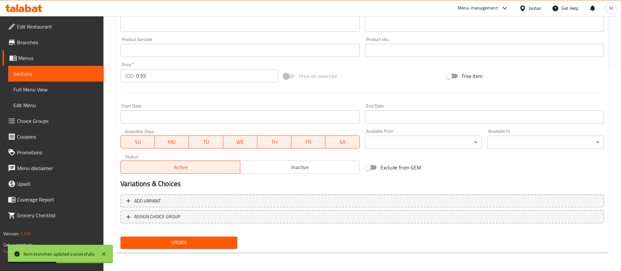
click at [222, 243] on span "Update" at bounding box center [179, 242] width 106 height 8
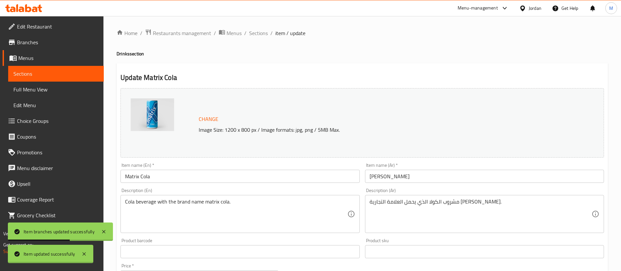
scroll to position [0, 0]
click at [262, 35] on span "Sections" at bounding box center [258, 33] width 19 height 8
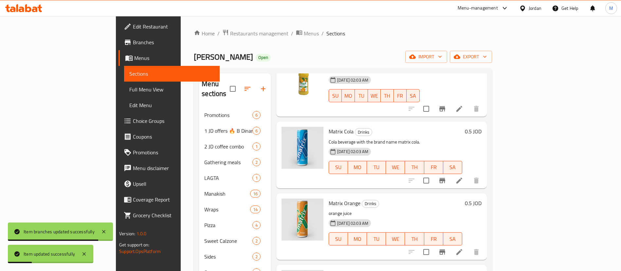
scroll to position [208, 0]
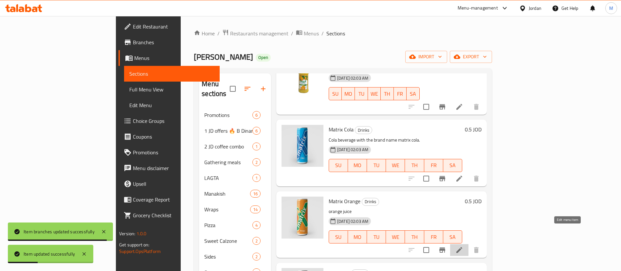
click at [463, 246] on icon at bounding box center [460, 250] width 8 height 8
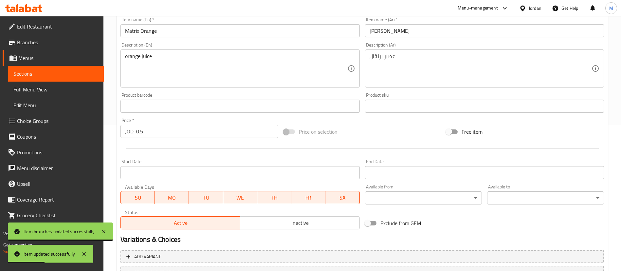
scroll to position [147, 0]
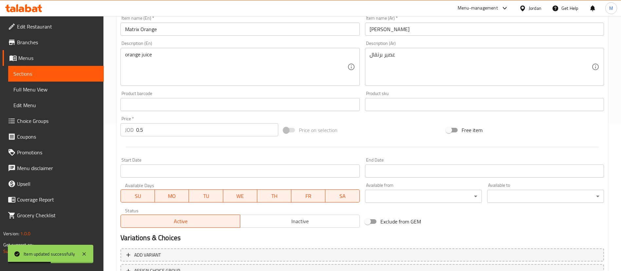
click at [203, 129] on input "0.5" at bounding box center [207, 129] width 142 height 13
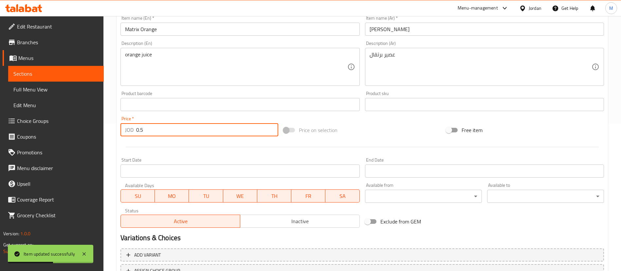
click at [203, 129] on input "0.5" at bounding box center [207, 129] width 142 height 13
paste input "5"
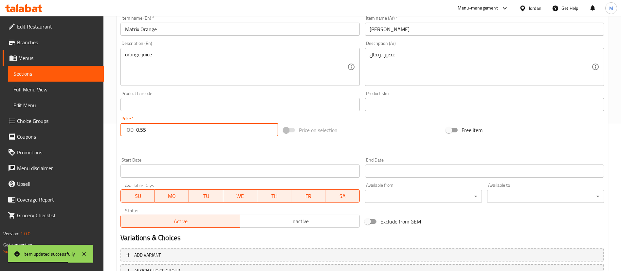
type input "0.55"
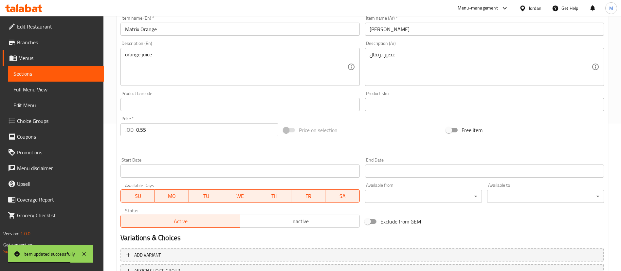
click at [203, 145] on div at bounding box center [362, 147] width 489 height 16
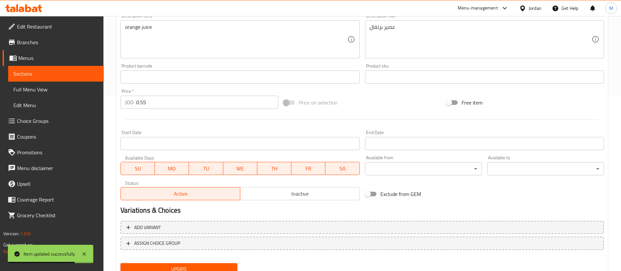
scroll to position [201, 0]
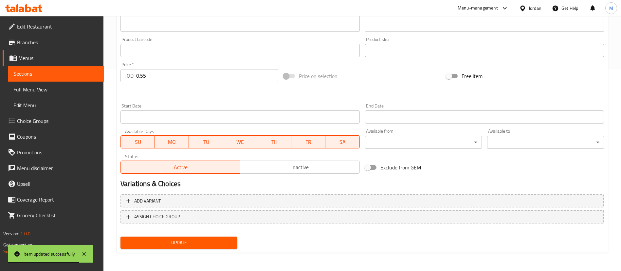
click at [223, 236] on div "Update" at bounding box center [179, 242] width 122 height 17
click at [221, 242] on span "Update" at bounding box center [179, 242] width 106 height 8
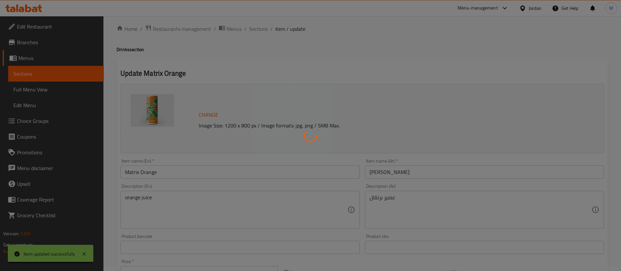
scroll to position [0, 0]
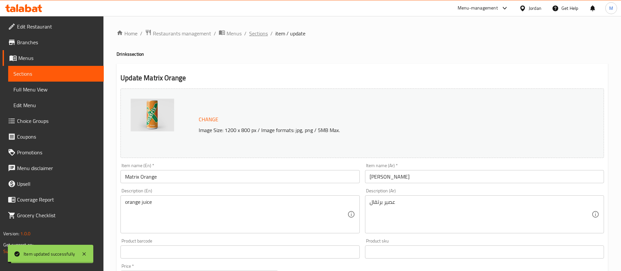
click at [259, 34] on span "Sections" at bounding box center [258, 33] width 19 height 8
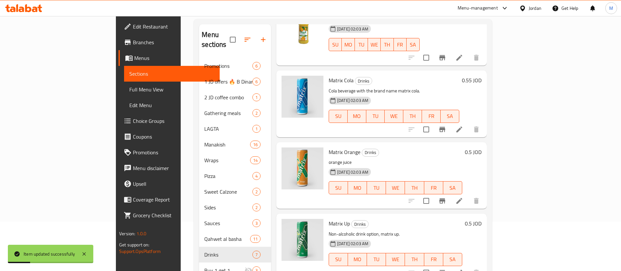
scroll to position [98, 0]
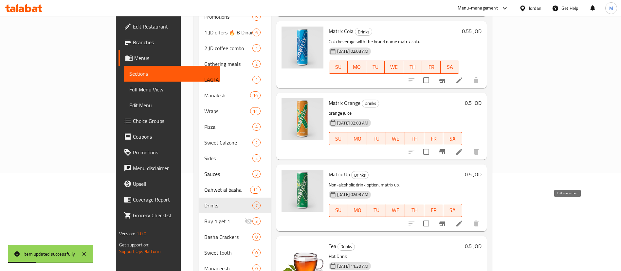
click at [463, 219] on icon at bounding box center [460, 223] width 8 height 8
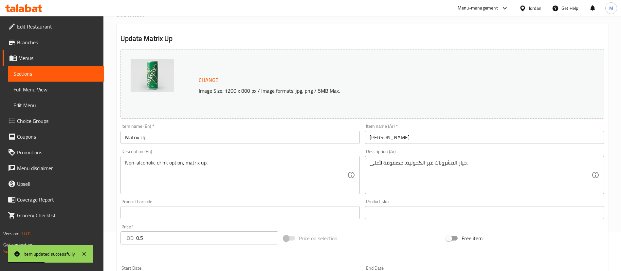
scroll to position [147, 0]
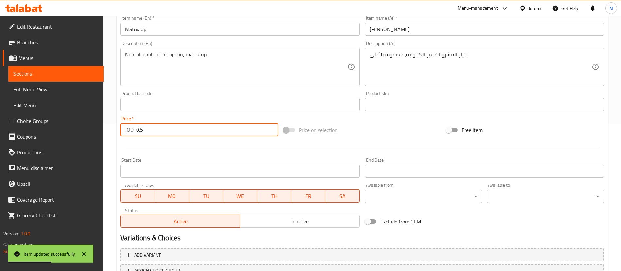
click at [180, 129] on input "0.5" at bounding box center [207, 129] width 142 height 13
paste input "5"
type input "0.55"
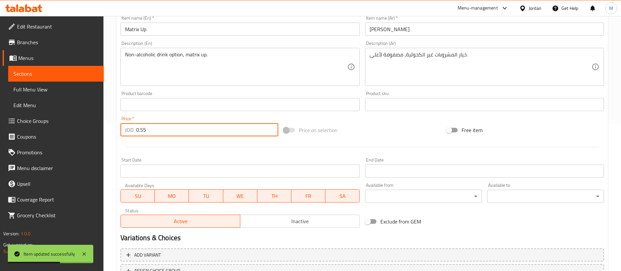
click at [187, 149] on div at bounding box center [362, 147] width 489 height 16
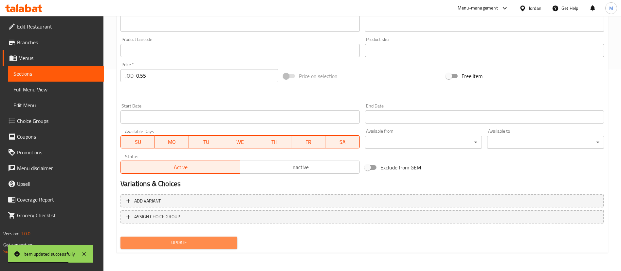
click at [207, 238] on span "Update" at bounding box center [179, 242] width 106 height 8
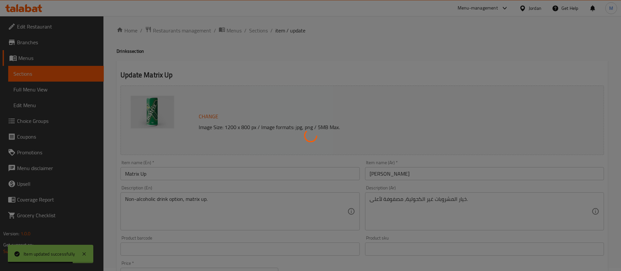
scroll to position [0, 0]
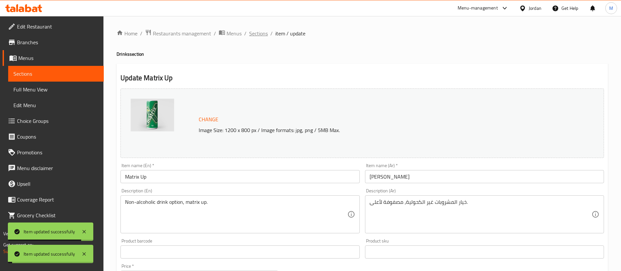
click at [263, 33] on span "Sections" at bounding box center [258, 33] width 19 height 8
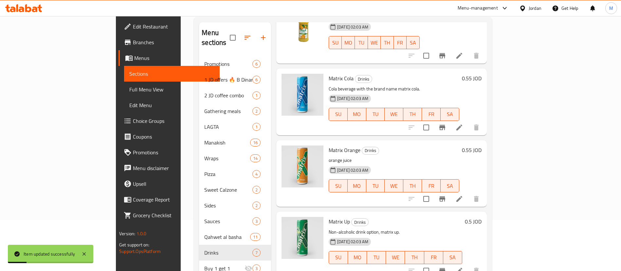
scroll to position [130, 0]
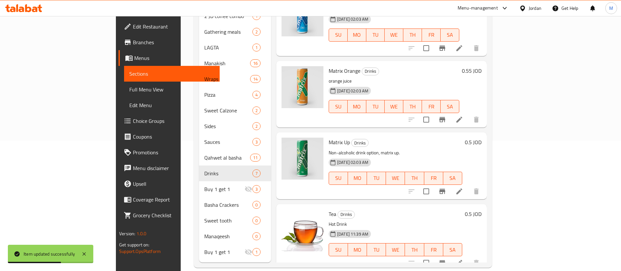
click at [469, 257] on li at bounding box center [459, 263] width 18 height 12
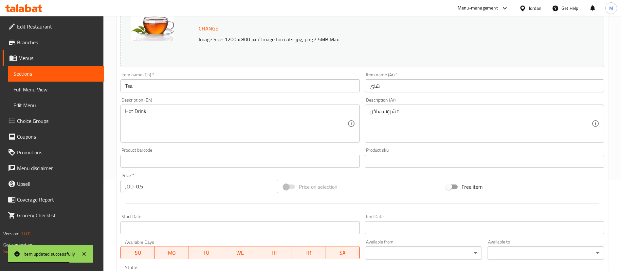
scroll to position [98, 0]
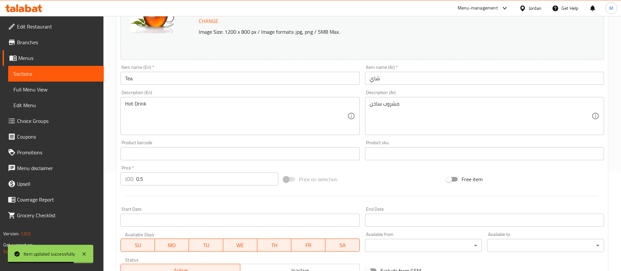
click at [214, 181] on input "0.5" at bounding box center [207, 178] width 142 height 13
paste input "5"
type input "0.55"
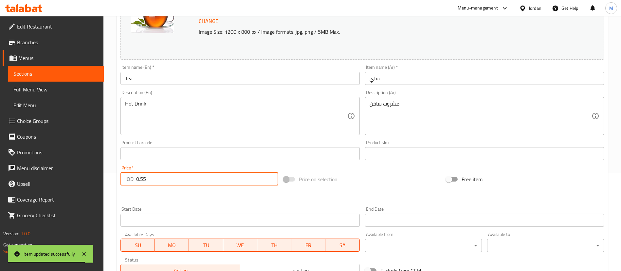
click at [216, 204] on div "Start Date Start Date" at bounding box center [240, 216] width 244 height 25
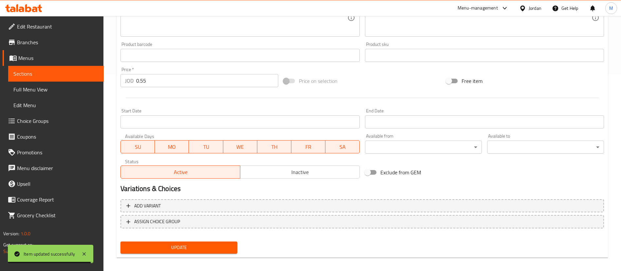
click at [224, 250] on span "Update" at bounding box center [179, 247] width 106 height 8
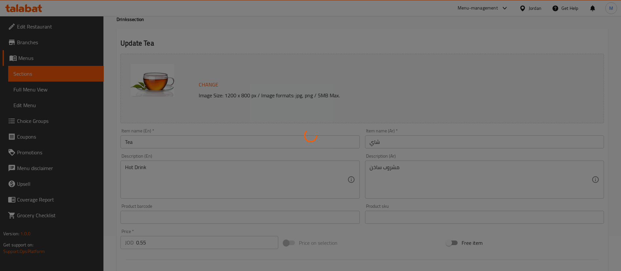
scroll to position [0, 0]
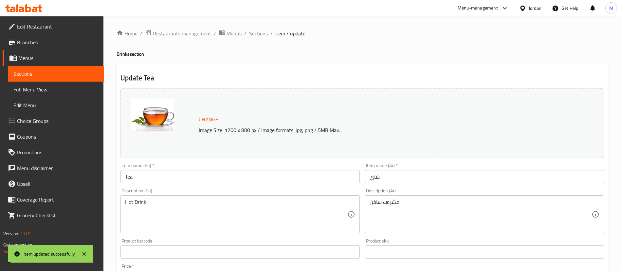
drag, startPoint x: 261, startPoint y: 34, endPoint x: 265, endPoint y: 46, distance: 12.3
click at [261, 34] on span "Sections" at bounding box center [258, 33] width 19 height 8
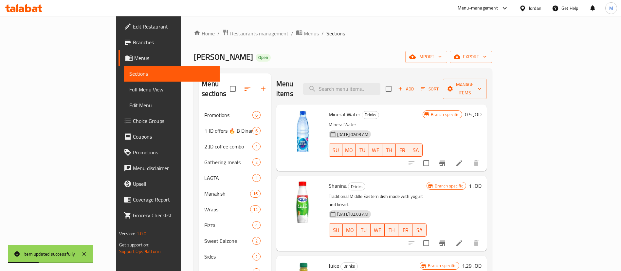
click at [446, 159] on icon "Branch-specific-item" at bounding box center [443, 163] width 8 height 8
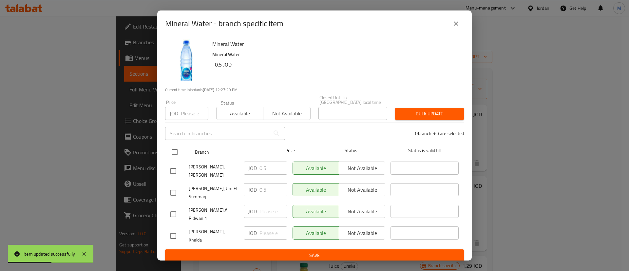
click at [178, 149] on input "checkbox" at bounding box center [175, 152] width 14 height 14
checkbox input "true"
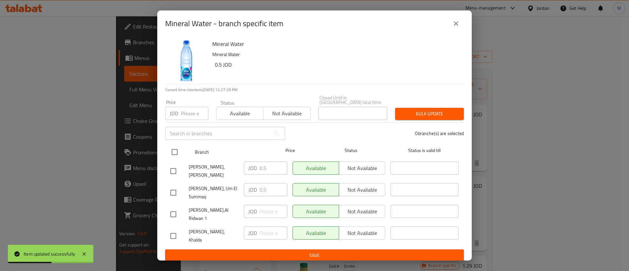
checkbox input "true"
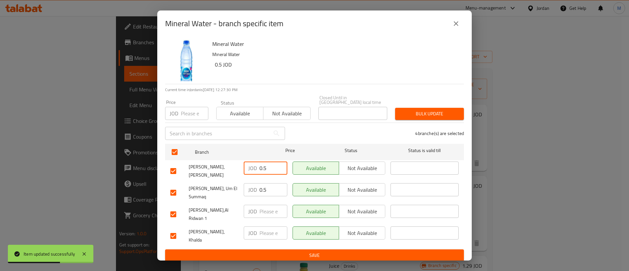
drag, startPoint x: 271, startPoint y: 169, endPoint x: 252, endPoint y: 168, distance: 19.4
click at [252, 168] on div "JOD 0.5 ​" at bounding box center [266, 167] width 44 height 13
drag, startPoint x: 271, startPoint y: 190, endPoint x: 258, endPoint y: 190, distance: 13.1
click at [258, 190] on div "JOD 0.5 ​" at bounding box center [266, 189] width 44 height 13
click at [284, 251] on span "Save" at bounding box center [314, 255] width 288 height 8
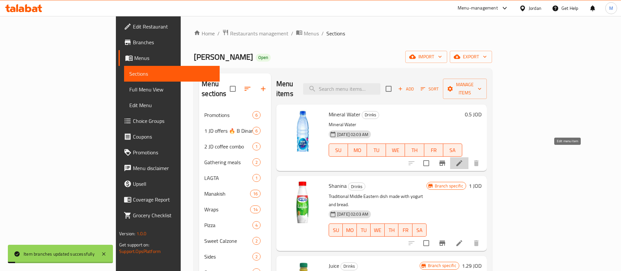
click at [462, 160] on icon at bounding box center [460, 163] width 6 height 6
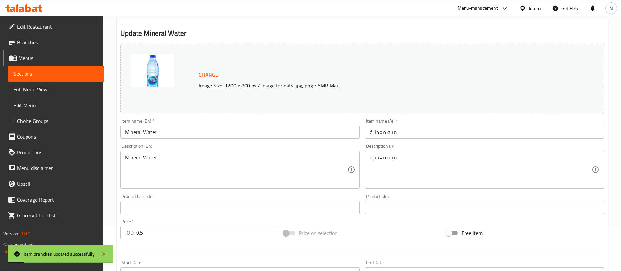
scroll to position [147, 0]
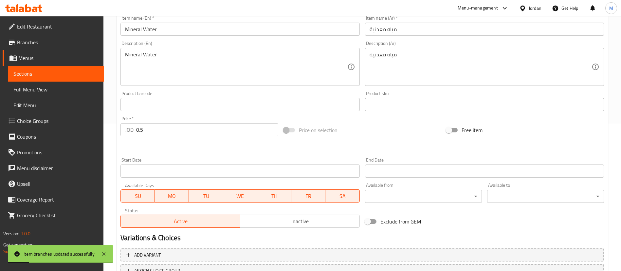
click at [221, 129] on input "0.5" at bounding box center [207, 129] width 142 height 13
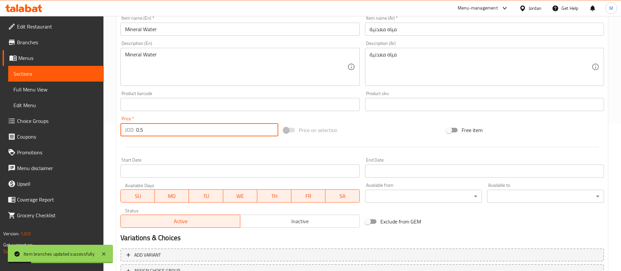
click at [221, 129] on input "0.5" at bounding box center [207, 129] width 142 height 13
paste input "5"
type input "0.55"
click at [226, 150] on div at bounding box center [362, 147] width 489 height 16
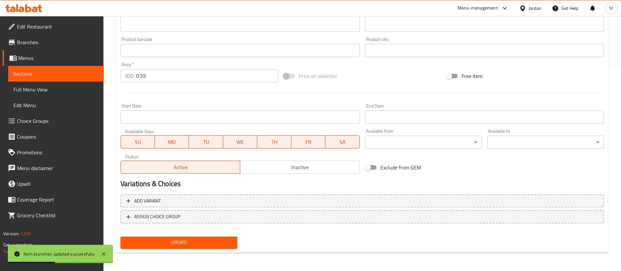
click at [234, 242] on button "Update" at bounding box center [179, 242] width 117 height 12
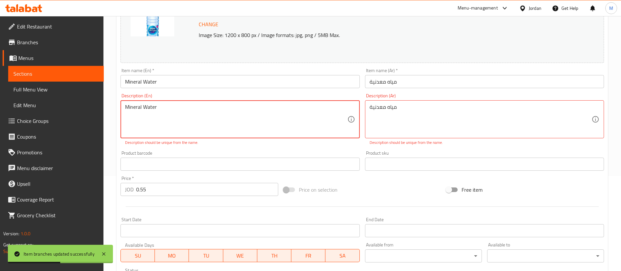
scroll to position [0, 0]
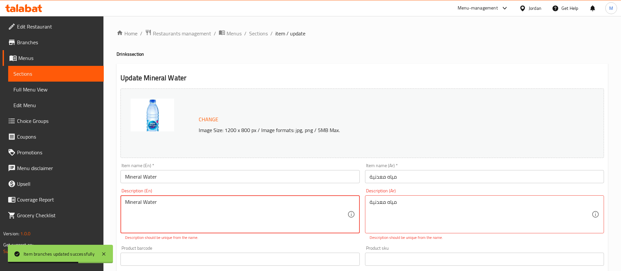
click at [280, 202] on textarea "Mineral Water" at bounding box center [236, 214] width 222 height 31
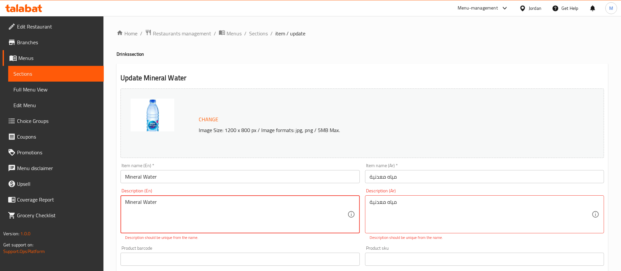
click at [134, 177] on input "Mineral Water" at bounding box center [240, 176] width 239 height 13
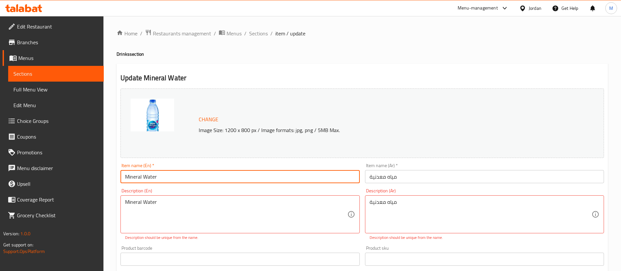
click at [134, 177] on input "Mineral Water" at bounding box center [240, 176] width 239 height 13
type input "Water"
click at [382, 176] on input "مياه معدنية" at bounding box center [484, 176] width 239 height 13
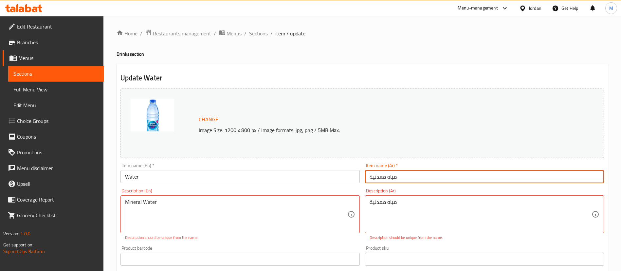
click at [382, 176] on input "مياه معدنية" at bounding box center [484, 176] width 239 height 13
type input "مياه"
click at [350, 39] on div "Home / Restaurants management / Menus / Sections / item / update Drinks section…" at bounding box center [363, 247] width 492 height 437
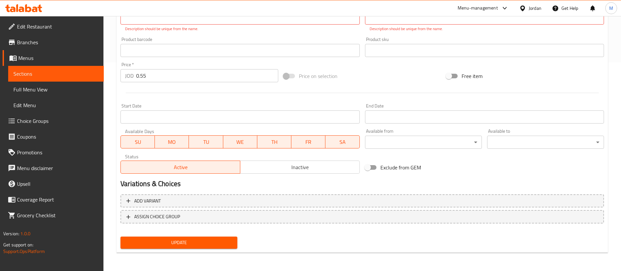
click at [231, 240] on span "Update" at bounding box center [179, 242] width 106 height 8
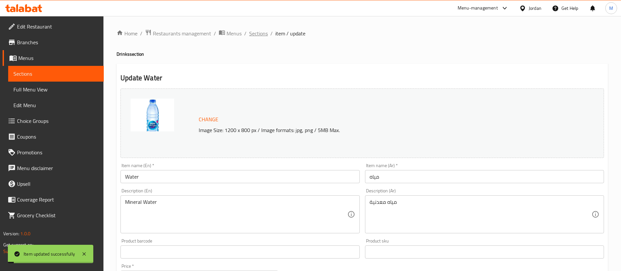
click at [258, 32] on span "Sections" at bounding box center [258, 33] width 19 height 8
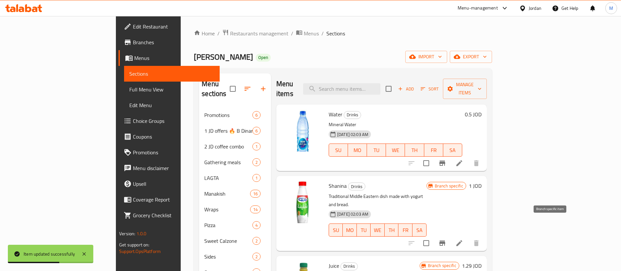
click at [445, 240] on icon "Branch-specific-item" at bounding box center [443, 242] width 6 height 5
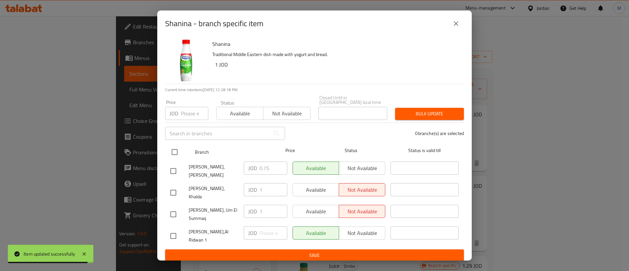
click at [178, 150] on input "checkbox" at bounding box center [175, 152] width 14 height 14
checkbox input "true"
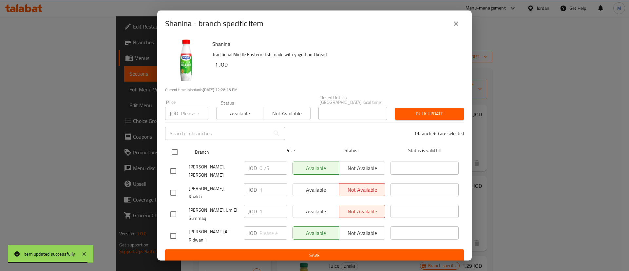
checkbox input "true"
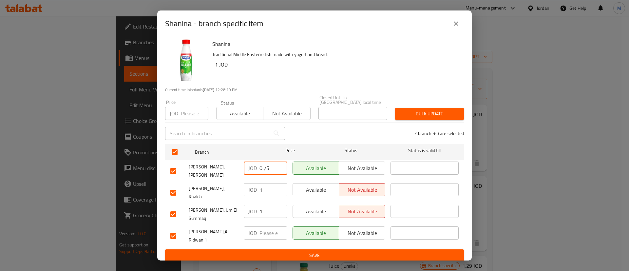
drag, startPoint x: 269, startPoint y: 167, endPoint x: 251, endPoint y: 168, distance: 18.4
click at [251, 168] on div "JOD 0.75 ​" at bounding box center [266, 167] width 44 height 13
drag, startPoint x: 268, startPoint y: 186, endPoint x: 258, endPoint y: 190, distance: 10.1
click at [258, 190] on div "JOD 1 ​" at bounding box center [266, 189] width 44 height 13
drag, startPoint x: 264, startPoint y: 205, endPoint x: 256, endPoint y: 205, distance: 7.9
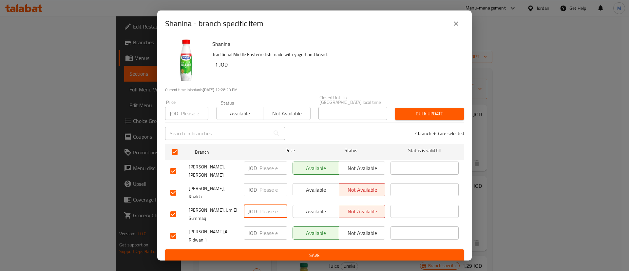
click at [256, 205] on div "JOD ​" at bounding box center [266, 211] width 44 height 13
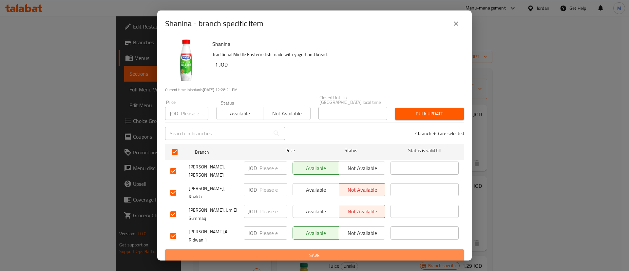
click at [295, 251] on span "Save" at bounding box center [314, 255] width 288 height 8
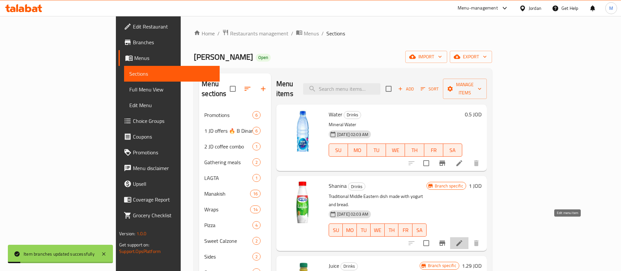
click at [463, 239] on icon at bounding box center [460, 243] width 8 height 8
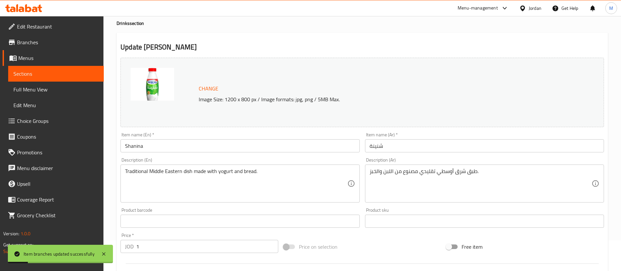
scroll to position [49, 0]
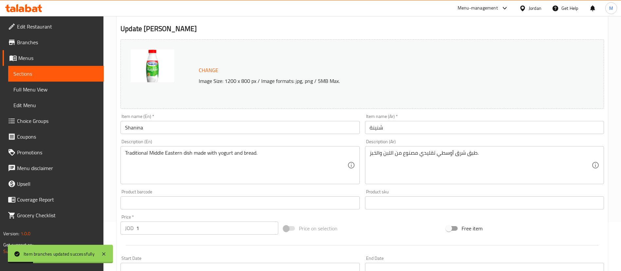
click at [196, 226] on input "1" at bounding box center [207, 227] width 142 height 13
paste input "0.825"
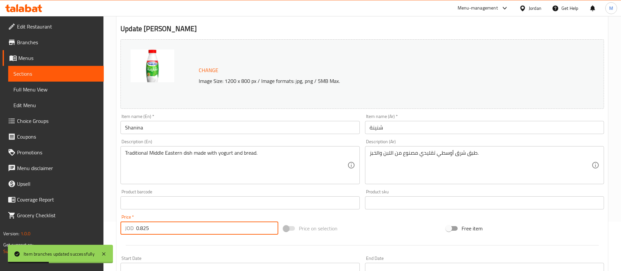
type input "0.825"
click at [201, 242] on div at bounding box center [362, 245] width 489 height 16
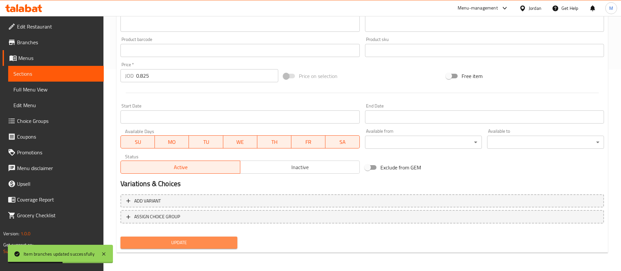
drag, startPoint x: 203, startPoint y: 246, endPoint x: 208, endPoint y: 240, distance: 7.7
click at [202, 246] on span "Update" at bounding box center [179, 242] width 106 height 8
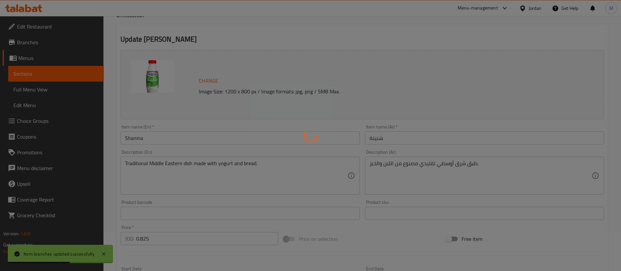
scroll to position [0, 0]
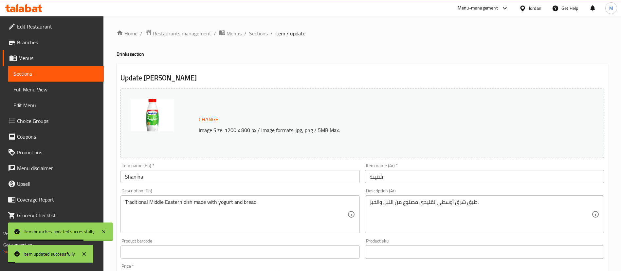
click at [257, 35] on span "Sections" at bounding box center [258, 33] width 19 height 8
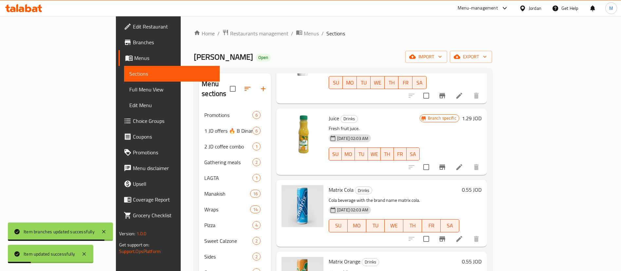
scroll to position [98, 0]
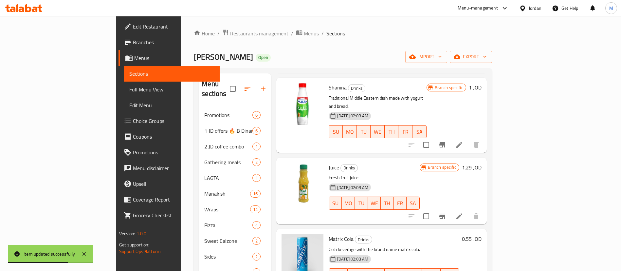
click at [445, 214] on icon "Branch-specific-item" at bounding box center [443, 216] width 6 height 5
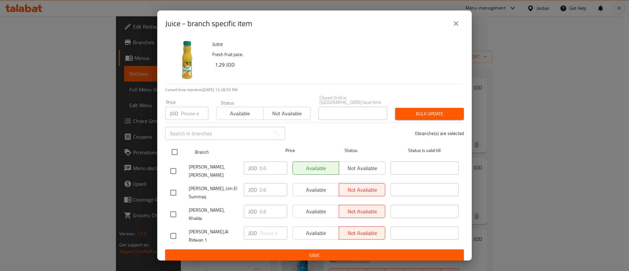
click at [175, 149] on input "checkbox" at bounding box center [175, 152] width 14 height 14
checkbox input "true"
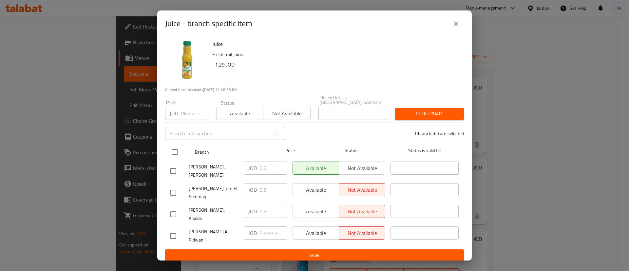
checkbox input "true"
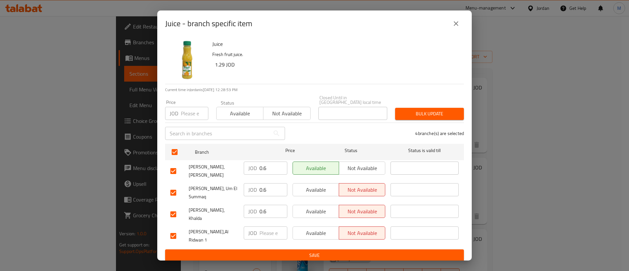
click at [263, 167] on input "0.6" at bounding box center [273, 167] width 28 height 13
drag, startPoint x: 268, startPoint y: 188, endPoint x: 243, endPoint y: 188, distance: 24.9
click at [243, 188] on div "JOD 0.6 ​" at bounding box center [265, 192] width 49 height 24
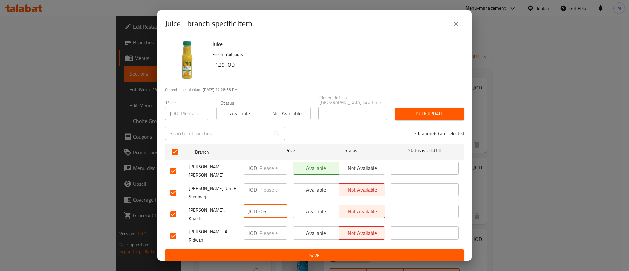
drag, startPoint x: 268, startPoint y: 210, endPoint x: 253, endPoint y: 210, distance: 15.4
click at [253, 210] on div "JOD 0.6 ​" at bounding box center [266, 211] width 44 height 13
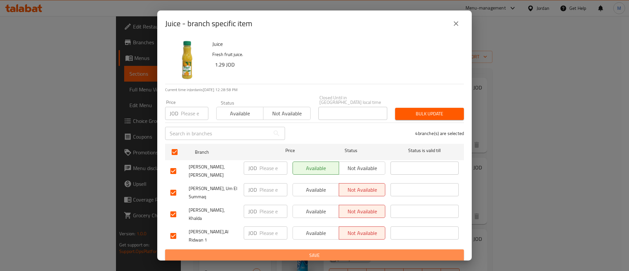
click at [279, 251] on span "Save" at bounding box center [314, 255] width 288 height 8
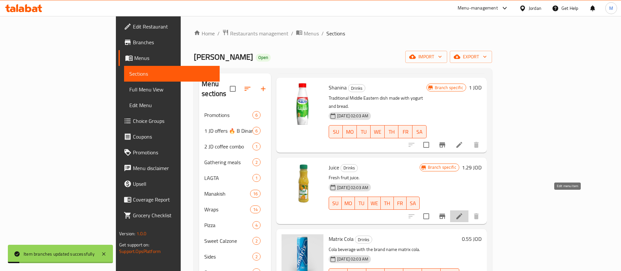
click at [463, 212] on icon at bounding box center [460, 216] width 8 height 8
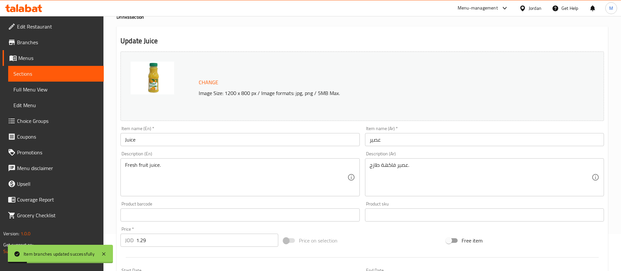
scroll to position [49, 0]
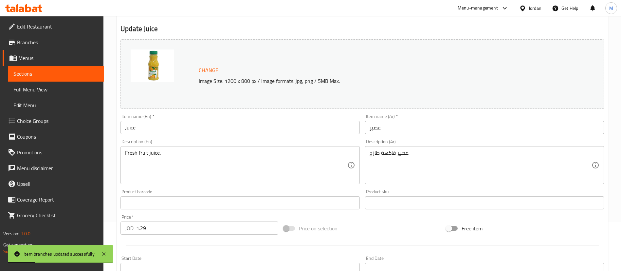
click at [193, 227] on input "1.29" at bounding box center [207, 227] width 142 height 13
paste input "0.66"
type input "0.66"
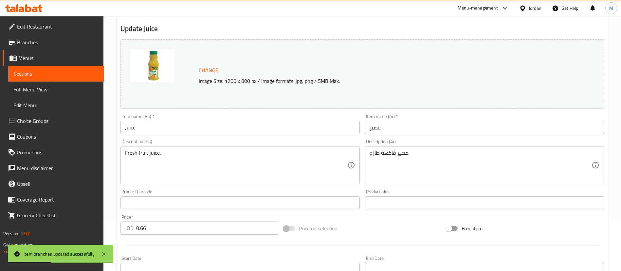
click at [199, 243] on div at bounding box center [362, 245] width 489 height 16
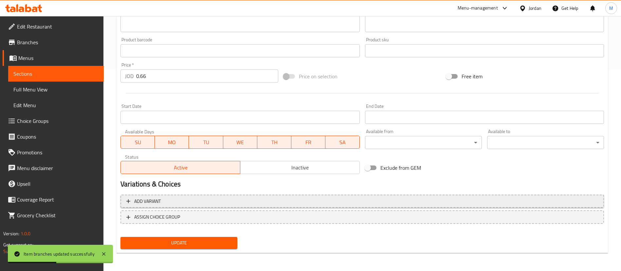
scroll to position [201, 0]
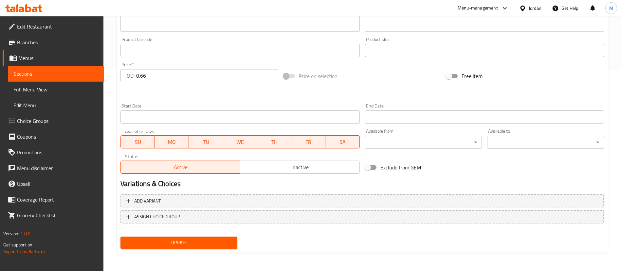
click at [201, 242] on span "Update" at bounding box center [179, 242] width 106 height 8
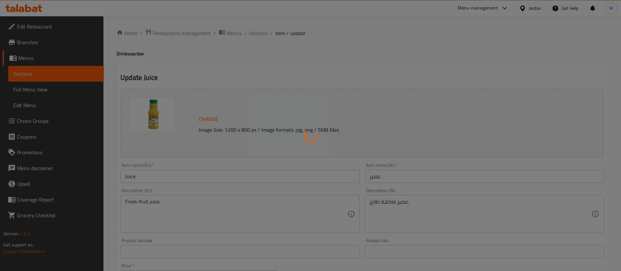
scroll to position [0, 0]
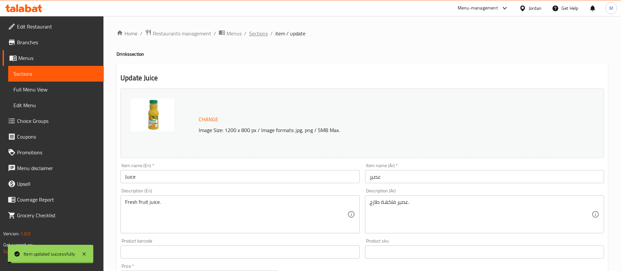
click at [260, 33] on span "Sections" at bounding box center [258, 33] width 19 height 8
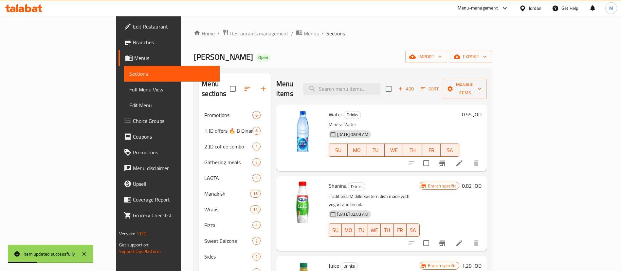
click at [446, 239] on icon "Branch-specific-item" at bounding box center [443, 243] width 8 height 8
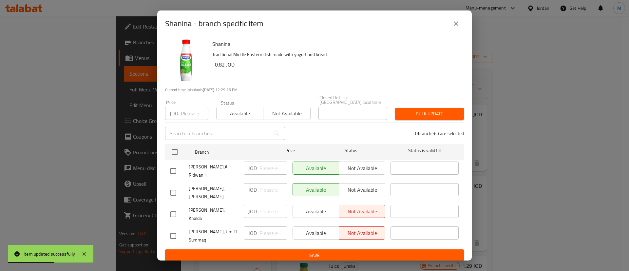
click at [453, 26] on icon "close" at bounding box center [456, 24] width 8 height 8
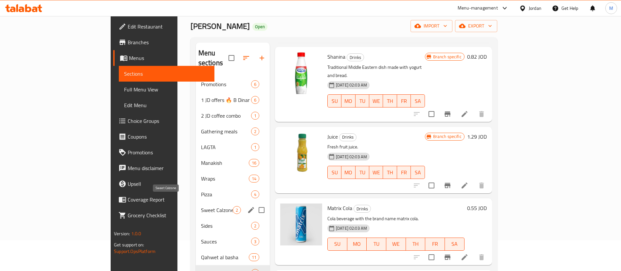
scroll to position [49, 0]
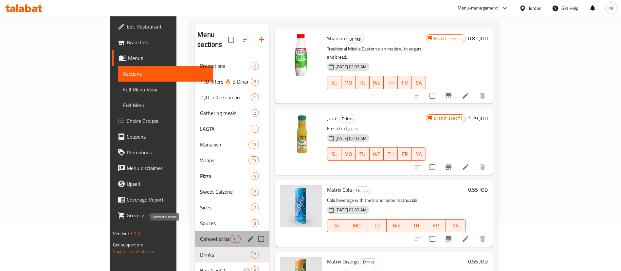
click at [200, 235] on span "Qahwet al basha" at bounding box center [215, 239] width 30 height 8
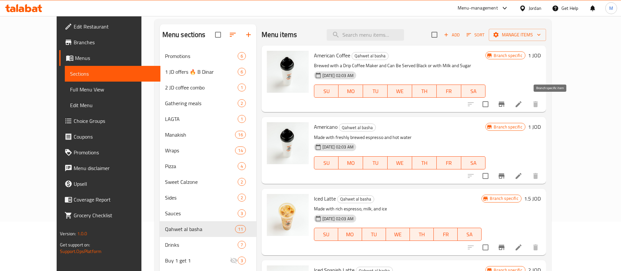
click at [505, 104] on icon "Branch-specific-item" at bounding box center [502, 104] width 6 height 5
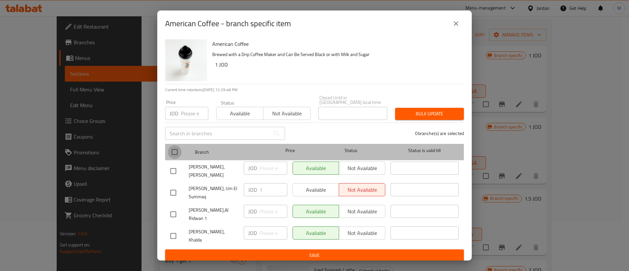
click at [176, 149] on input "checkbox" at bounding box center [175, 152] width 14 height 14
checkbox input "true"
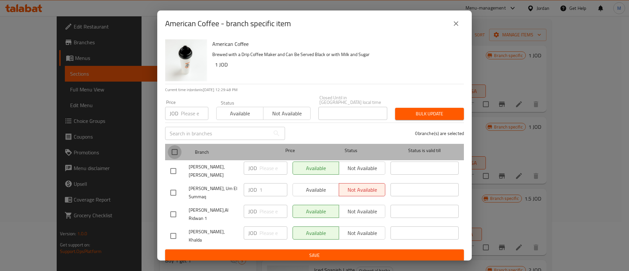
checkbox input "true"
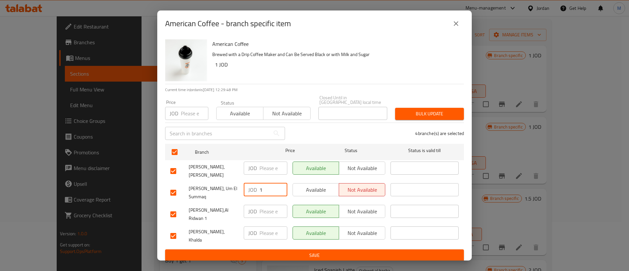
click at [249, 190] on div "JOD 1 ​" at bounding box center [266, 189] width 44 height 13
click at [265, 251] on span "Save" at bounding box center [314, 255] width 288 height 8
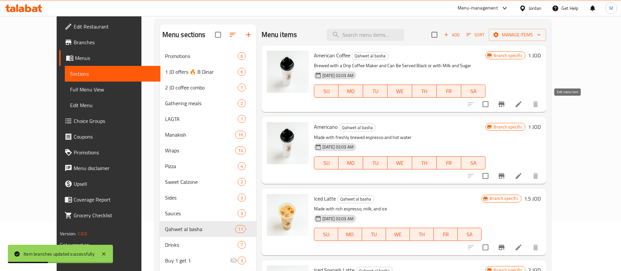
click at [523, 104] on icon at bounding box center [519, 104] width 8 height 8
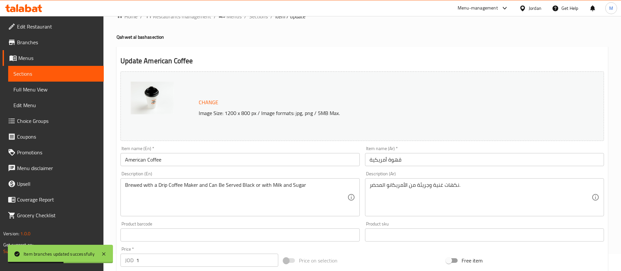
scroll to position [49, 0]
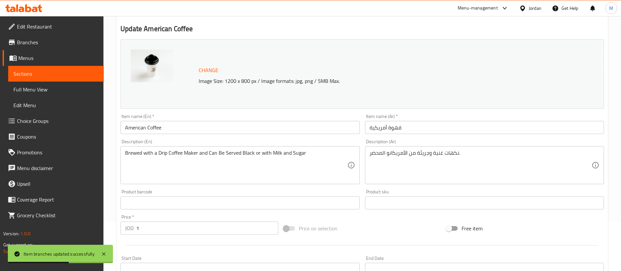
click at [169, 226] on input "1" at bounding box center [207, 227] width 142 height 13
click at [169, 227] on input "1" at bounding box center [207, 227] width 142 height 13
paste input ".1"
type input "1.1"
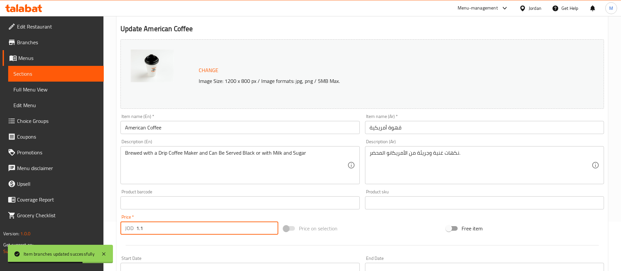
click at [173, 246] on div at bounding box center [362, 245] width 489 height 16
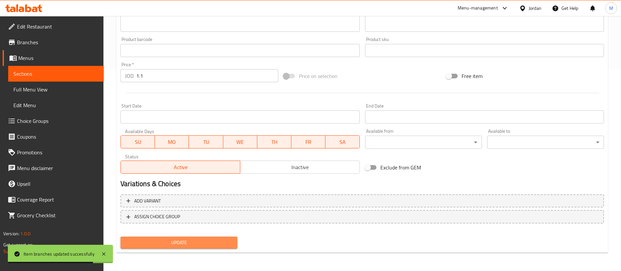
click at [178, 242] on span "Update" at bounding box center [179, 242] width 106 height 8
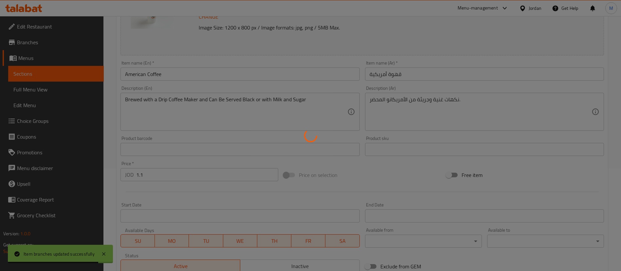
scroll to position [0, 0]
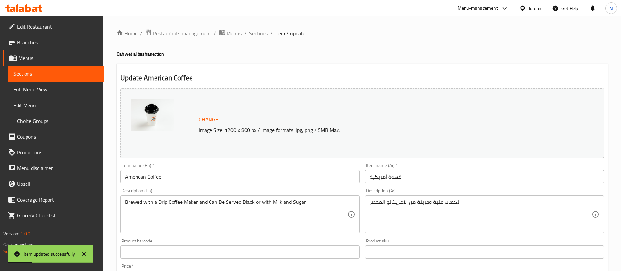
click at [259, 35] on span "Sections" at bounding box center [258, 33] width 19 height 8
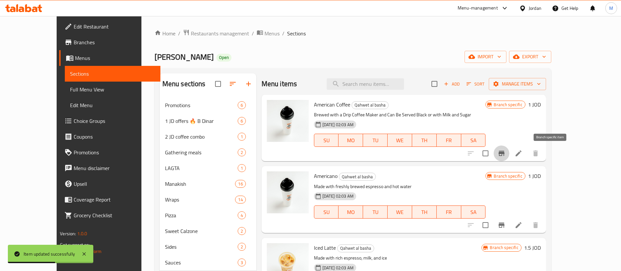
click at [506, 154] on icon "Branch-specific-item" at bounding box center [502, 153] width 8 height 8
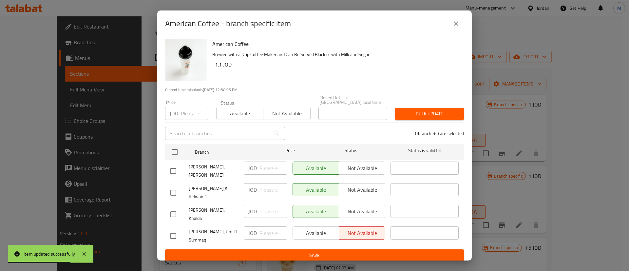
click at [459, 26] on icon "close" at bounding box center [456, 24] width 8 height 8
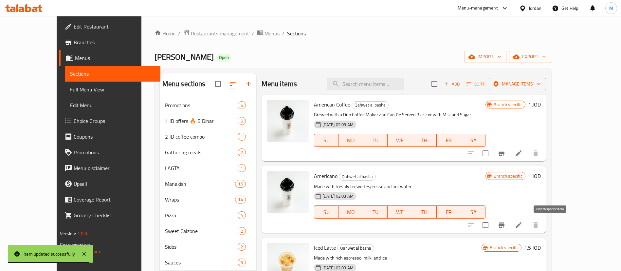
click at [505, 224] on icon "Branch-specific-item" at bounding box center [502, 224] width 6 height 5
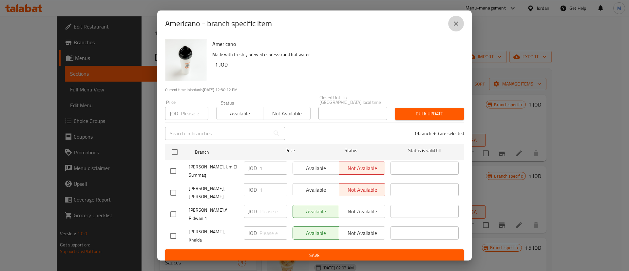
click at [454, 28] on icon "close" at bounding box center [456, 24] width 8 height 8
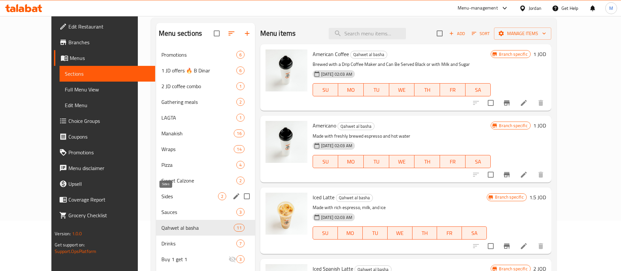
scroll to position [98, 0]
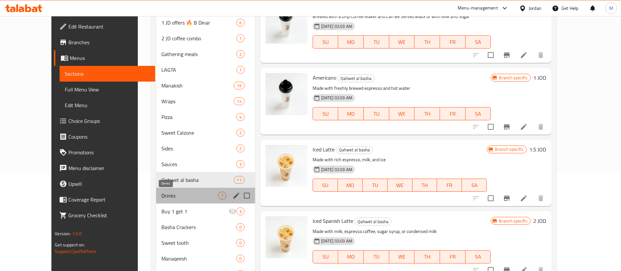
click at [167, 194] on span "Drinks" at bounding box center [189, 196] width 57 height 8
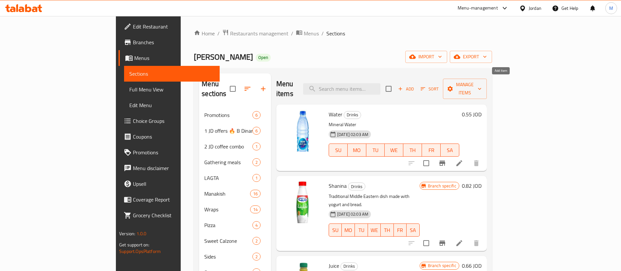
click at [415, 85] on span "Add" at bounding box center [406, 89] width 18 height 8
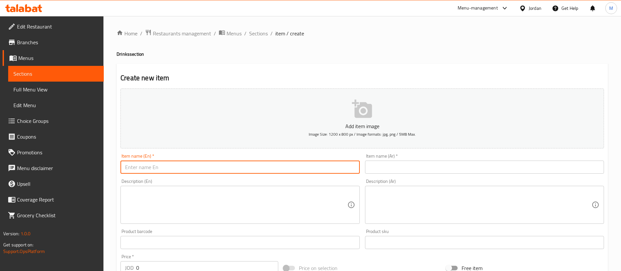
click at [294, 170] on input "text" at bounding box center [240, 166] width 239 height 13
type input "Matrix Up Dite"
click at [378, 166] on input "text" at bounding box center [484, 166] width 239 height 13
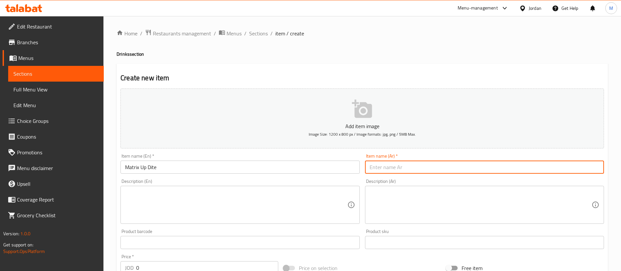
type input "ك"
type input "ماتركس اب دايت"
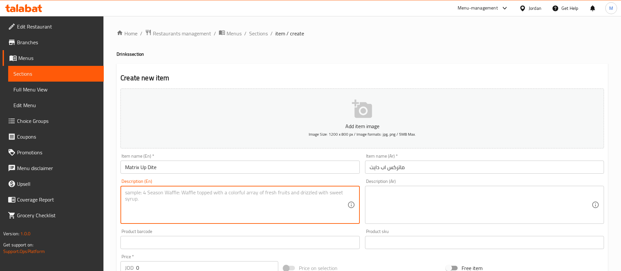
click at [302, 207] on textarea at bounding box center [236, 204] width 222 height 31
type textarea "ٍ"
click at [430, 209] on textarea at bounding box center [481, 204] width 222 height 31
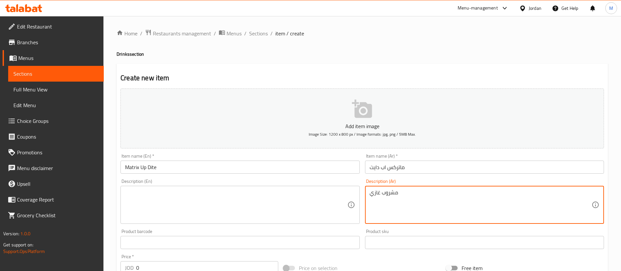
click at [429, 208] on textarea "مشروب غازي" at bounding box center [481, 204] width 222 height 31
type textarea "مشروب غازي"
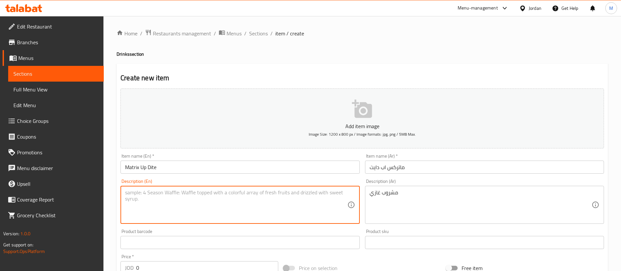
click at [312, 202] on textarea at bounding box center [236, 204] width 222 height 31
click at [272, 195] on textarea "Soft Drink" at bounding box center [236, 204] width 222 height 31
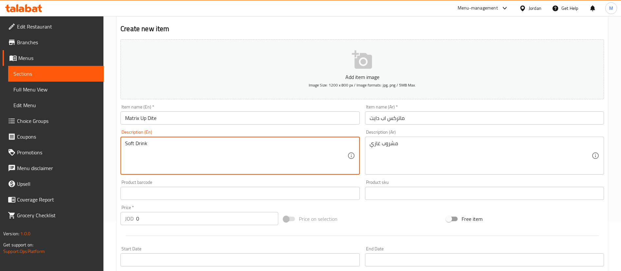
type textarea "Soft Drink"
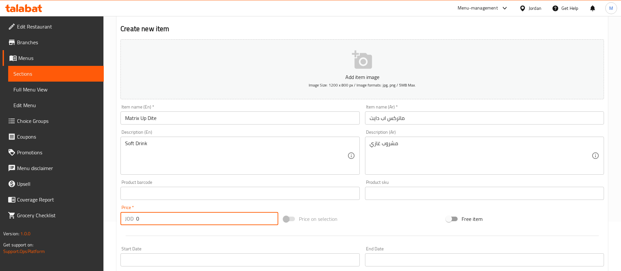
click at [200, 220] on input "0" at bounding box center [207, 218] width 142 height 13
paste input ".55"
type input "0.55"
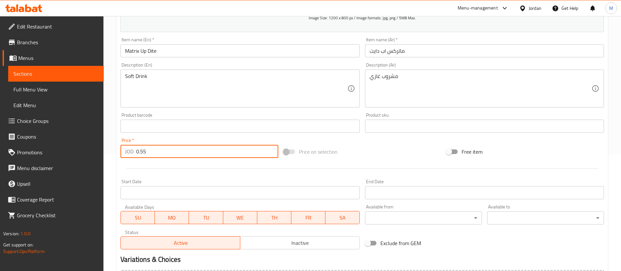
scroll to position [192, 0]
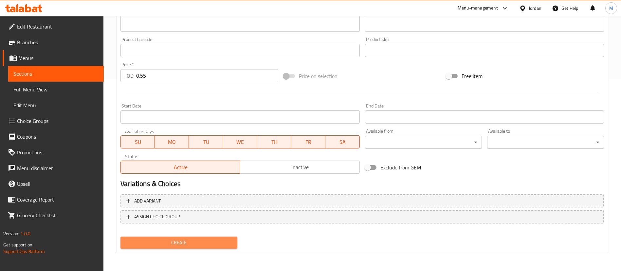
click at [232, 239] on span "Create" at bounding box center [179, 242] width 106 height 8
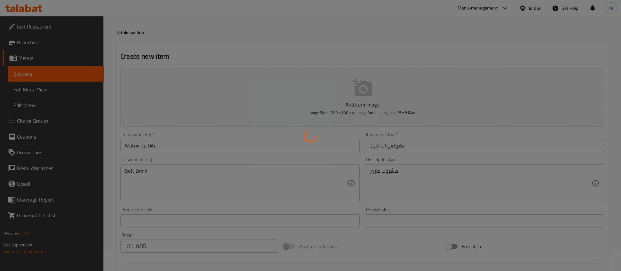
scroll to position [0, 0]
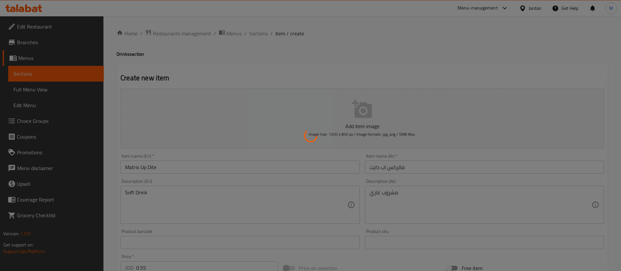
type input "0"
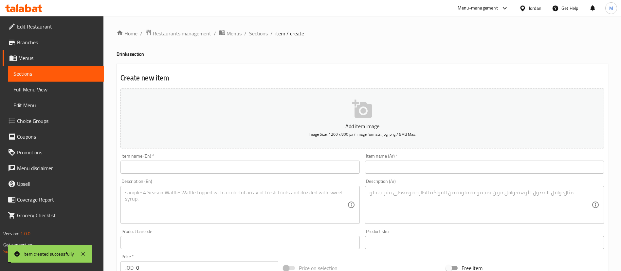
click at [240, 177] on div "Description (En) Description (En)" at bounding box center [240, 201] width 244 height 50
click at [240, 169] on input "text" at bounding box center [240, 166] width 239 height 13
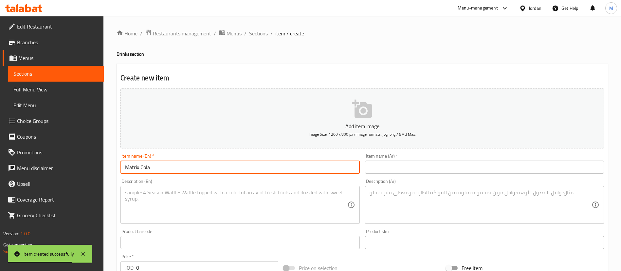
click at [190, 165] on input "Matrix Cola" at bounding box center [240, 166] width 239 height 13
type input "Matrix Cola Dite"
click at [390, 165] on input "text" at bounding box center [484, 166] width 239 height 13
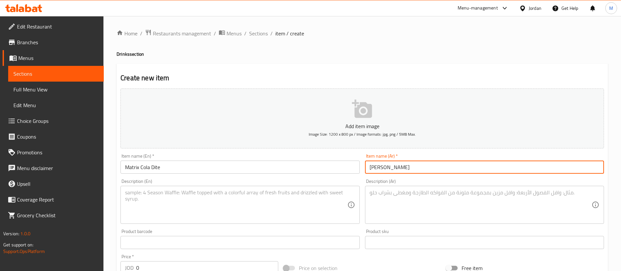
type input "[PERSON_NAME]"
click at [421, 165] on input "[PERSON_NAME]" at bounding box center [484, 166] width 239 height 13
click at [407, 169] on input "[PERSON_NAME]" at bounding box center [484, 166] width 239 height 13
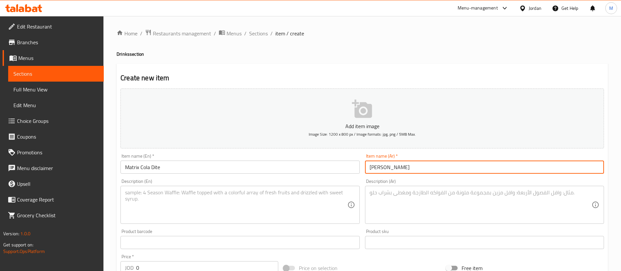
click at [407, 169] on input "[PERSON_NAME]" at bounding box center [484, 166] width 239 height 13
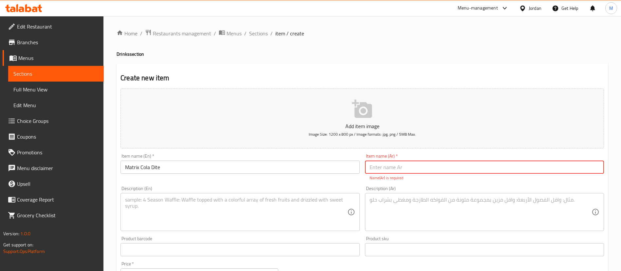
click at [407, 169] on input "text" at bounding box center [484, 166] width 239 height 13
type input "ماتركس [PERSON_NAME]"
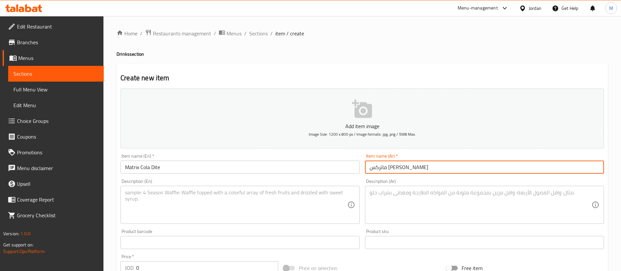
click at [427, 206] on textarea at bounding box center [481, 204] width 222 height 31
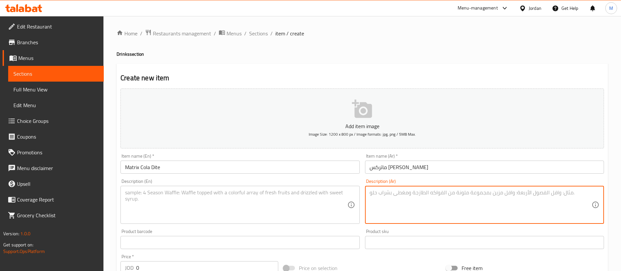
paste textarea "مشروب غازي"
type textarea "مشروب غازي"
click at [303, 226] on div "Product barcode Product barcode" at bounding box center [240, 238] width 244 height 25
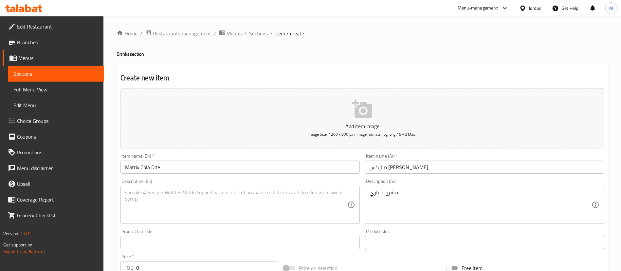
click at [293, 213] on textarea at bounding box center [236, 204] width 222 height 31
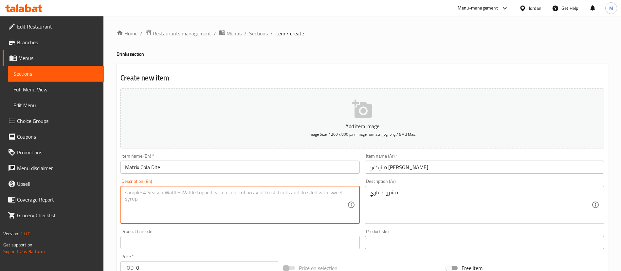
paste textarea "Soft Drink"
type textarea "Soft Drink"
click at [341, 55] on h4 "Drinks section" at bounding box center [363, 54] width 492 height 7
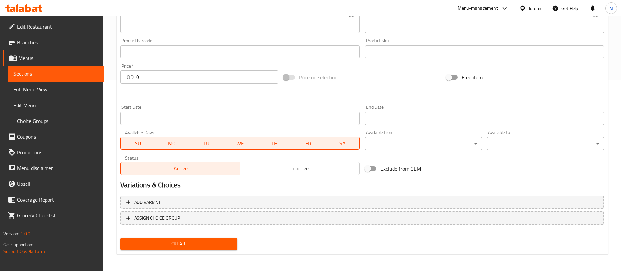
scroll to position [192, 0]
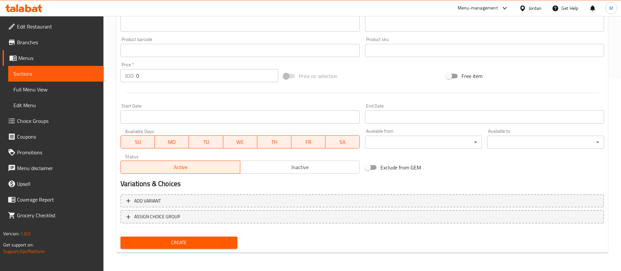
click at [191, 78] on input "0" at bounding box center [207, 75] width 142 height 13
paste input ".55"
type input "0.55"
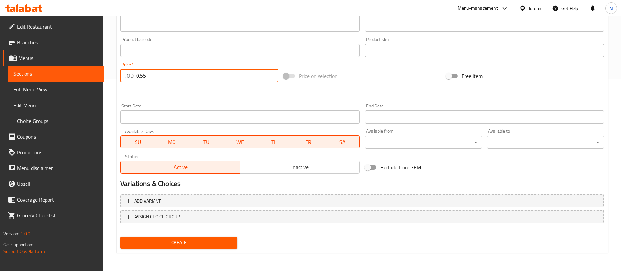
click at [205, 243] on span "Create" at bounding box center [179, 242] width 106 height 8
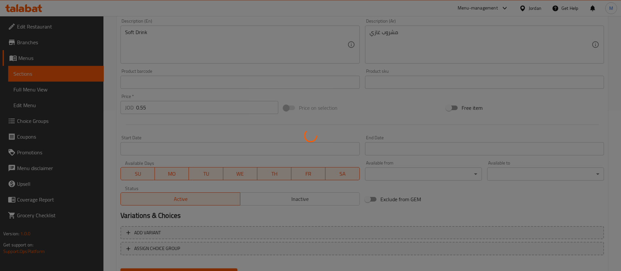
scroll to position [0, 0]
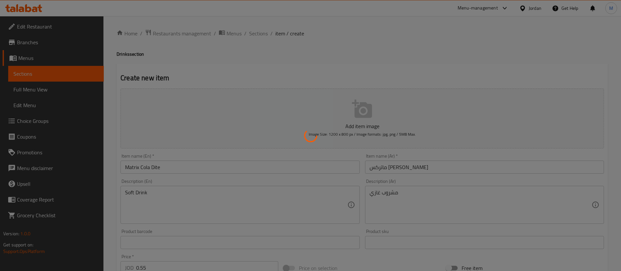
type input "0"
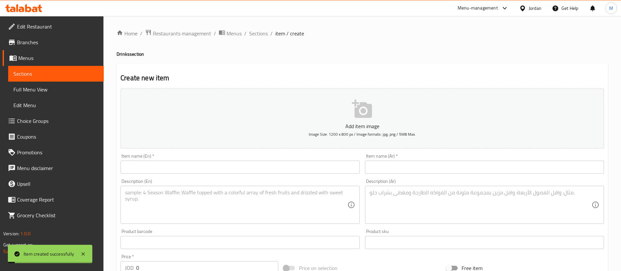
drag, startPoint x: 261, startPoint y: 34, endPoint x: 265, endPoint y: 41, distance: 8.1
click at [261, 34] on span "Sections" at bounding box center [258, 33] width 19 height 8
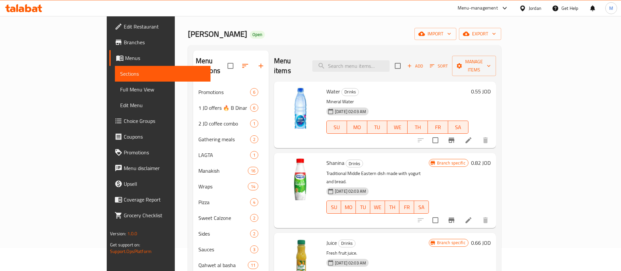
scroll to position [98, 0]
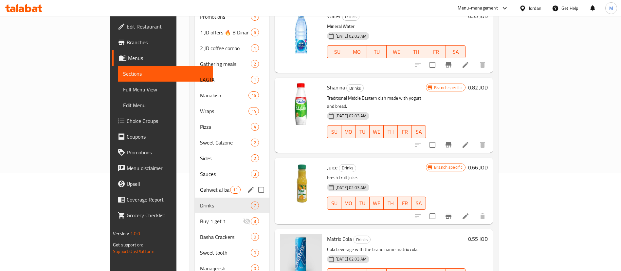
click at [195, 186] on div "Qahwet [PERSON_NAME] 11" at bounding box center [232, 190] width 75 height 16
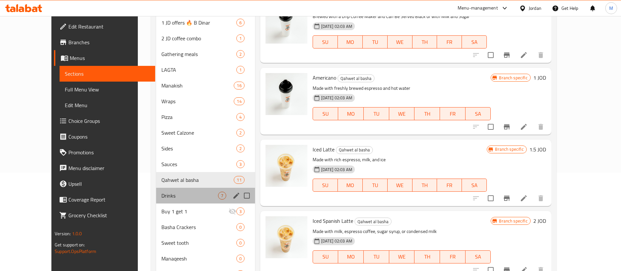
click at [156, 191] on div "Drinks 7" at bounding box center [205, 196] width 99 height 16
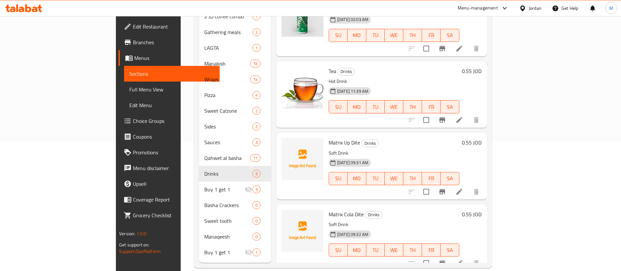
scroll to position [130, 0]
click at [288, 143] on icon "upload picture" at bounding box center [291, 146] width 7 height 6
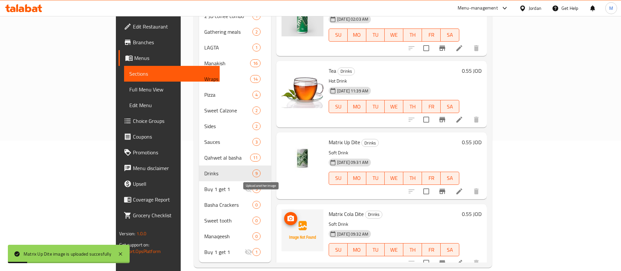
click at [288, 215] on icon "upload picture" at bounding box center [291, 218] width 7 height 6
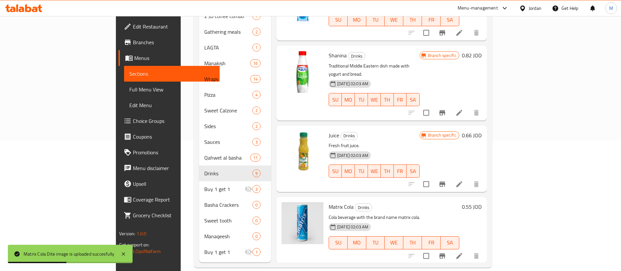
scroll to position [0, 0]
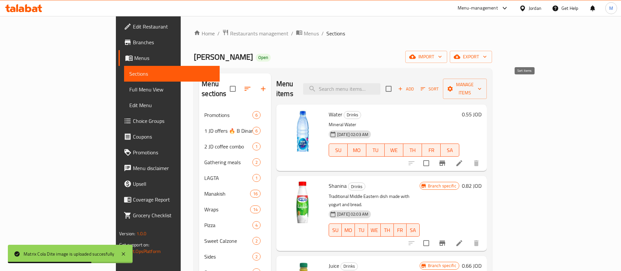
click at [426, 86] on icon "button" at bounding box center [423, 89] width 6 height 6
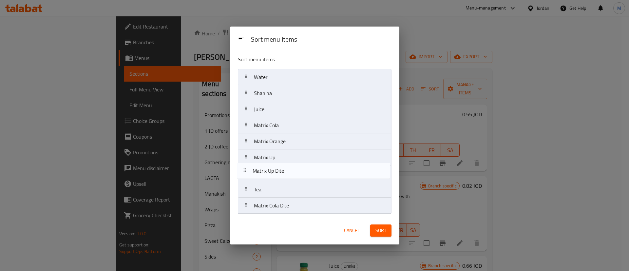
drag, startPoint x: 312, startPoint y: 188, endPoint x: 311, endPoint y: 167, distance: 20.7
click at [311, 167] on nav "Water Shanina Juice Matrix Cola Matrix Orange Matrix Up Tea Matrix Up Dite Matr…" at bounding box center [315, 141] width 154 height 145
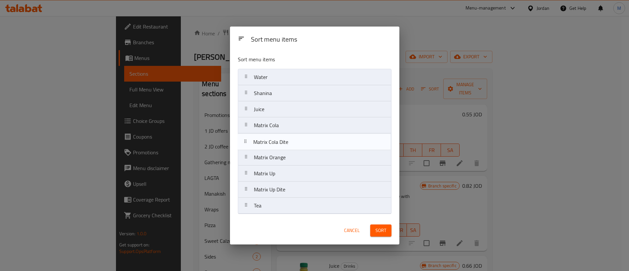
click at [296, 141] on nav "Water Shanina Juice Matrix Cola Matrix Orange Matrix Up Matrix Up Dite Tea Matr…" at bounding box center [315, 141] width 154 height 145
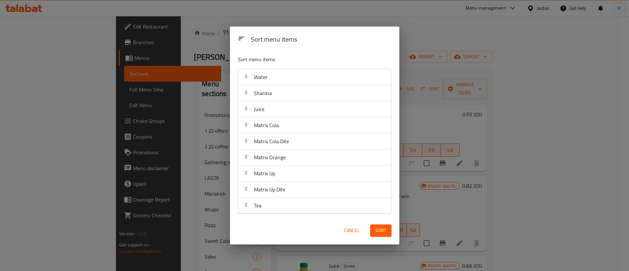
click at [377, 230] on span "Sort" at bounding box center [380, 230] width 11 height 8
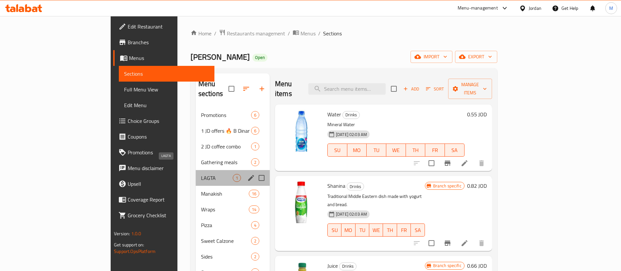
click at [201, 174] on span "LAGTA" at bounding box center [217, 178] width 32 height 8
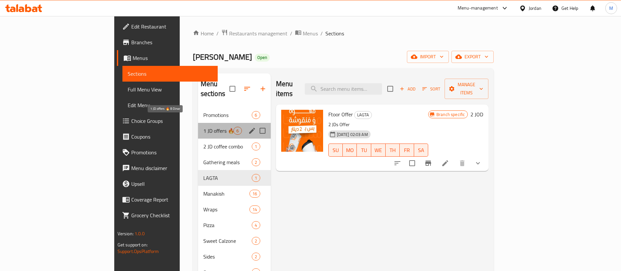
click at [203, 127] on span "1 JD offers 🔥 B Dinar" at bounding box center [218, 131] width 30 height 8
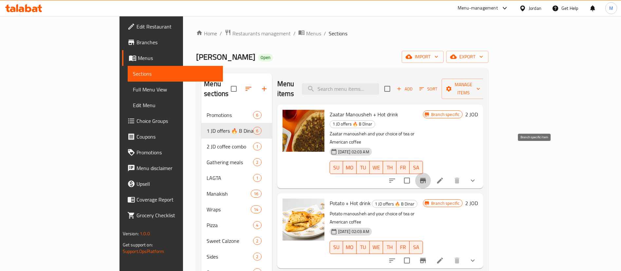
click at [426, 178] on icon "Branch-specific-item" at bounding box center [423, 180] width 6 height 5
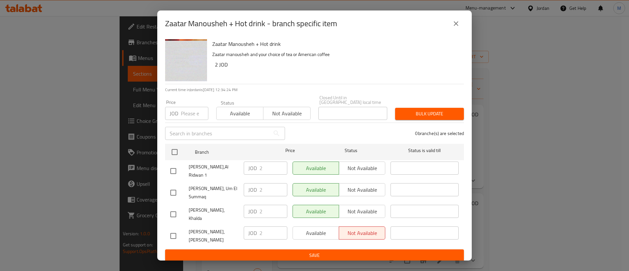
click at [455, 27] on icon "close" at bounding box center [456, 24] width 8 height 8
